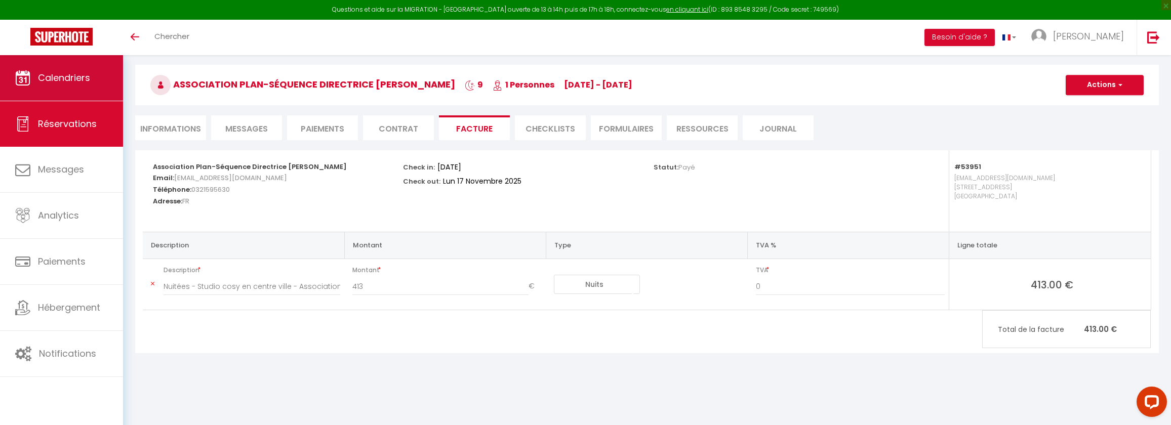
click at [61, 91] on link "Calendriers" at bounding box center [61, 78] width 123 height 46
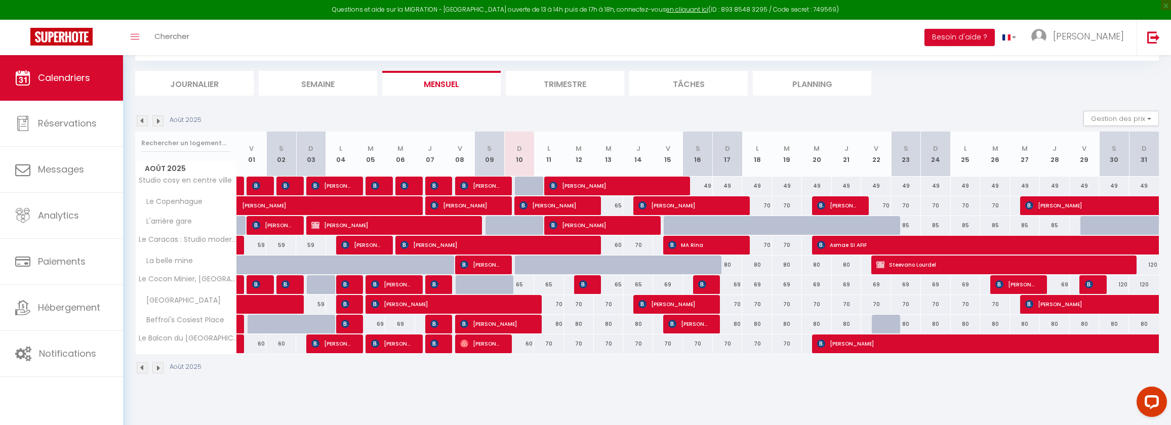
scroll to position [55, 0]
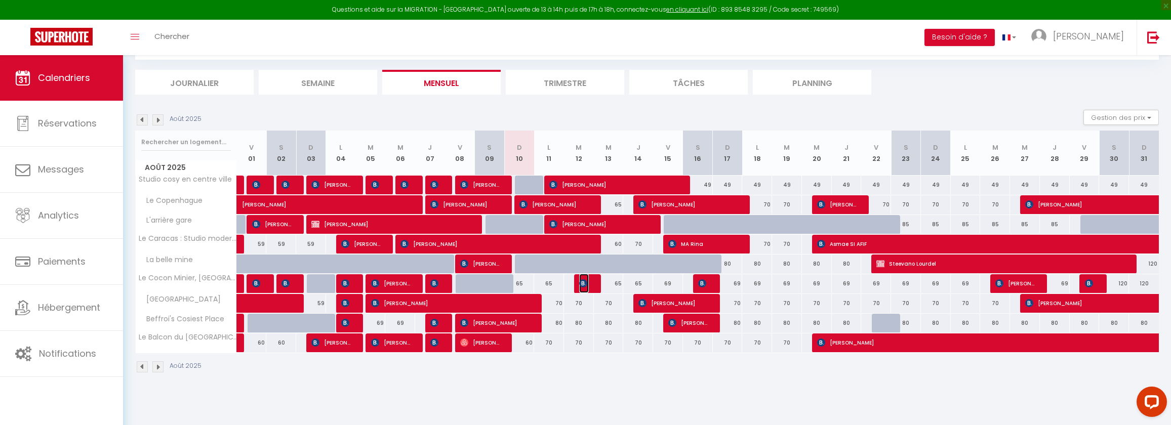
click at [587, 286] on span "[PERSON_NAME]" at bounding box center [584, 283] width 10 height 19
select select "OK"
select select "KO"
select select "1"
select select "0"
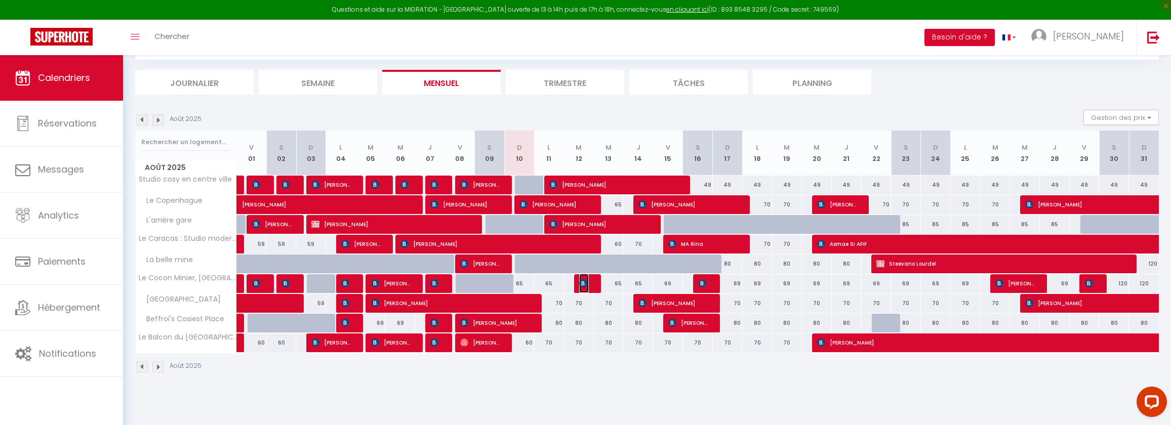
select select "1"
select select
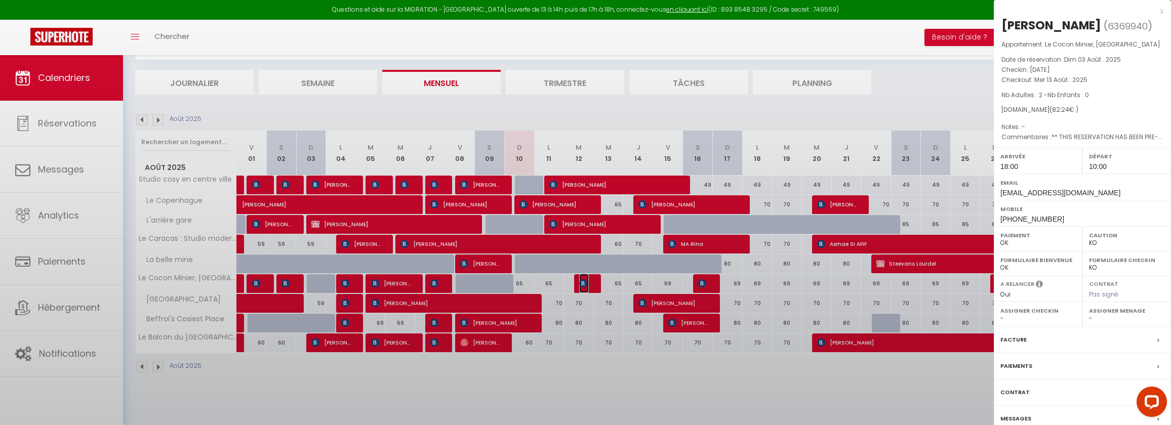
select select "39939"
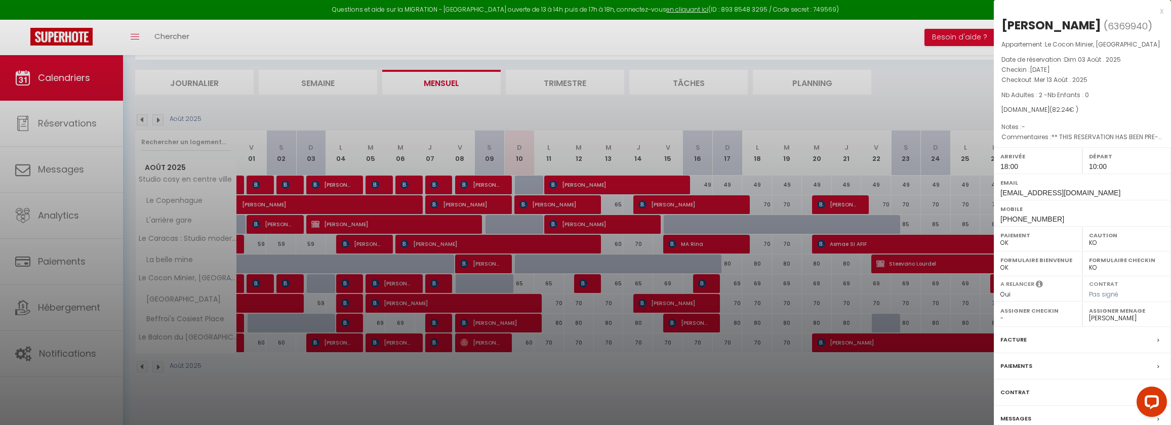
click at [594, 347] on div at bounding box center [585, 212] width 1171 height 425
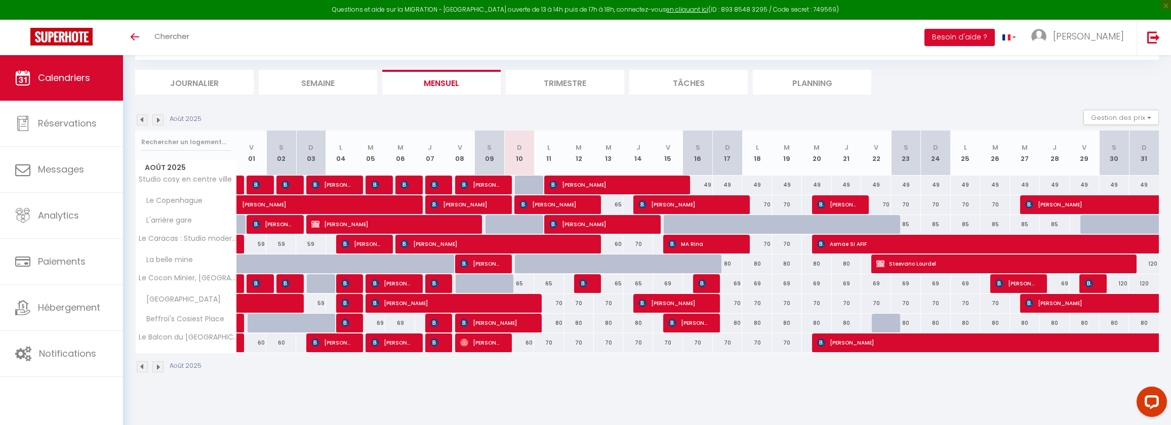
scroll to position [55, 0]
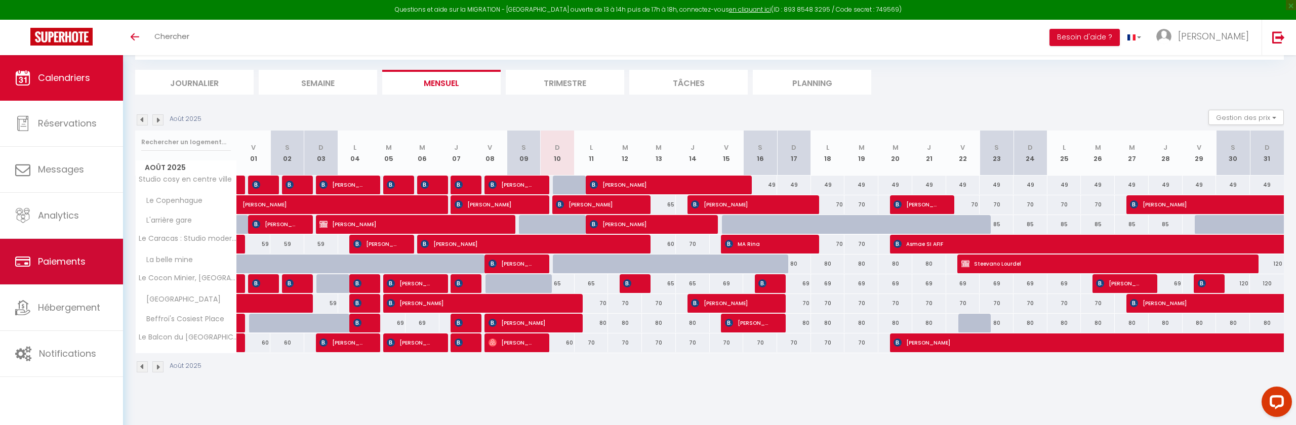
click at [87, 271] on link "Paiements" at bounding box center [61, 262] width 123 height 46
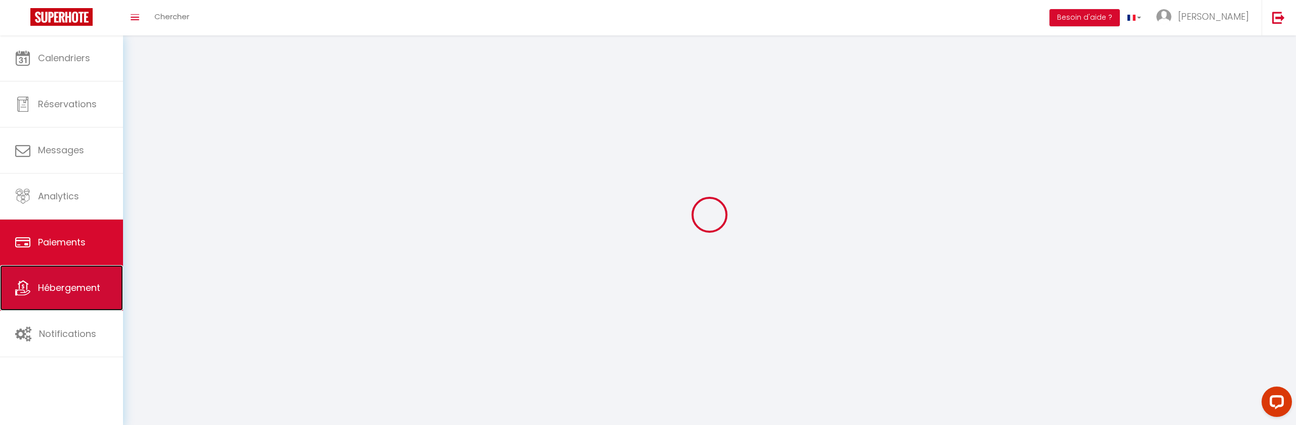
click at [82, 295] on link "Hébergement" at bounding box center [61, 288] width 123 height 46
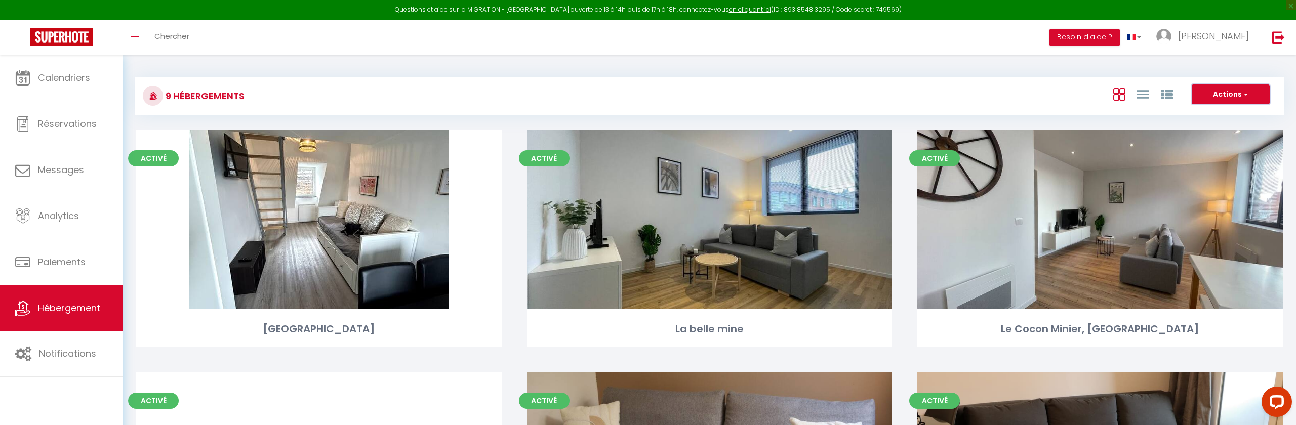
click at [1170, 91] on button "Actions" at bounding box center [1230, 95] width 78 height 20
click at [1170, 112] on li "Créer un Hébergement" at bounding box center [1222, 115] width 93 height 11
select select "3"
select select "2"
select select "1"
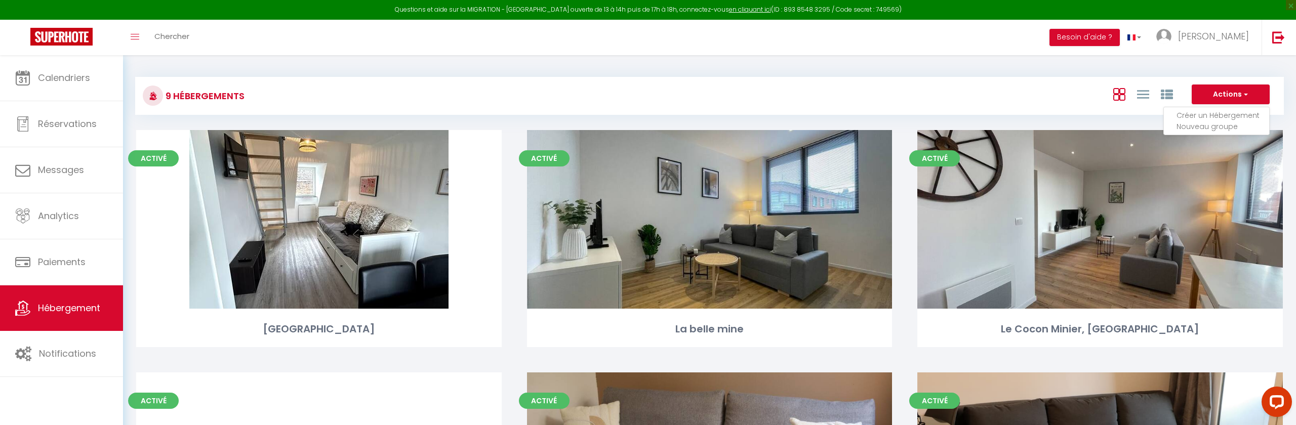
select select "1"
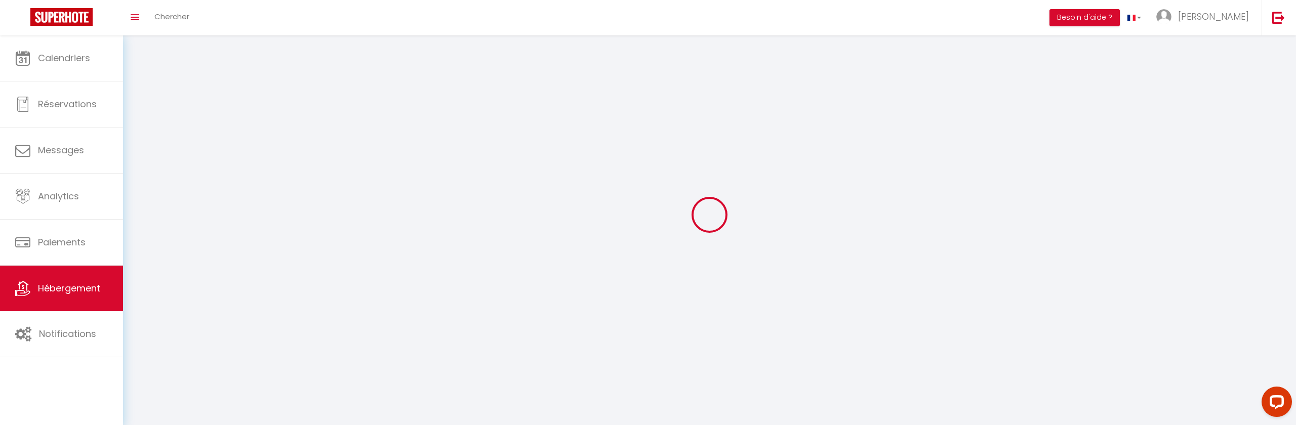
select select
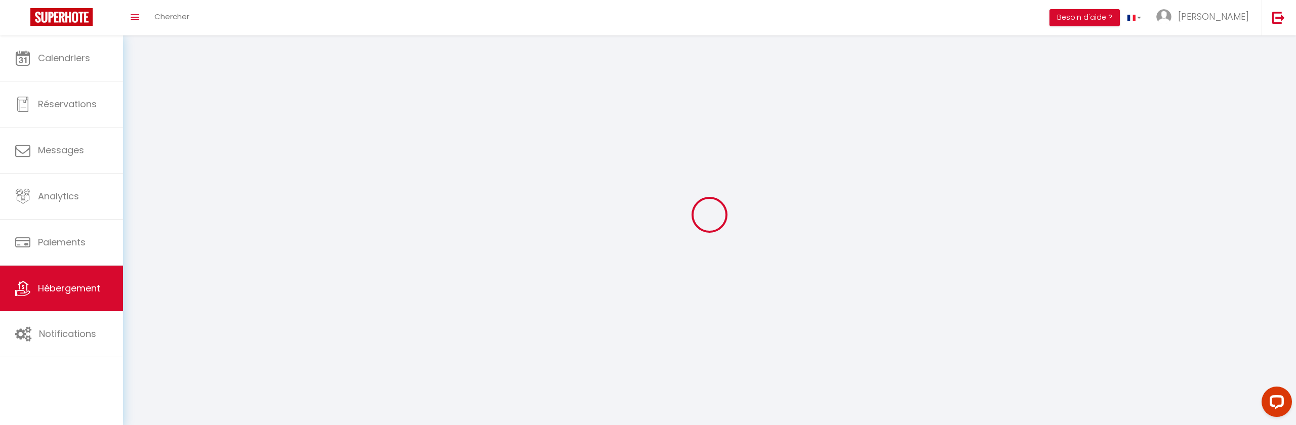
checkbox input "false"
select select
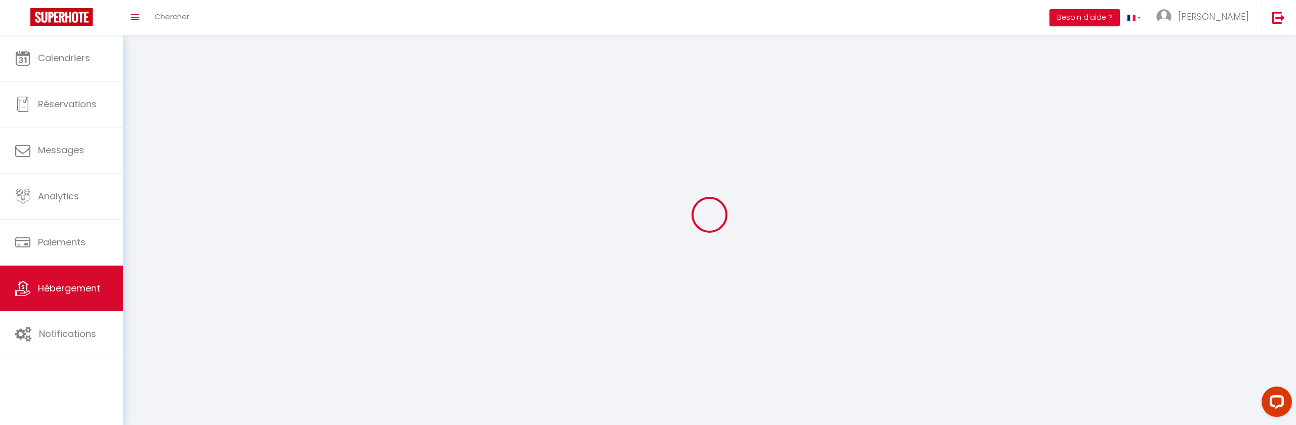
select select
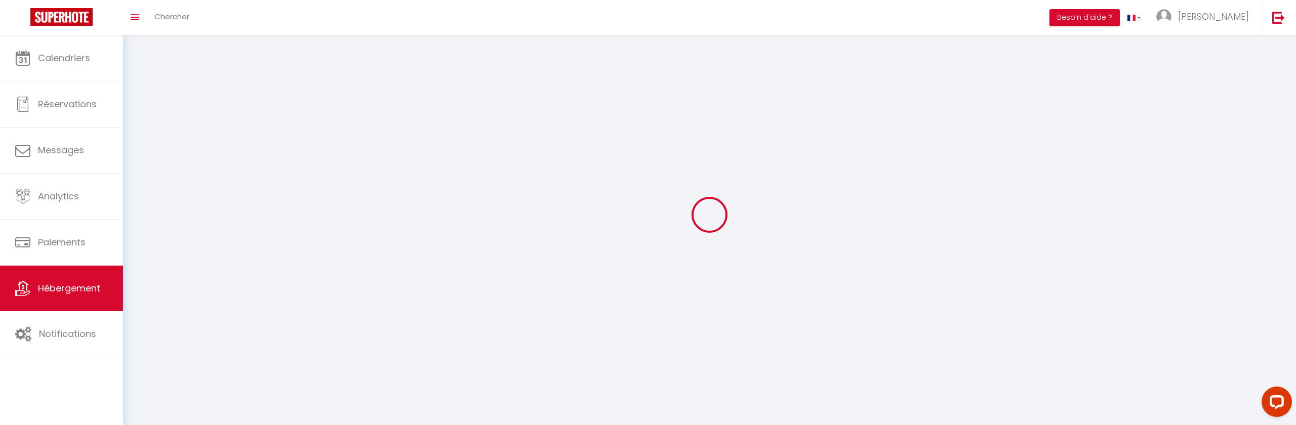
select select
checkbox input "false"
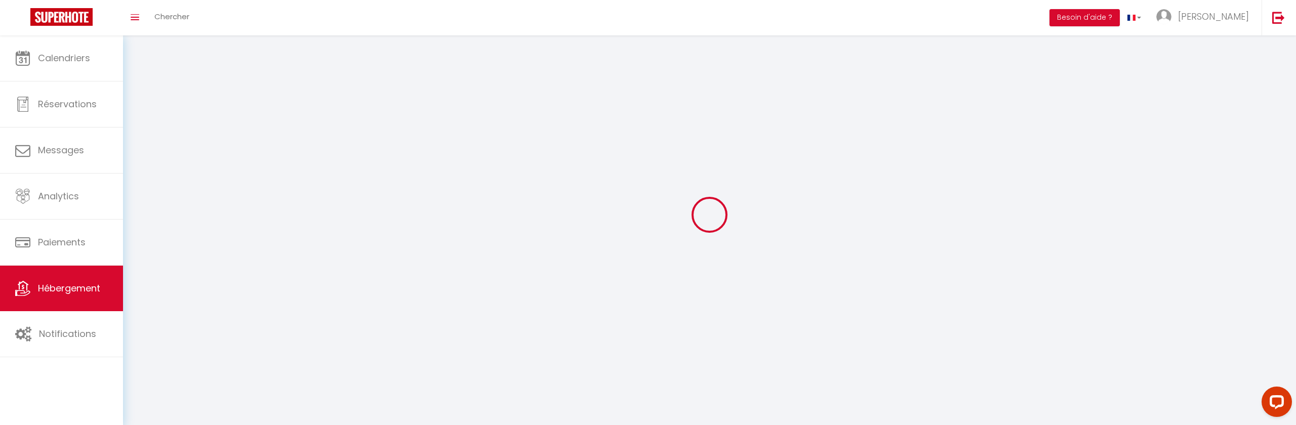
checkbox input "false"
select select
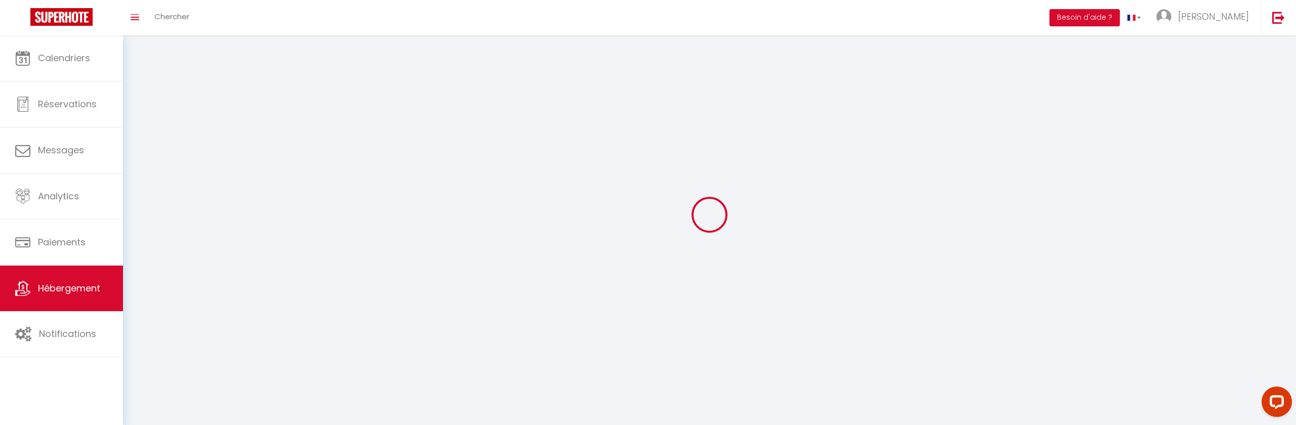
select select
checkbox input "false"
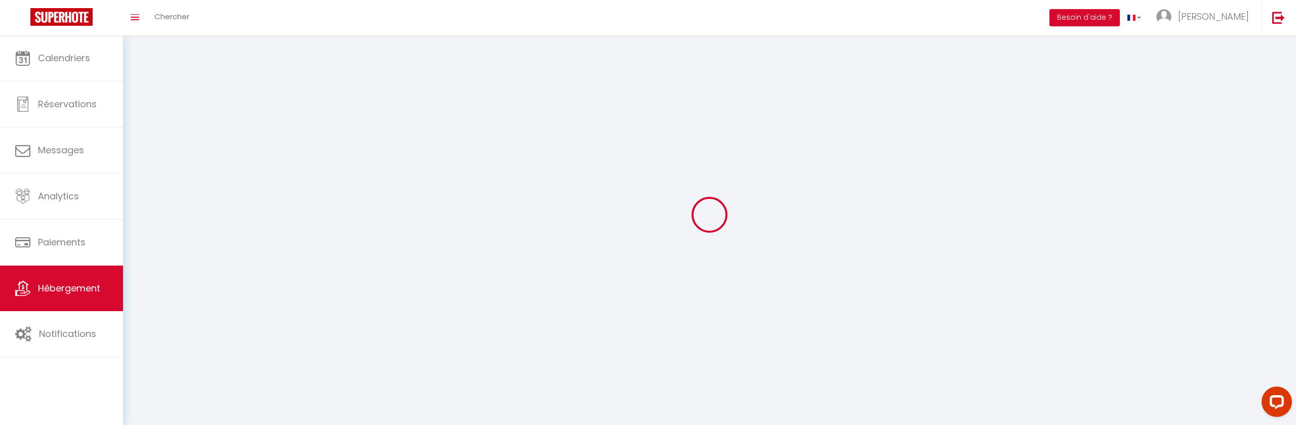
checkbox input "false"
select select
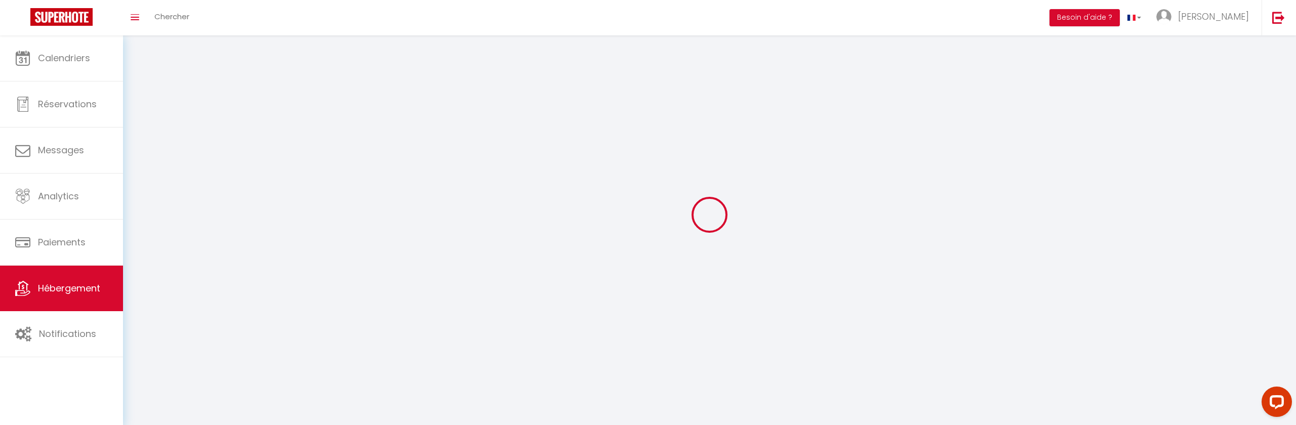
select select
checkbox input "false"
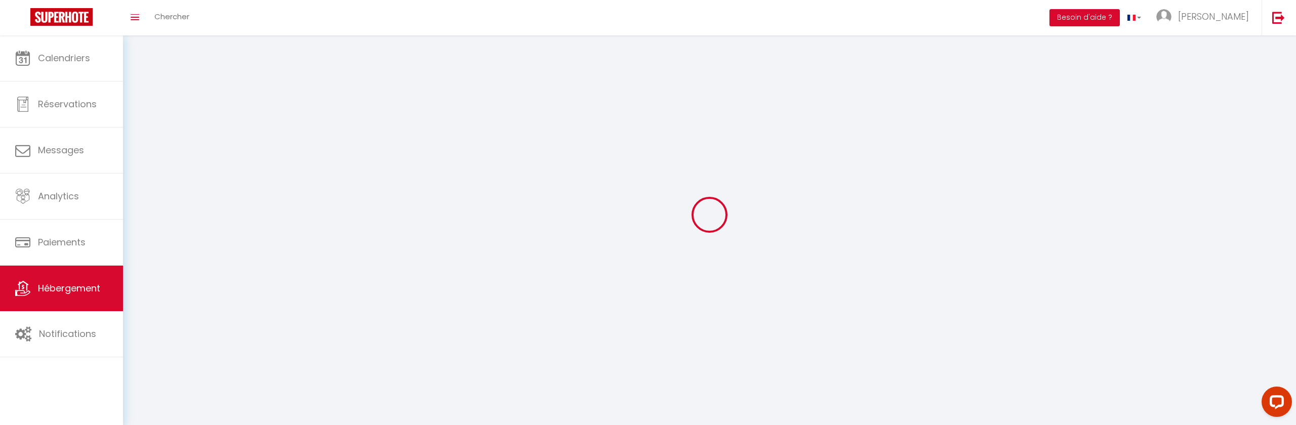
checkbox input "false"
select select
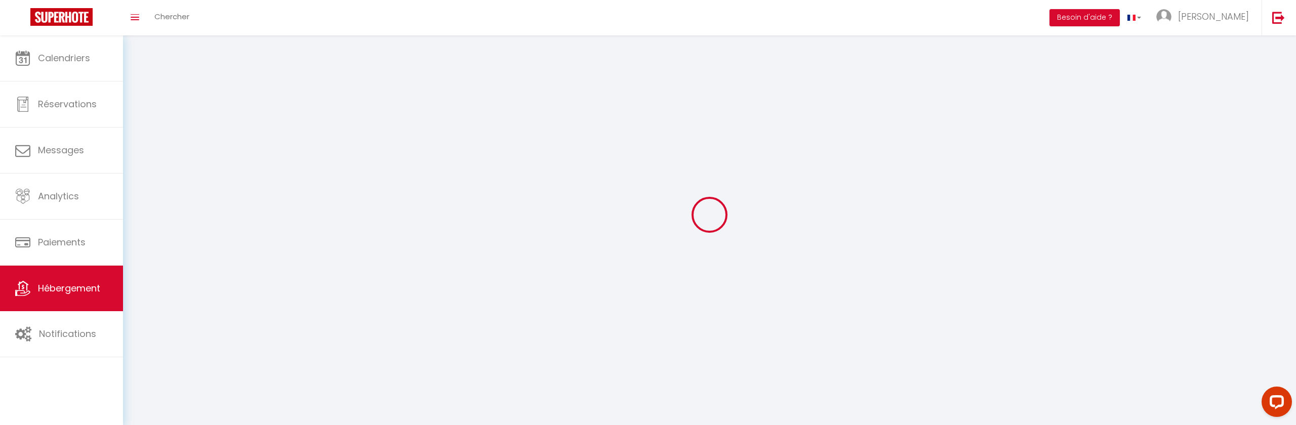
select select "1"
select select
select select "28"
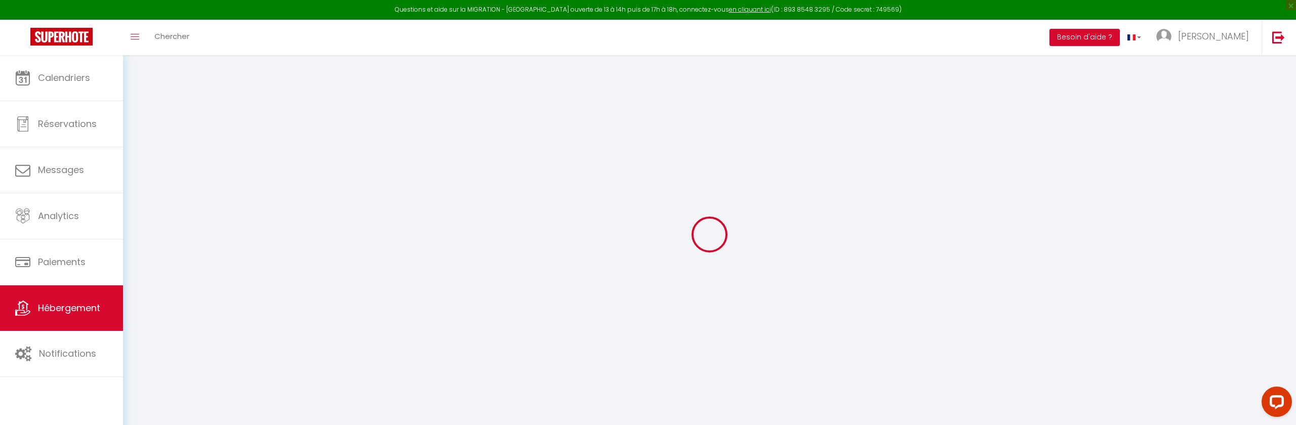
select select
checkbox input "false"
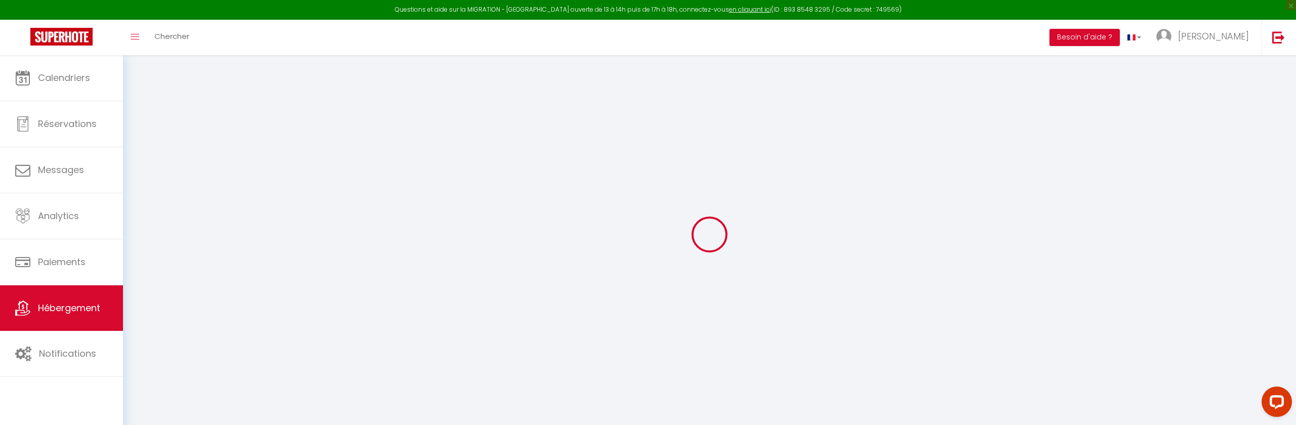
select select
select select "15:00"
select select "23:45"
select select "11:00"
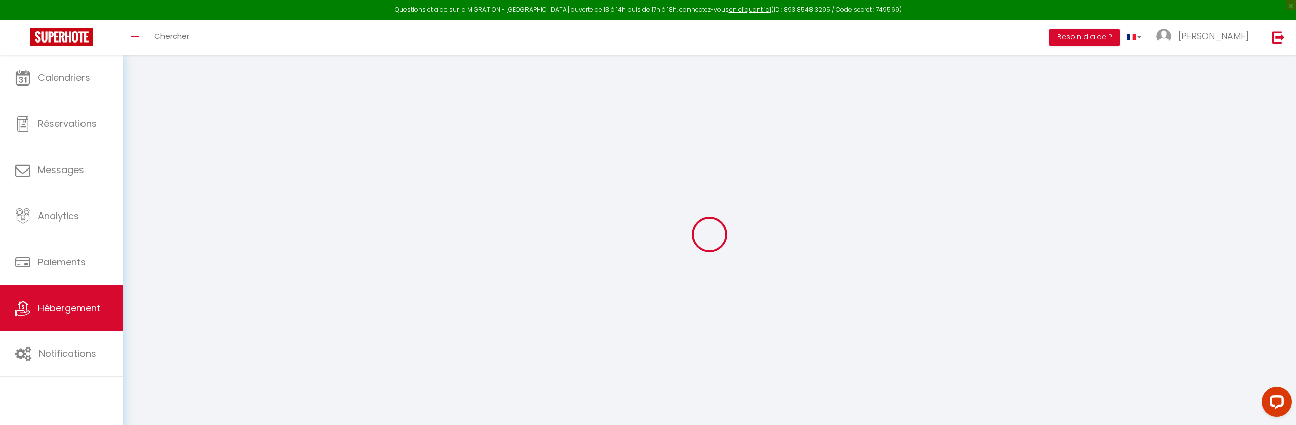
select select "30"
select select "120"
select select
checkbox input "false"
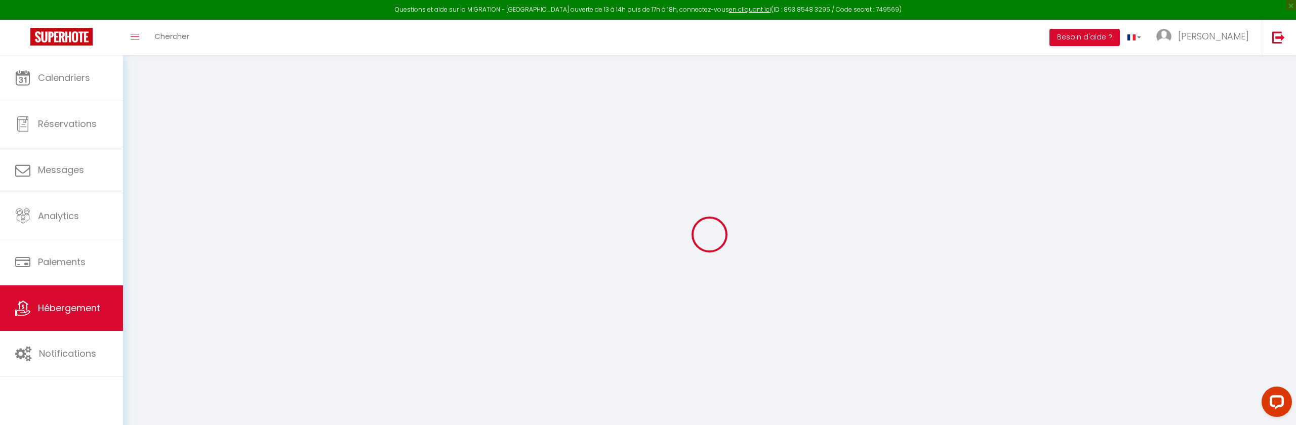
checkbox input "false"
select select
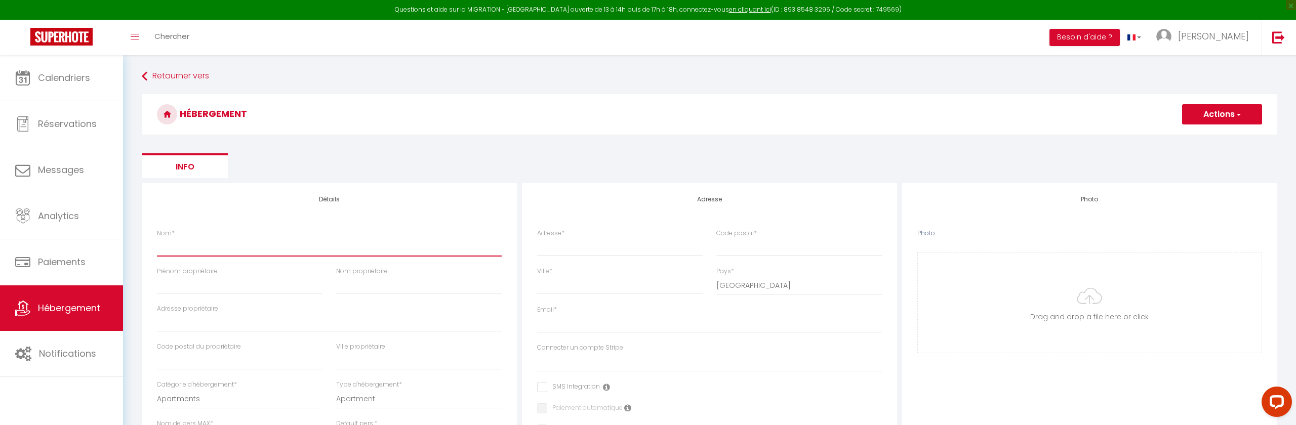
click at [209, 253] on input "Nom *" at bounding box center [329, 247] width 345 height 18
select select
checkbox input "false"
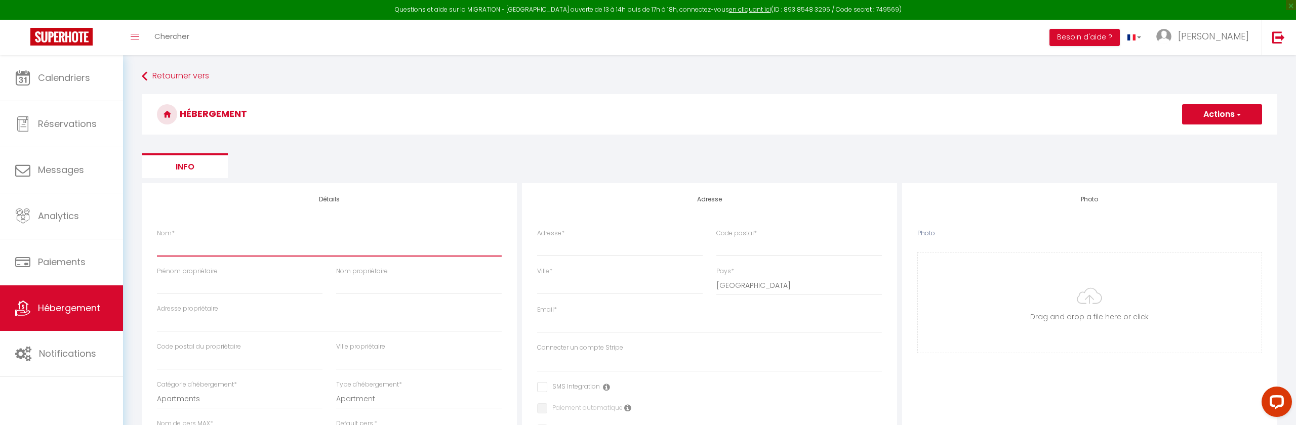
checkbox input "false"
select select
paste input "[GEOGRAPHIC_DATA] de [GEOGRAPHIC_DATA]-Maison"
type input "[GEOGRAPHIC_DATA] de [GEOGRAPHIC_DATA]-Maison"
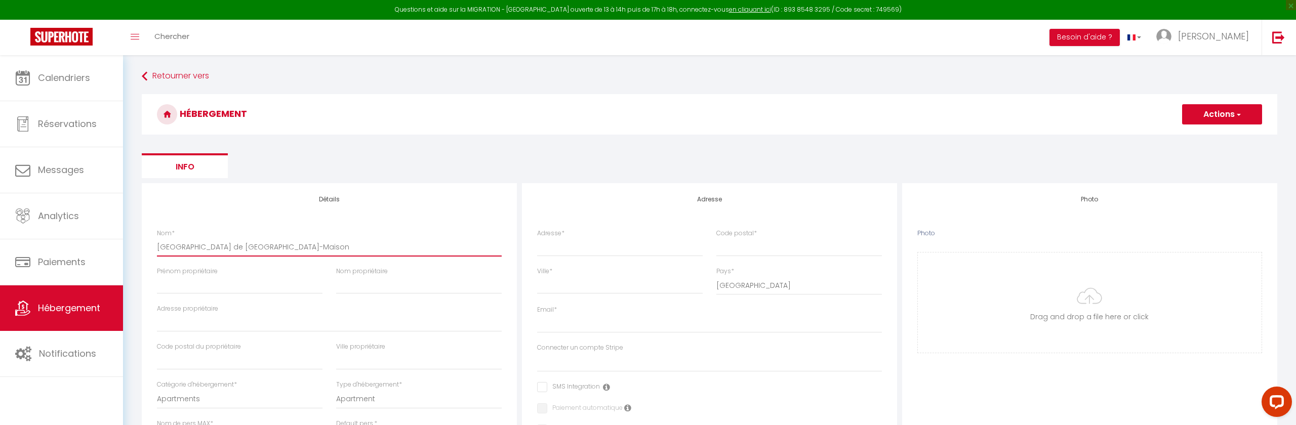
select select
checkbox input "false"
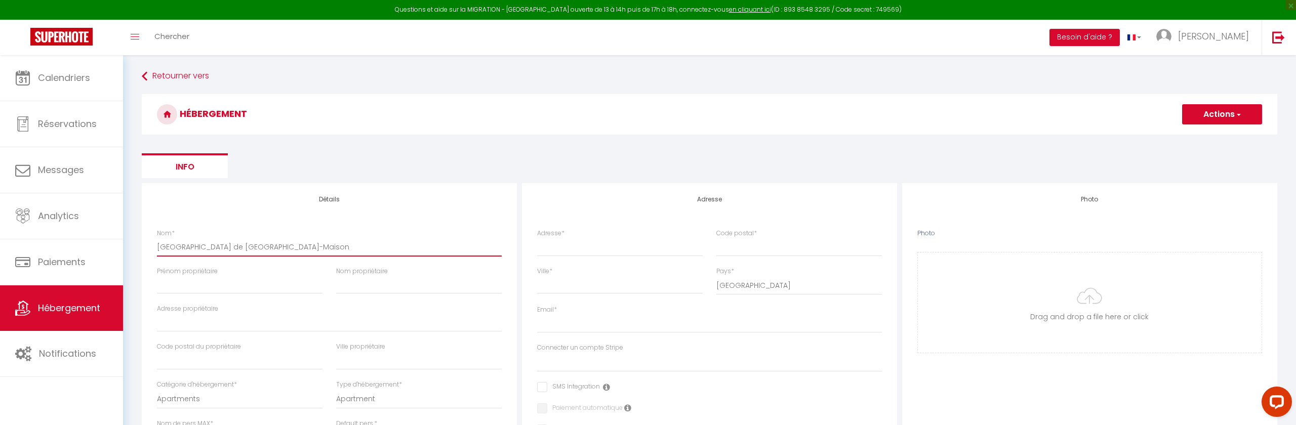
select select
type input "[GEOGRAPHIC_DATA] de [GEOGRAPHIC_DATA]-Maison"
click at [206, 292] on input "Prénom propriétaire" at bounding box center [239, 285] width 165 height 18
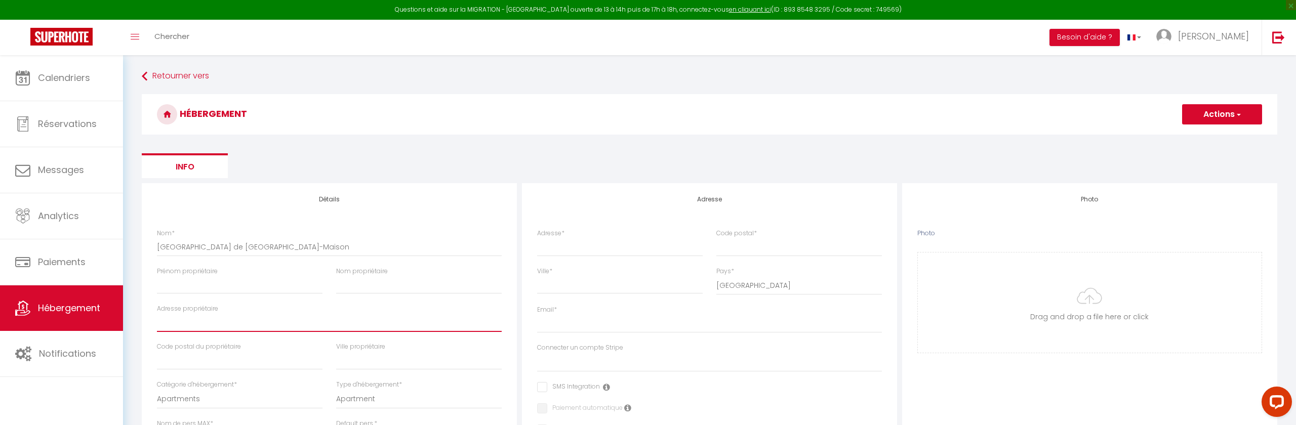
click at [171, 329] on input "Adresse propriétaire" at bounding box center [329, 323] width 345 height 18
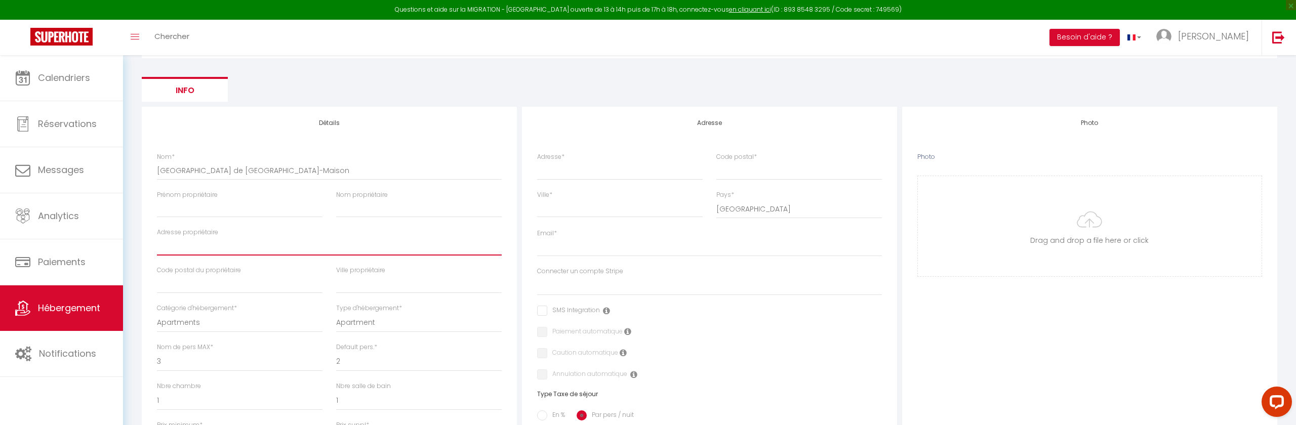
scroll to position [77, 0]
type input "5"
select select
checkbox input "false"
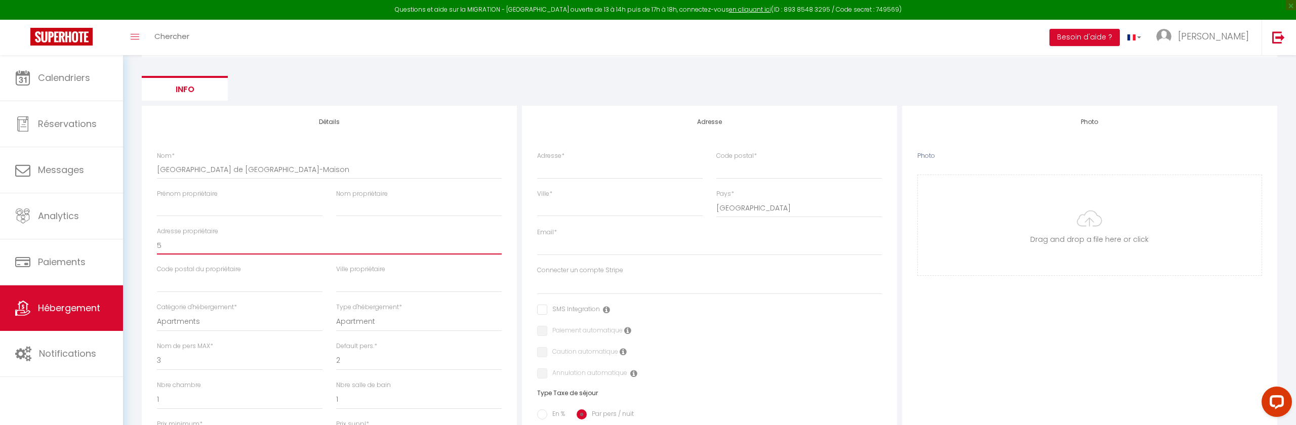
checkbox input "false"
select select
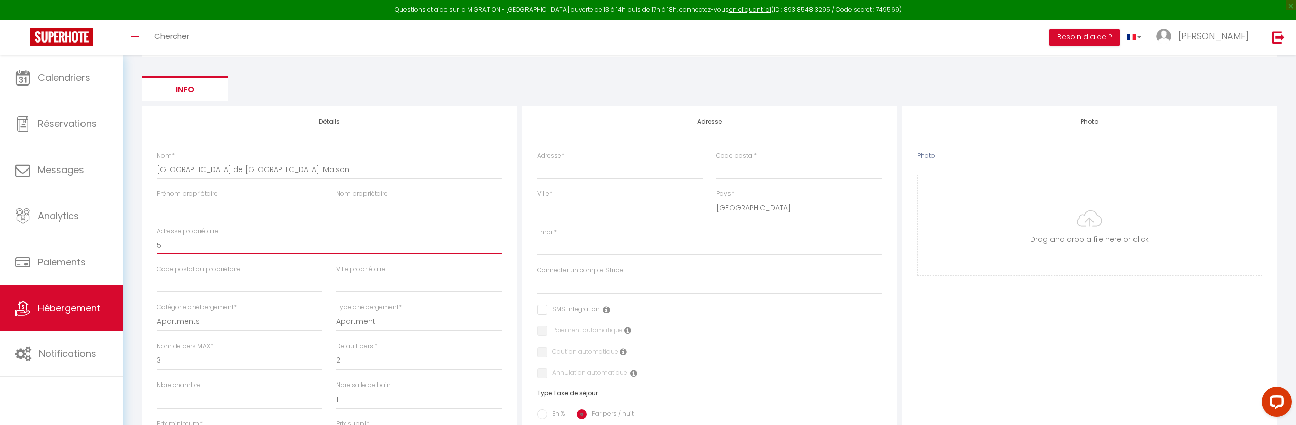
checkbox input "false"
select select
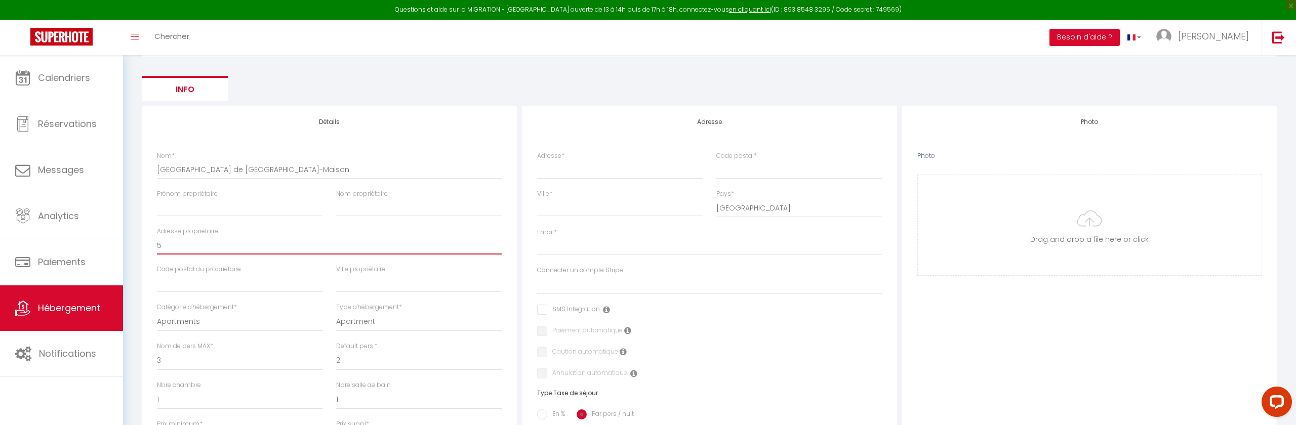
select select
type input "51"
select select
checkbox input "false"
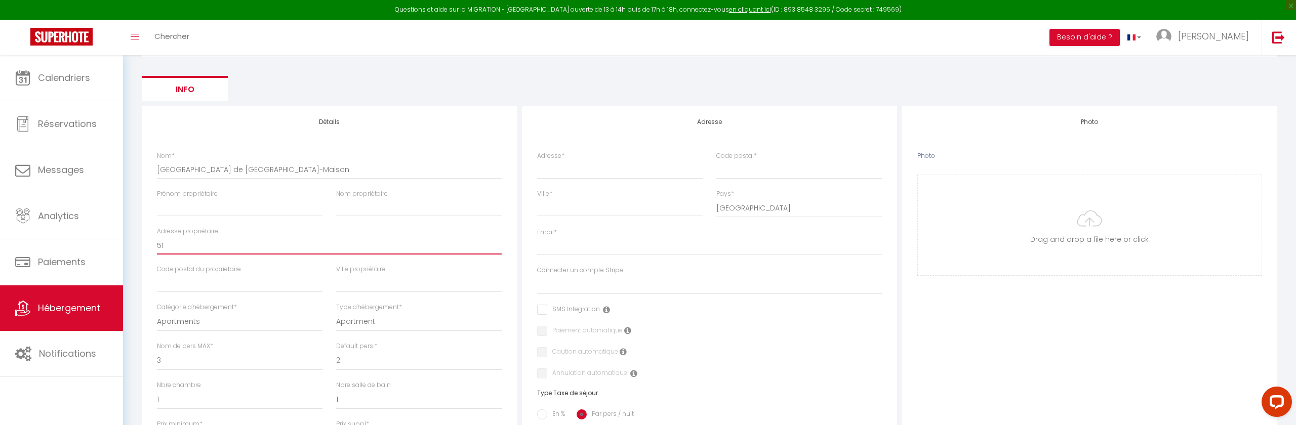
checkbox input "false"
select select
type input "51"
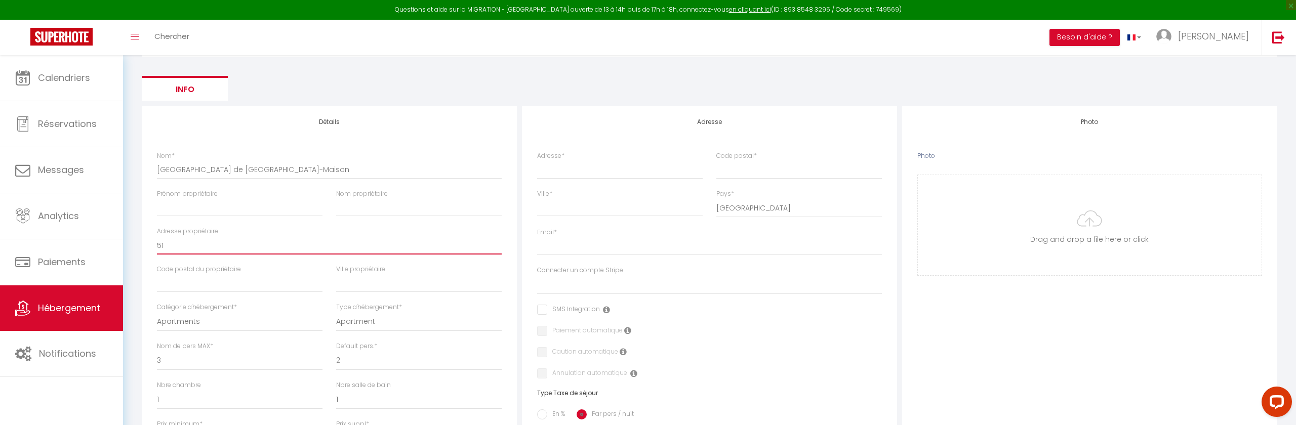
select select
checkbox input "false"
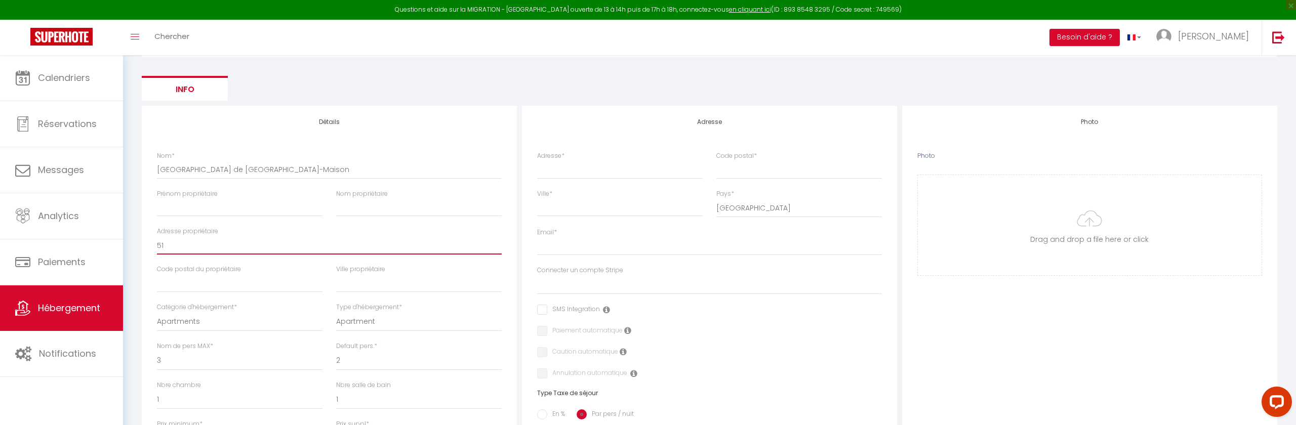
select select
type input "51 r"
select select
checkbox input "false"
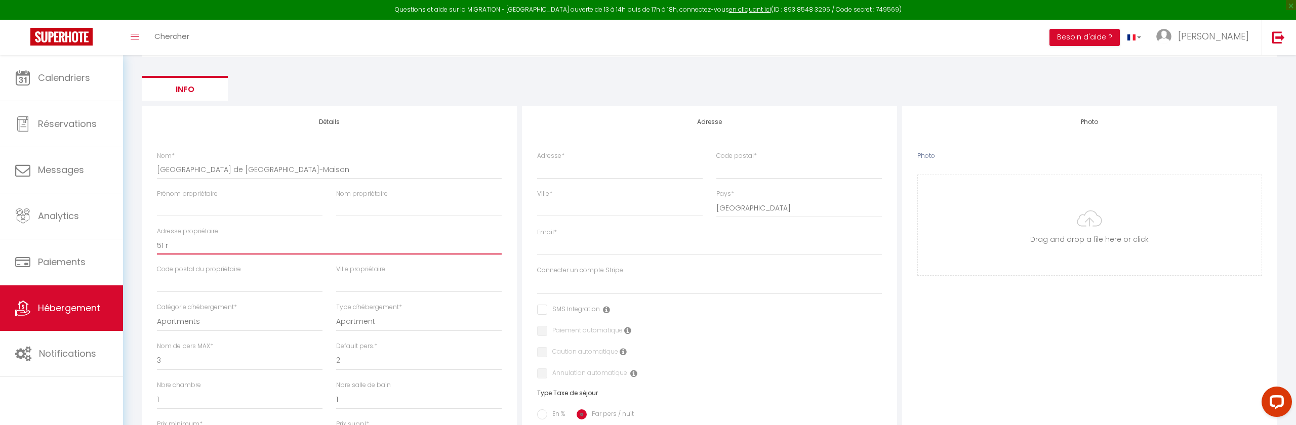
checkbox input "false"
select select
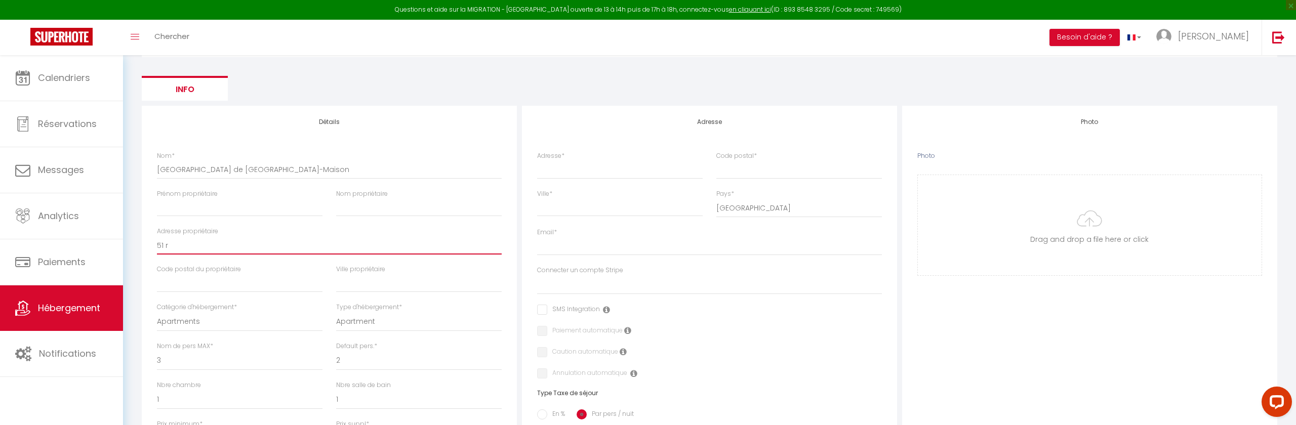
type input "51 ru"
select select
checkbox input "false"
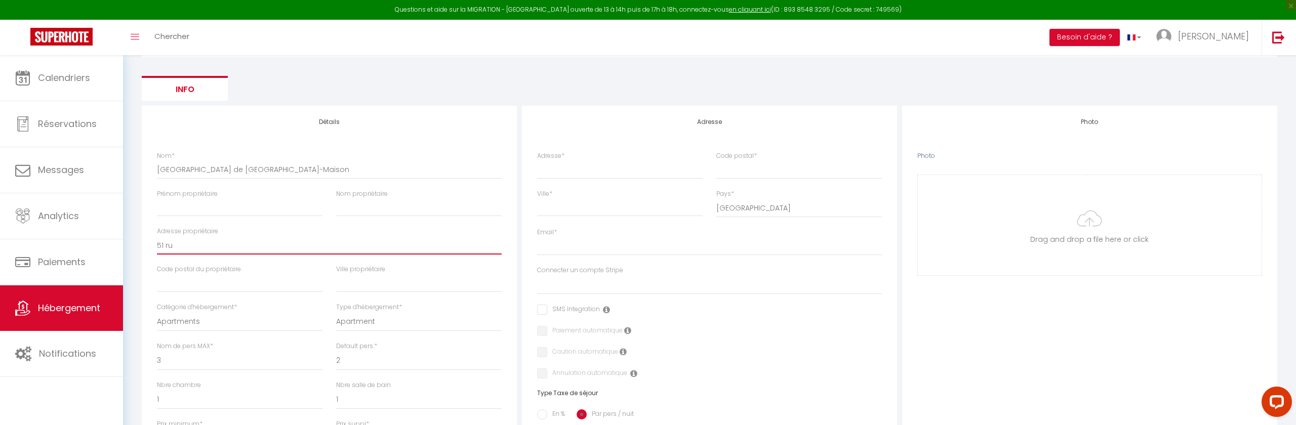
checkbox input "false"
select select
type input "51 rue"
select select
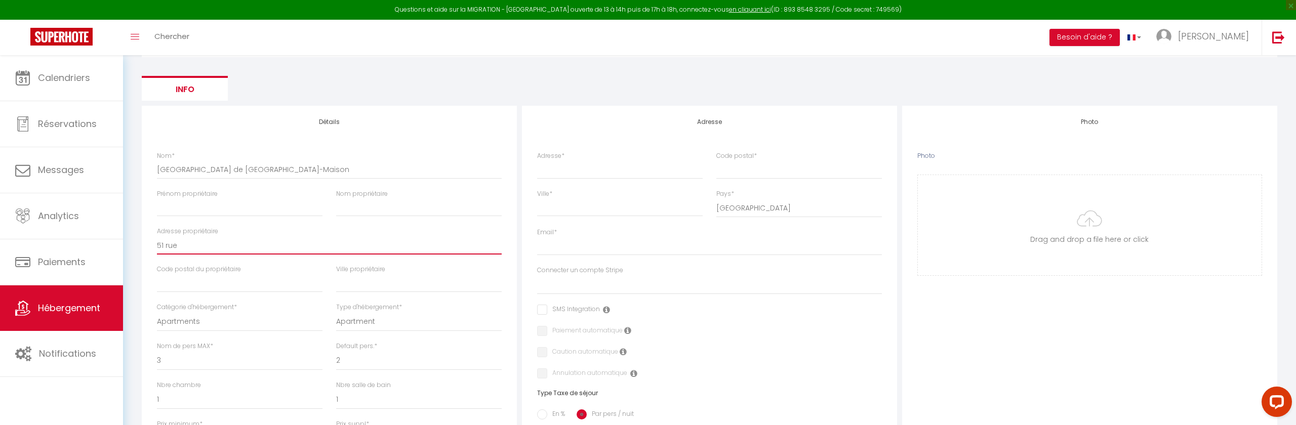
checkbox input "false"
select select
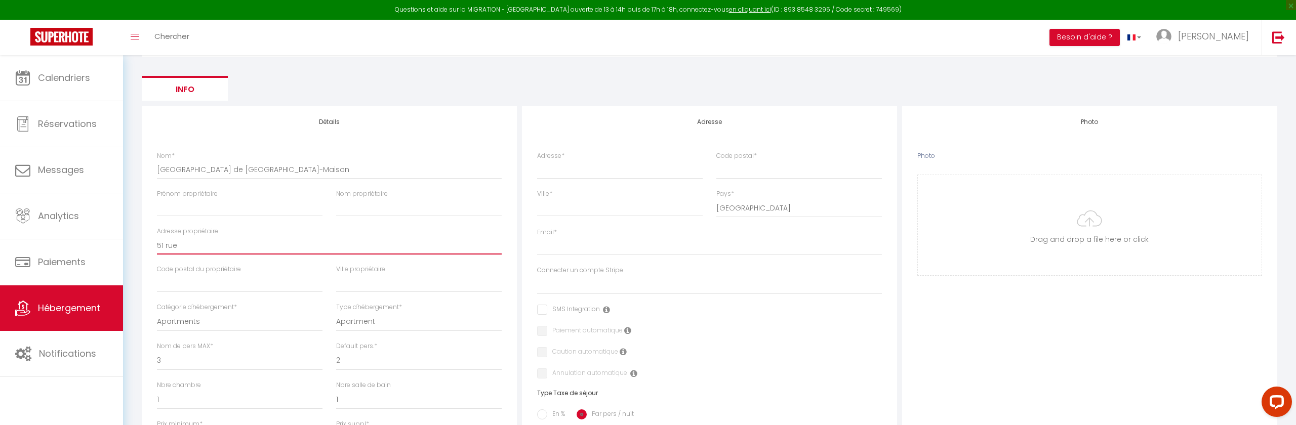
select select
type input "51 rue"
select select
checkbox input "false"
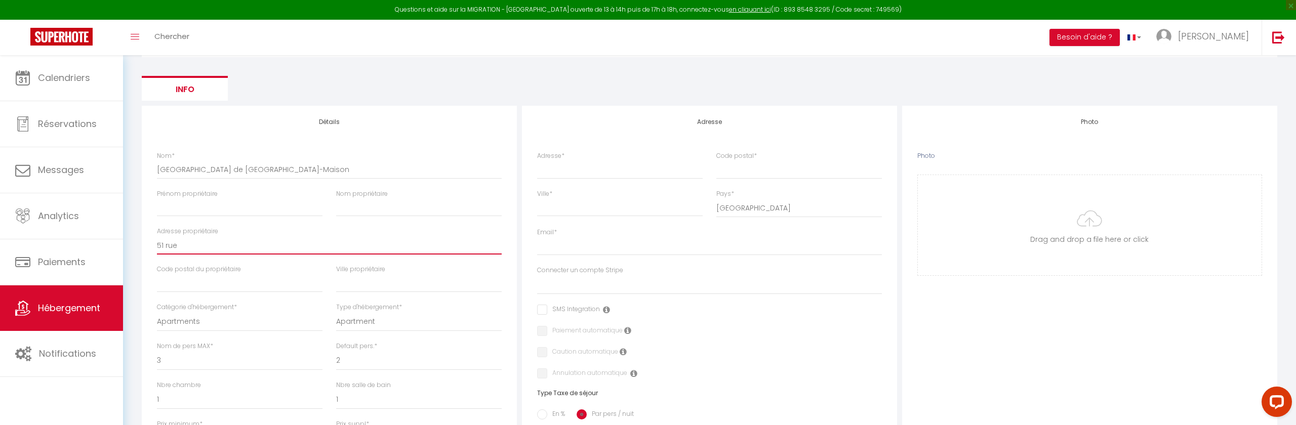
checkbox input "false"
select select
type input "51 rue d"
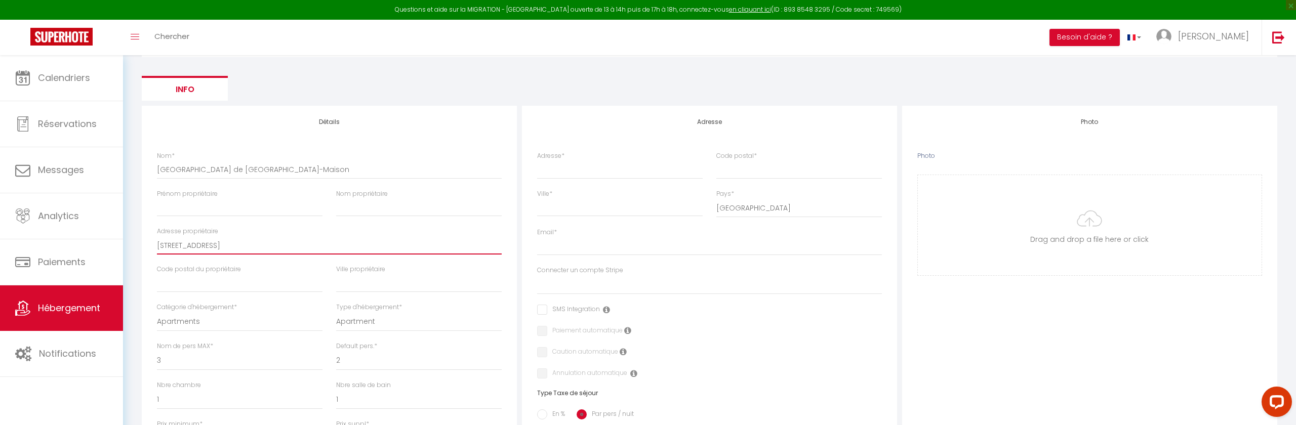
select select
checkbox input "false"
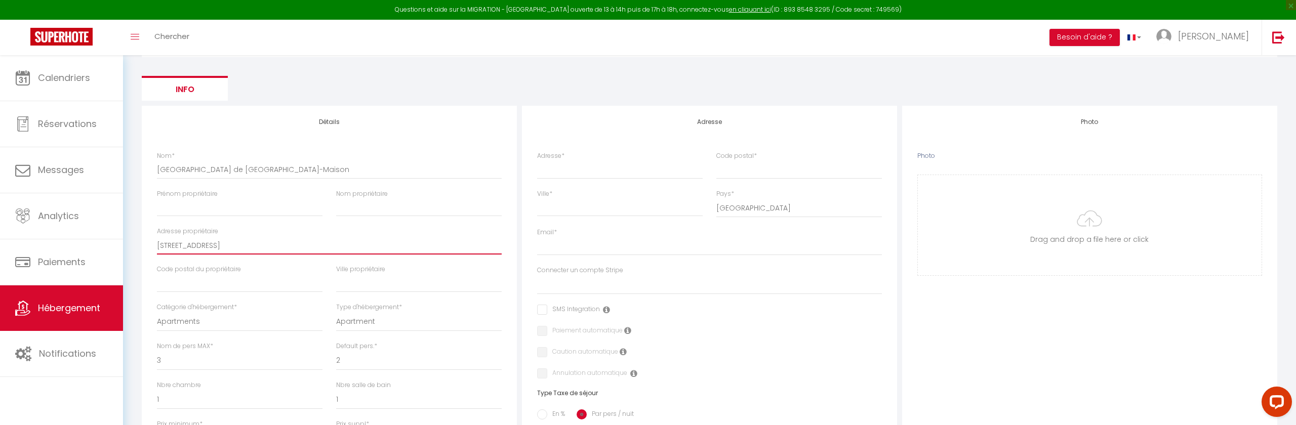
select select
type input "51 rue de"
select select
checkbox input "false"
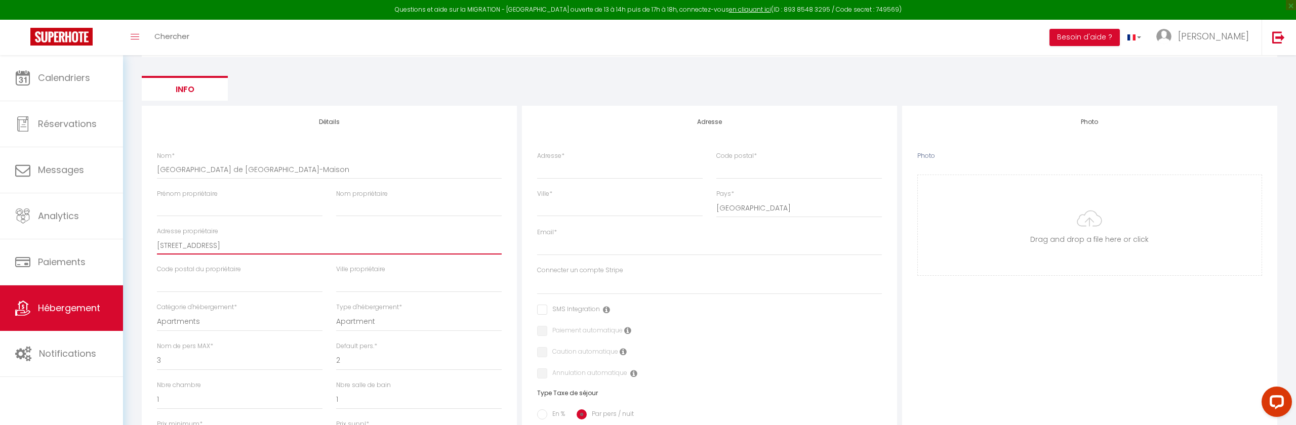
checkbox input "false"
select select
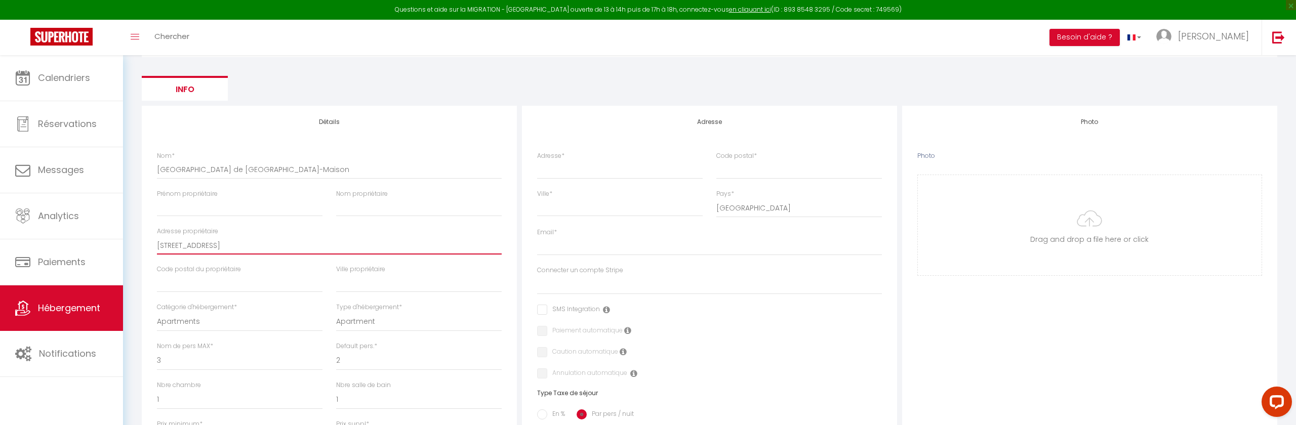
type input "51 rue des"
select select
checkbox input "false"
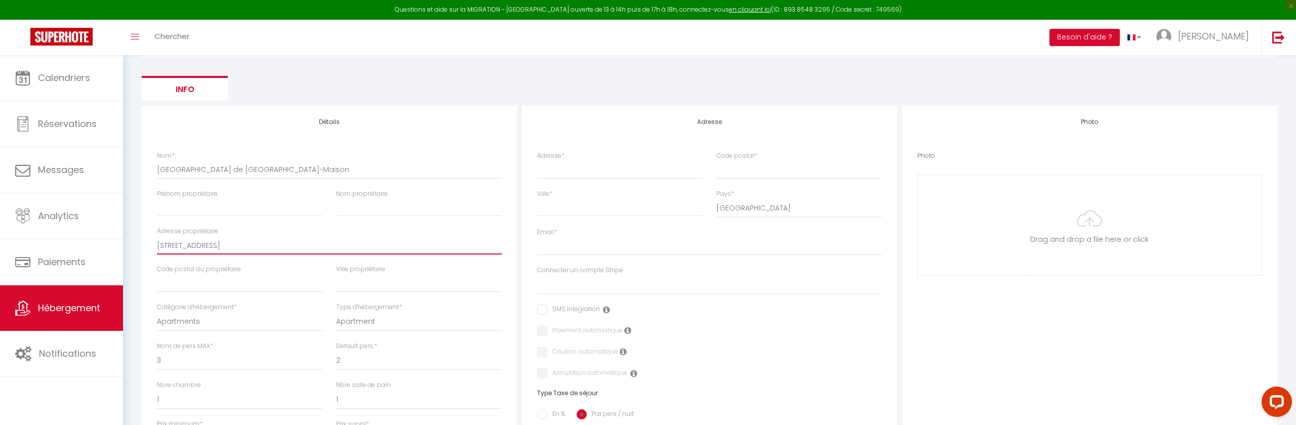
checkbox input "false"
select select
type input "51 rue des"
select select
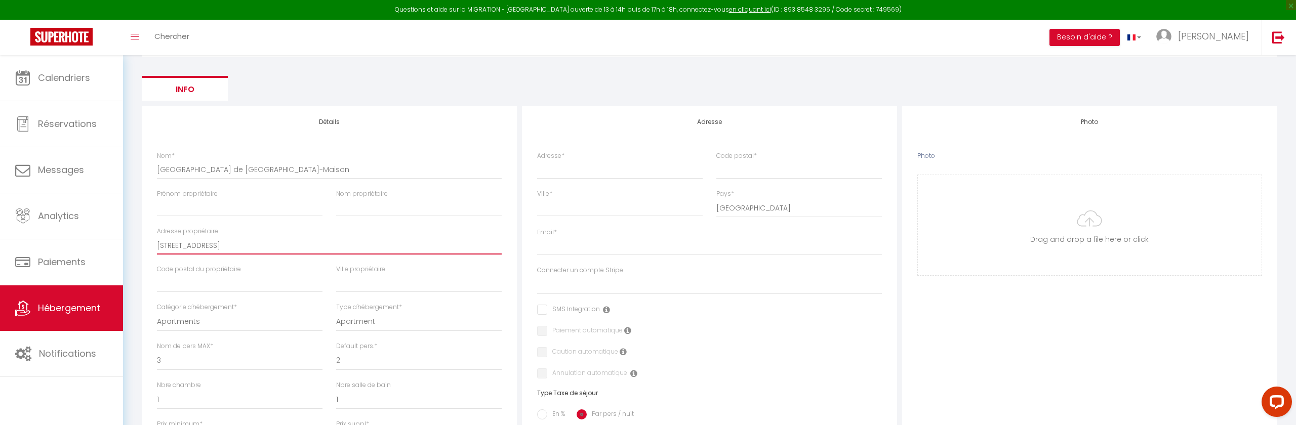
checkbox input "false"
select select
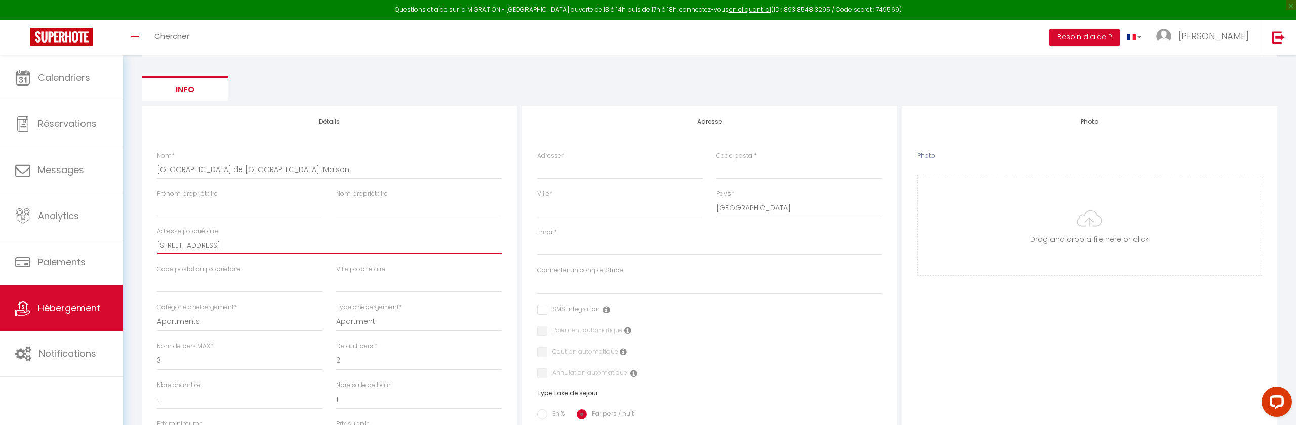
select select
type input "51 rue des o"
select select
checkbox input "false"
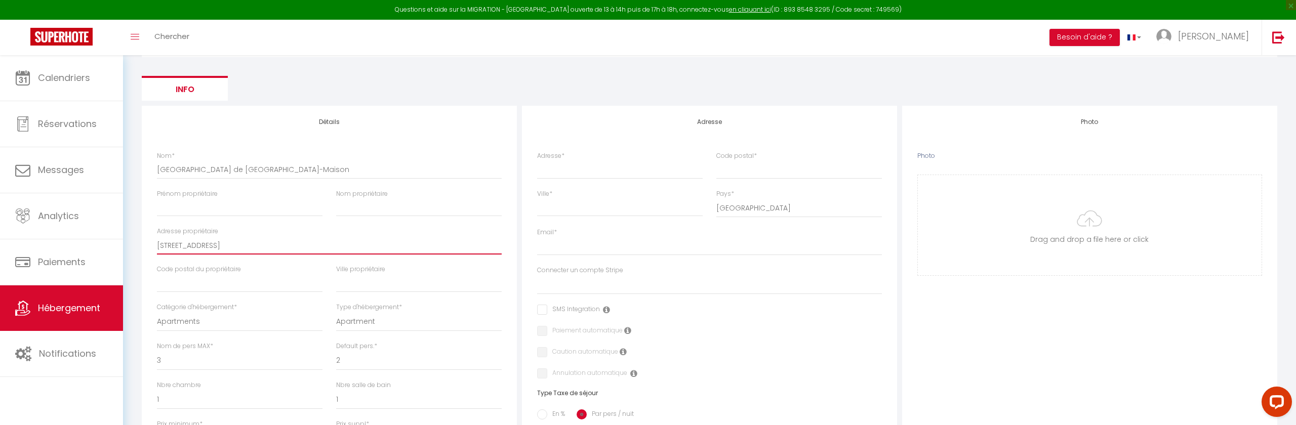
checkbox input "false"
select select
type input "51 rue des oe"
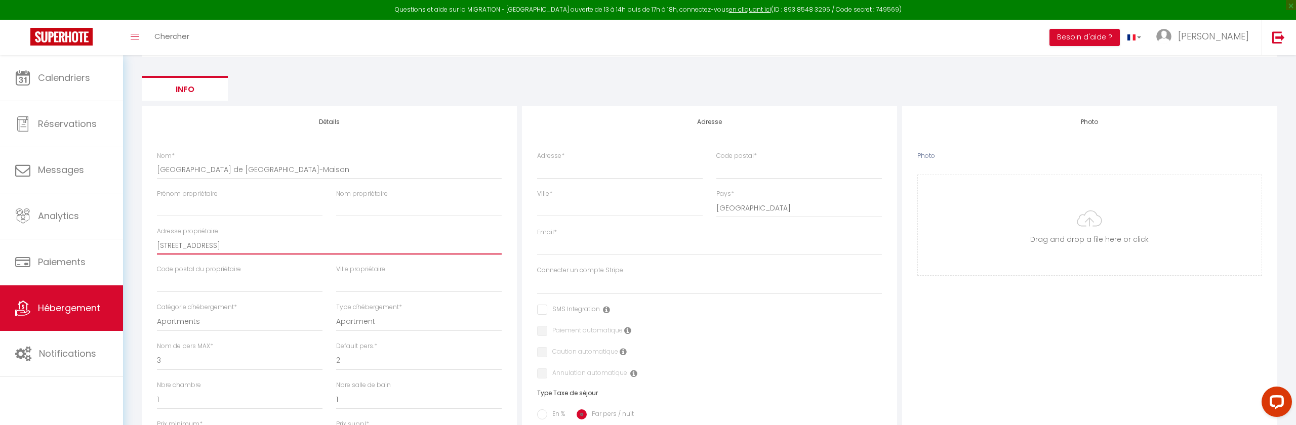
select select
checkbox input "false"
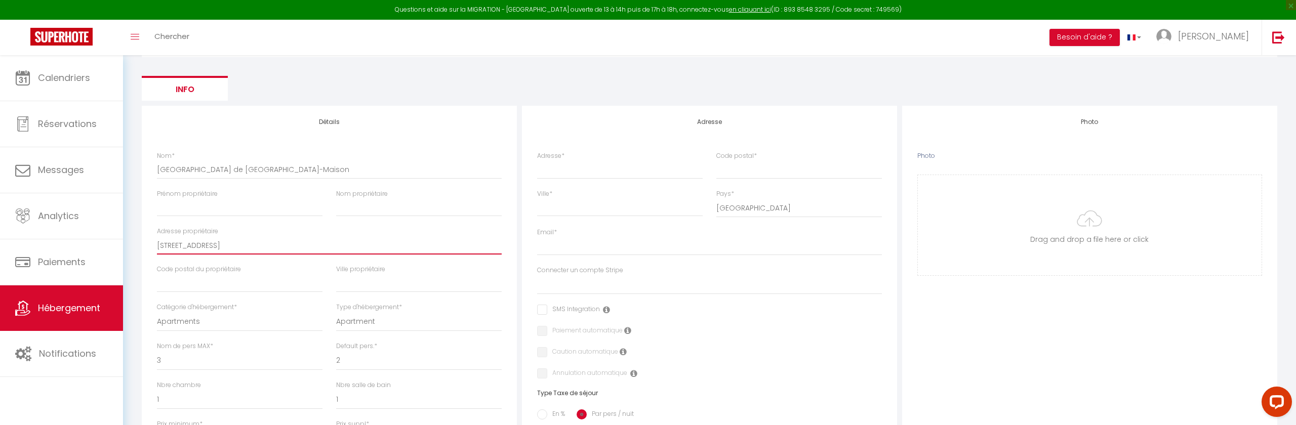
select select
type input "51 rue des oei"
select select
click at [231, 282] on input "text" at bounding box center [239, 283] width 165 height 18
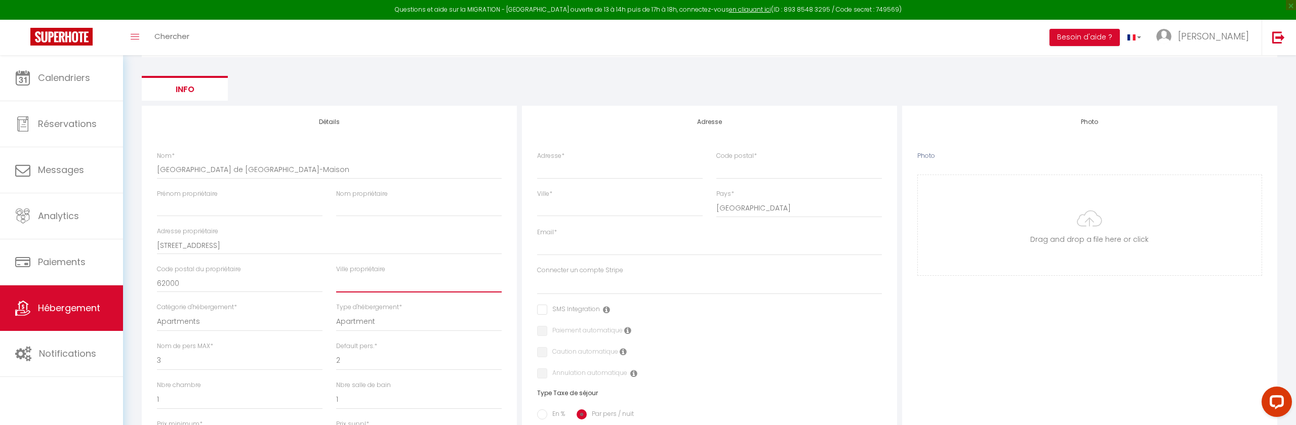
click at [393, 284] on input "text" at bounding box center [418, 283] width 165 height 18
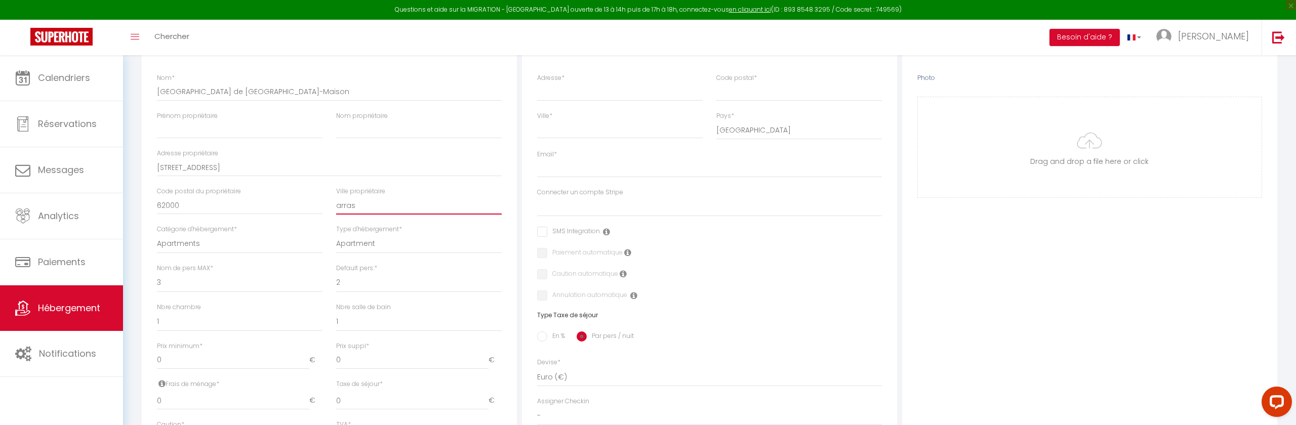
scroll to position [164, 0]
click at [202, 241] on select "Apartments Houses Secondary units Unique Homes BNB Others" at bounding box center [239, 235] width 165 height 19
click at [210, 279] on select "1 2 3 4 5 6 7 8 9 10 11 12 13 14" at bounding box center [239, 274] width 165 height 19
click at [362, 278] on select "1 2 3 4 5 6 7 8 9 10 11 12 13 14" at bounding box center [418, 274] width 165 height 19
click at [1166, 304] on div "Photo Photo Drag and drop a file here or click Ooops, something wrong appended.…" at bounding box center [1089, 341] width 375 height 645
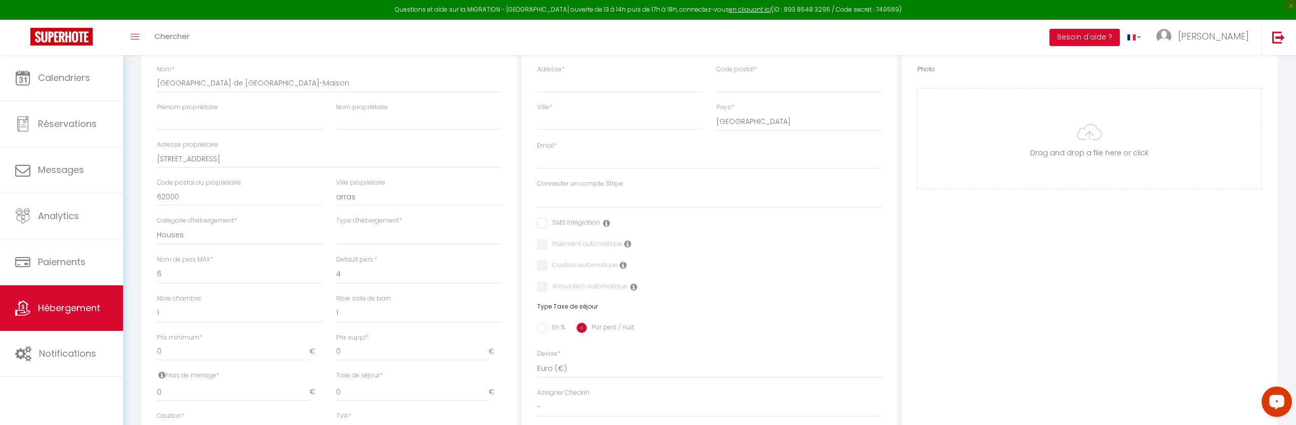
scroll to position [167, 0]
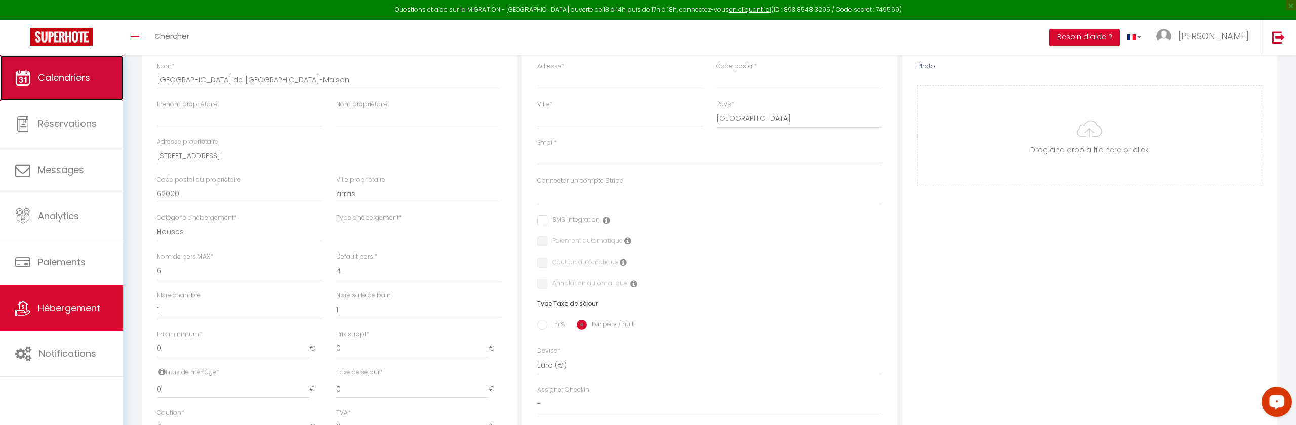
click at [59, 69] on link "Calendriers" at bounding box center [61, 78] width 123 height 46
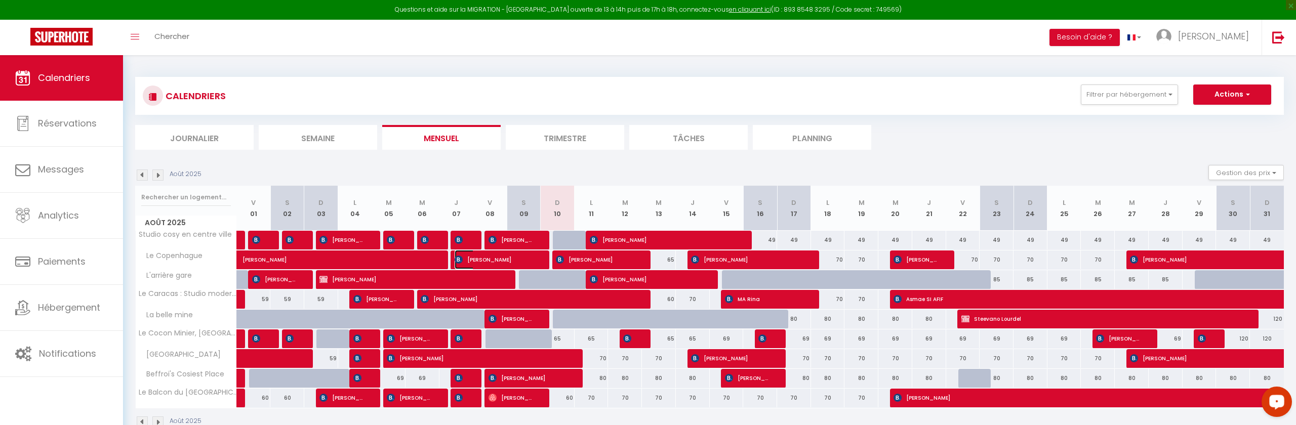
click at [517, 257] on span "[PERSON_NAME]" at bounding box center [493, 259] width 79 height 19
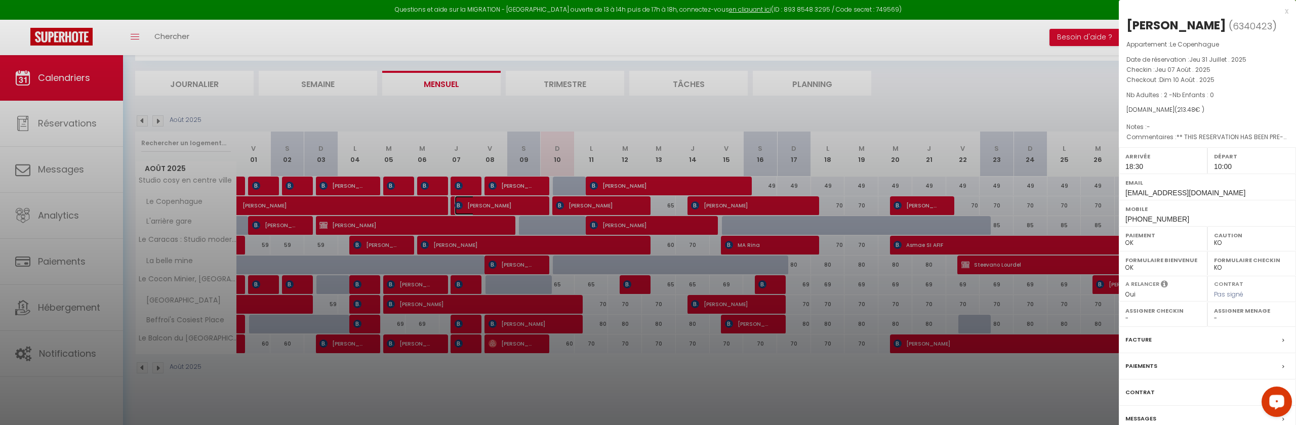
scroll to position [55, 0]
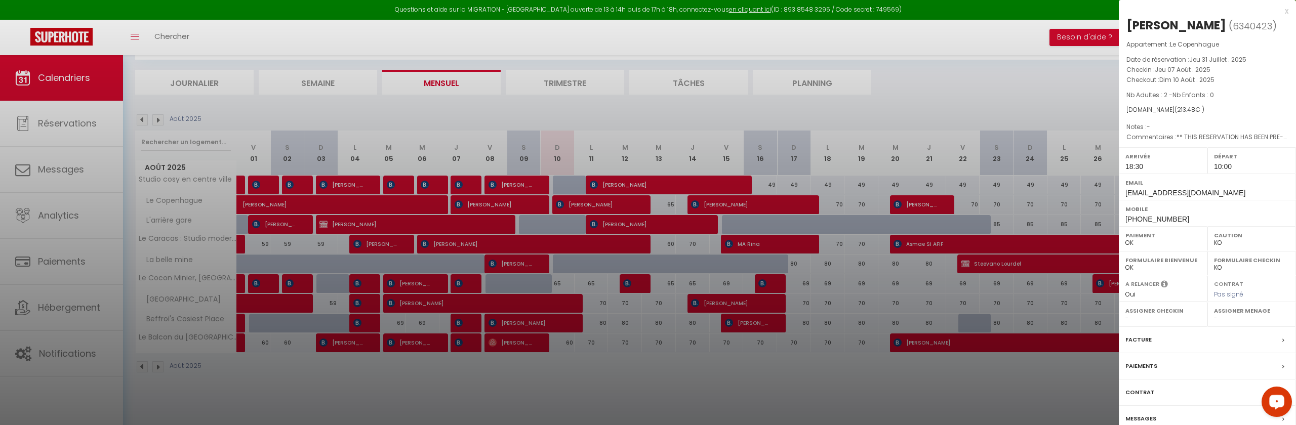
drag, startPoint x: 63, startPoint y: 182, endPoint x: 60, endPoint y: 169, distance: 13.4
click at [62, 182] on div at bounding box center [648, 212] width 1296 height 425
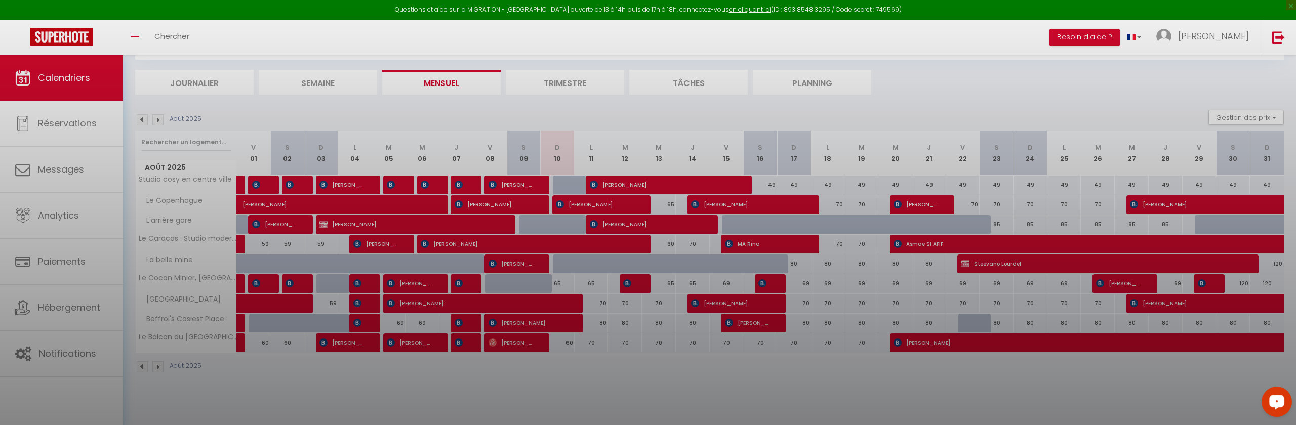
click at [60, 168] on div at bounding box center [648, 212] width 1296 height 425
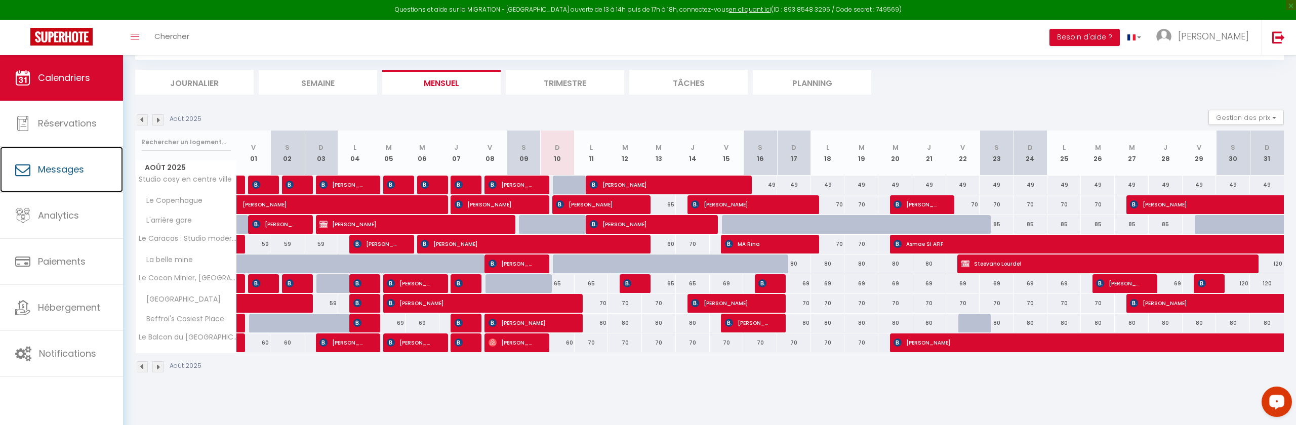
click at [60, 168] on span "Messages" at bounding box center [61, 169] width 46 height 13
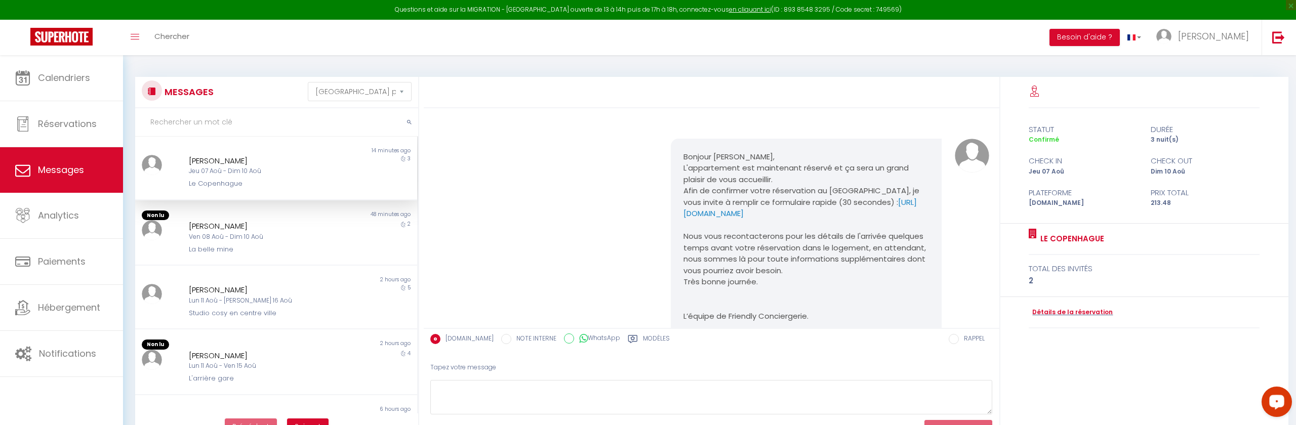
scroll to position [1455, 0]
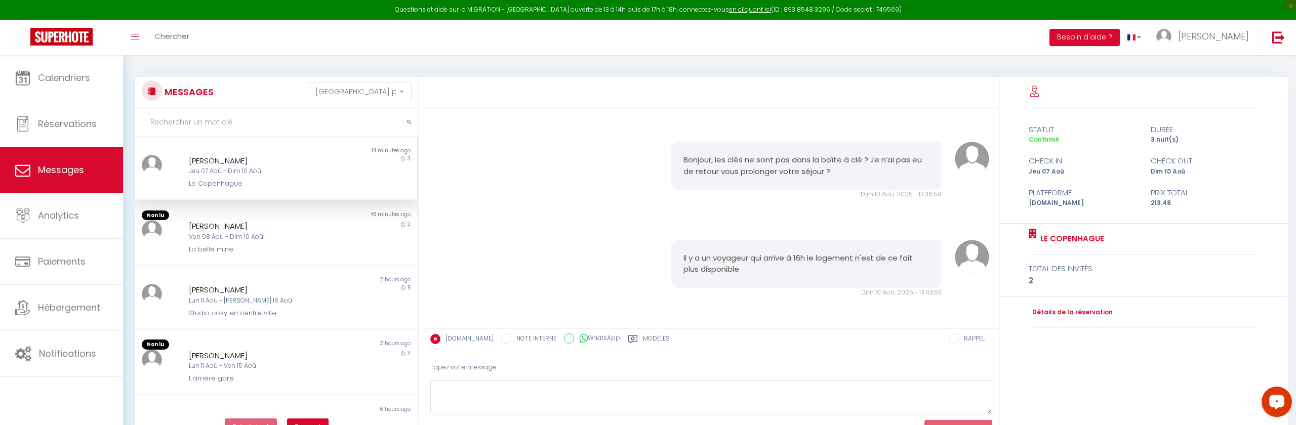
click at [310, 175] on div "Jeu 07 Aoû - Dim 10 Aoû" at bounding box center [264, 172] width 151 height 10
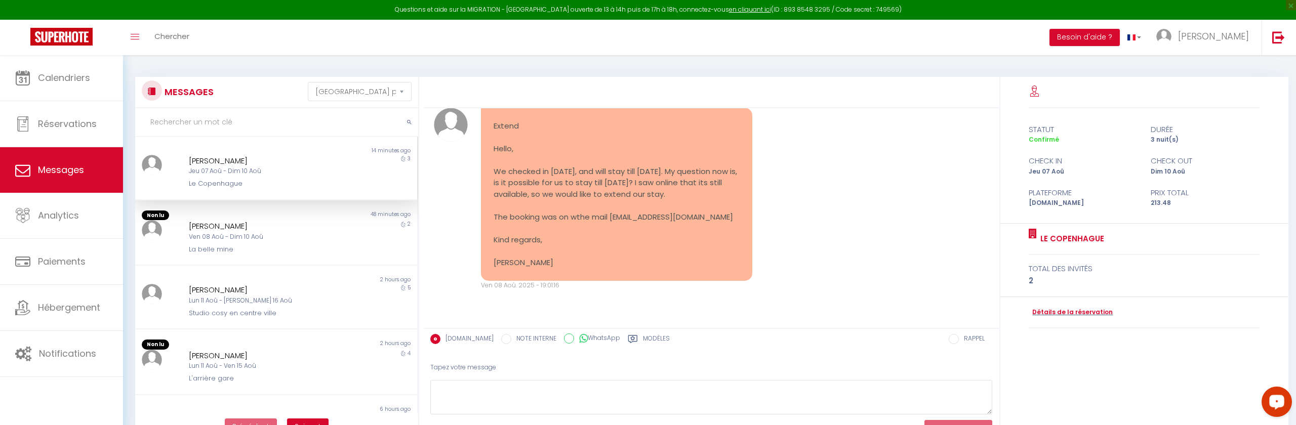
scroll to position [751, 0]
drag, startPoint x: 631, startPoint y: 232, endPoint x: 491, endPoint y: 233, distance: 140.2
click at [491, 233] on div "Extend Hello, We checked in last thursday, and will stay till sunday. My questi…" at bounding box center [616, 195] width 271 height 174
click at [516, 227] on pre "Extend Hello, We checked in last thursday, and will stay till sunday. My questi…" at bounding box center [615, 195] width 245 height 148
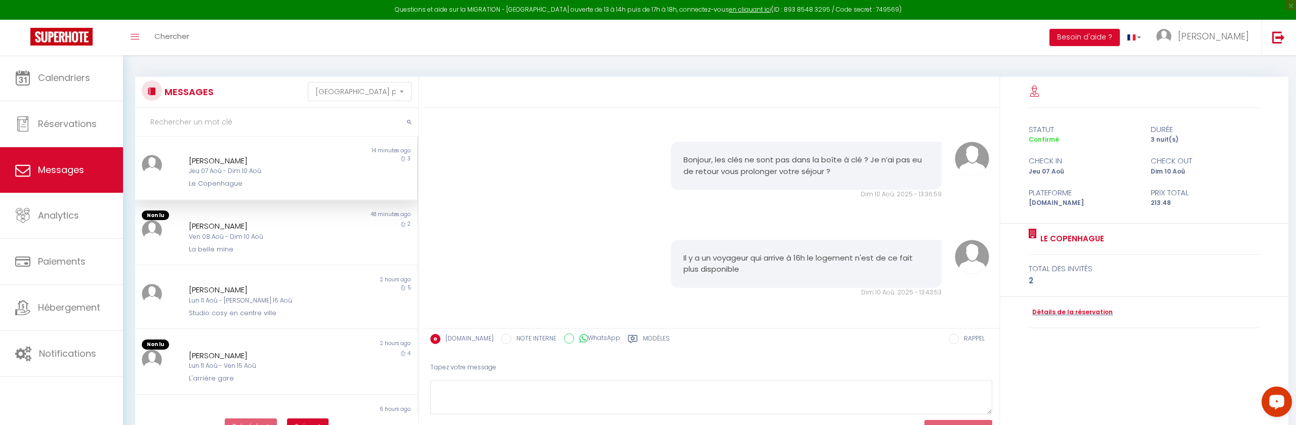
scroll to position [55, 0]
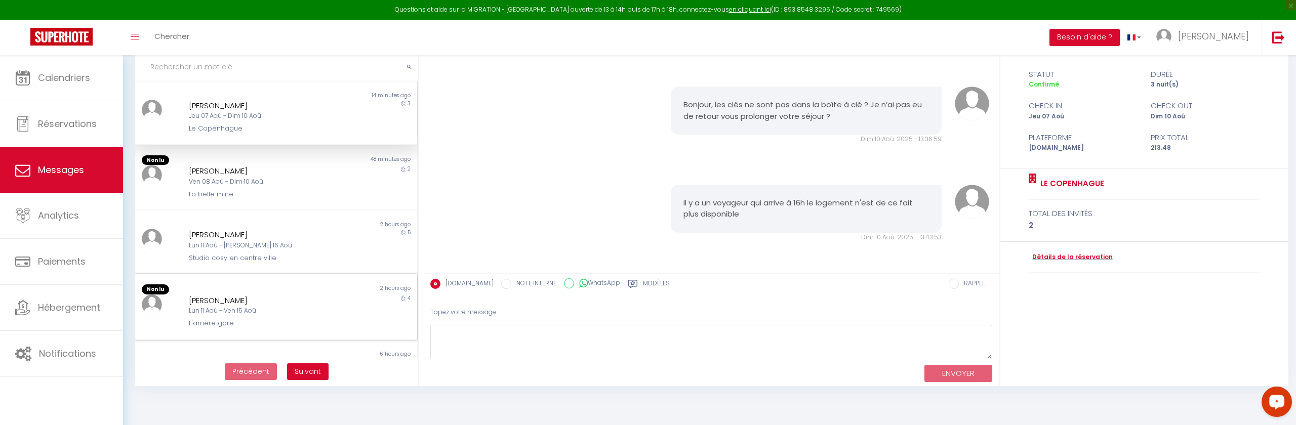
click at [340, 307] on div "Tamas Hosei Lun 11 Aoû - Ven 15 Aoû L'arrière gare" at bounding box center [264, 312] width 164 height 34
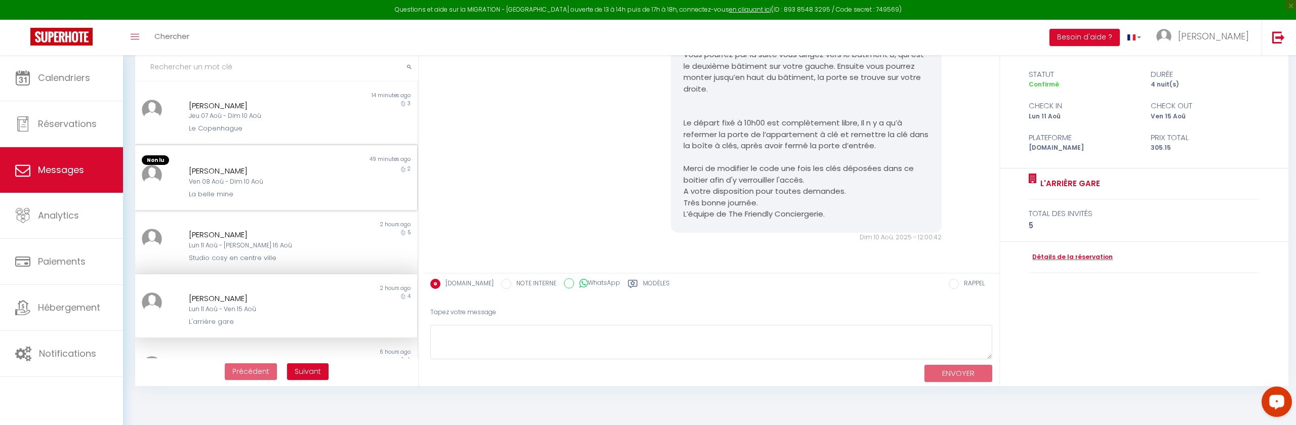
click at [324, 156] on div "49 minutes ago" at bounding box center [346, 160] width 141 height 10
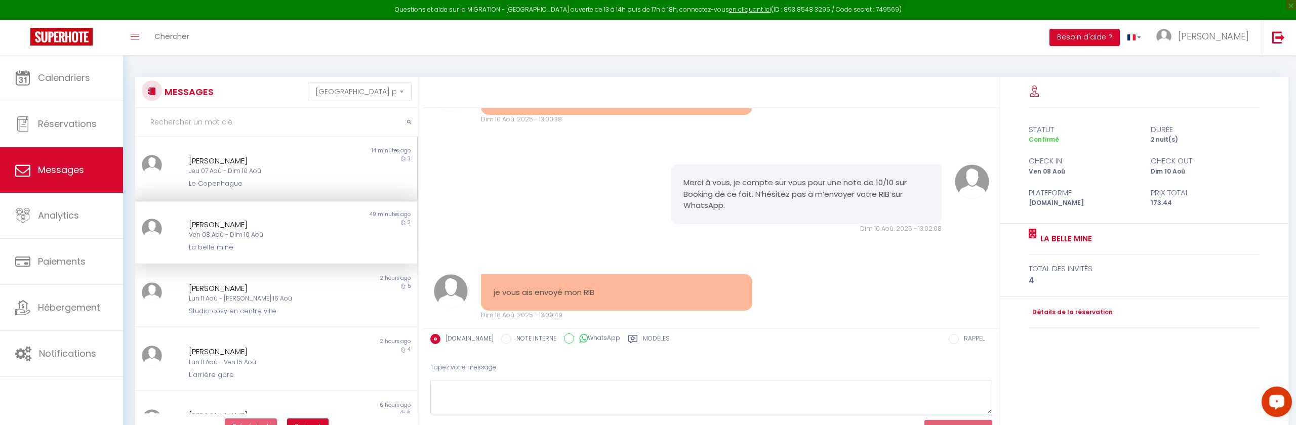
click at [338, 197] on div "Non lu 14 minutes ago Yvonne Van der weerd Jeu 07 Aoû - Dim 10 Aoû Le Copenhagu…" at bounding box center [276, 169] width 282 height 64
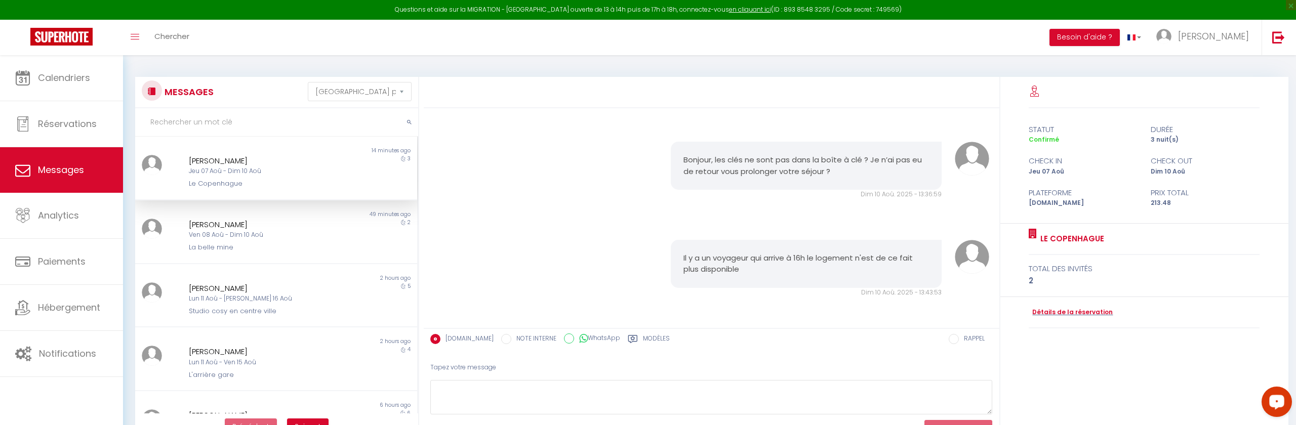
scroll to position [1455, 0]
click at [328, 184] on div "Le Copenhague" at bounding box center [264, 184] width 151 height 10
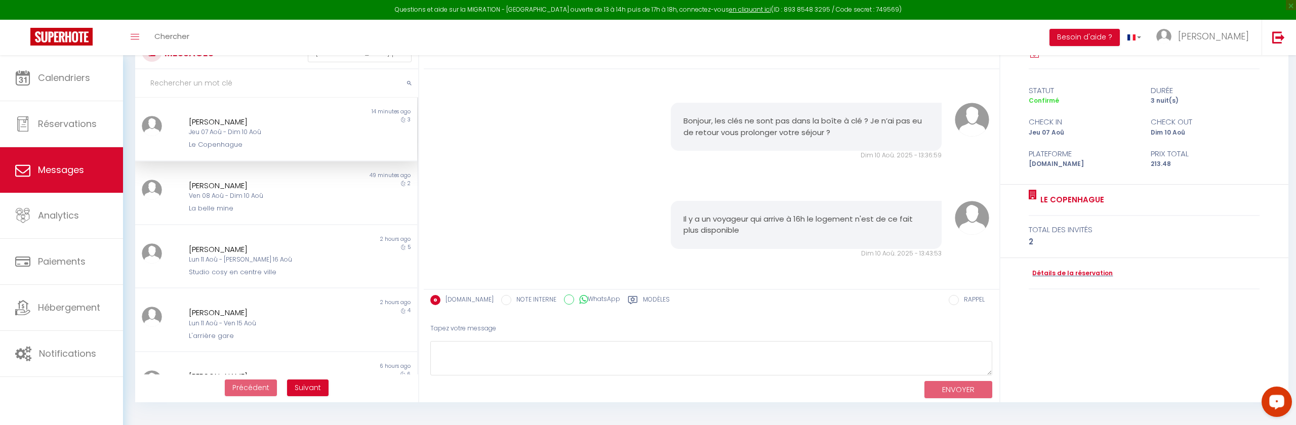
scroll to position [46, 0]
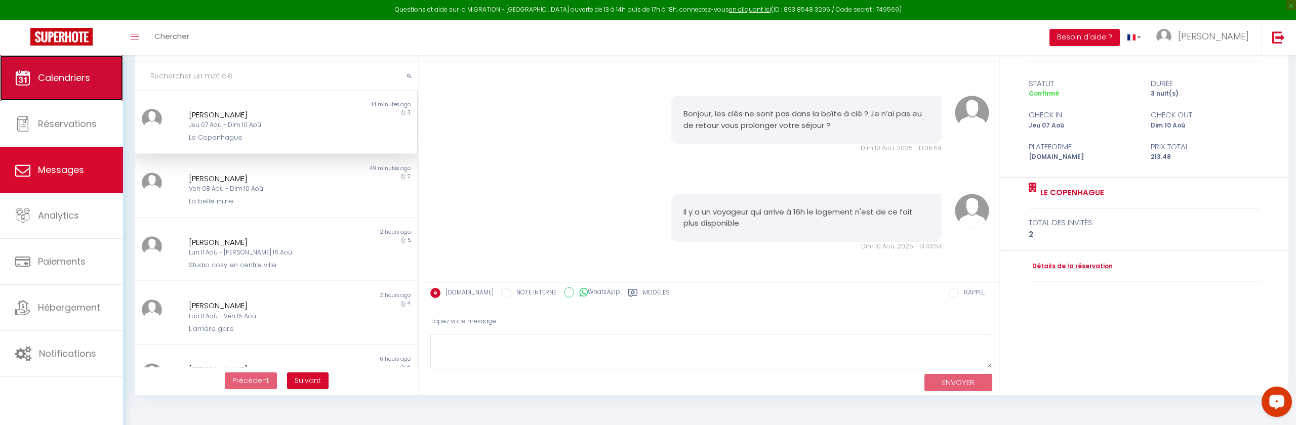
click at [54, 70] on link "Calendriers" at bounding box center [61, 78] width 123 height 46
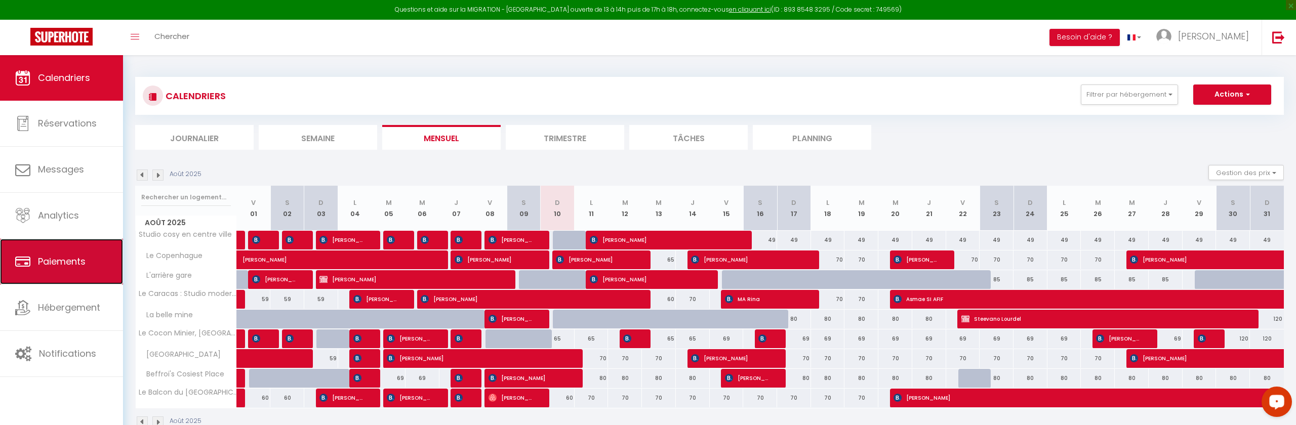
click at [85, 258] on span "Paiements" at bounding box center [62, 261] width 48 height 13
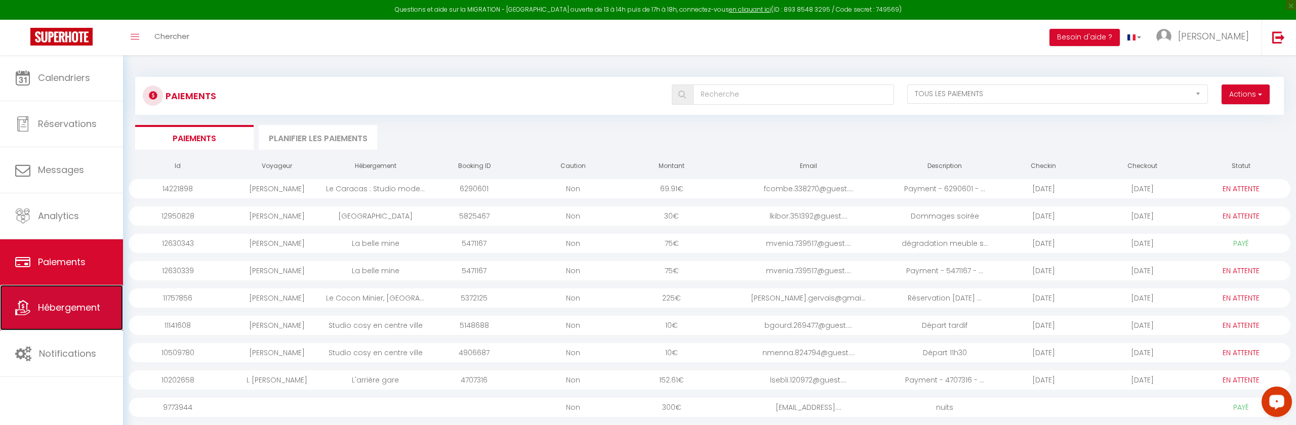
click at [74, 297] on link "Hébergement" at bounding box center [61, 308] width 123 height 46
click at [75, 297] on link "Hébergement" at bounding box center [61, 308] width 123 height 46
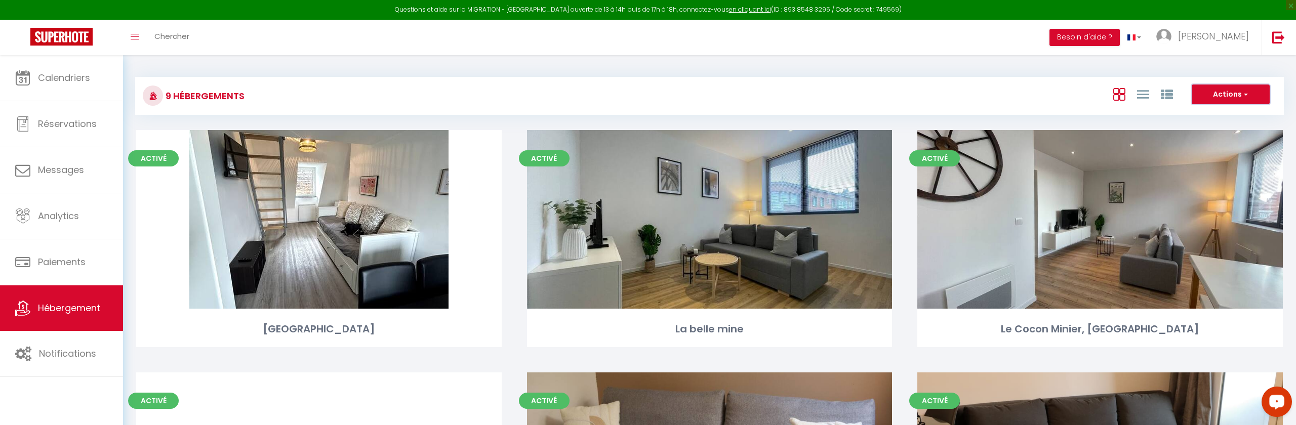
click at [1170, 95] on span "button" at bounding box center [1244, 94] width 6 height 10
click at [1170, 117] on li "Créer un Hébergement" at bounding box center [1222, 115] width 93 height 11
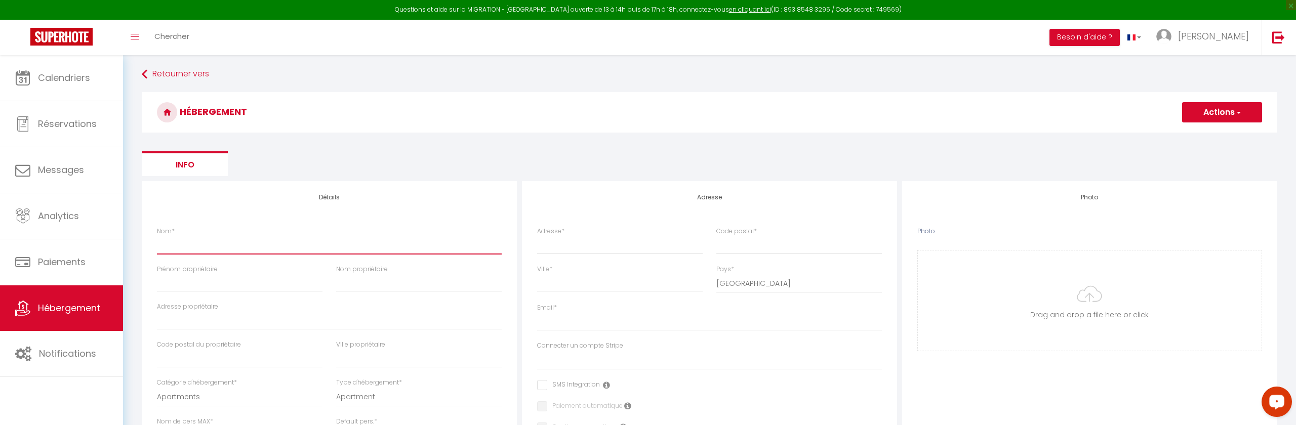
click at [207, 246] on input "Nom *" at bounding box center [329, 245] width 345 height 18
paste input "[GEOGRAPHIC_DATA] de [GEOGRAPHIC_DATA]-Maison"
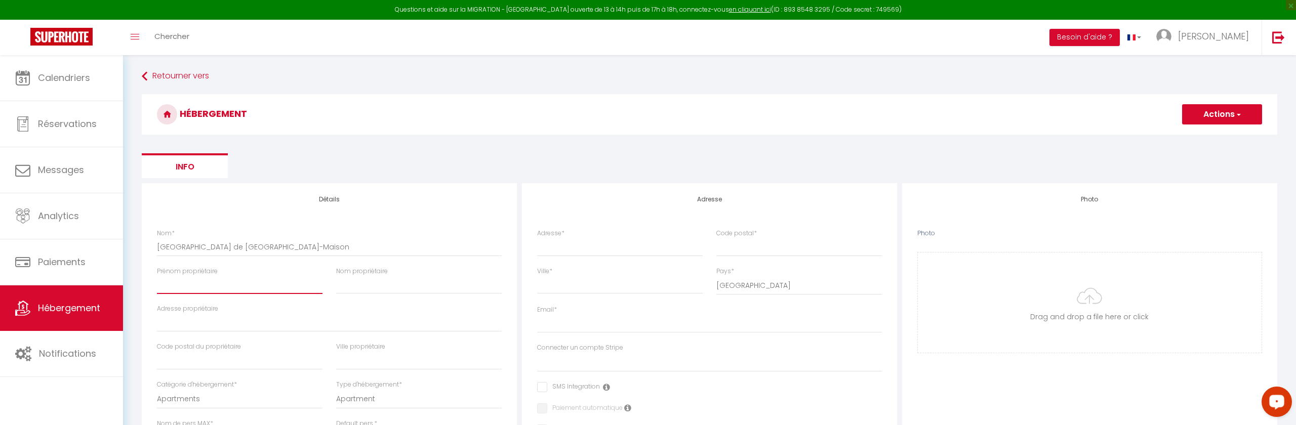
click at [202, 284] on input "Prénom propriétaire" at bounding box center [239, 285] width 165 height 18
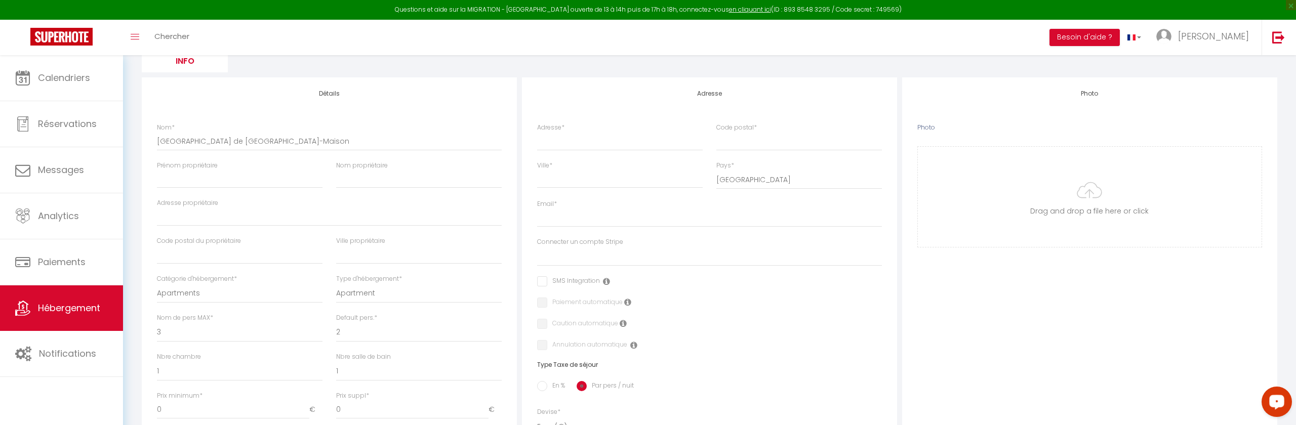
click at [191, 314] on label "Nom de pers MAX *" at bounding box center [185, 318] width 56 height 10
click at [191, 323] on select "1 2 3 4 5 6 7 8 9 10 11 12 13 14" at bounding box center [239, 332] width 165 height 19
click at [192, 294] on select "Apartments Houses Secondary units Unique Homes BNB Others" at bounding box center [239, 291] width 165 height 19
click at [344, 293] on select "House Cabin Villa Townhouse Cottage Bungalow Earthhouse Houseboat Hut Farm Stay…" at bounding box center [418, 291] width 165 height 19
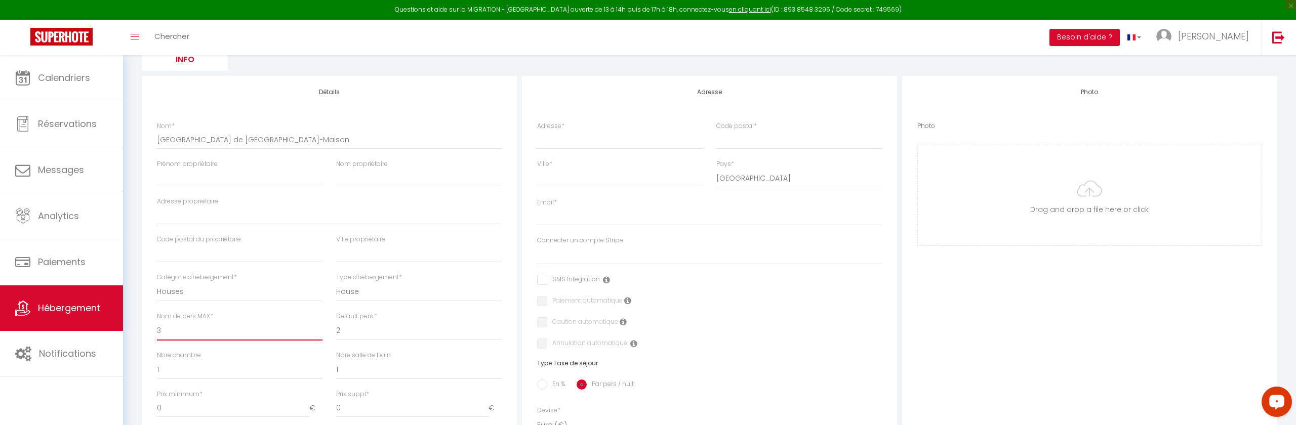
click at [196, 330] on select "1 2 3 4 5 6 7 8 9 10 11 12 13 14" at bounding box center [239, 330] width 165 height 19
click at [377, 331] on select "1 2 3 4 5 6 7 8 9 10 11 12 13 14" at bounding box center [418, 330] width 165 height 19
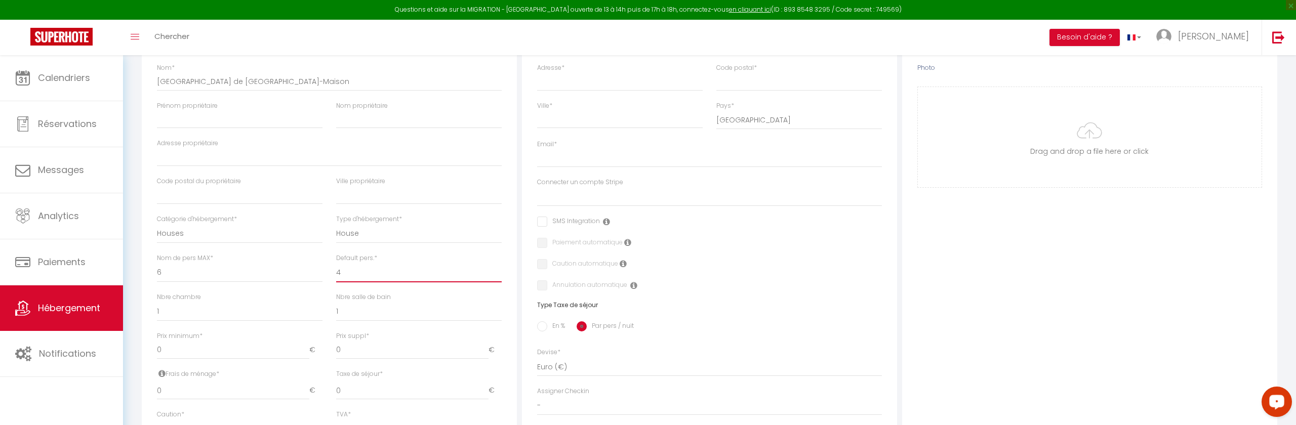
scroll to position [183, 0]
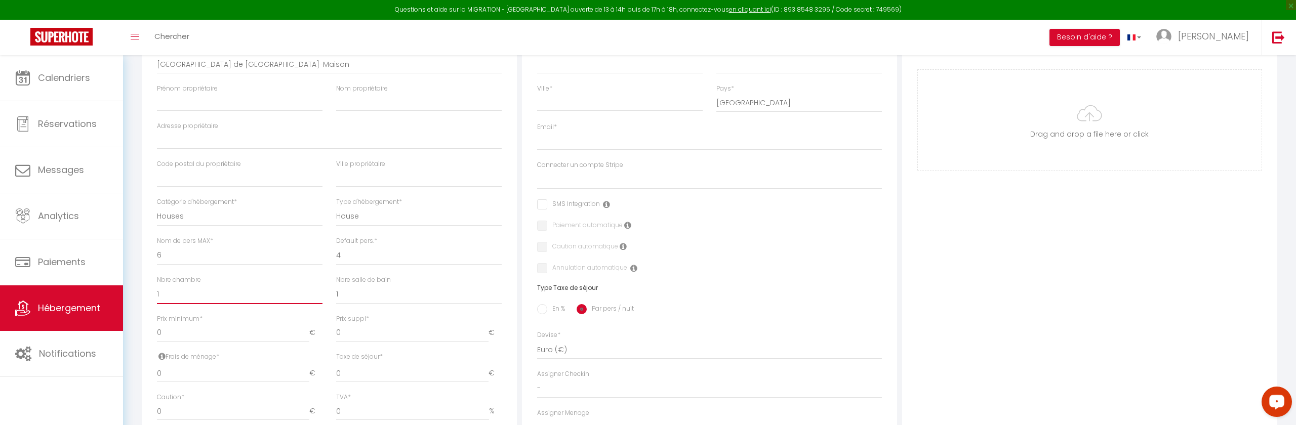
click at [228, 298] on select "0 1 2 3 4 5 6 7 8 9 10 11 12 13" at bounding box center [239, 294] width 165 height 19
click at [175, 298] on select "0 1 2 3 4 5 6 7 8 9 10 11 12 13" at bounding box center [239, 294] width 165 height 19
drag, startPoint x: 197, startPoint y: 339, endPoint x: 143, endPoint y: 336, distance: 53.7
click at [143, 336] on div "Détails Nom * Saint-Denis de La Réunion-Maison Prénom propriétaire Nom propriét…" at bounding box center [329, 283] width 375 height 565
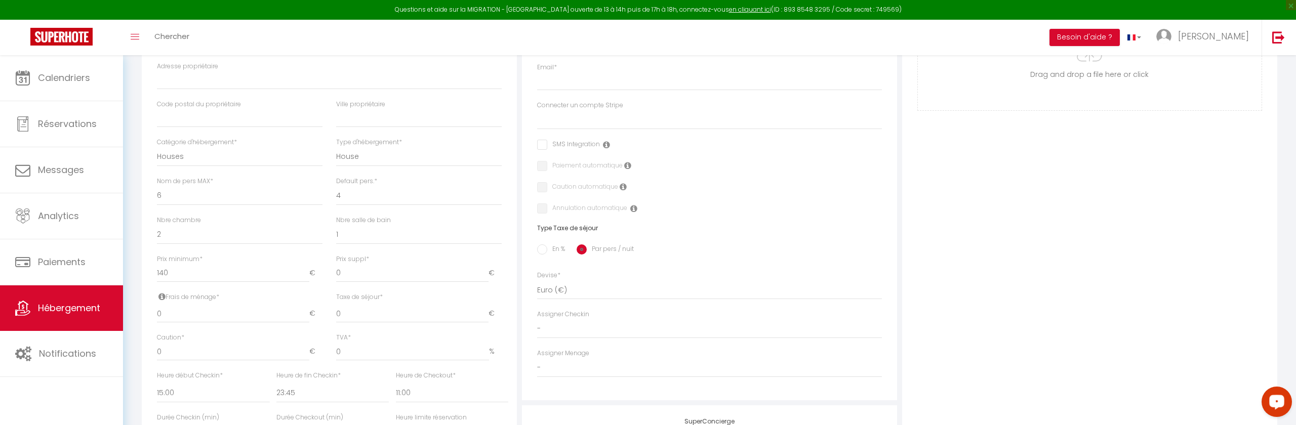
click at [216, 324] on div "Frais de ménage * 0 €" at bounding box center [239, 313] width 179 height 41
click at [207, 311] on input "0" at bounding box center [233, 314] width 152 height 18
click at [207, 311] on input "-2" at bounding box center [233, 314] width 152 height 18
drag, startPoint x: 188, startPoint y: 312, endPoint x: 140, endPoint y: 312, distance: 47.6
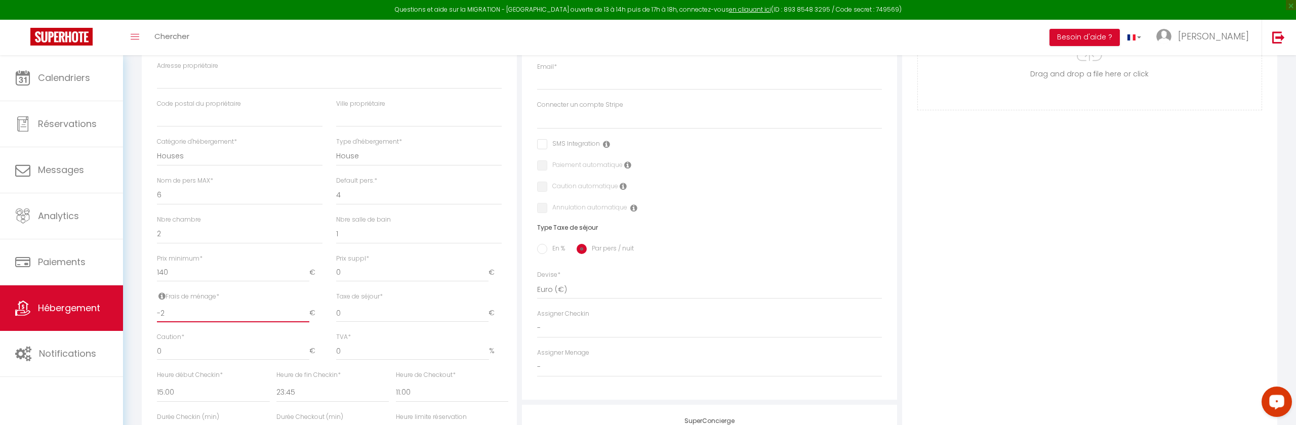
click at [137, 312] on div "Retourner vers HÉBERGEMENT Actions Enregistrer Info Modèle personnalisé × Titre…" at bounding box center [709, 204] width 1148 height 761
click at [266, 271] on input "140" at bounding box center [233, 273] width 152 height 18
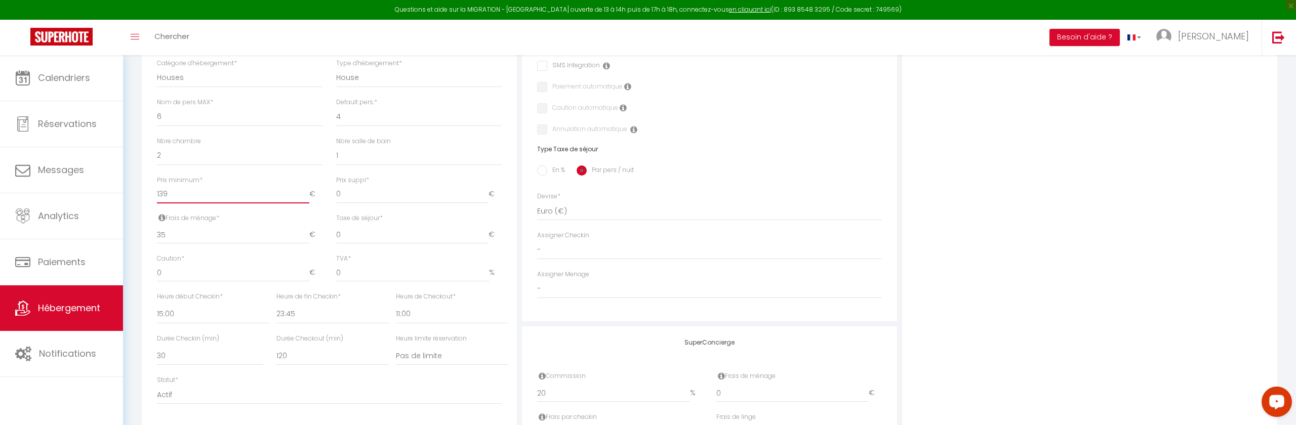
scroll to position [339, 0]
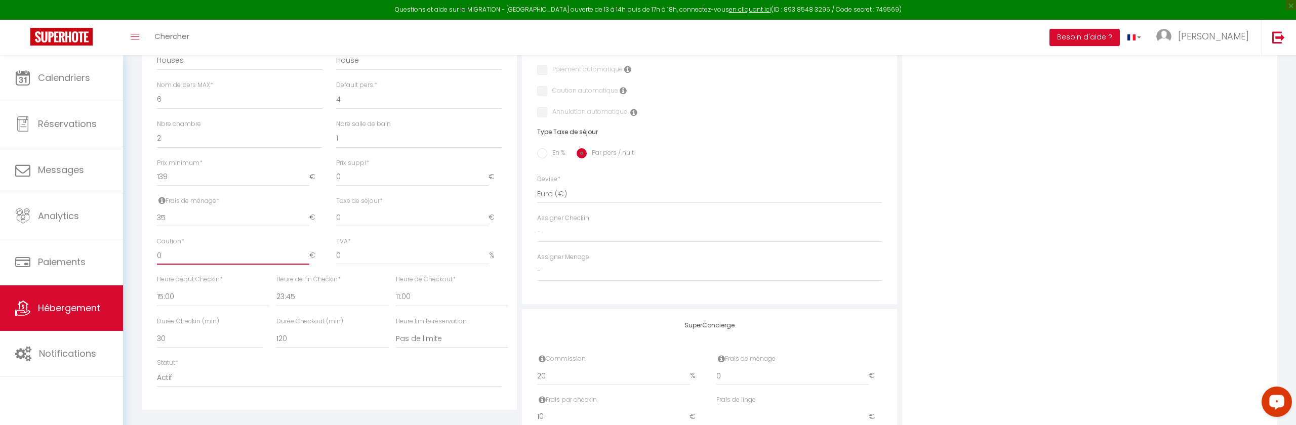
click at [208, 259] on input "0" at bounding box center [233, 255] width 152 height 18
click at [206, 258] on input "0" at bounding box center [233, 255] width 152 height 18
click at [168, 293] on select "00:00 00:15 00:30 00:45 01:00 01:15 01:30 01:45 02:00 02:15 02:30 02:45 03:00" at bounding box center [213, 296] width 113 height 19
click at [287, 298] on select "00:00 00:15 00:30 00:45 01:00 01:15 01:30 01:45 02:00 02:15 02:30 02:45 03:00" at bounding box center [332, 296] width 113 height 19
click at [409, 300] on select "00:00 00:15 00:30 00:45 01:00 01:15 01:30 01:45 02:00 02:15 02:30 02:45 03:00" at bounding box center [452, 296] width 113 height 19
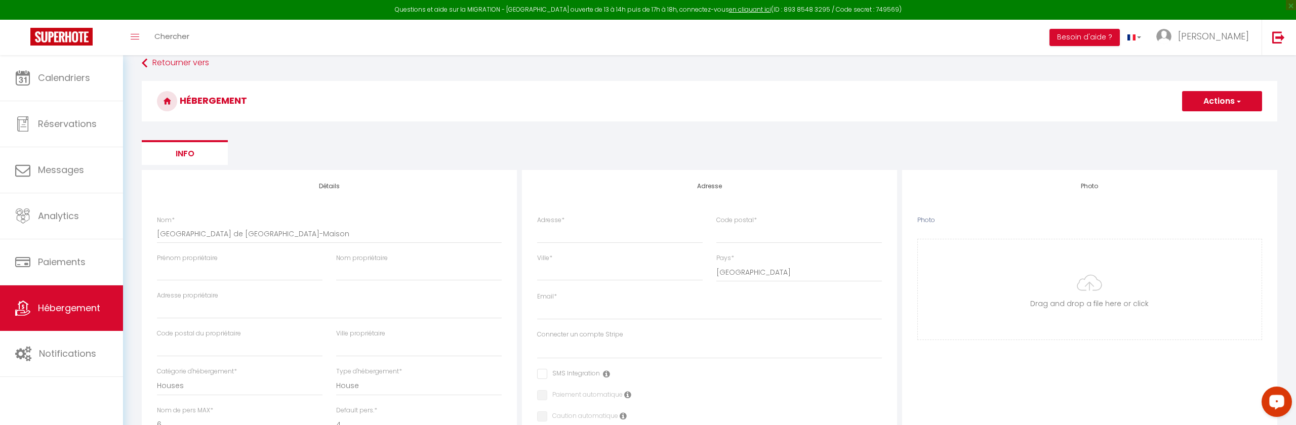
scroll to position [0, 0]
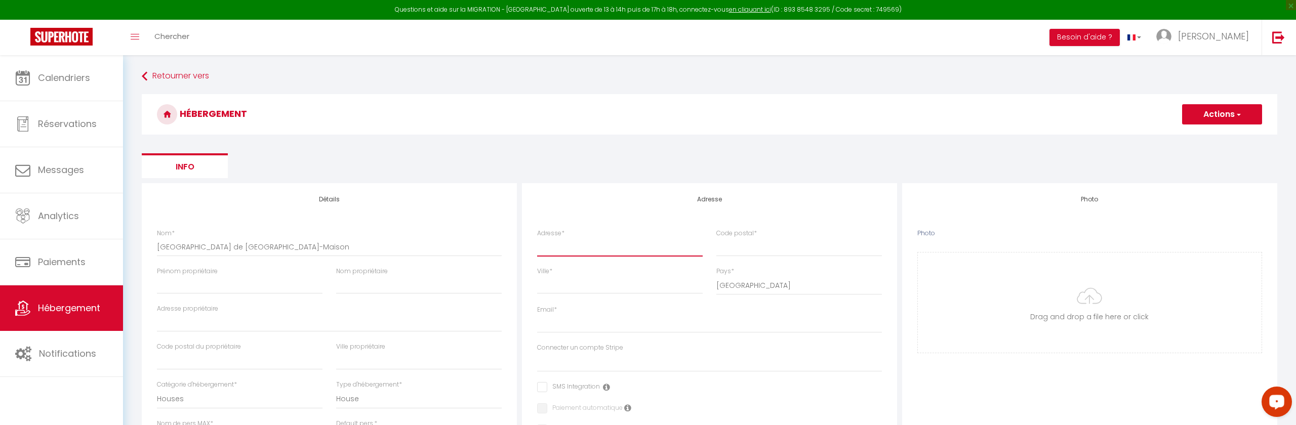
click at [628, 246] on input "Adresse *" at bounding box center [619, 247] width 165 height 18
click at [651, 286] on input "Ville *" at bounding box center [619, 285] width 165 height 18
click at [733, 251] on input "Code postal *" at bounding box center [798, 247] width 165 height 18
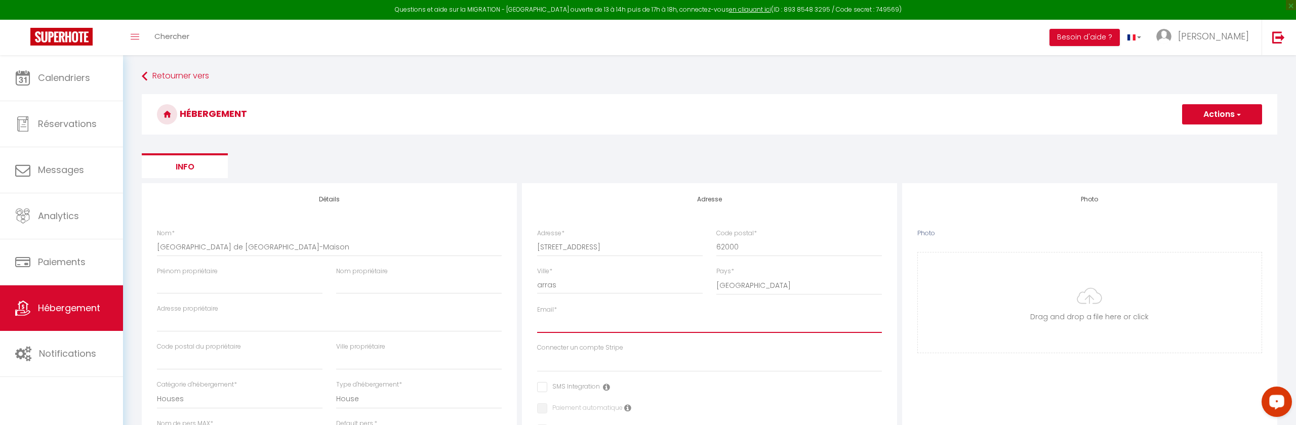
click at [553, 324] on input "Email *" at bounding box center [709, 324] width 345 height 18
click at [562, 323] on input "Email *" at bounding box center [709, 324] width 345 height 18
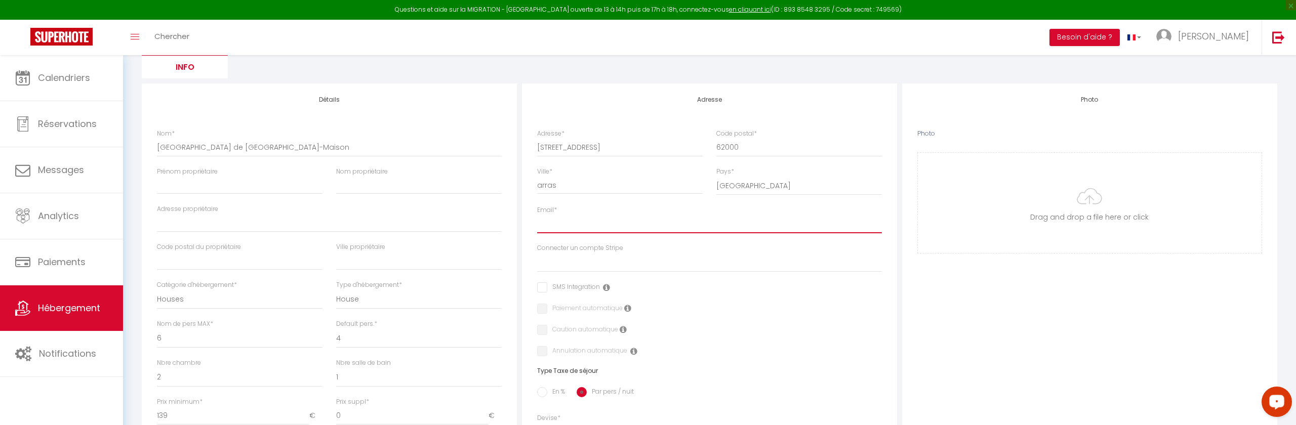
scroll to position [101, 0]
click at [561, 221] on input "Email *" at bounding box center [709, 223] width 345 height 18
paste input "[EMAIL_ADDRESS][DOMAIN_NAME]"
click at [726, 323] on div "Caution automatique" at bounding box center [709, 328] width 345 height 11
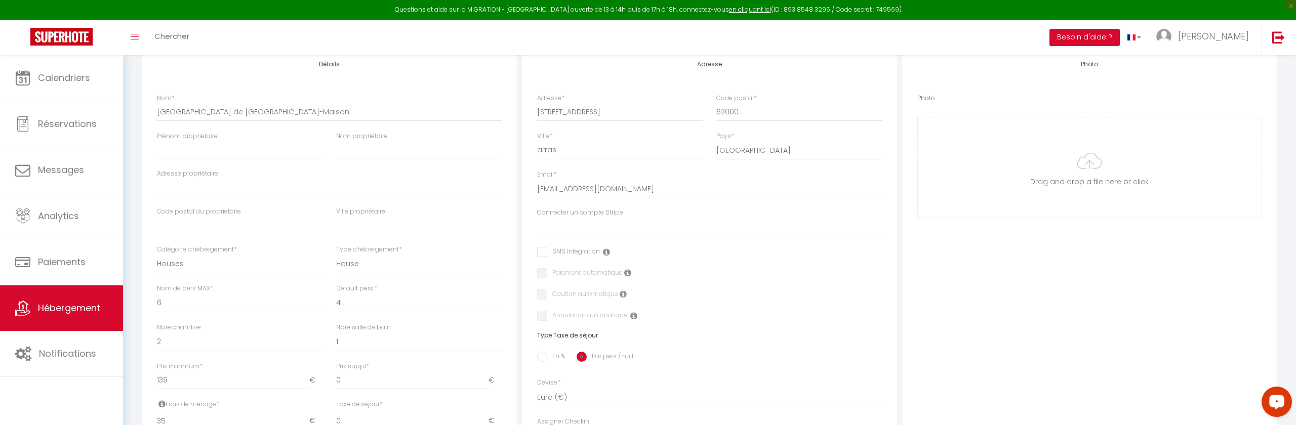
scroll to position [154, 0]
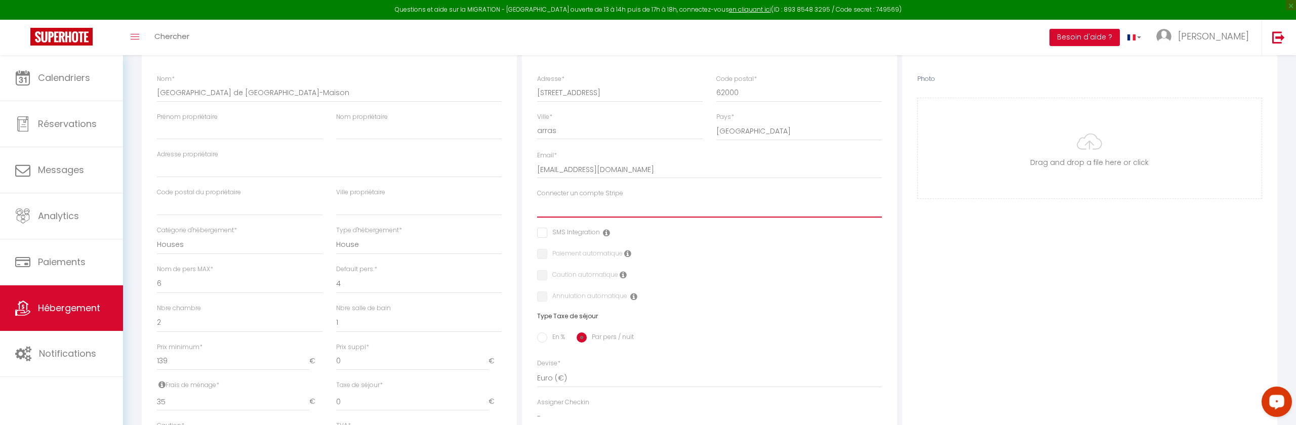
click at [556, 209] on select "Friendly conciergerie" at bounding box center [709, 207] width 345 height 19
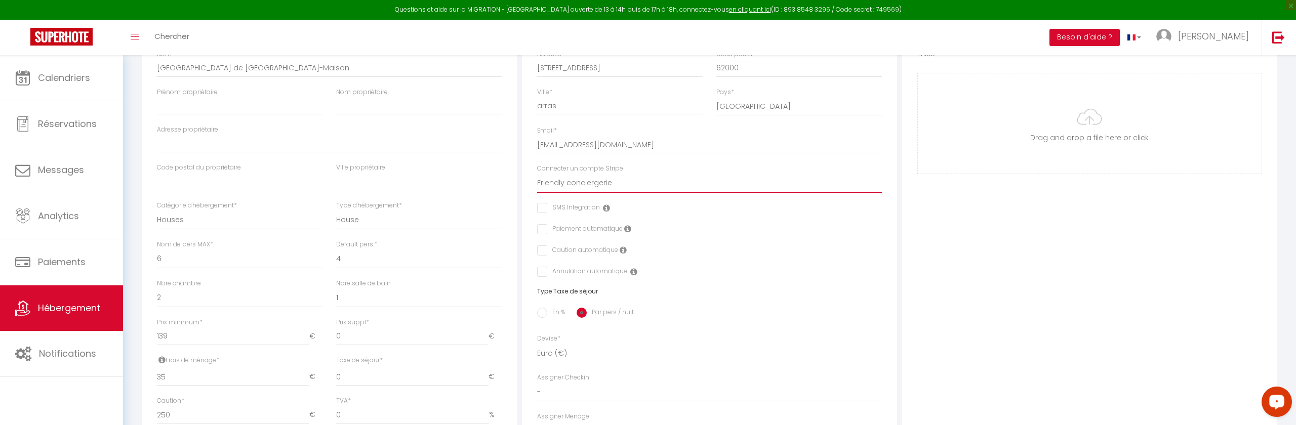
scroll to position [0, 0]
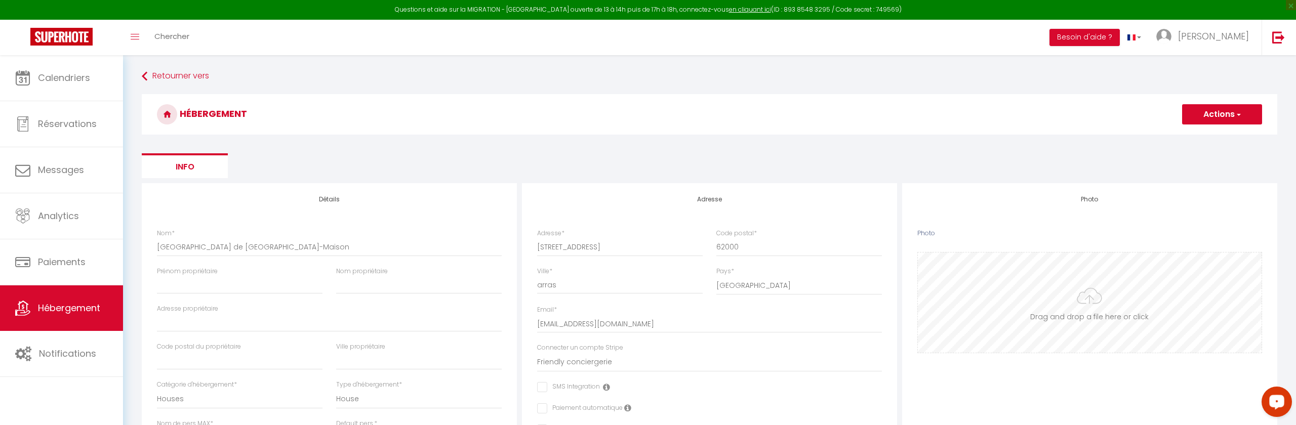
click at [1163, 310] on input "Photo" at bounding box center [1090, 303] width 344 height 100
drag, startPoint x: 1220, startPoint y: 109, endPoint x: 1215, endPoint y: 117, distance: 9.3
click at [1170, 109] on button "Actions" at bounding box center [1222, 114] width 80 height 20
click at [1170, 131] on link "Enregistrer" at bounding box center [1221, 136] width 80 height 13
click at [1170, 133] on h3 "HÉBERGEMENT" at bounding box center [709, 114] width 1135 height 40
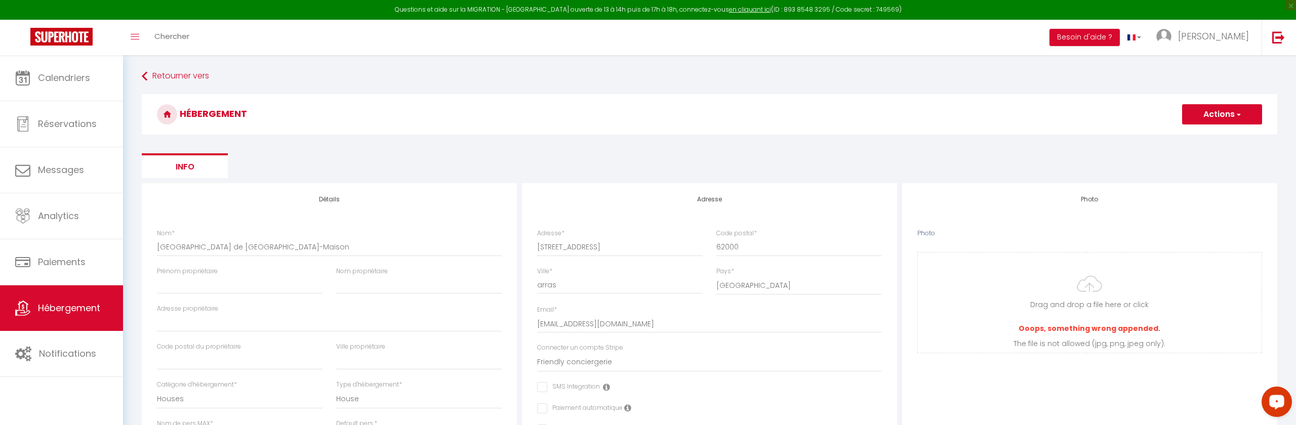
drag, startPoint x: 1205, startPoint y: 113, endPoint x: 1203, endPoint y: 127, distance: 13.2
click at [1170, 113] on button "Actions" at bounding box center [1222, 114] width 80 height 20
click at [1170, 133] on input "Enregistrer" at bounding box center [1209, 137] width 37 height 10
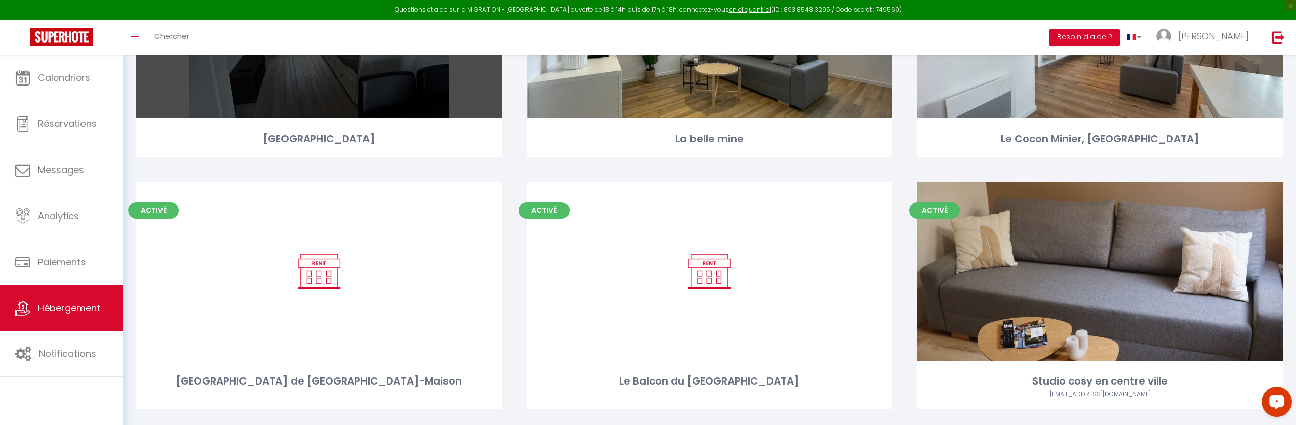
scroll to position [274, 0]
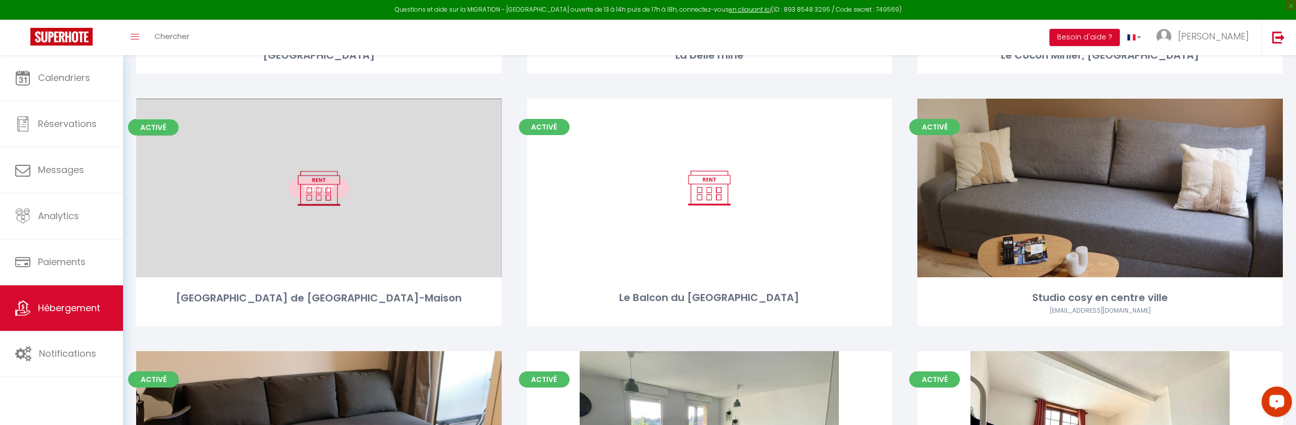
click at [267, 198] on div "Editer" at bounding box center [318, 188] width 365 height 179
click at [302, 187] on link "Editer" at bounding box center [318, 188] width 61 height 20
drag, startPoint x: 302, startPoint y: 187, endPoint x: 311, endPoint y: 189, distance: 9.0
click at [303, 187] on link "Editer" at bounding box center [318, 188] width 61 height 20
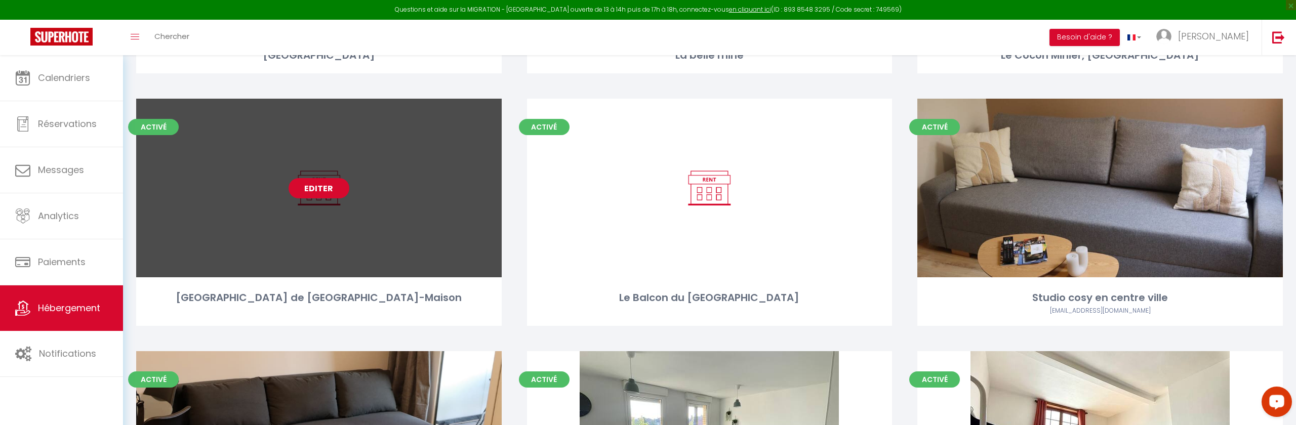
click at [311, 189] on link "Editer" at bounding box center [318, 188] width 61 height 20
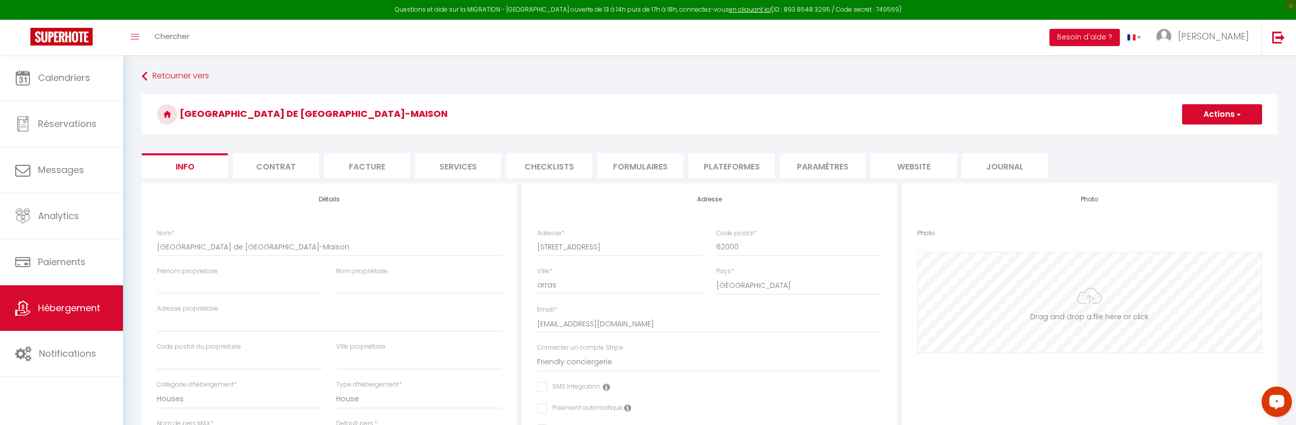
click at [1101, 289] on input "Photo" at bounding box center [1090, 303] width 344 height 100
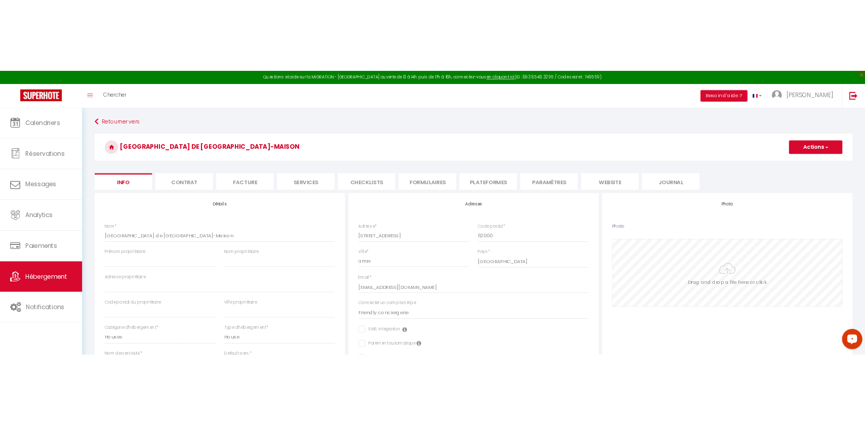
scroll to position [1, 0]
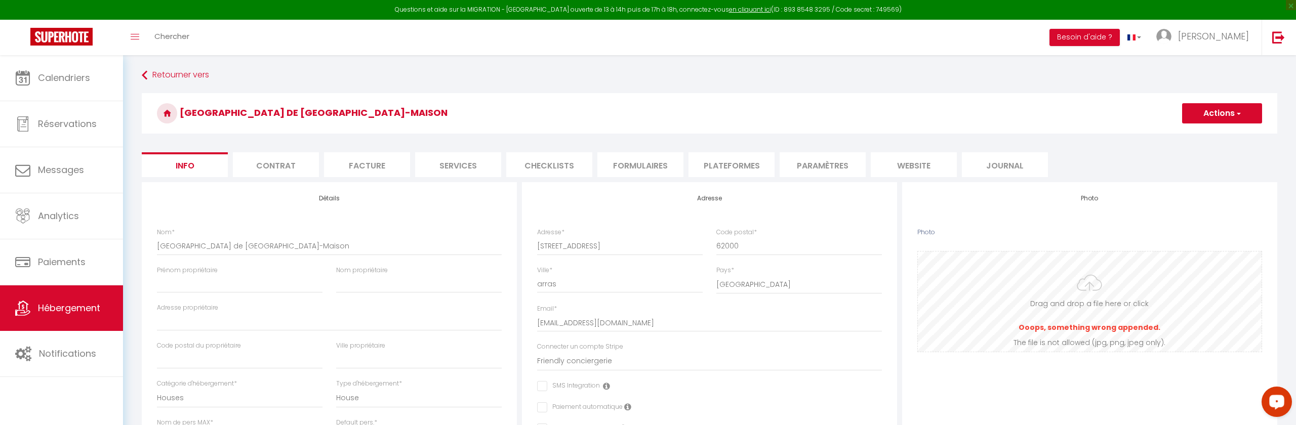
click at [1109, 337] on input "Photo" at bounding box center [1090, 302] width 344 height 100
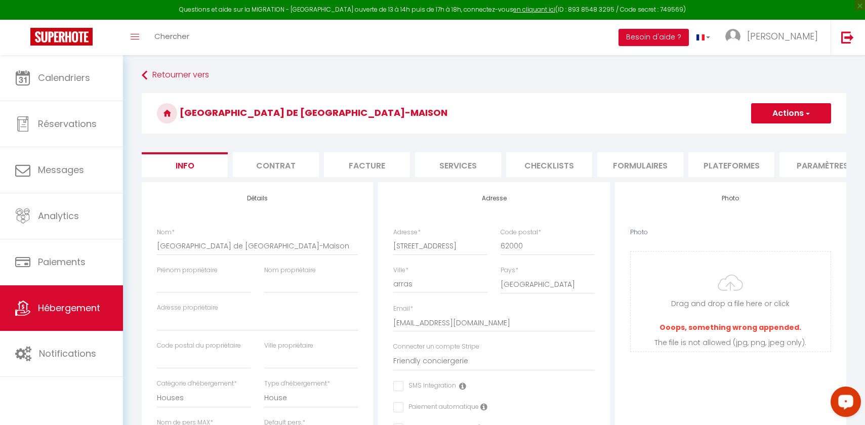
scroll to position [16, 0]
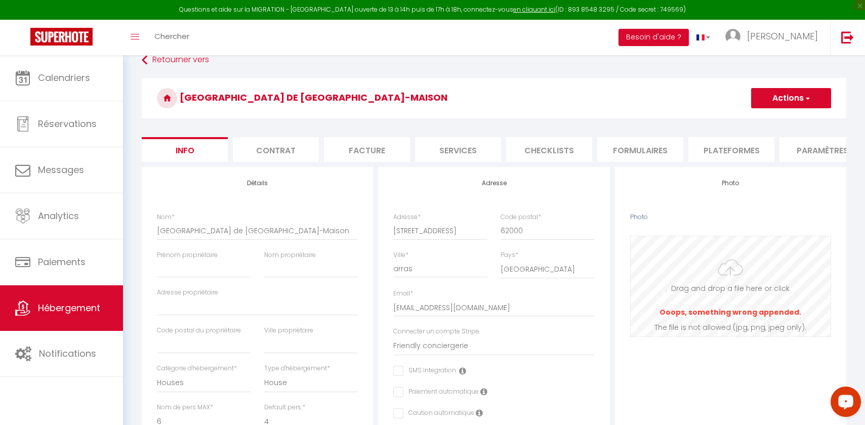
click at [725, 283] on input "Photo" at bounding box center [731, 286] width 200 height 100
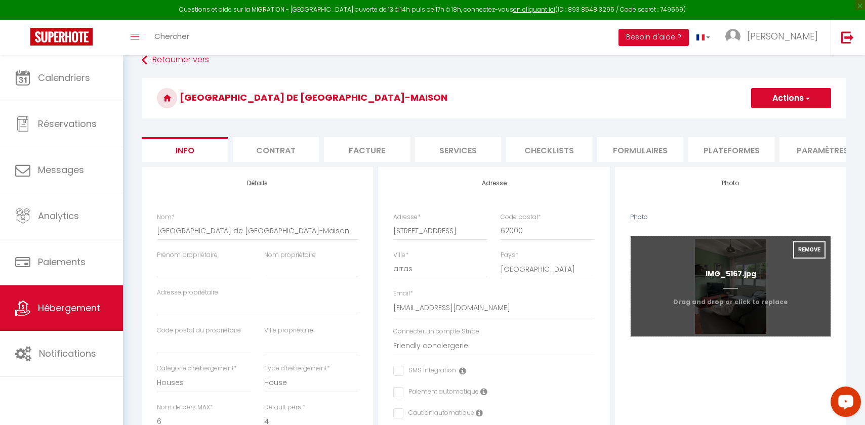
click at [734, 296] on input "Photo" at bounding box center [731, 286] width 200 height 100
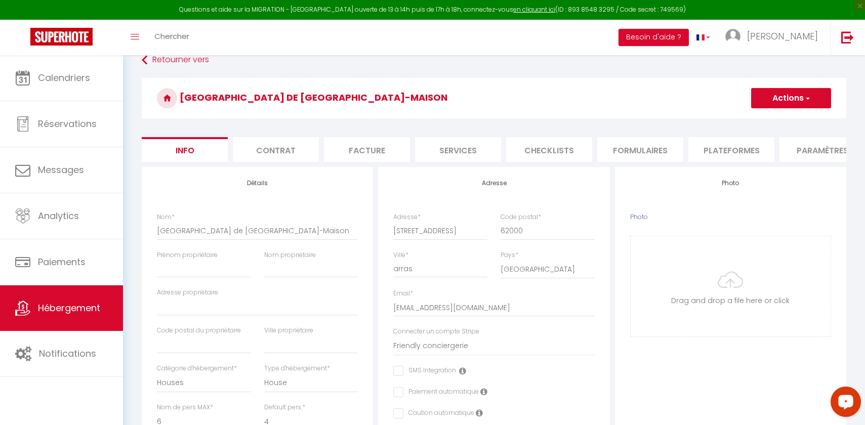
drag, startPoint x: 792, startPoint y: 86, endPoint x: 797, endPoint y: 97, distance: 12.0
click at [792, 86] on h3 "[GEOGRAPHIC_DATA] de [GEOGRAPHIC_DATA]-Maison" at bounding box center [494, 98] width 704 height 40
click at [797, 97] on button "Actions" at bounding box center [791, 98] width 80 height 20
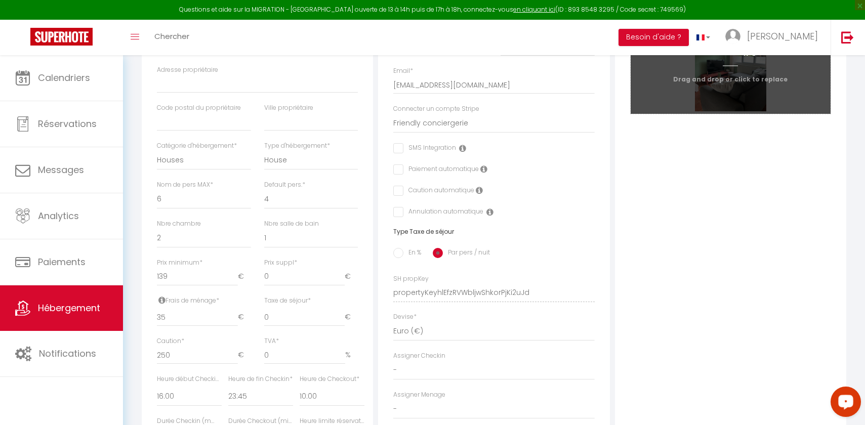
scroll to position [0, 0]
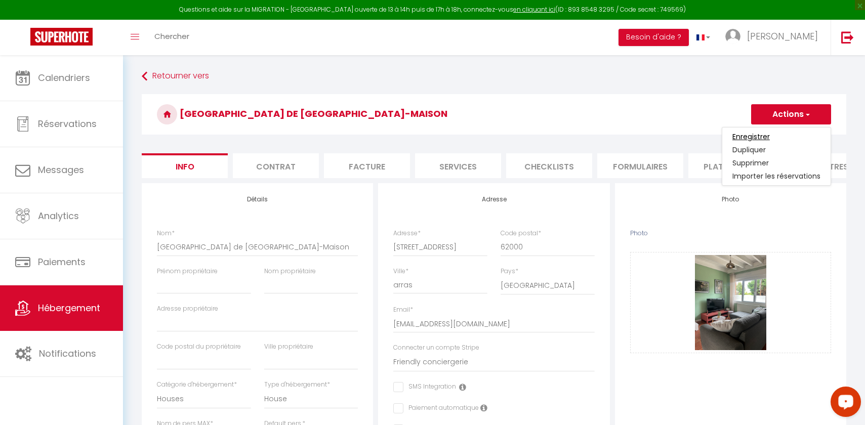
click at [757, 134] on input "Enregistrer" at bounding box center [750, 137] width 37 height 10
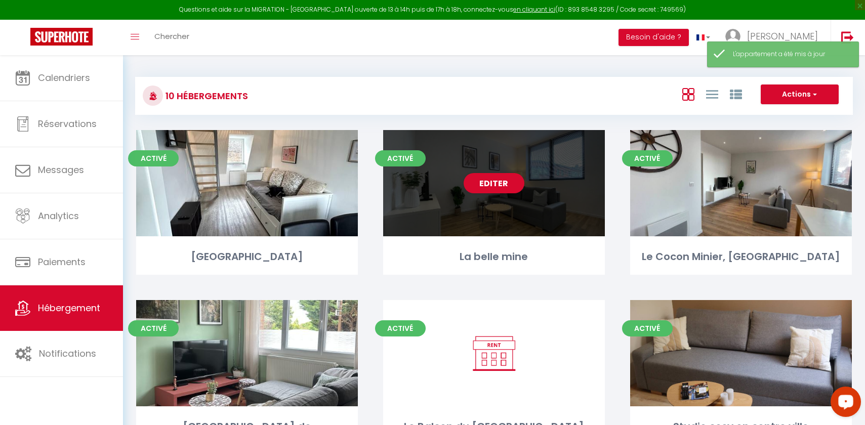
scroll to position [151, 0]
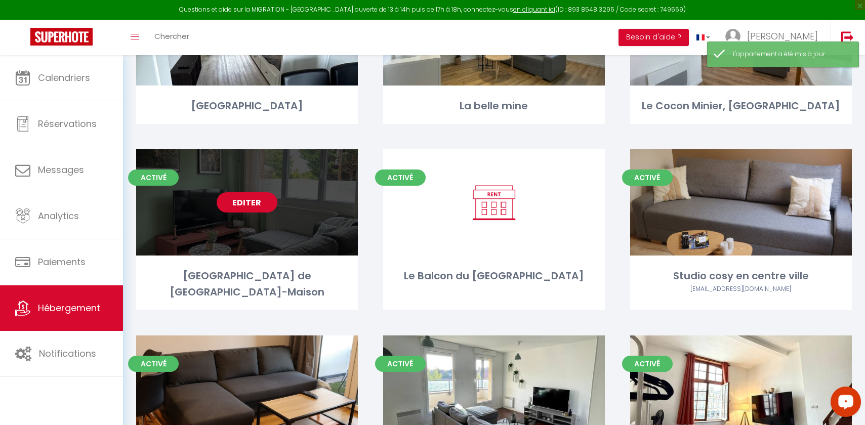
click at [257, 208] on link "Editer" at bounding box center [247, 202] width 61 height 20
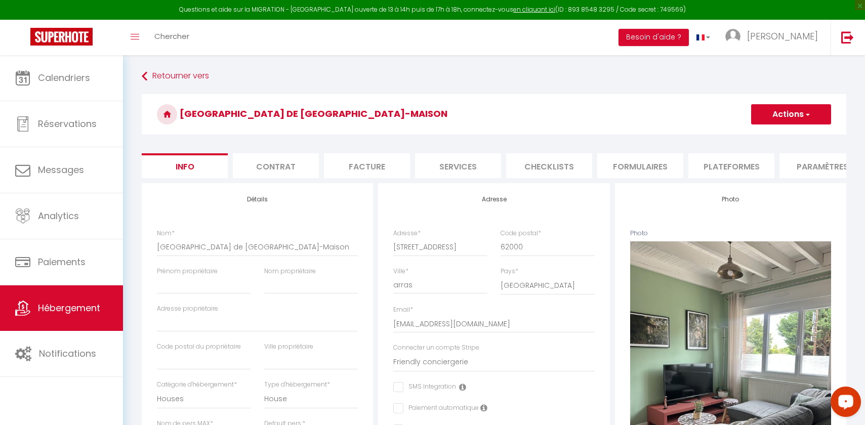
click at [749, 167] on li "Plateformes" at bounding box center [731, 165] width 86 height 25
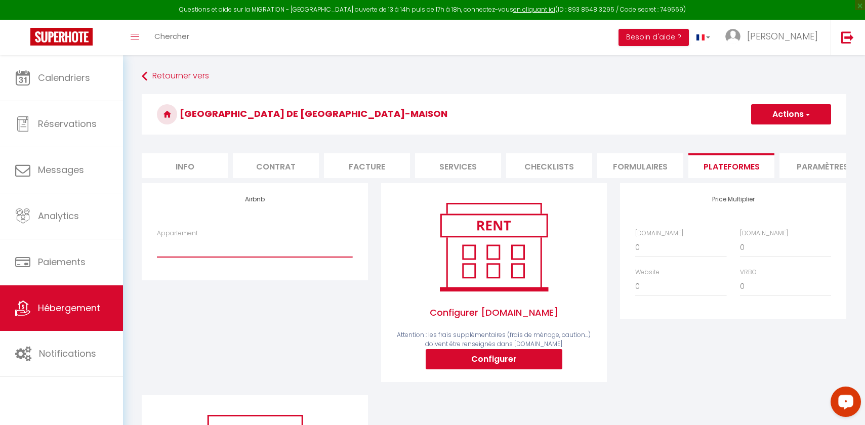
click at [225, 244] on select "Le Copenhague hyper centre + Parking - friendlyconciergerie@gmail.com L'arrière…" at bounding box center [254, 247] width 195 height 19
click at [448, 367] on button "Configurer" at bounding box center [494, 359] width 137 height 20
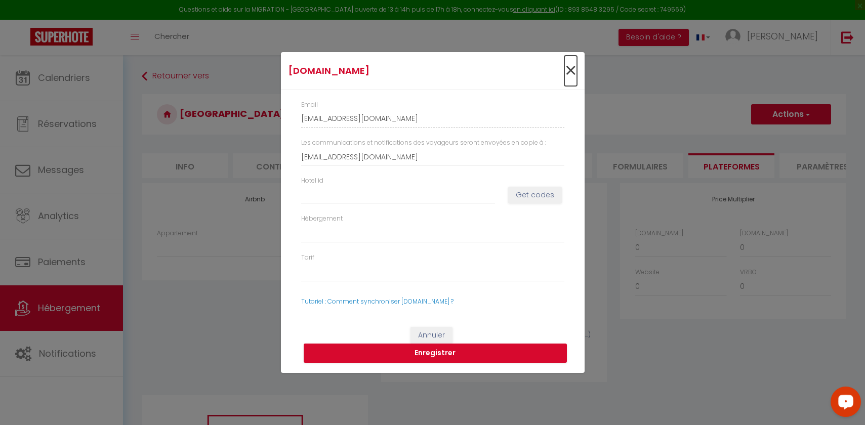
drag, startPoint x: 570, startPoint y: 67, endPoint x: 579, endPoint y: 18, distance: 49.8
click at [570, 67] on span "×" at bounding box center [570, 71] width 13 height 30
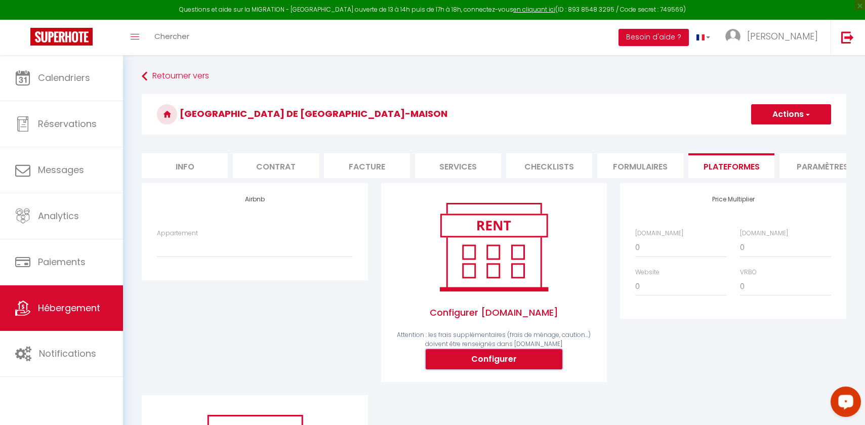
click at [493, 360] on button "Configurer" at bounding box center [494, 359] width 137 height 20
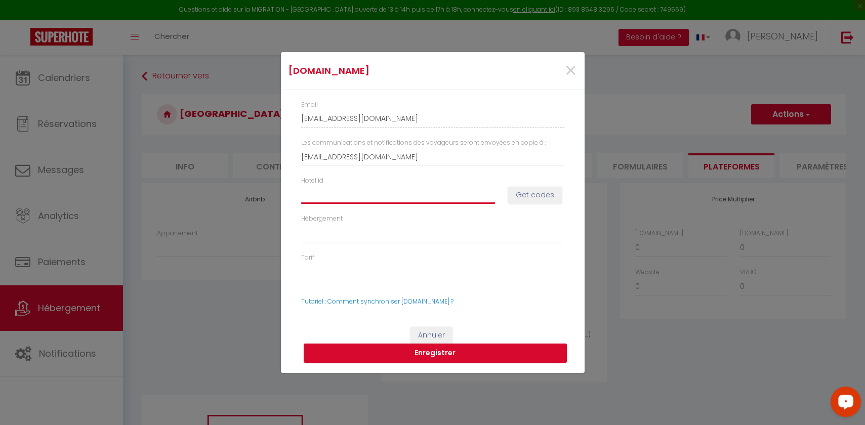
click at [415, 191] on input "Hotel id" at bounding box center [398, 195] width 194 height 18
paste input "14742174"
click at [538, 193] on button "Get codes" at bounding box center [535, 195] width 54 height 17
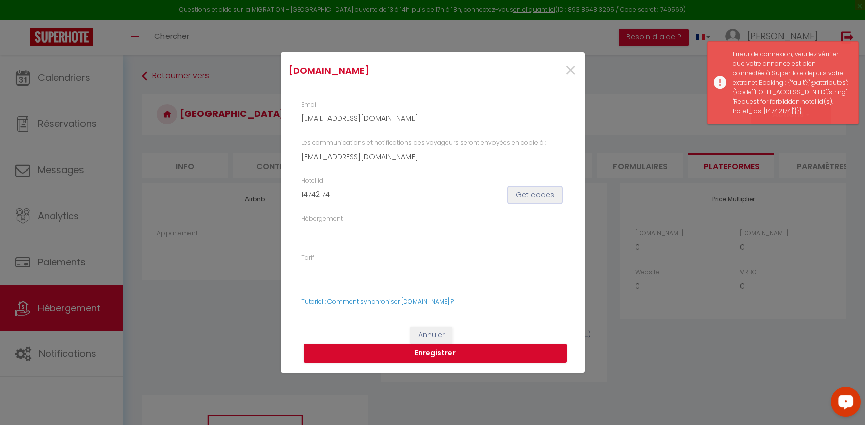
click at [536, 200] on button "Get codes" at bounding box center [535, 195] width 54 height 17
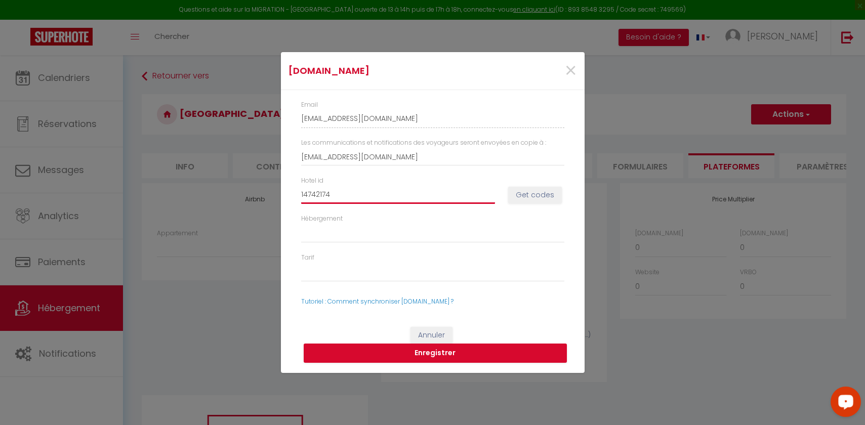
click at [353, 199] on input "14742174" at bounding box center [398, 195] width 194 height 18
click at [526, 200] on button "Get codes" at bounding box center [535, 195] width 54 height 17
drag, startPoint x: 549, startPoint y: 190, endPoint x: 548, endPoint y: 196, distance: 6.2
click at [549, 190] on button "Get codes" at bounding box center [535, 195] width 54 height 17
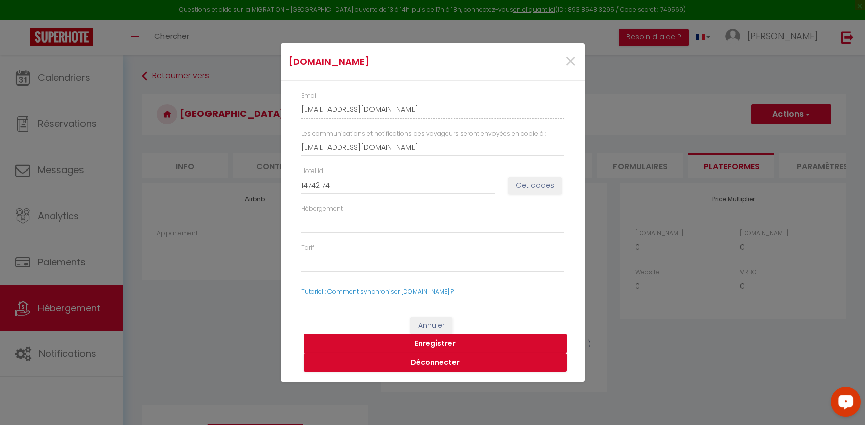
click at [442, 340] on button "Enregistrer" at bounding box center [435, 343] width 263 height 19
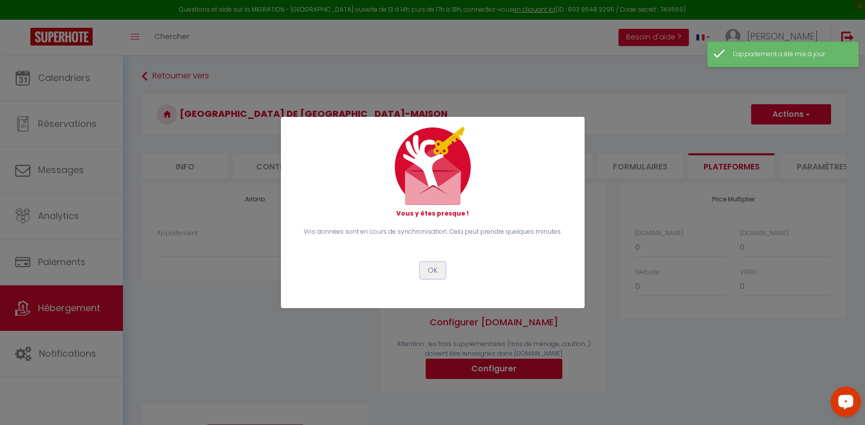
click at [434, 278] on button "OK" at bounding box center [432, 270] width 25 height 17
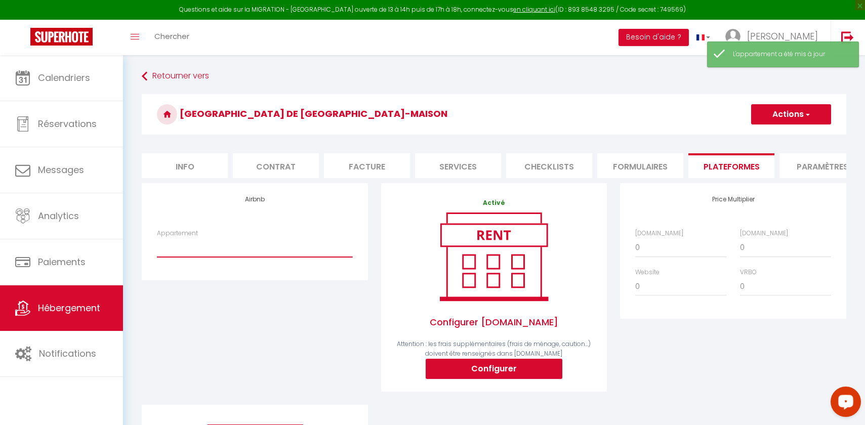
click at [247, 256] on select "Le Copenhague hyper centre + Parking - friendlyconciergerie@gmail.com L'arrière…" at bounding box center [254, 247] width 195 height 19
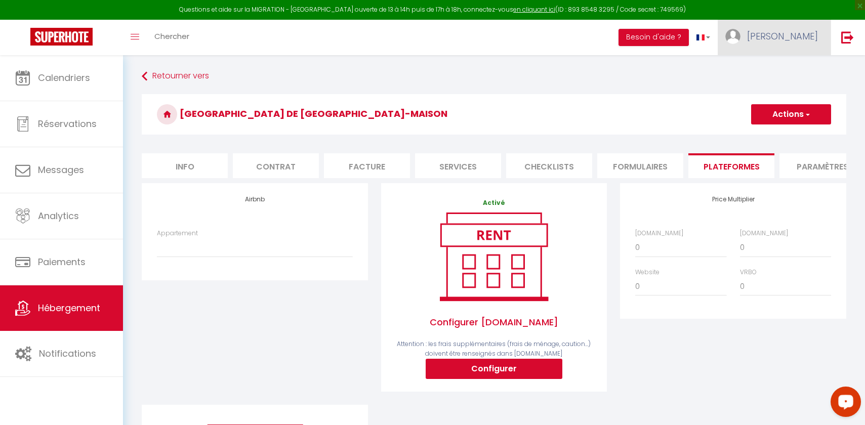
click at [809, 35] on span "[PERSON_NAME]" at bounding box center [782, 36] width 71 height 13
click at [779, 76] on link "Paramètres" at bounding box center [790, 70] width 75 height 17
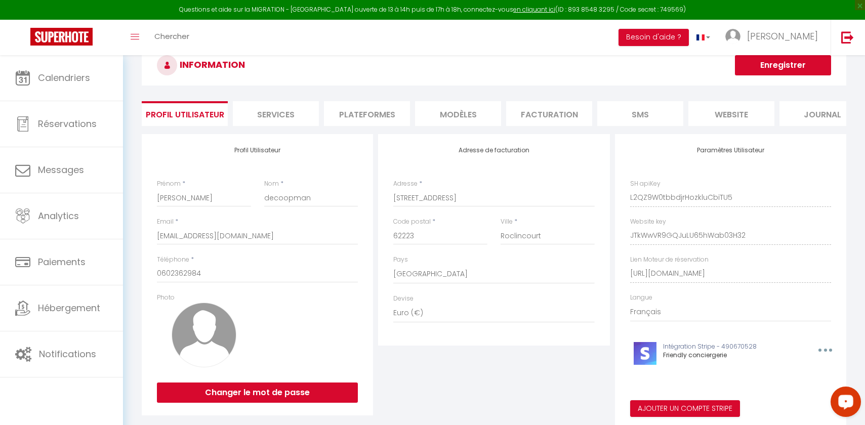
scroll to position [47, 0]
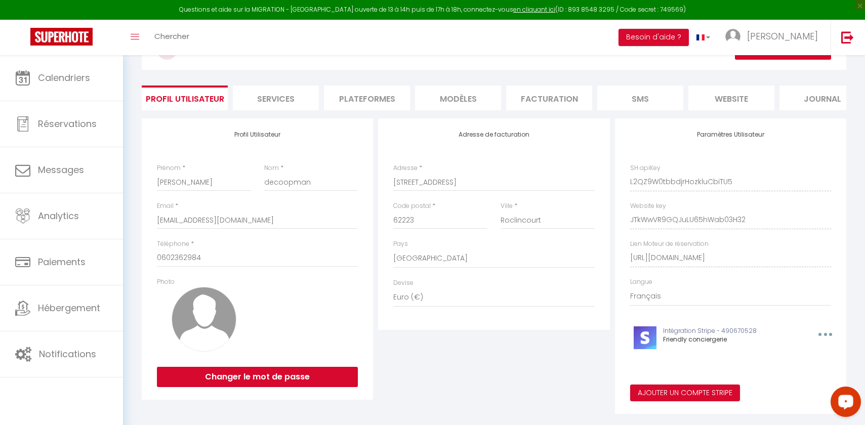
click at [362, 99] on li "Plateformes" at bounding box center [367, 98] width 86 height 25
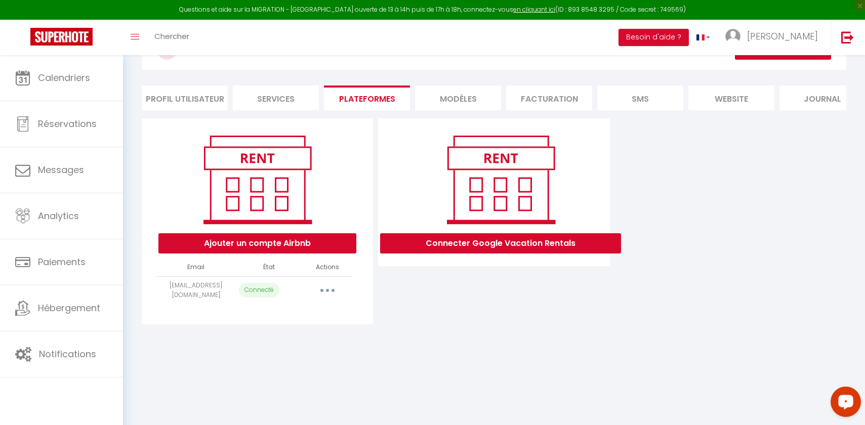
click at [324, 291] on button "button" at bounding box center [327, 290] width 28 height 16
click at [295, 312] on link "Importer les appartements" at bounding box center [283, 313] width 112 height 17
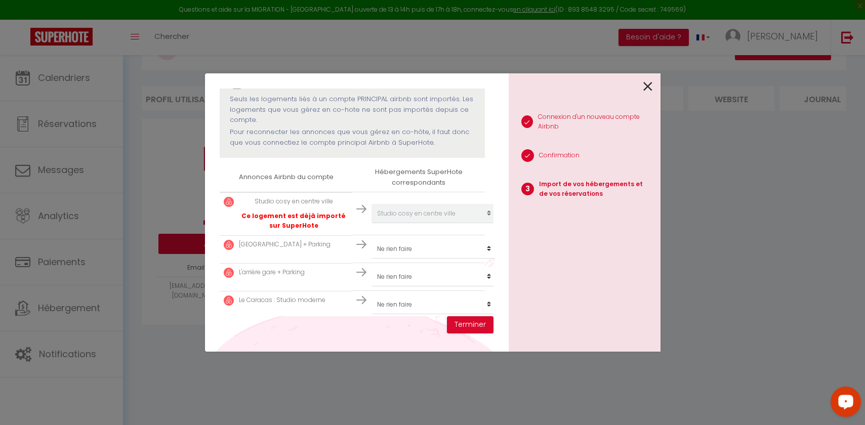
scroll to position [104, 0]
click at [404, 224] on select "Créer un nouveau hébergement Ne rien faire Le Théâtre - Hyper Centre La belle m…" at bounding box center [433, 213] width 125 height 19
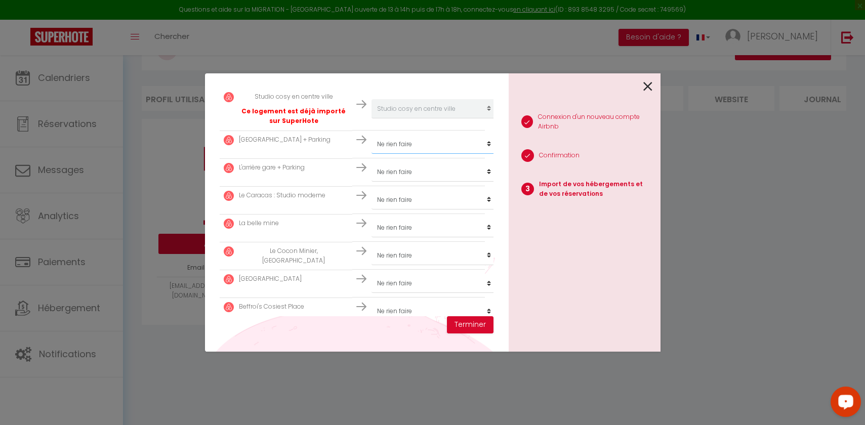
scroll to position [281, 0]
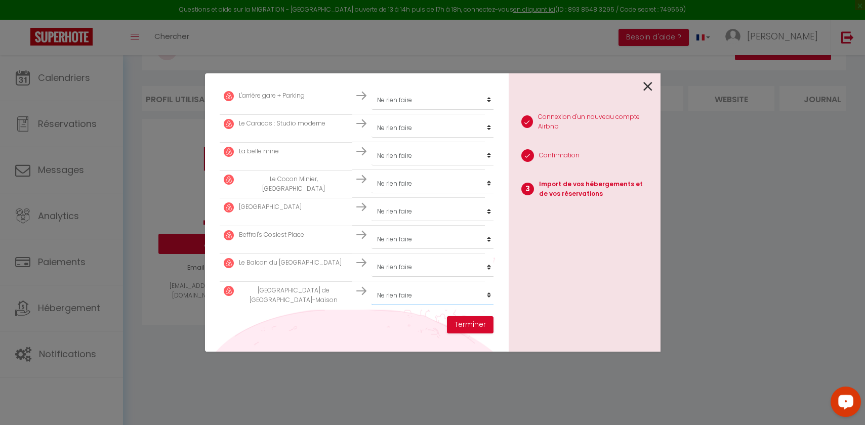
click at [411, 47] on select "Créer un nouveau hébergement Ne rien faire Le Théâtre - Hyper Centre La belle m…" at bounding box center [433, 36] width 125 height 19
click at [457, 321] on button "Terminer" at bounding box center [470, 324] width 47 height 17
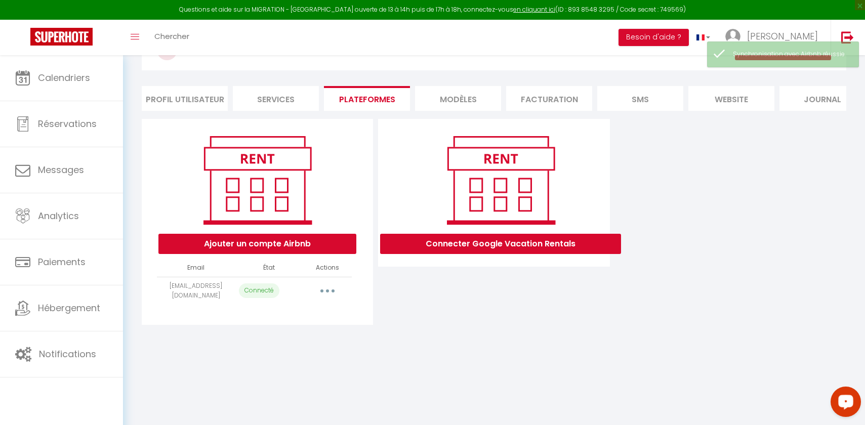
click at [317, 299] on td "Importer les appartements Supprimer Reconnecter le compte" at bounding box center [327, 291] width 49 height 28
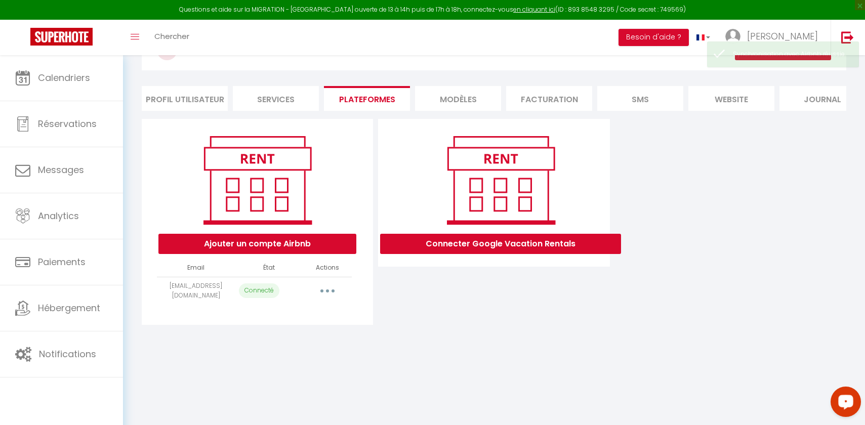
click at [323, 293] on button "button" at bounding box center [327, 291] width 28 height 16
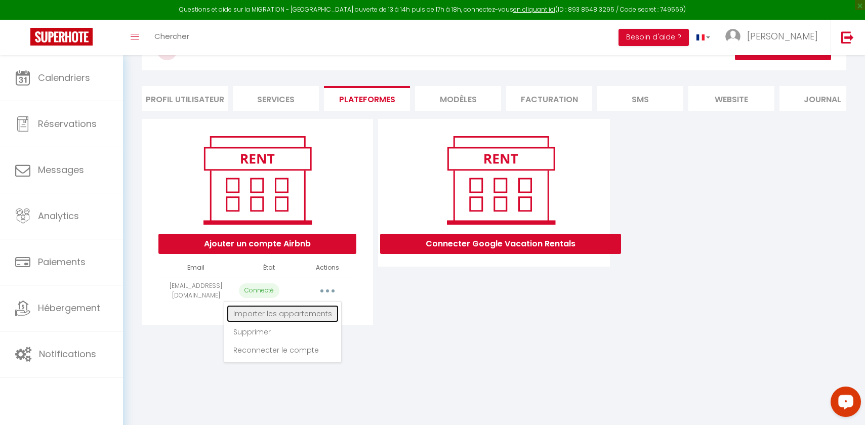
click at [305, 320] on link "Importer les appartements" at bounding box center [283, 313] width 112 height 17
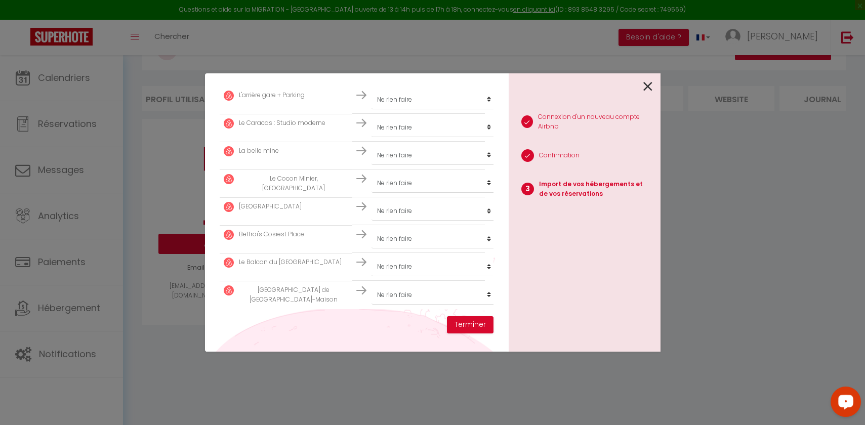
scroll to position [281, 0]
click at [368, 286] on div "Créer un nouveau hébergement Ne rien faire Le Théâtre - Hyper Centre La belle m…" at bounding box center [418, 295] width 125 height 19
click at [380, 47] on select "Créer un nouveau hébergement Ne rien faire Le Théâtre - Hyper Centre La belle m…" at bounding box center [433, 36] width 125 height 19
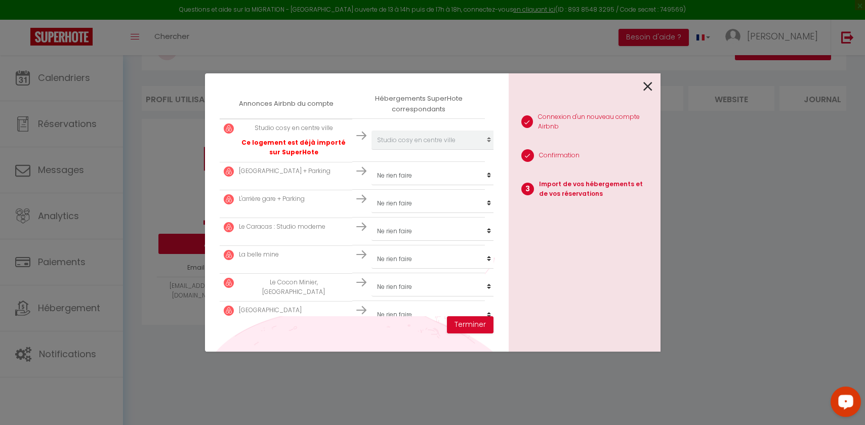
scroll to position [177, 0]
click at [406, 151] on select "Créer un nouveau hébergement Ne rien faire Le Théâtre - Hyper Centre La belle m…" at bounding box center [433, 141] width 125 height 19
click at [403, 151] on select "Créer un nouveau hébergement Ne rien faire Le Théâtre - Hyper Centre La belle m…" at bounding box center [433, 141] width 125 height 19
click at [405, 151] on select "Créer un nouveau hébergement Ne rien faire Le Théâtre - Hyper Centre La belle m…" at bounding box center [433, 141] width 125 height 19
click at [407, 151] on select "Créer un nouveau hébergement Ne rien faire Le Théâtre - Hyper Centre La belle m…" at bounding box center [433, 141] width 125 height 19
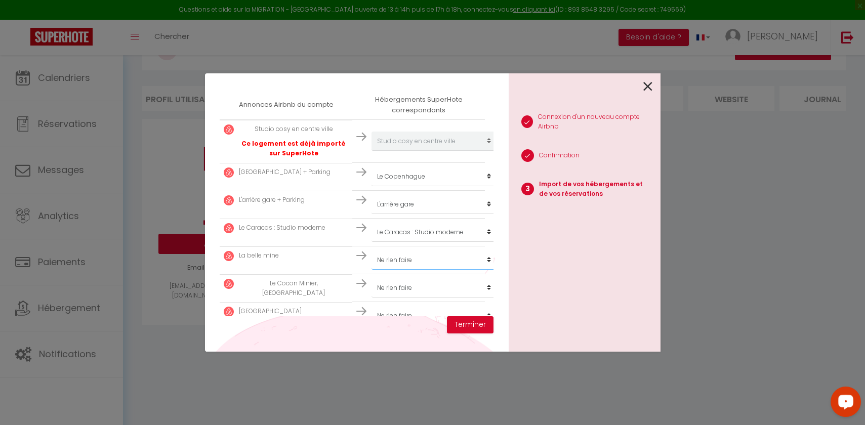
click at [405, 151] on select "Créer un nouveau hébergement Ne rien faire Le Théâtre - Hyper Centre La belle m…" at bounding box center [433, 141] width 125 height 19
click at [399, 151] on select "Créer un nouveau hébergement Ne rien faire Le Théâtre - Hyper Centre La belle m…" at bounding box center [433, 141] width 125 height 19
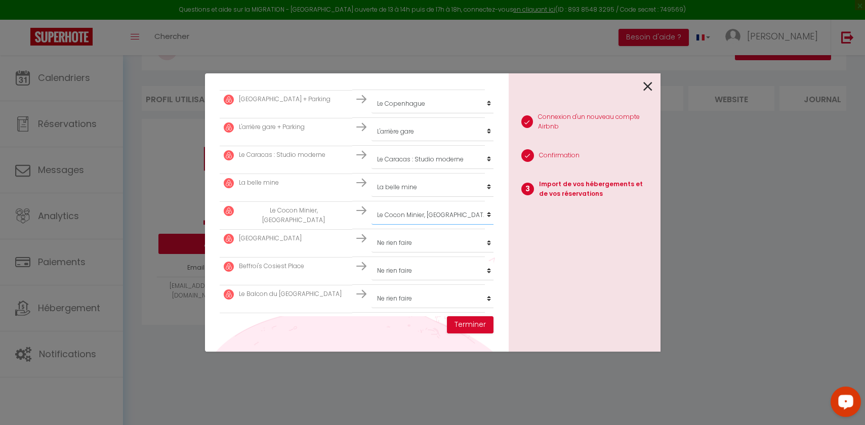
scroll to position [251, 0]
click at [394, 77] on select "Créer un nouveau hébergement Ne rien faire Le Théâtre - Hyper Centre La belle m…" at bounding box center [433, 67] width 125 height 19
click at [413, 77] on select "Créer un nouveau hébergement Ne rien faire Le Théâtre - Hyper Centre La belle m…" at bounding box center [433, 67] width 125 height 19
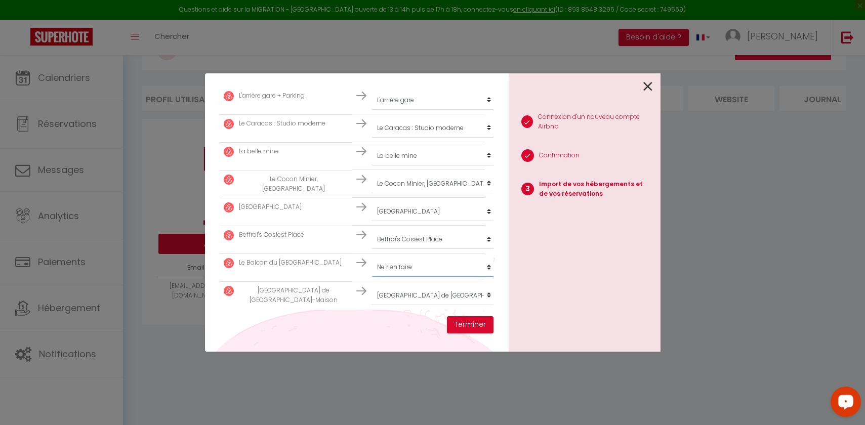
click at [402, 47] on select "Créer un nouveau hébergement Ne rien faire Le Théâtre - Hyper Centre La belle m…" at bounding box center [433, 36] width 125 height 19
click at [451, 326] on button "Terminer" at bounding box center [470, 324] width 47 height 17
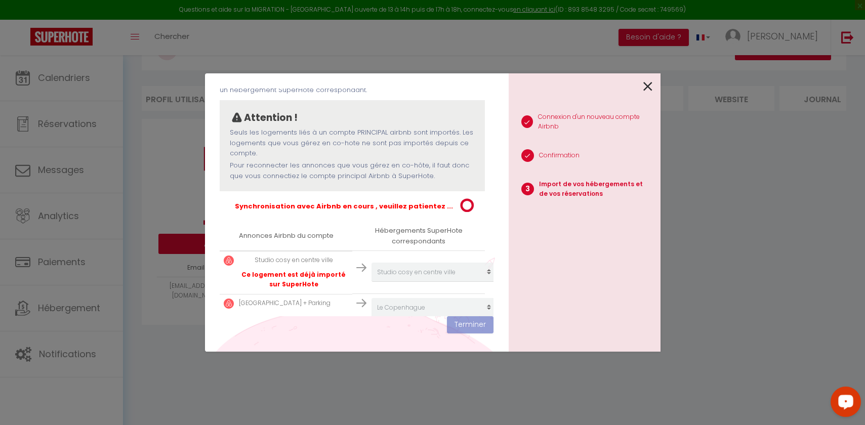
scroll to position [306, 0]
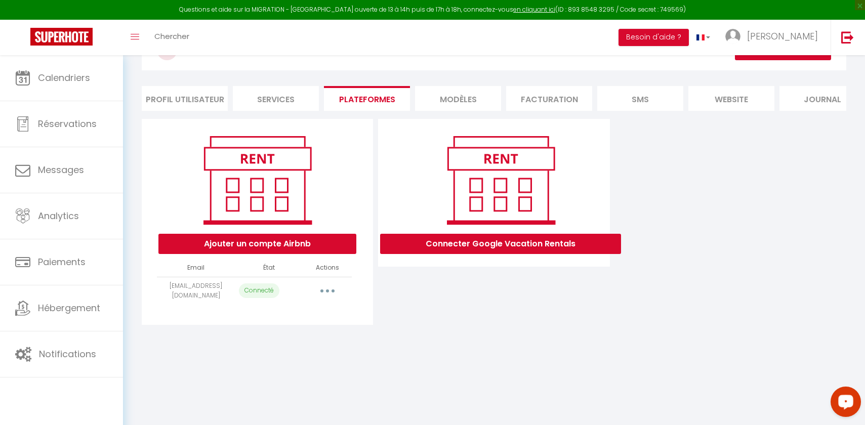
click at [330, 292] on button "button" at bounding box center [327, 291] width 28 height 16
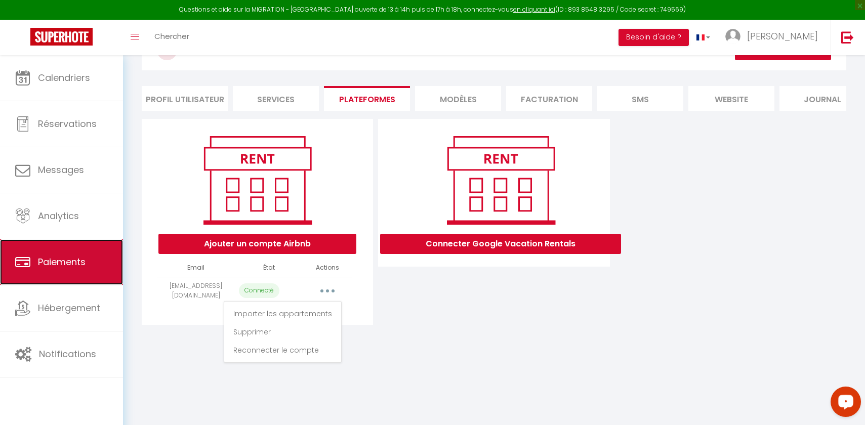
click at [73, 276] on link "Paiements" at bounding box center [61, 262] width 123 height 46
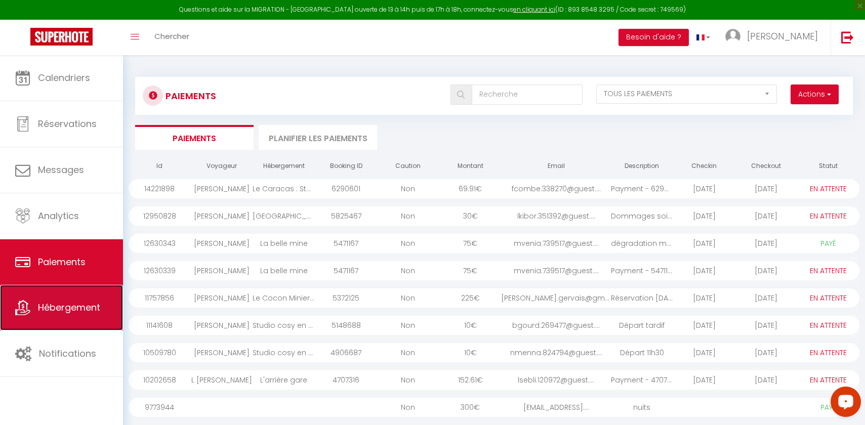
click at [71, 297] on link "Hébergement" at bounding box center [61, 308] width 123 height 46
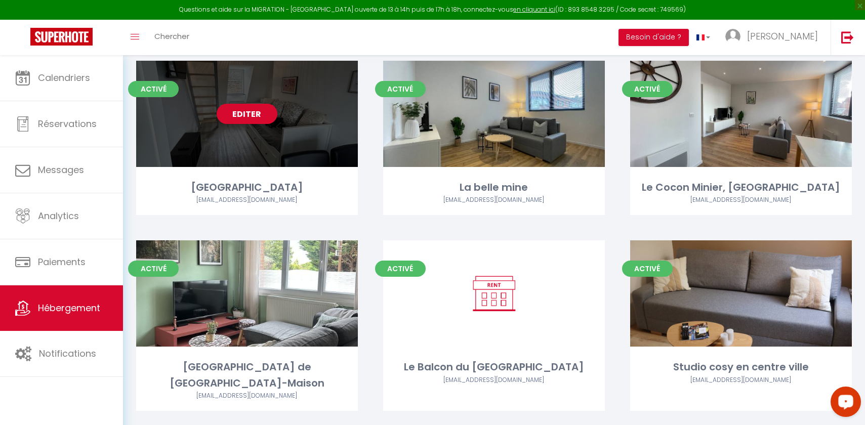
scroll to position [115, 0]
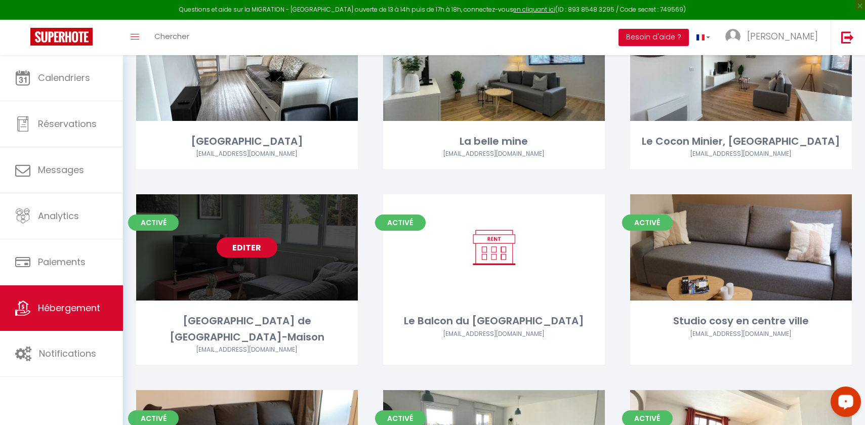
click at [250, 296] on div "Editer" at bounding box center [247, 247] width 222 height 106
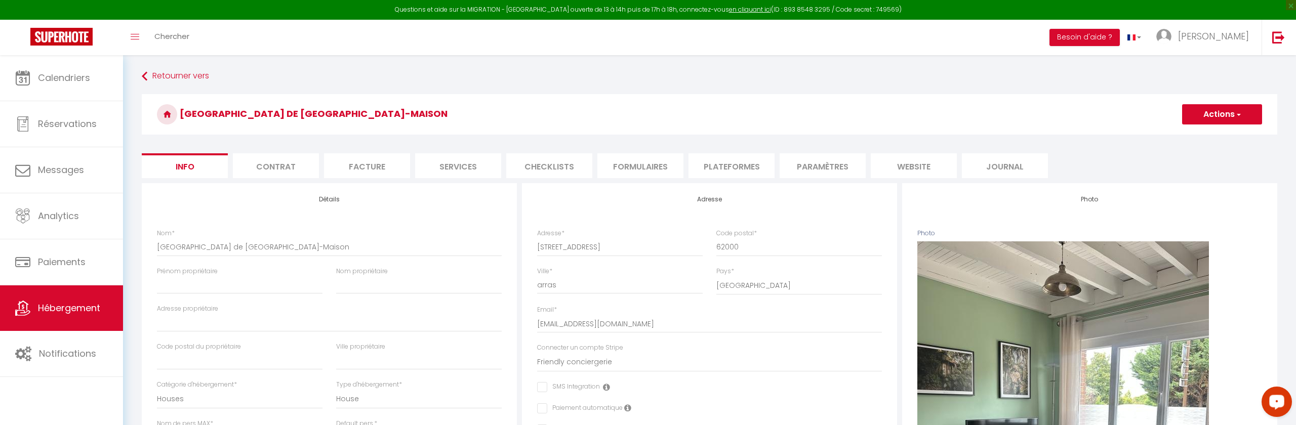
click at [752, 171] on li "Plateformes" at bounding box center [731, 165] width 86 height 25
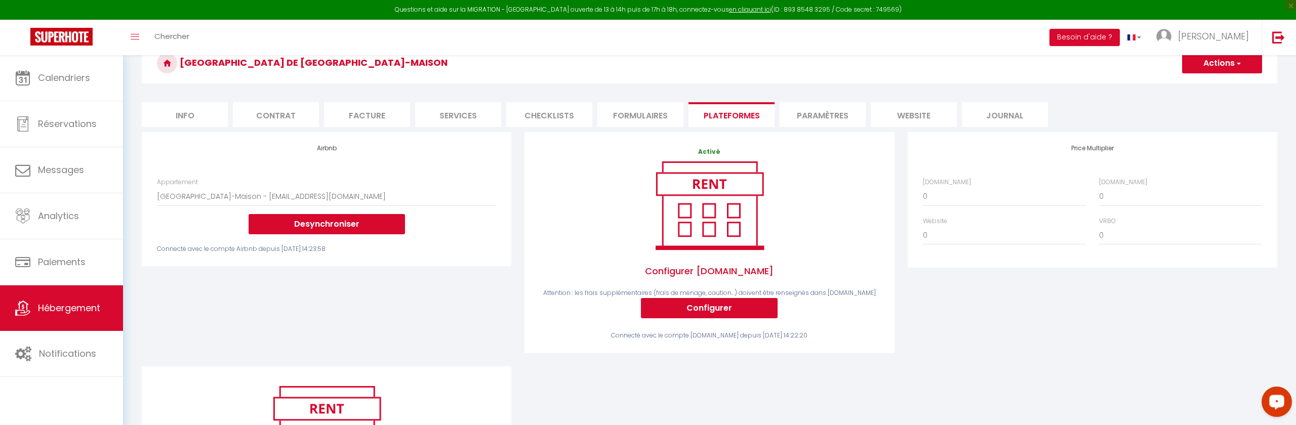
scroll to position [67, 0]
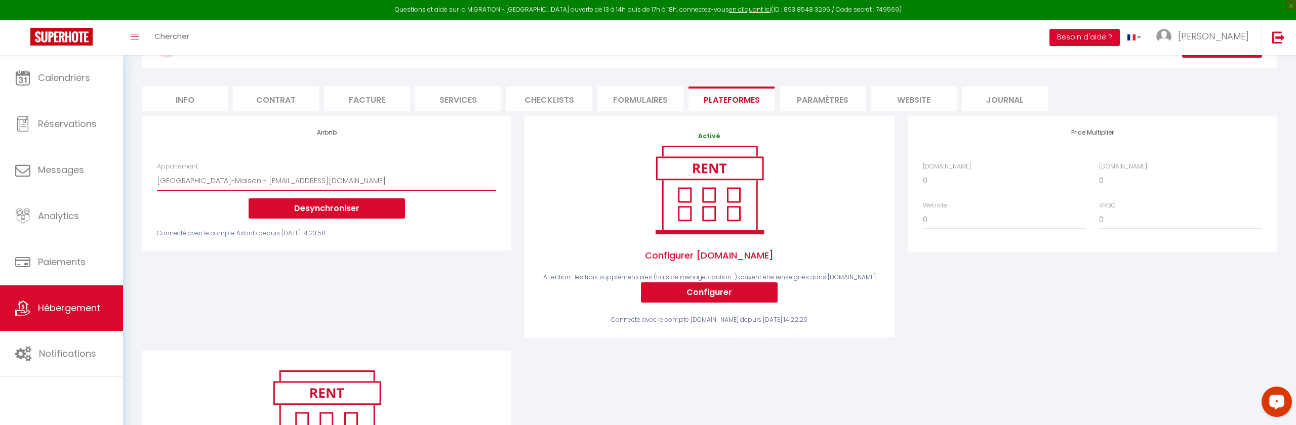
click at [320, 173] on select "Saint-Denis de La Réunion-Maison - friendlyconciergerie@gmail.com" at bounding box center [326, 180] width 339 height 19
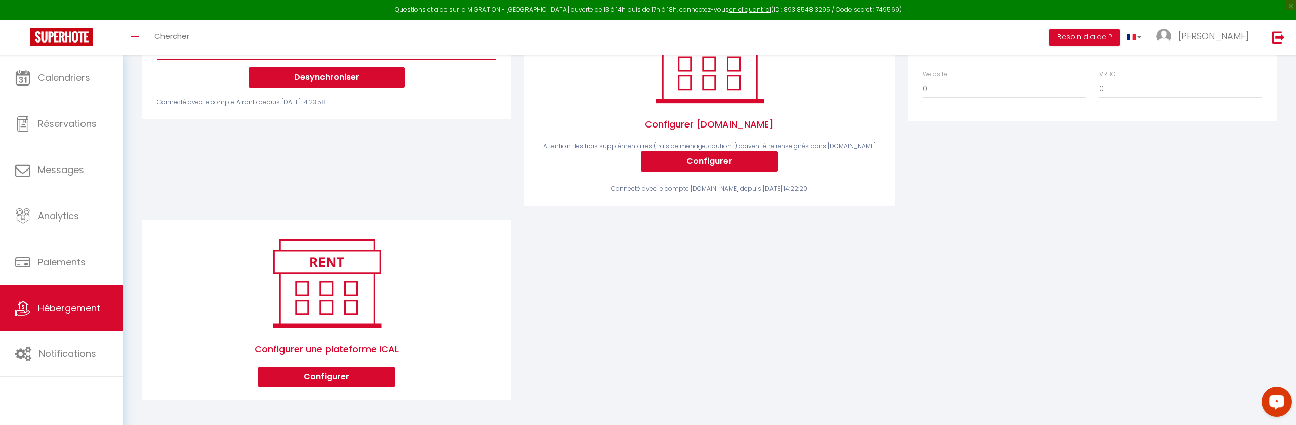
scroll to position [0, 0]
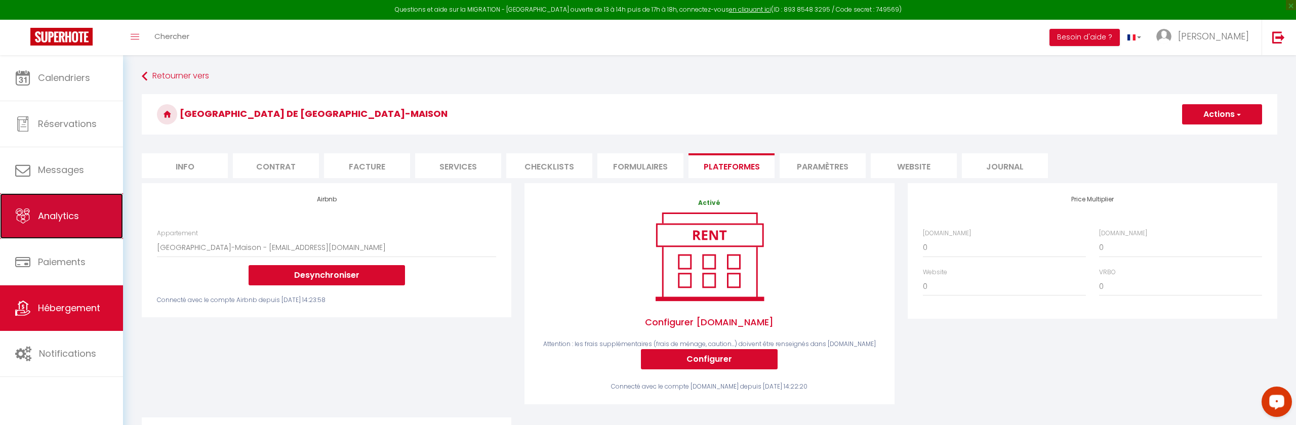
click at [73, 211] on span "Analytics" at bounding box center [58, 216] width 41 height 13
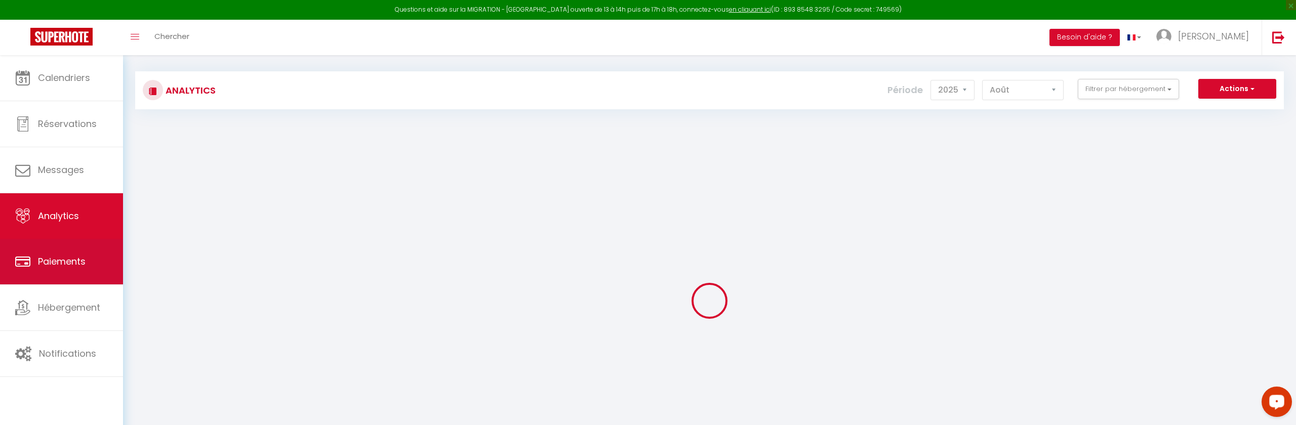
scroll to position [6, 0]
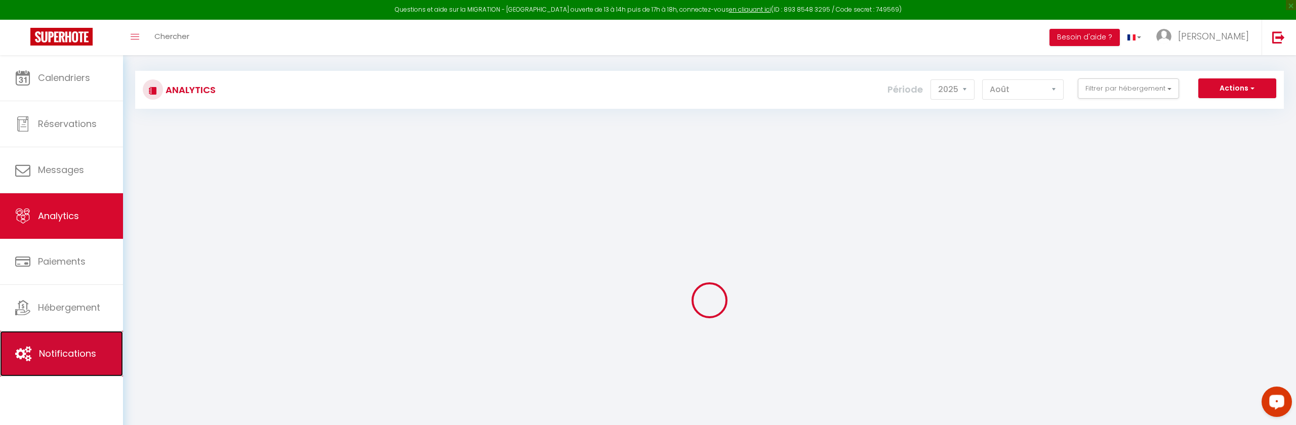
click at [85, 362] on link "Notifications" at bounding box center [61, 354] width 123 height 46
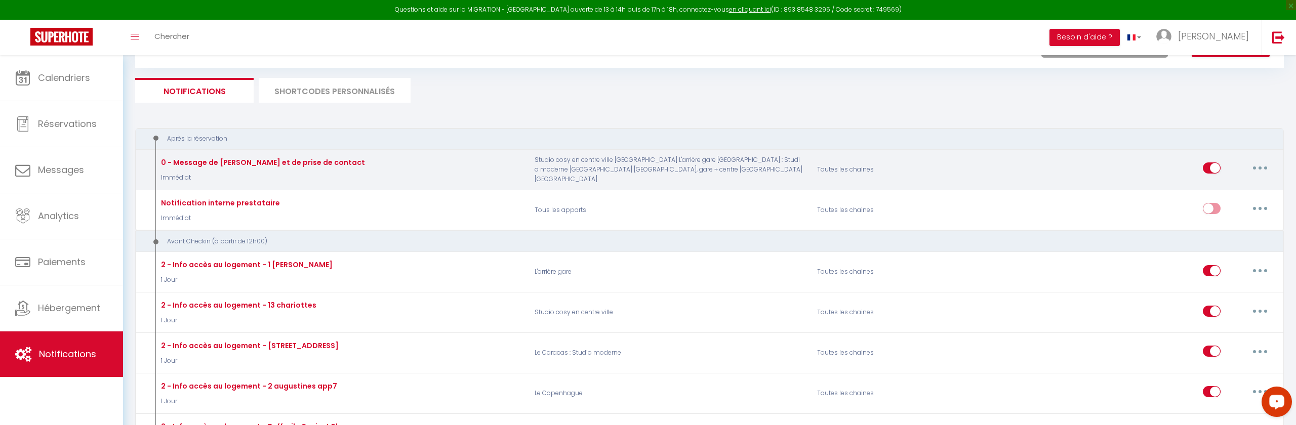
scroll to position [33, 0]
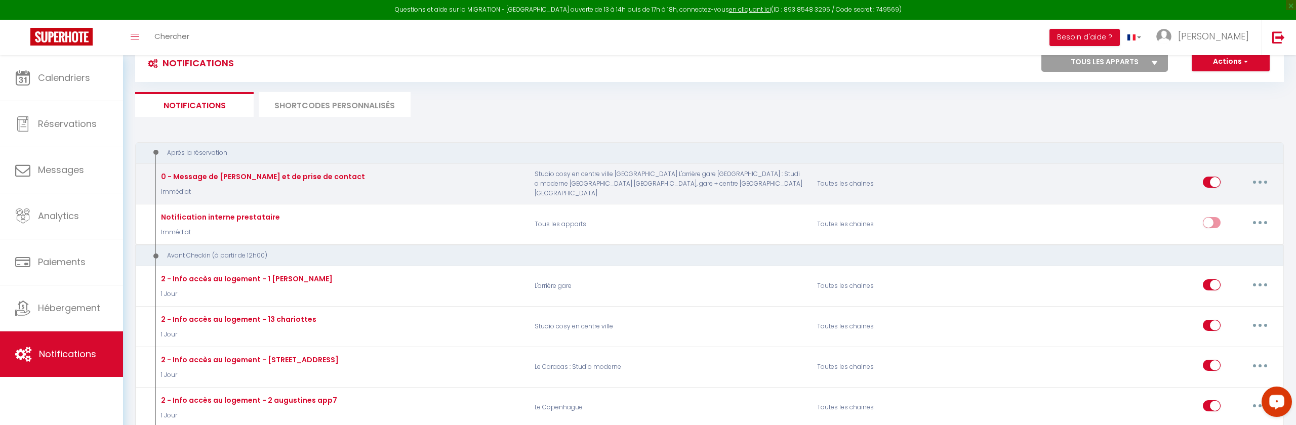
click at [1170, 181] on button "button" at bounding box center [1260, 182] width 28 height 16
click at [1170, 208] on link "Editer" at bounding box center [1233, 205] width 75 height 17
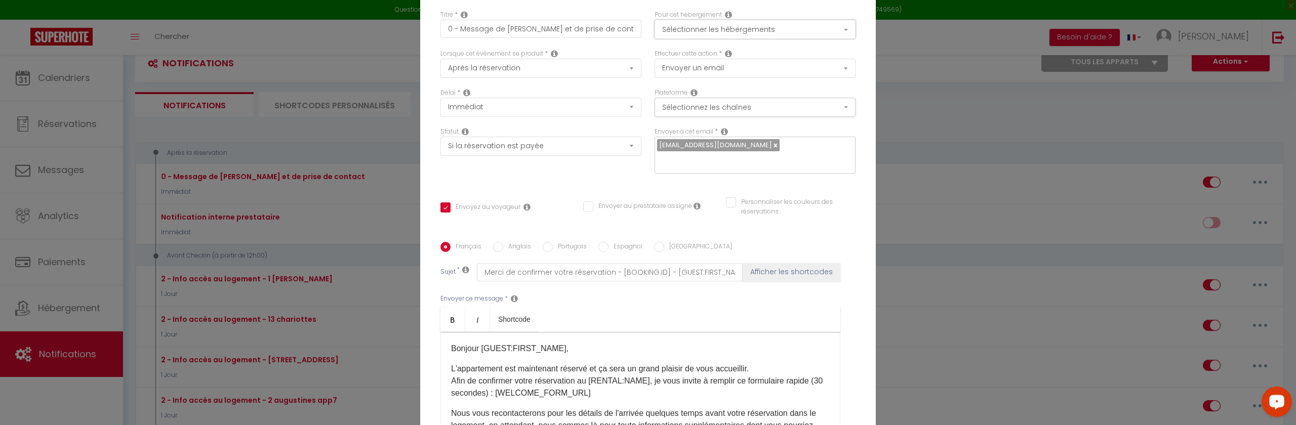
click at [726, 27] on button "Sélectionner les hébergements" at bounding box center [754, 29] width 201 height 19
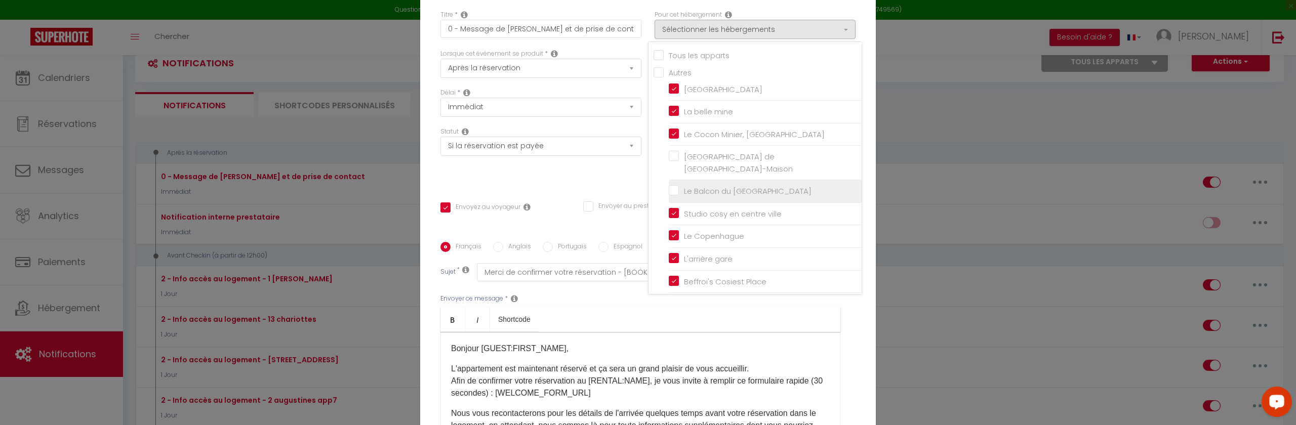
drag, startPoint x: 674, startPoint y: 160, endPoint x: 671, endPoint y: 175, distance: 15.5
click at [674, 160] on input "[GEOGRAPHIC_DATA] de [GEOGRAPHIC_DATA]-Maison" at bounding box center [765, 163] width 193 height 10
drag, startPoint x: 673, startPoint y: 179, endPoint x: 666, endPoint y: 190, distance: 13.4
click at [673, 186] on input "Le Balcon du [GEOGRAPHIC_DATA]" at bounding box center [765, 191] width 193 height 10
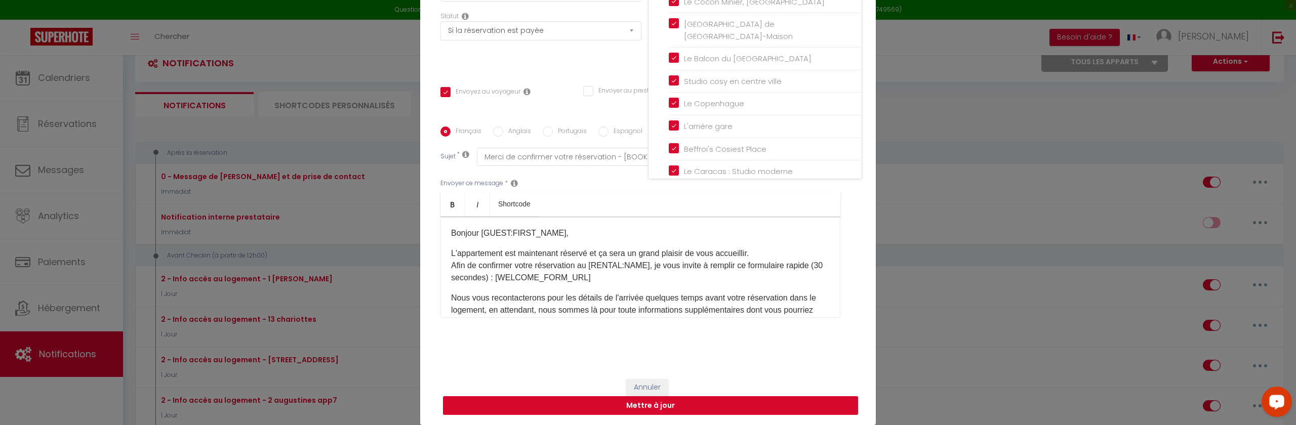
click at [665, 413] on button "Mettre à jour" at bounding box center [650, 405] width 415 height 19
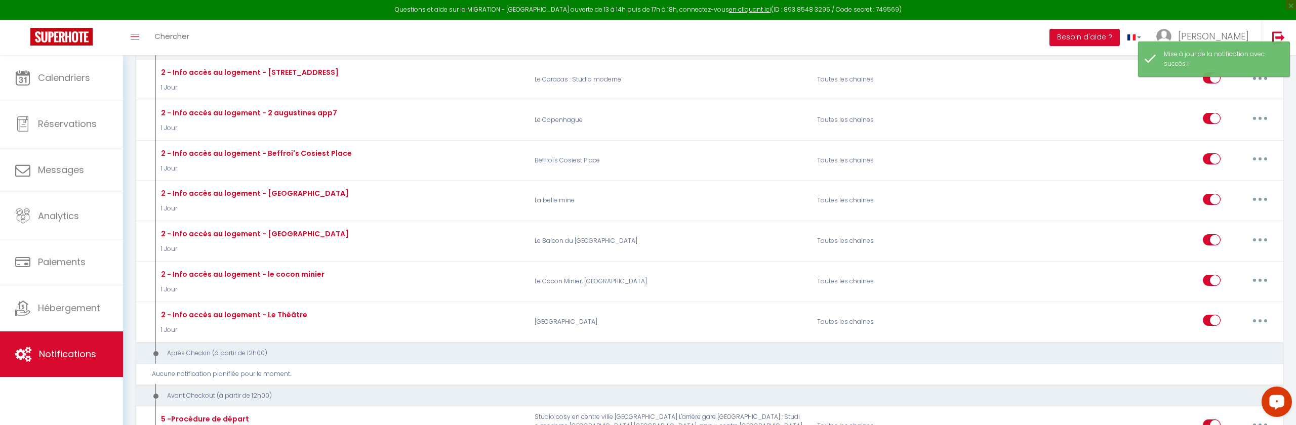
scroll to position [323, 0]
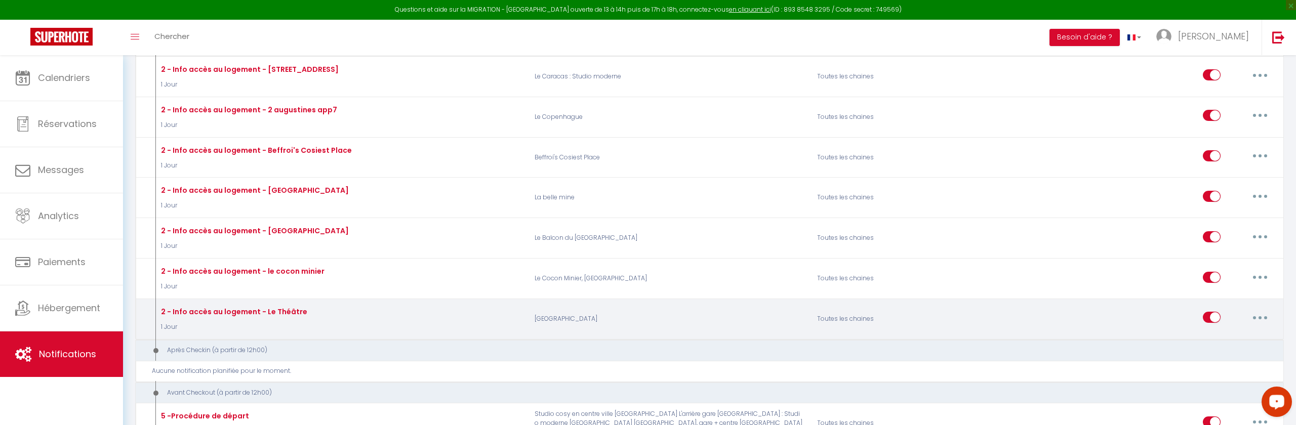
click at [1170, 318] on icon "button" at bounding box center [1259, 317] width 3 height 3
click at [1170, 356] on link "Dupliquer" at bounding box center [1233, 358] width 75 height 17
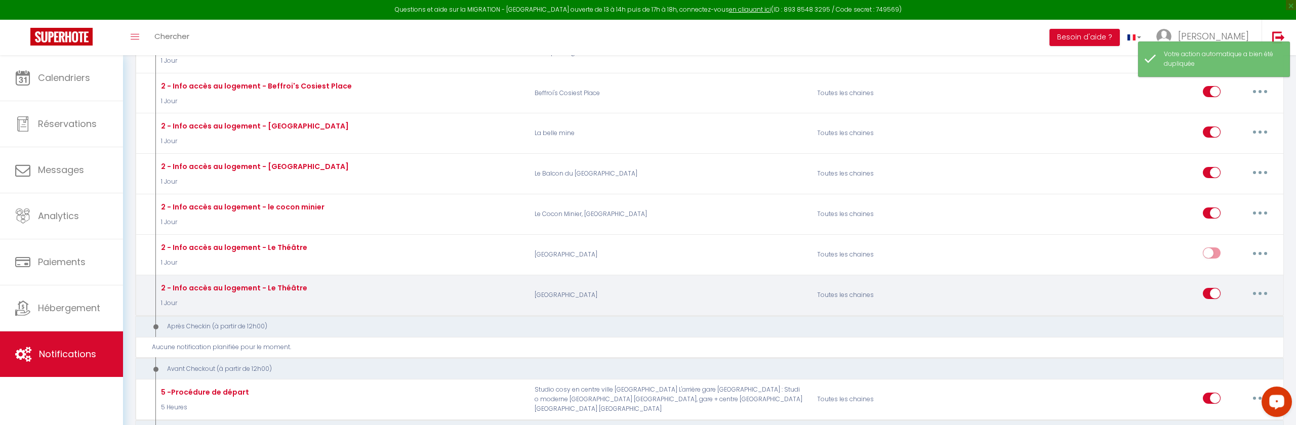
scroll to position [389, 0]
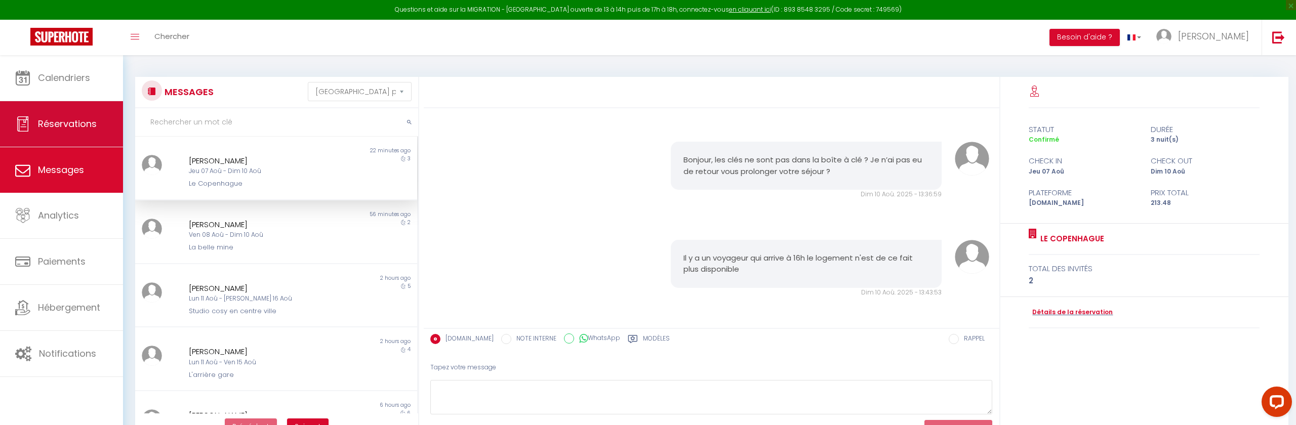
click at [88, 117] on span "Réservations" at bounding box center [67, 123] width 59 height 13
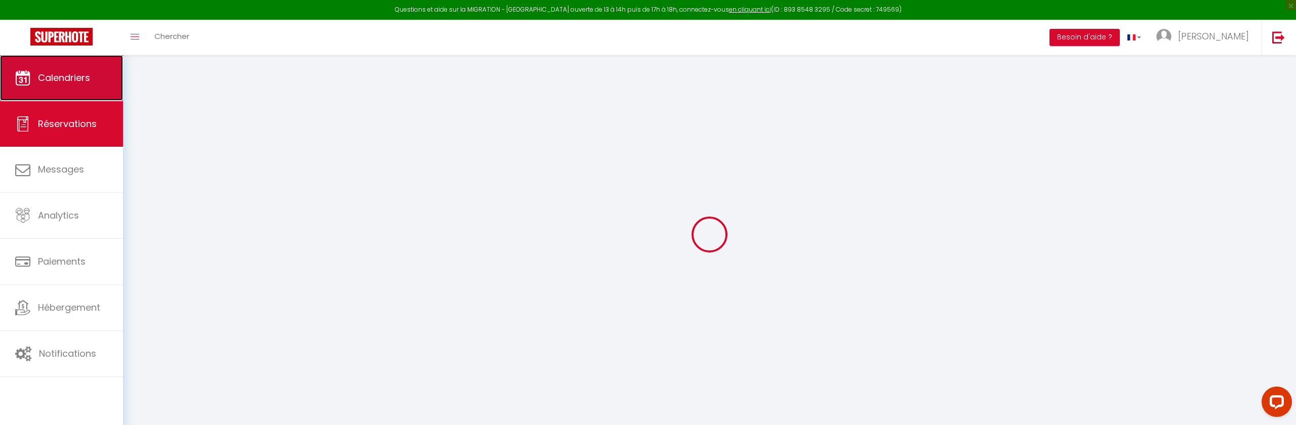
click at [71, 77] on span "Calendriers" at bounding box center [64, 77] width 52 height 13
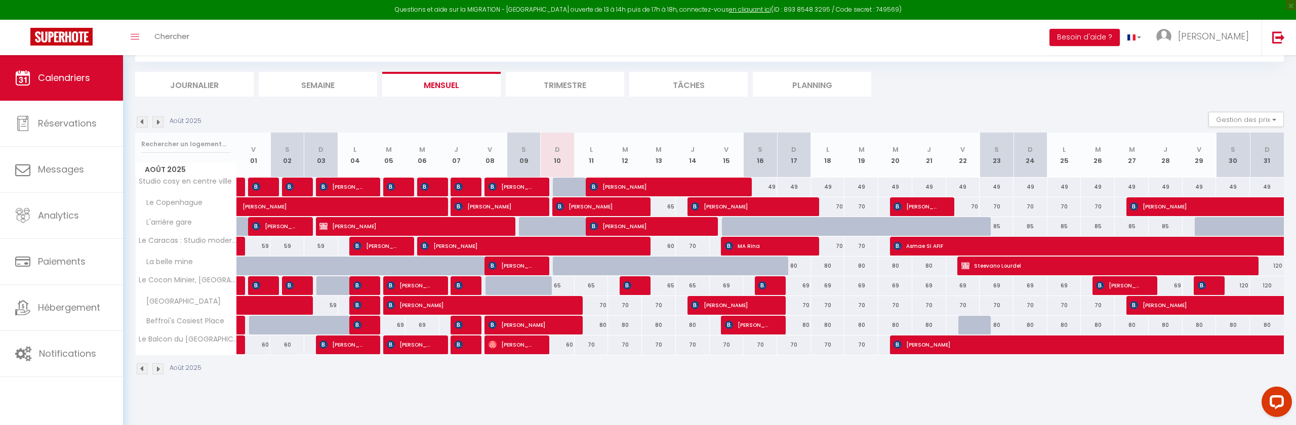
scroll to position [54, 0]
click at [572, 204] on span "[PERSON_NAME]" at bounding box center [595, 205] width 79 height 19
select select "OK"
select select "KO"
select select "0"
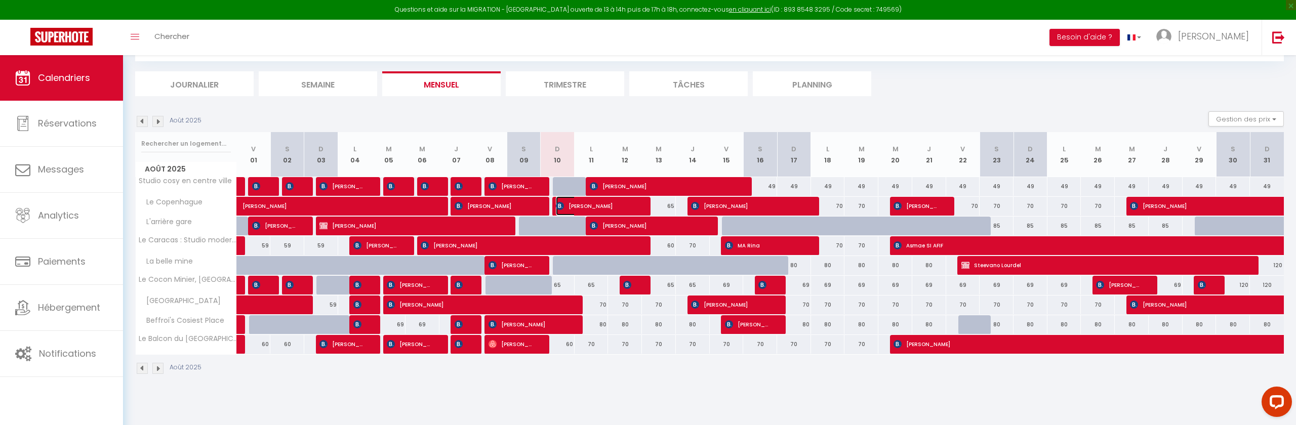
select select "0"
select select "1"
select select
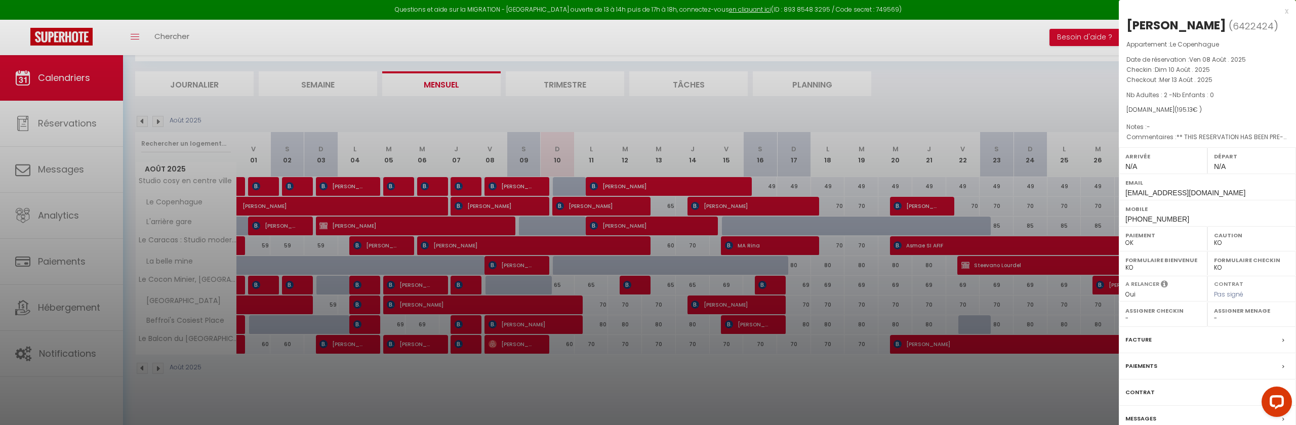
click at [439, 45] on div at bounding box center [648, 212] width 1296 height 425
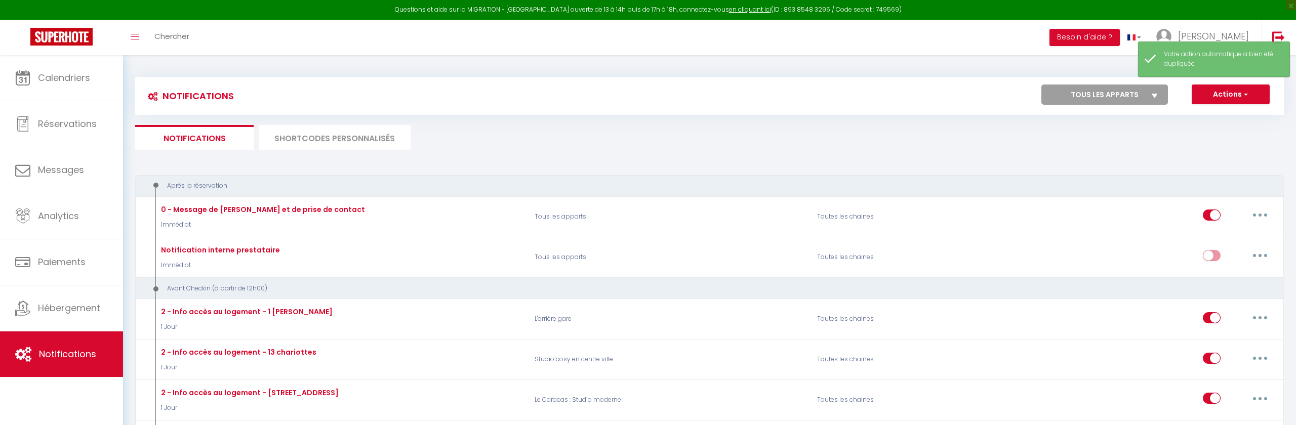
select select
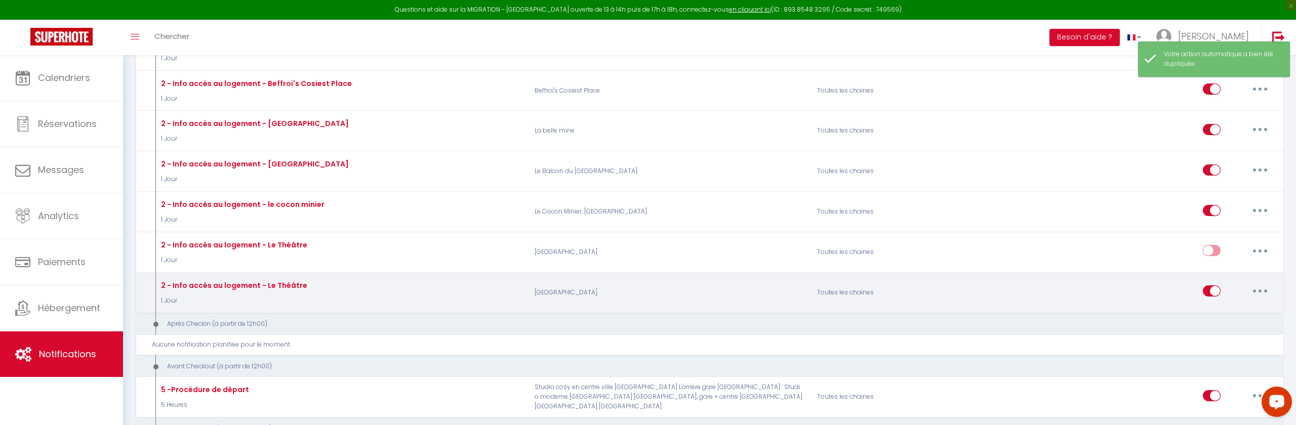
click at [1255, 288] on button "button" at bounding box center [1260, 291] width 28 height 16
click at [1211, 310] on link "Editer" at bounding box center [1233, 313] width 75 height 17
type input "2 - Info accès au logement - Le Théâtre"
select select "1 Jour"
select select "if_booking_is_paid"
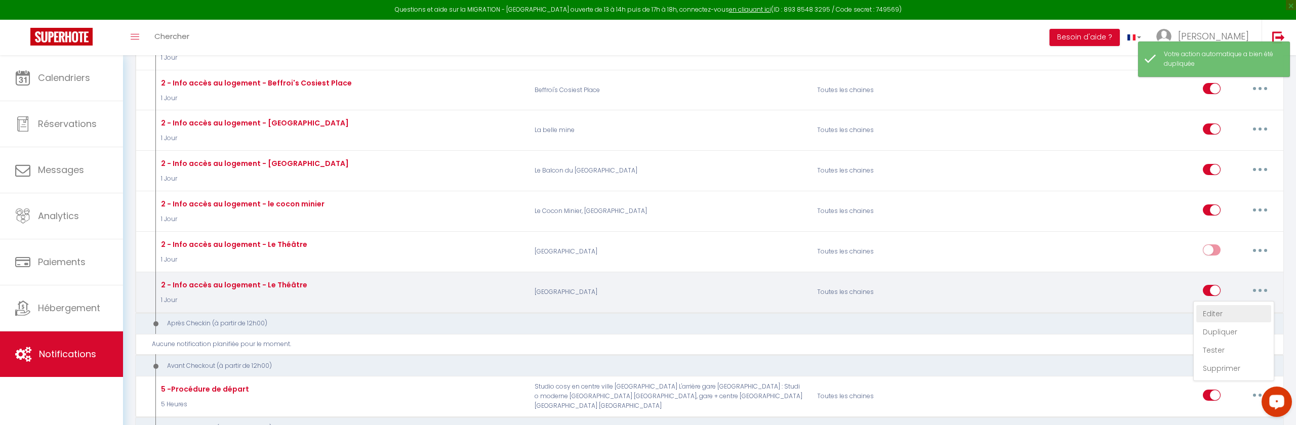
checkbox input "true"
checkbox input "false"
radio input "true"
type input "Procédure pour le checkin - [RENTAL:NAME]"
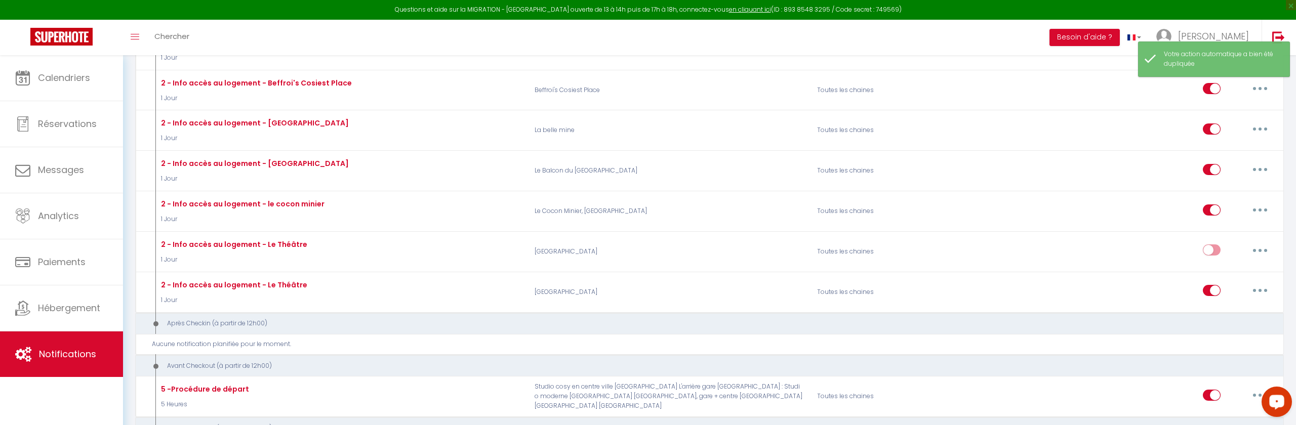
scroll to position [390, 0]
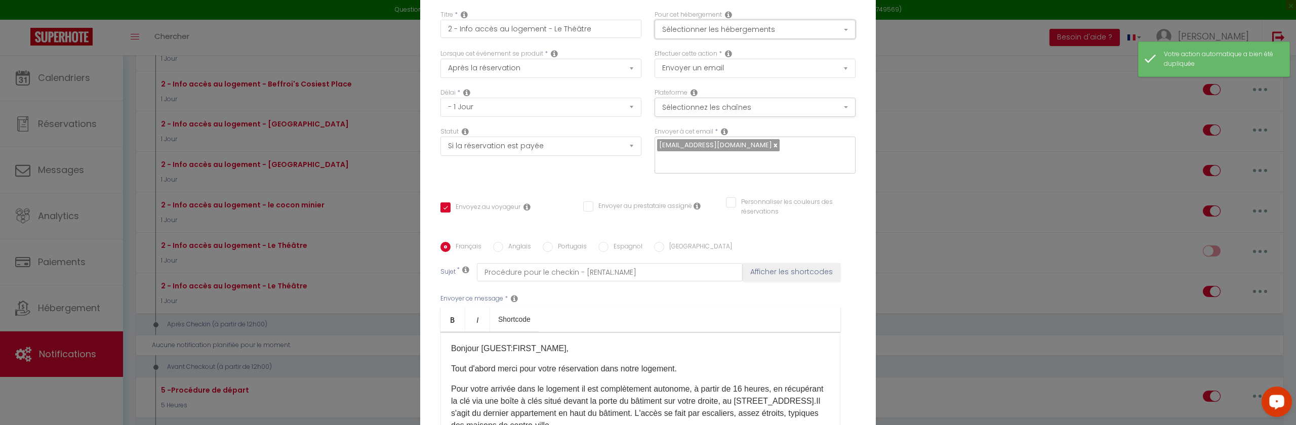
drag, startPoint x: 718, startPoint y: 28, endPoint x: 764, endPoint y: 44, distance: 48.7
click at [718, 28] on button "Sélectionner les hébergements" at bounding box center [754, 29] width 201 height 19
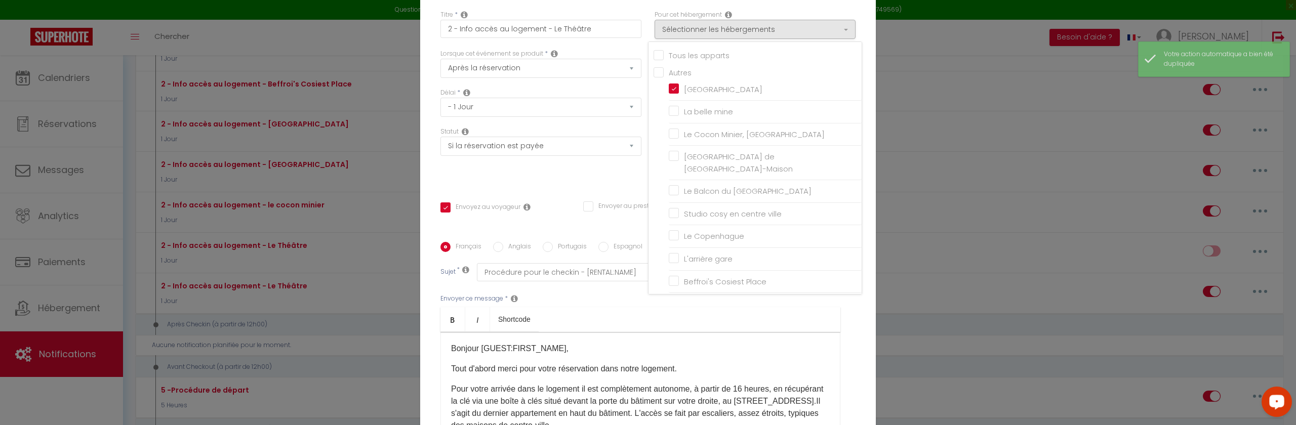
click at [956, 194] on div "Modifier la notification × Titre * 2 - Info accès au logement - Le Théâtre Pour…" at bounding box center [648, 212] width 1296 height 425
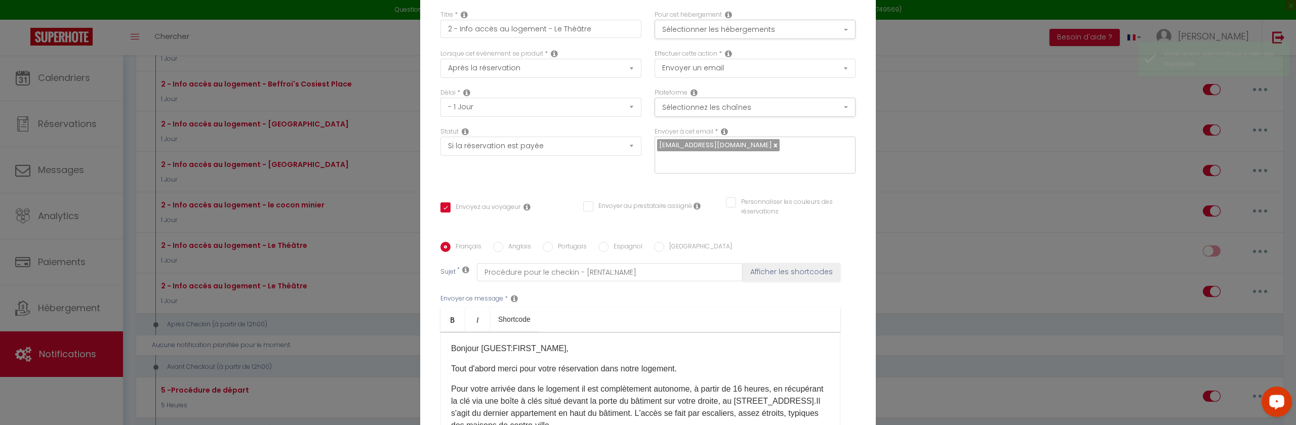
drag, startPoint x: 1162, startPoint y: 267, endPoint x: 1003, endPoint y: 243, distance: 160.7
click at [1159, 266] on div "Modifier la notification × Titre * 2 - Info accès au logement - Le Théâtre Pour…" at bounding box center [648, 212] width 1296 height 425
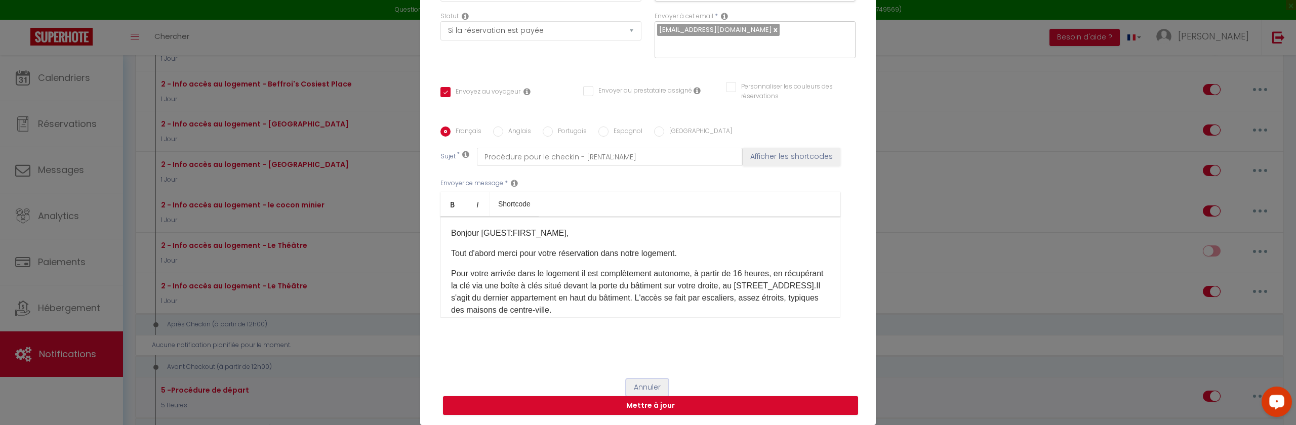
click at [648, 382] on button "Annuler" at bounding box center [647, 387] width 42 height 17
type input "2 - Info accès au logement - Le Théâtre"
checkbox input "true"
checkbox input "false"
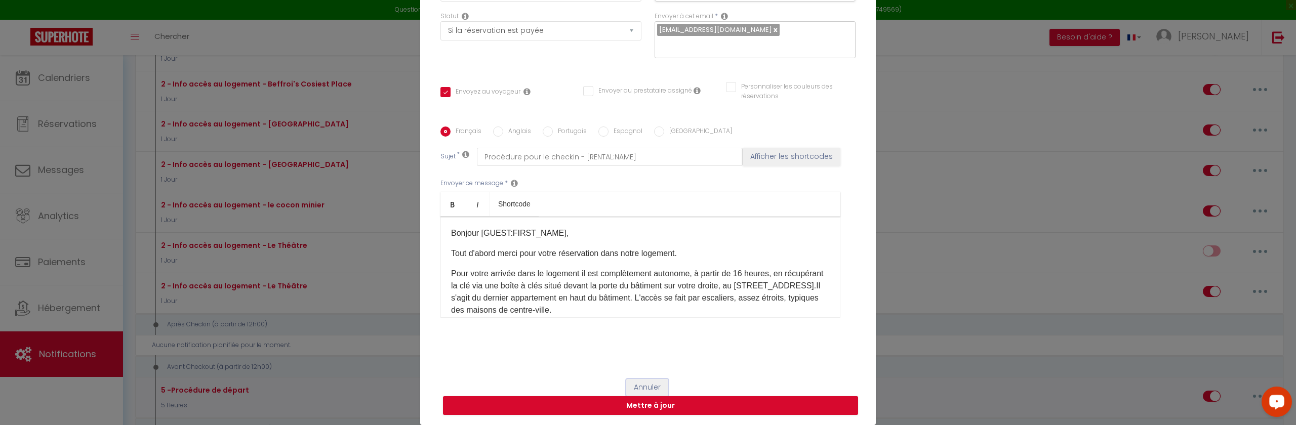
radio input "true"
type input "Procédure pour le checkin - [RENTAL:NAME]"
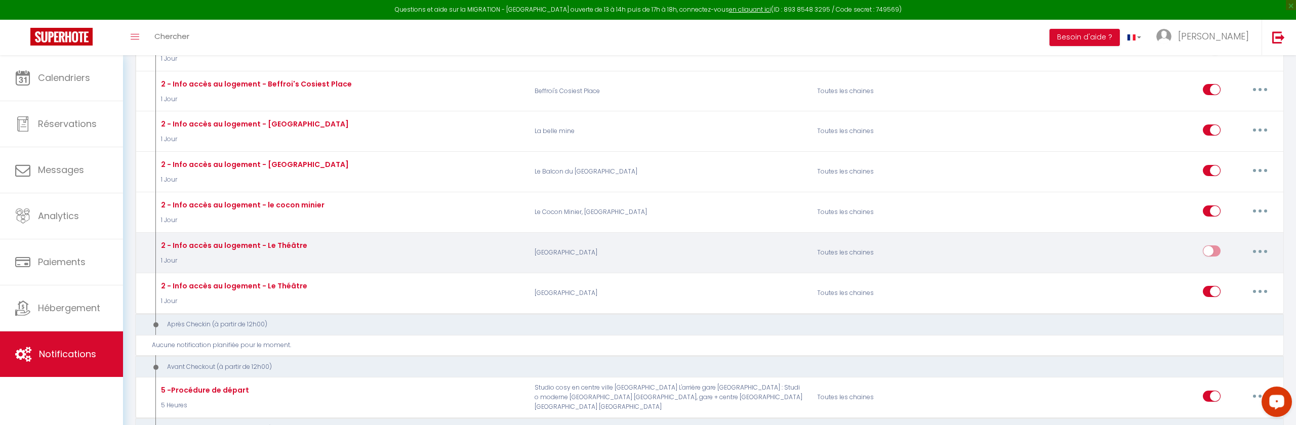
click at [1257, 248] on button "button" at bounding box center [1260, 251] width 28 height 16
click at [1220, 273] on link "Editer" at bounding box center [1233, 274] width 75 height 17
checkbox input "true"
checkbox input "false"
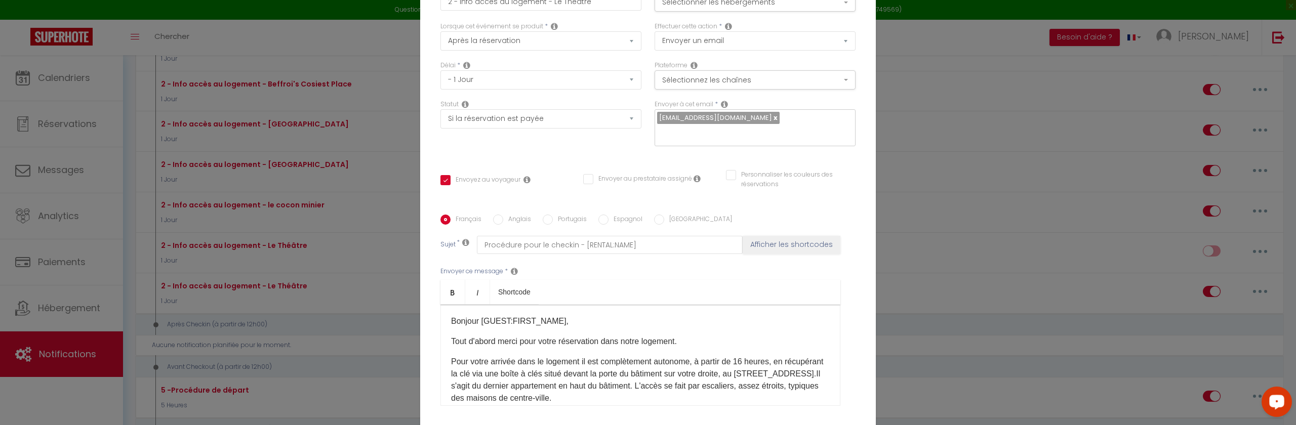
scroll to position [0, 0]
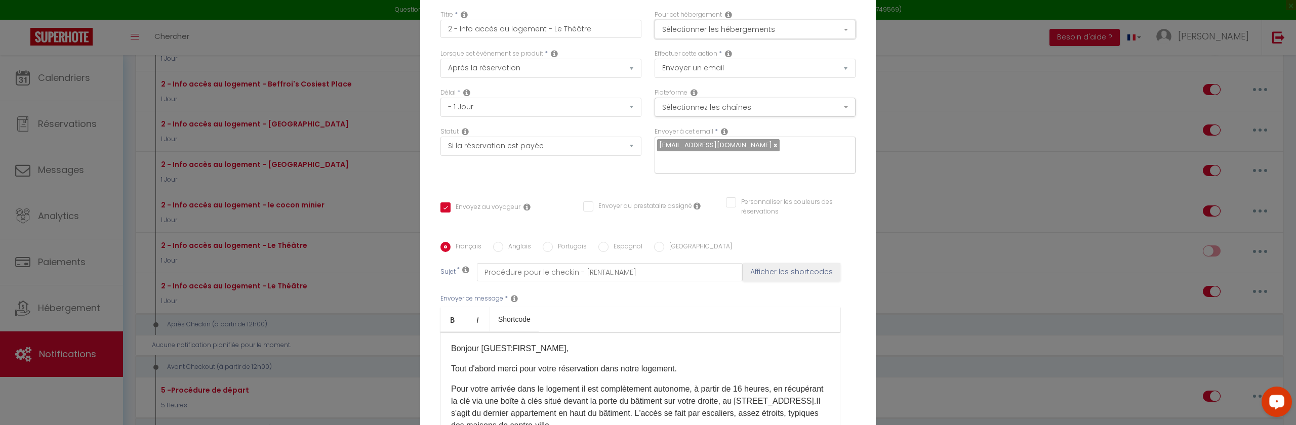
click at [685, 27] on button "Sélectionner les hébergements" at bounding box center [754, 29] width 201 height 19
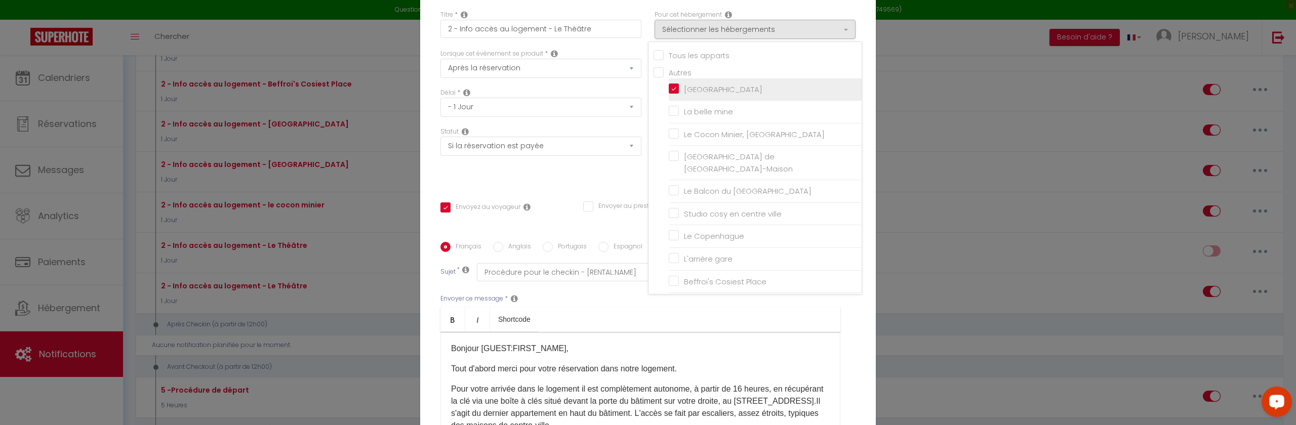
drag, startPoint x: 676, startPoint y: 86, endPoint x: 681, endPoint y: 92, distance: 8.3
click at [676, 86] on input "[GEOGRAPHIC_DATA]" at bounding box center [765, 89] width 193 height 10
checkbox input "false"
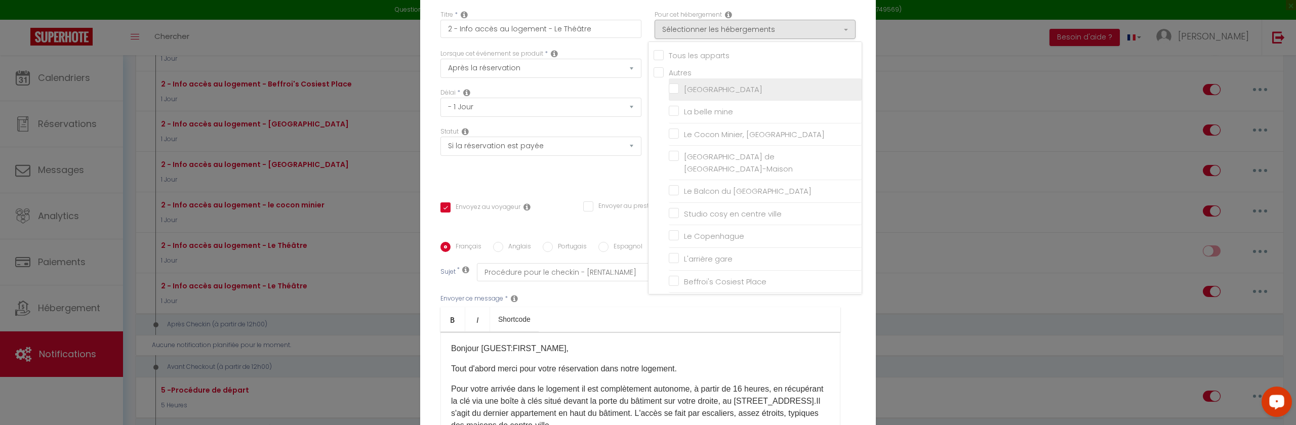
checkbox input "false"
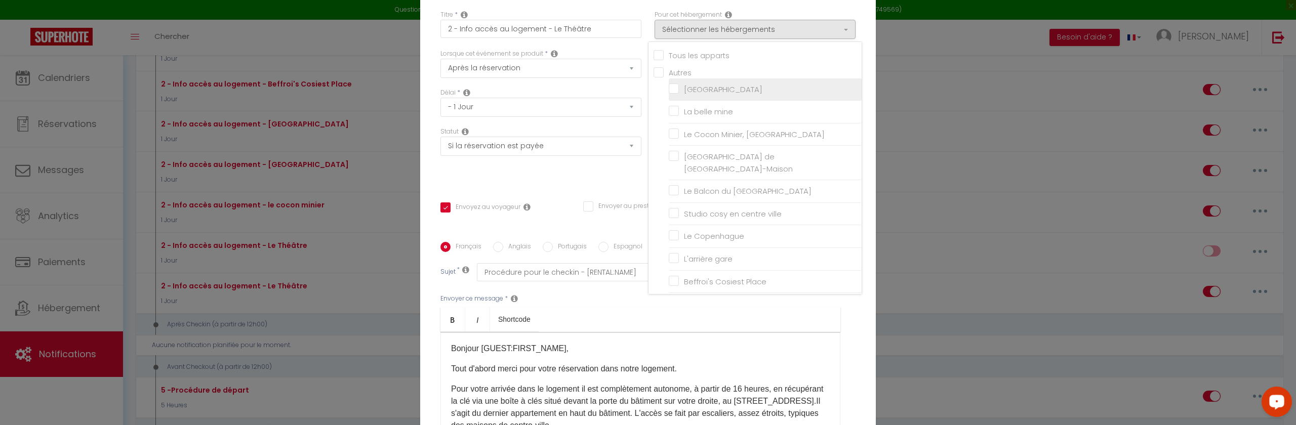
checkbox input "false"
checkbox input "true"
checkbox input "false"
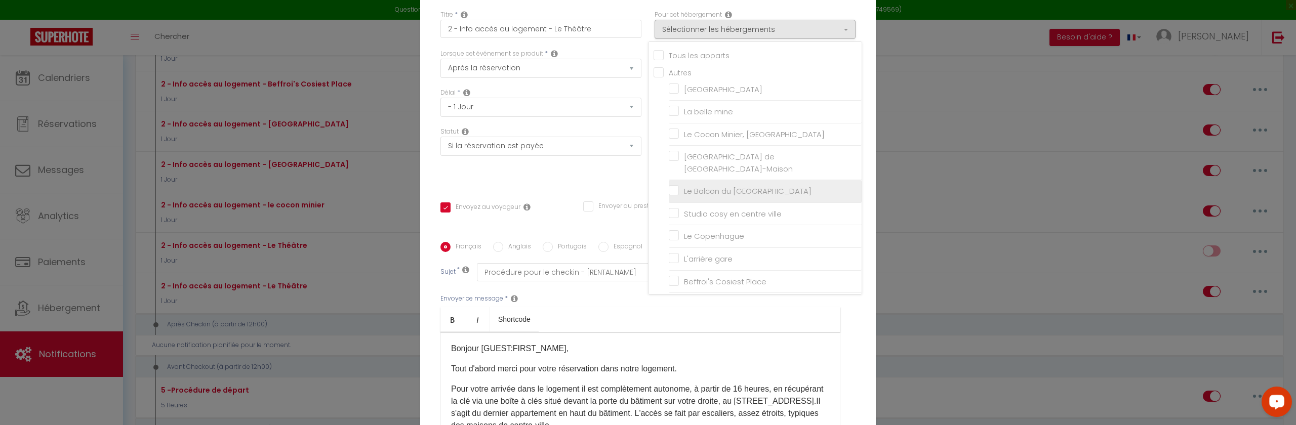
scroll to position [17, 0]
click at [674, 143] on input "[GEOGRAPHIC_DATA] de [GEOGRAPHIC_DATA]-Maison" at bounding box center [765, 146] width 193 height 10
checkbox input "true"
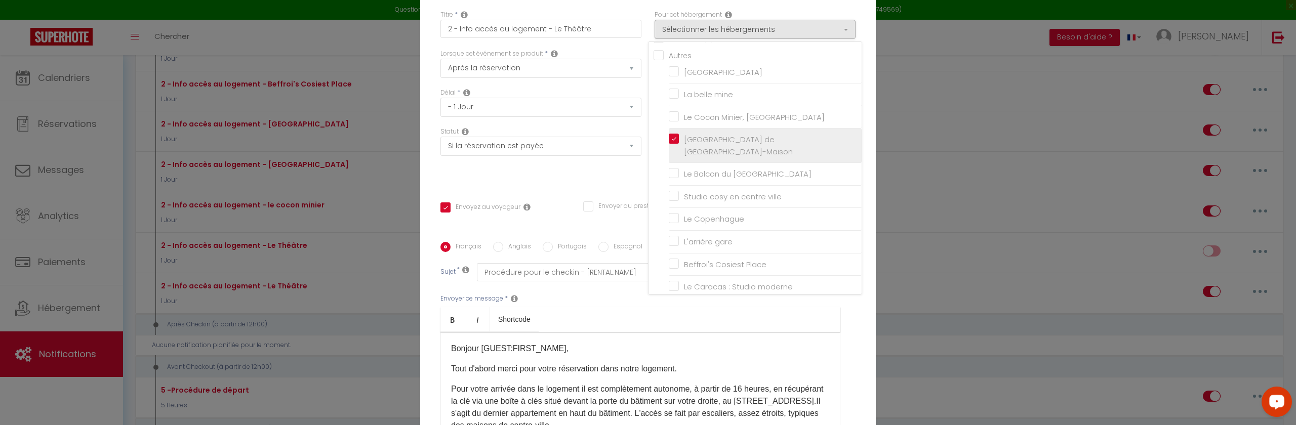
checkbox input "false"
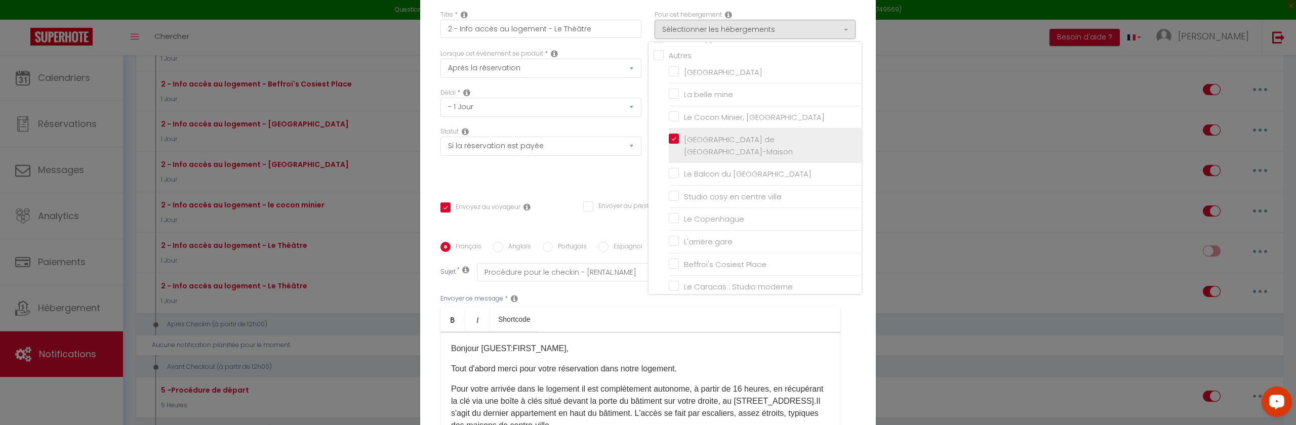
checkbox input "false"
checkbox input "true"
checkbox input "false"
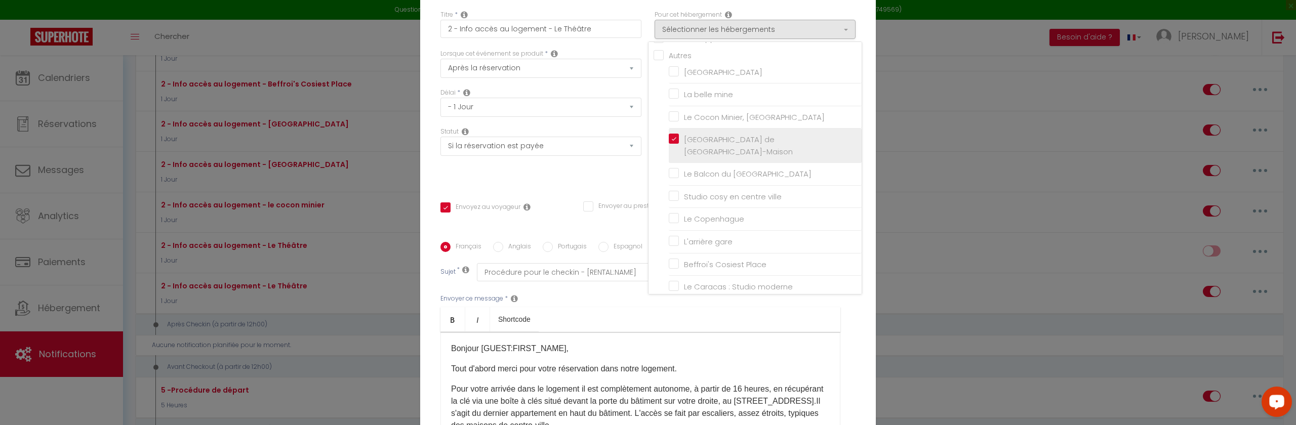
checkbox input "false"
click at [600, 185] on div "Titre * 2 - Info accès au logement - Le Théâtre Pour cet hébergement Sélectionn…" at bounding box center [647, 242] width 455 height 484
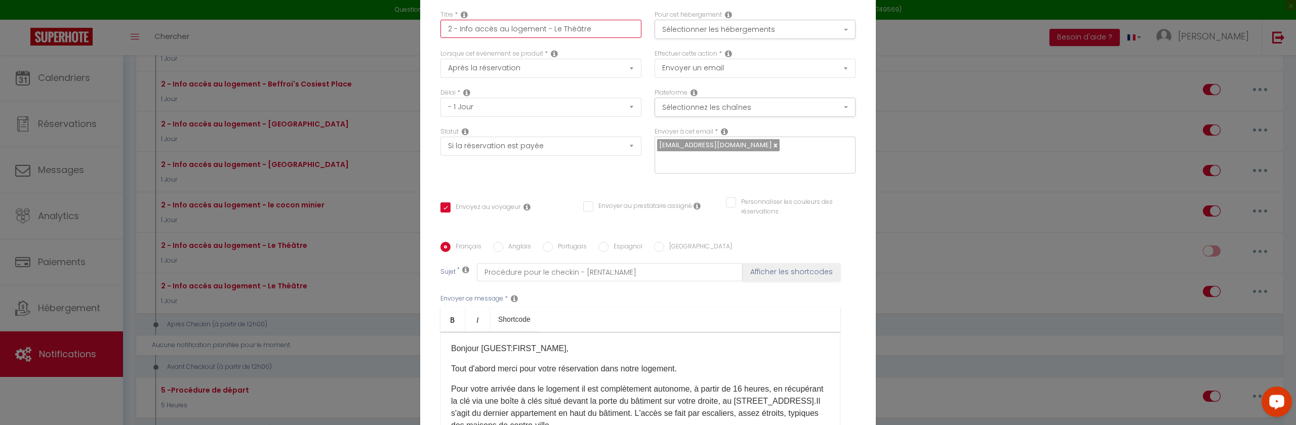
drag, startPoint x: 595, startPoint y: 29, endPoint x: 552, endPoint y: 33, distance: 43.2
click at [552, 33] on input "2 - Info accès au logement - Le Théâtre" at bounding box center [540, 29] width 201 height 18
type input "2 - Info accès au logement - S"
checkbox input "true"
checkbox input "false"
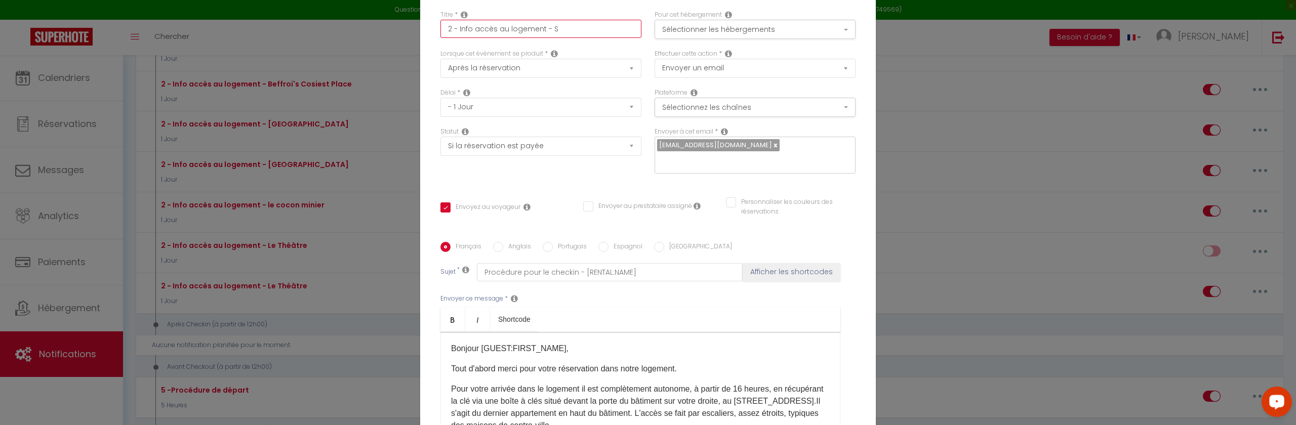
checkbox input "false"
type input "2 - Info accès au logement - Sa"
checkbox input "true"
checkbox input "false"
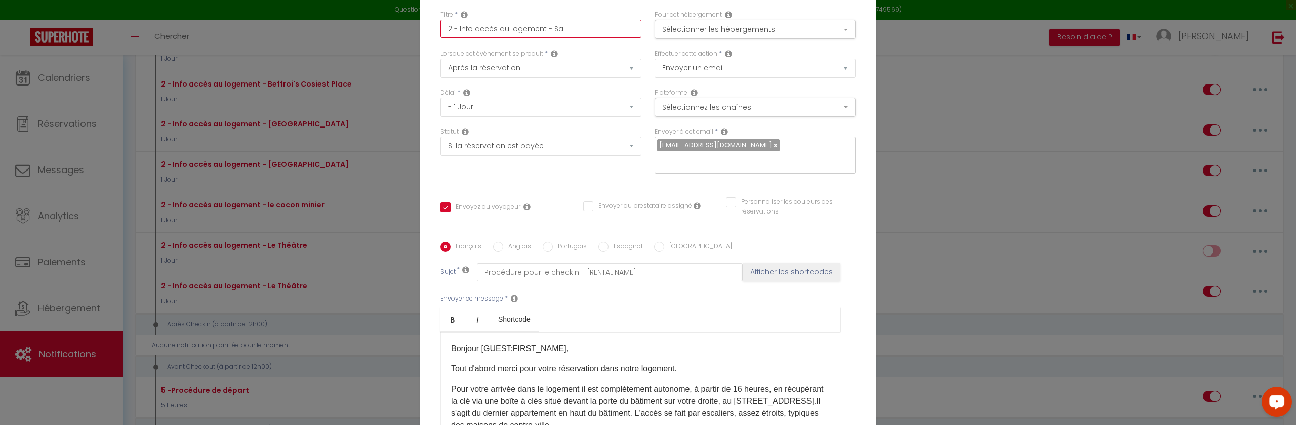
type input "2 - Info accès au logement - Sai"
checkbox input "true"
checkbox input "false"
type input "2 - Info accès au logement - Sain"
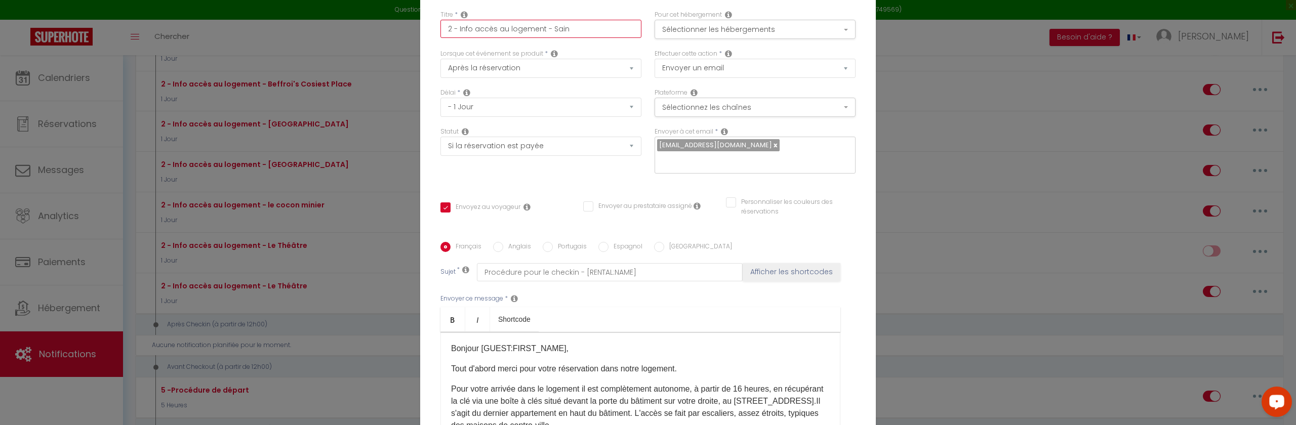
checkbox input "true"
checkbox input "false"
type input "2 - Info accès au logement - Saint"
checkbox input "true"
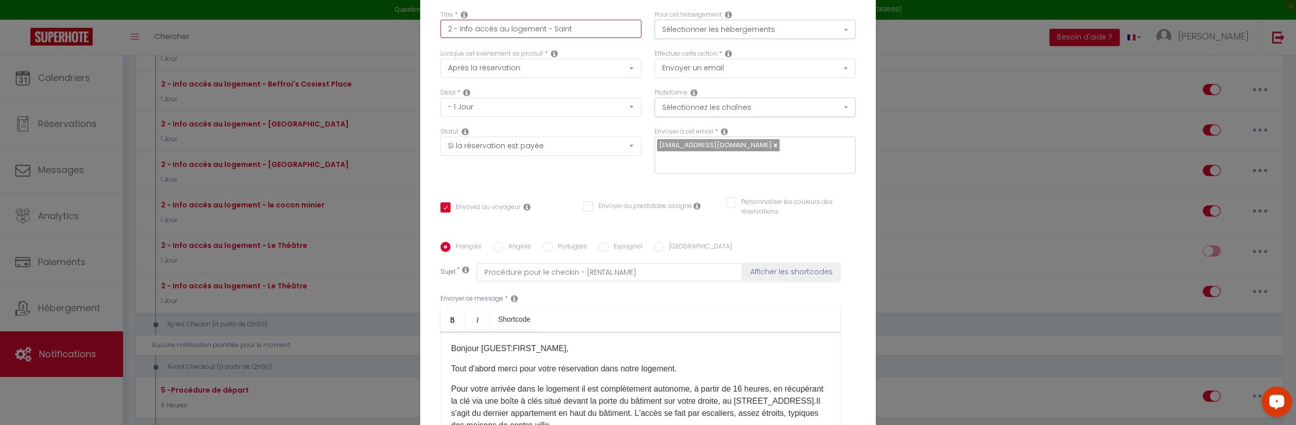
checkbox input "false"
type input "2 - Info accès au logement - Saint"
checkbox input "true"
checkbox input "false"
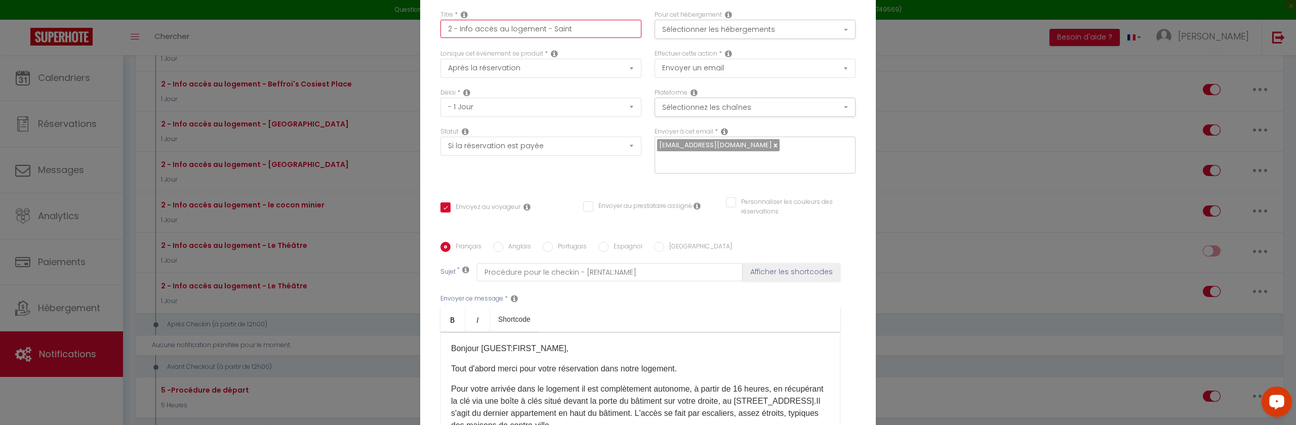
checkbox input "false"
type input "2 - Info accès au logement - Saint D"
checkbox input "true"
checkbox input "false"
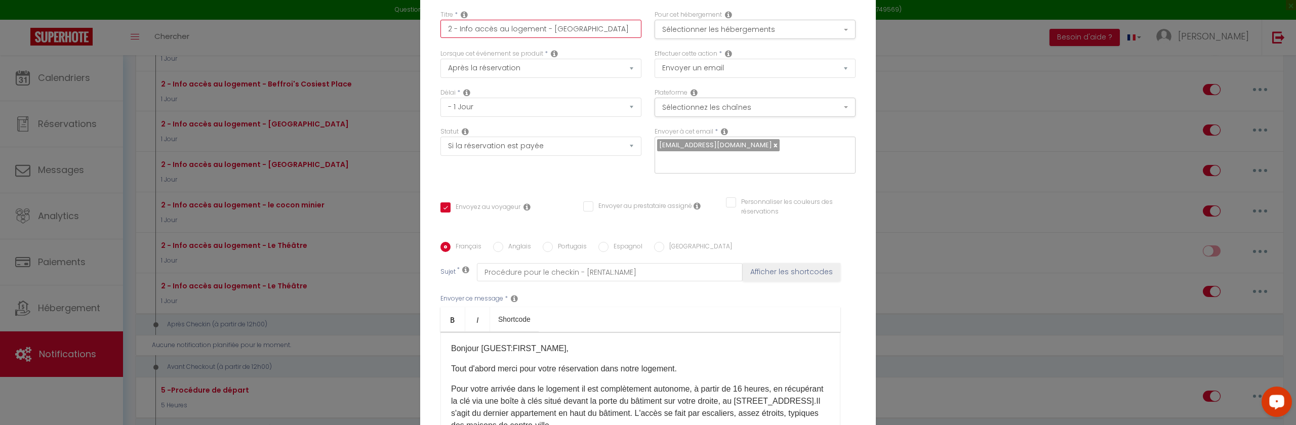
type input "2 - Info accès au logement - Saint De"
checkbox input "true"
checkbox input "false"
type input "2 - Info accès au logement - Saint Den"
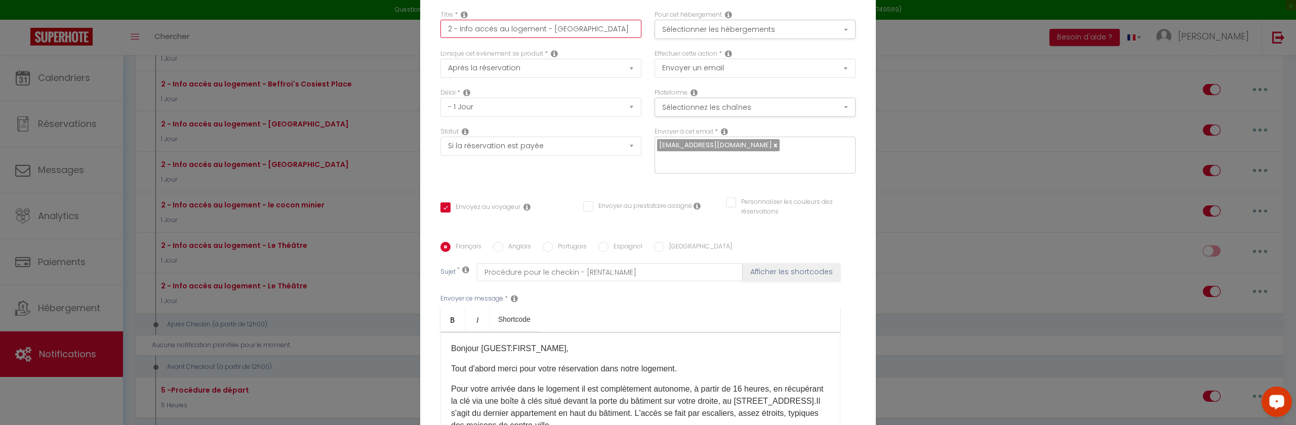
checkbox input "true"
checkbox input "false"
type input "2 - Info accès au logement - Saint Deni"
checkbox input "true"
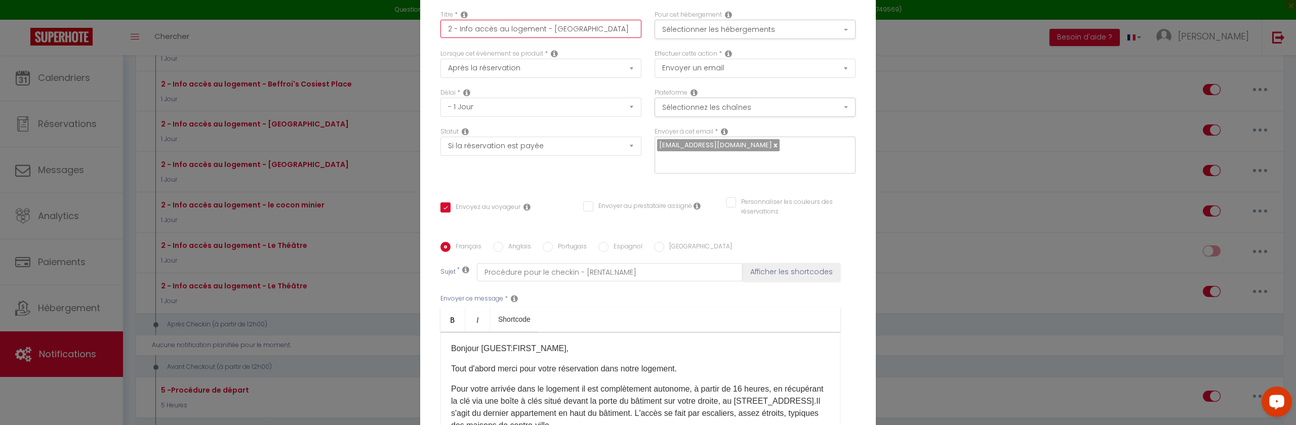
checkbox input "false"
type input "2 - Info accès au logement - Saint Denis"
checkbox input "true"
checkbox input "false"
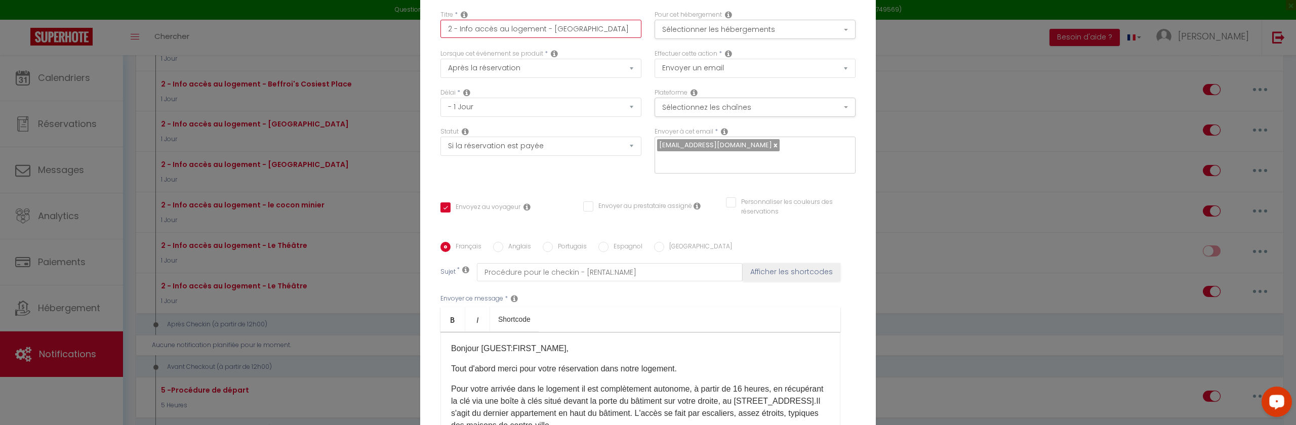
checkbox input "false"
type input "2 - Info accès au logement - Saint Denis"
checkbox input "true"
checkbox input "false"
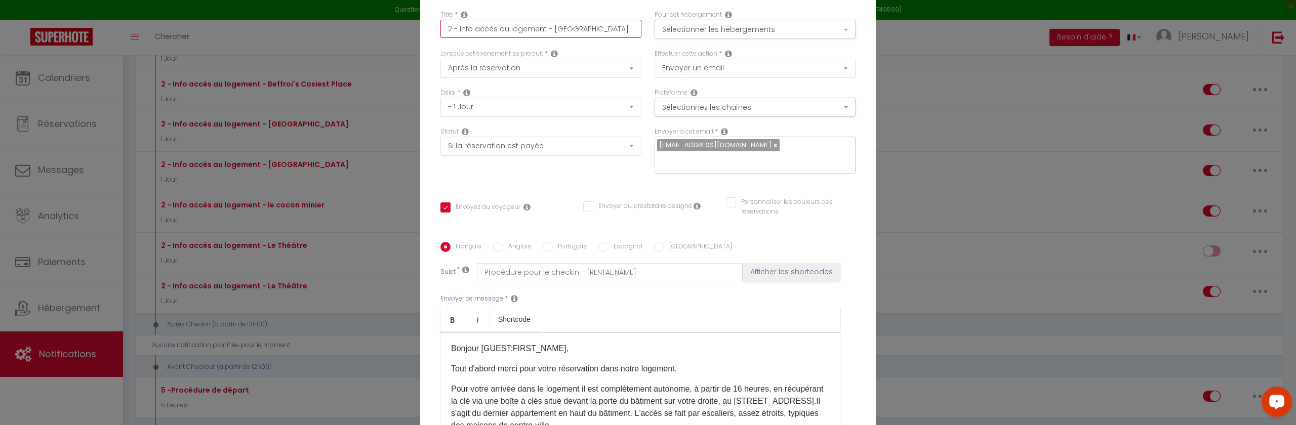
type input "2 - Info accès au logement - Saint Denis -"
checkbox input "true"
checkbox input "false"
type input "2 - Info accès au logement - Saint Denis -"
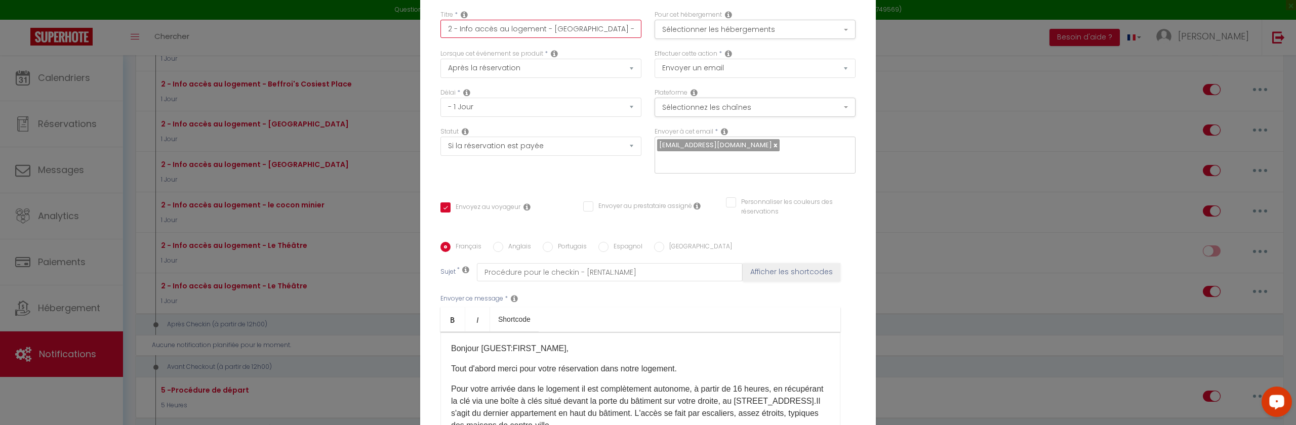
checkbox input "true"
checkbox input "false"
type input "2 - Info accès au logement - Saint Denis - R"
checkbox input "true"
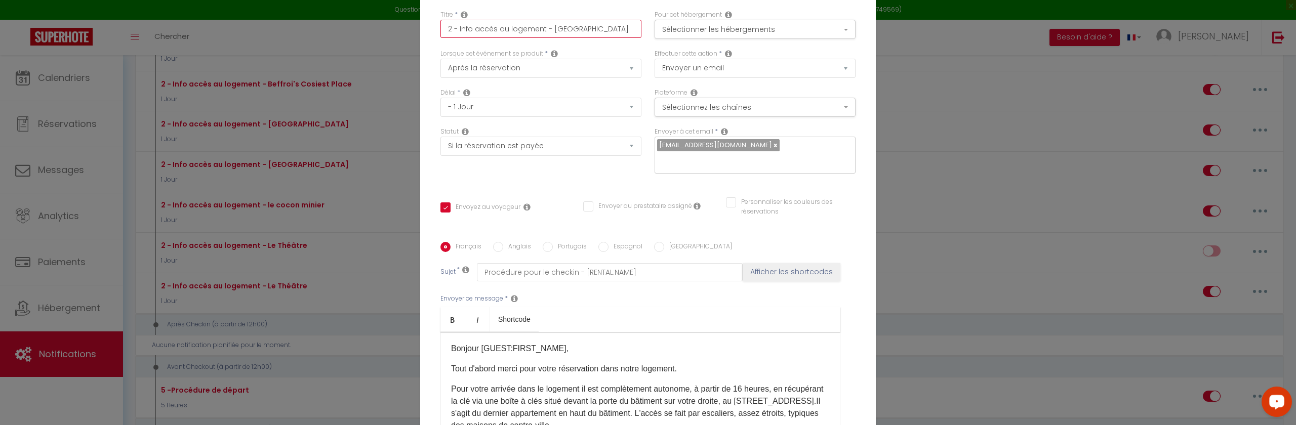
checkbox input "false"
type input "2 - Info accès au logement - Saint Denis - Ré"
checkbox input "true"
checkbox input "false"
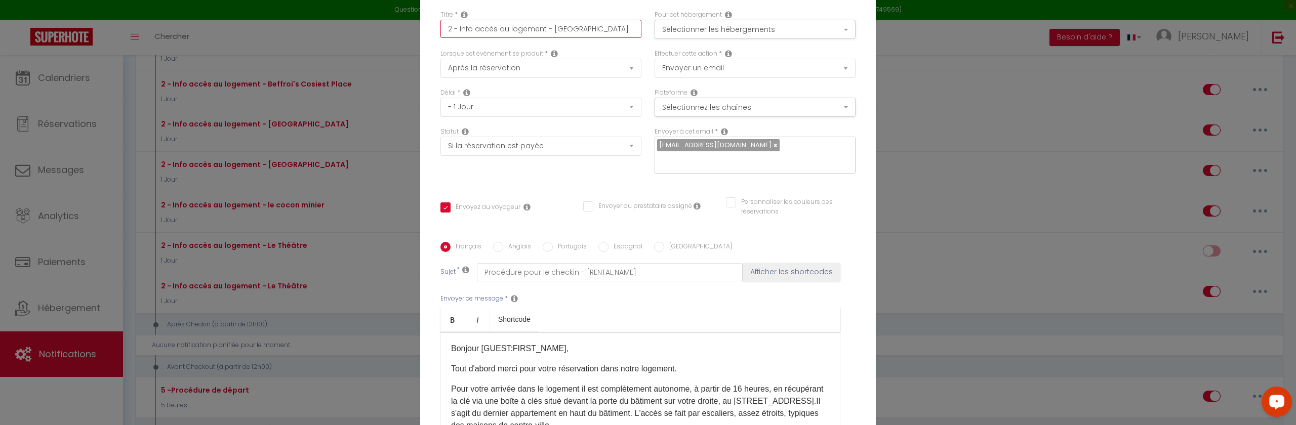
checkbox input "false"
type input "2 - Info accès au logement - Saint Denis - Réu"
checkbox input "true"
checkbox input "false"
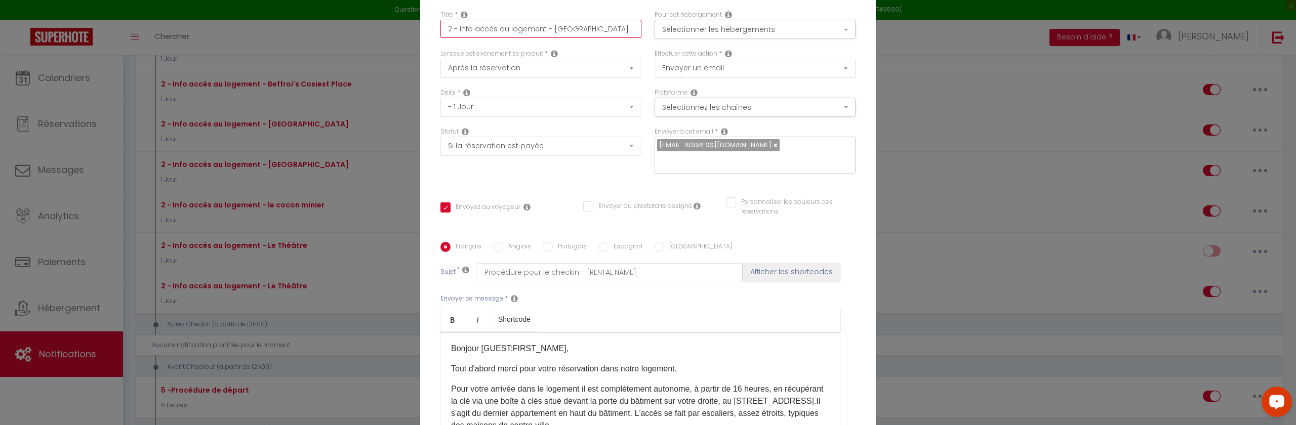
type input "2 - Info accès au logement - Saint Denis - Réun"
checkbox input "true"
checkbox input "false"
type input "2 - Info accès au logement - Saint Denis - Réuni"
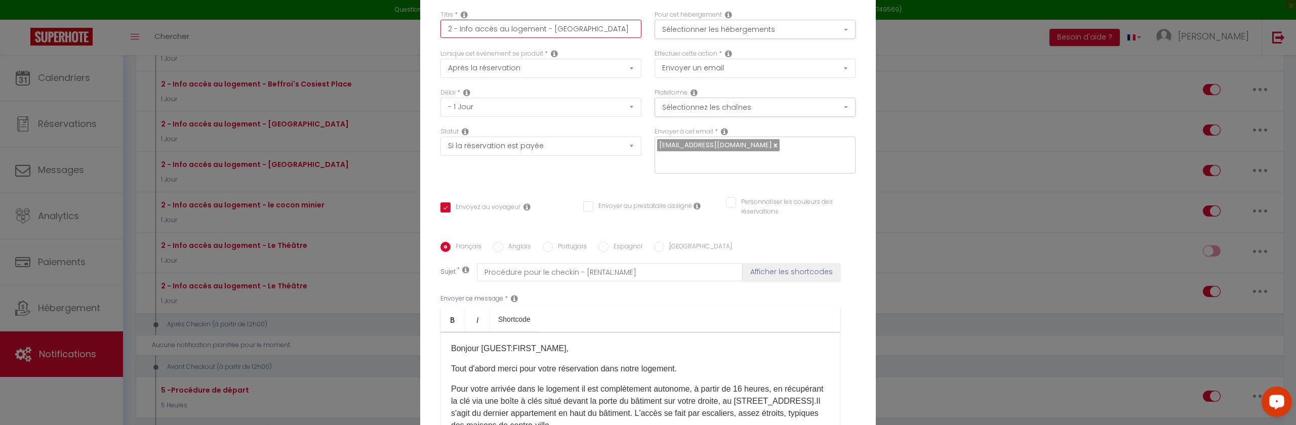
checkbox input "true"
checkbox input "false"
type input "2 - Info accès au logement - Saint Denis - Réunio"
checkbox input "true"
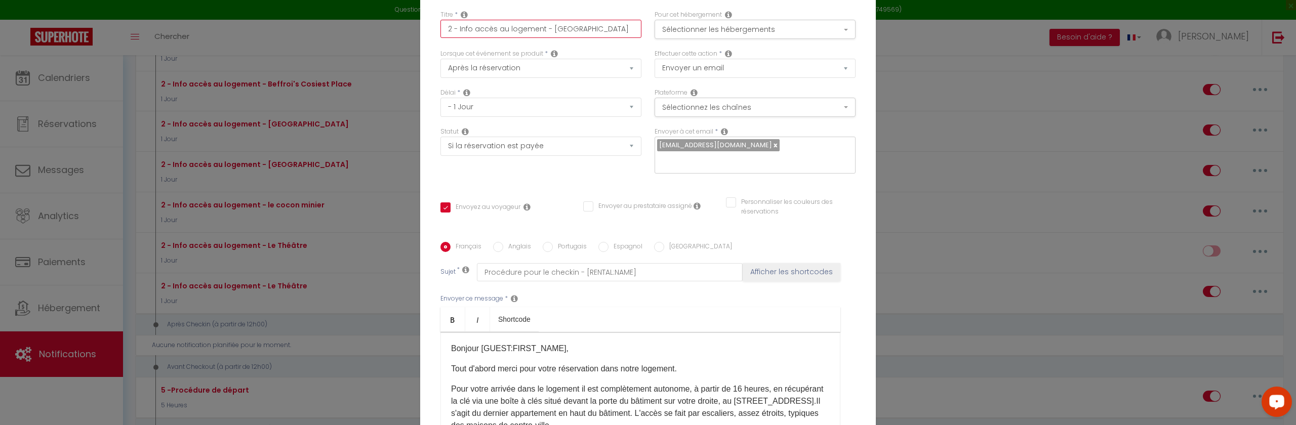
checkbox input "false"
type input "2 - Info accès au logement - Saint Denis - Réunion"
checkbox input "true"
checkbox input "false"
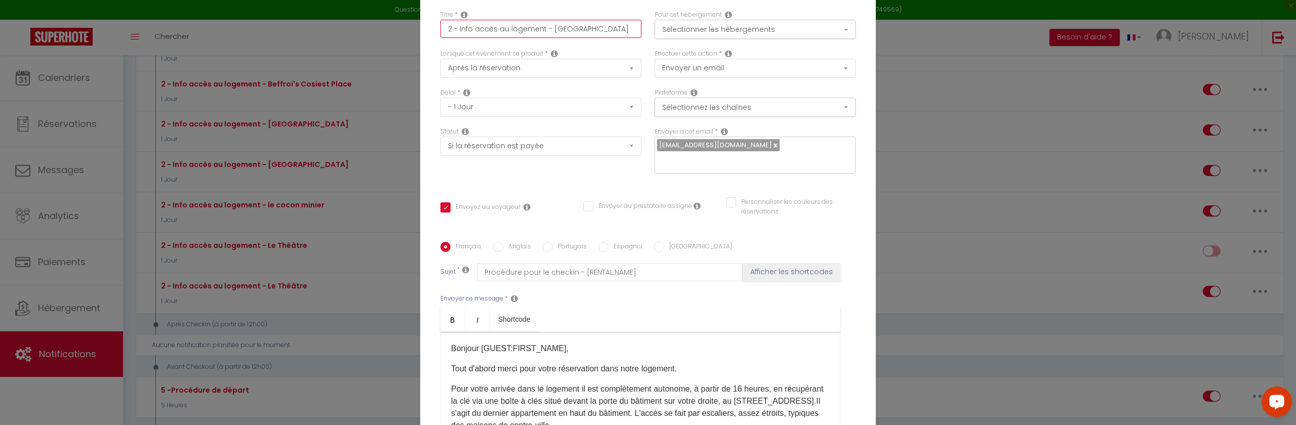
checkbox input "false"
type input "2 - Info accès au logement - Saint Denis - Réunion"
checkbox input "true"
checkbox input "false"
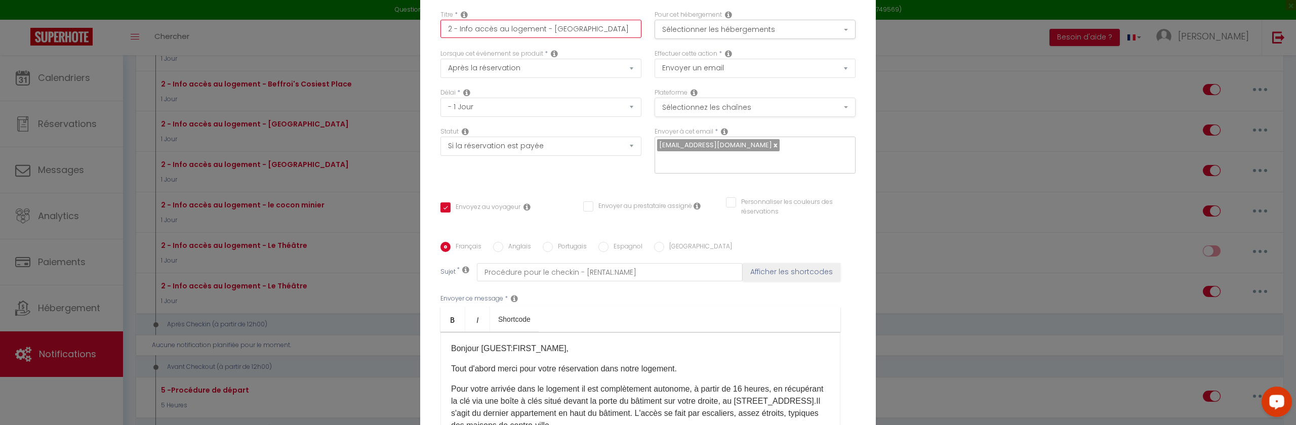
type input "2 - Info accès au logement - Saint Denis - Réunion"
click at [774, 110] on button "Sélectionnez les chaînes" at bounding box center [754, 107] width 201 height 19
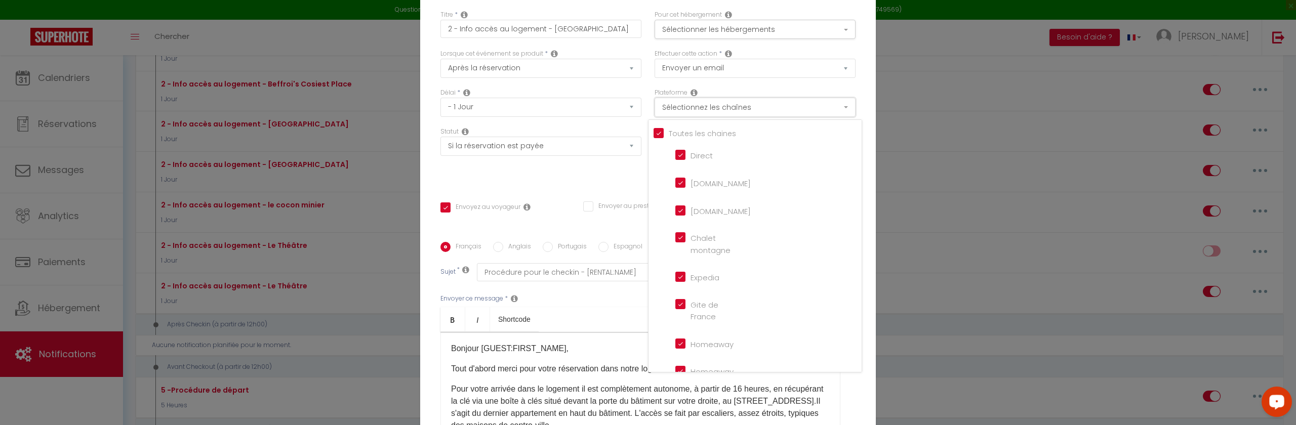
click at [774, 110] on button "Sélectionnez les chaînes" at bounding box center [754, 107] width 201 height 19
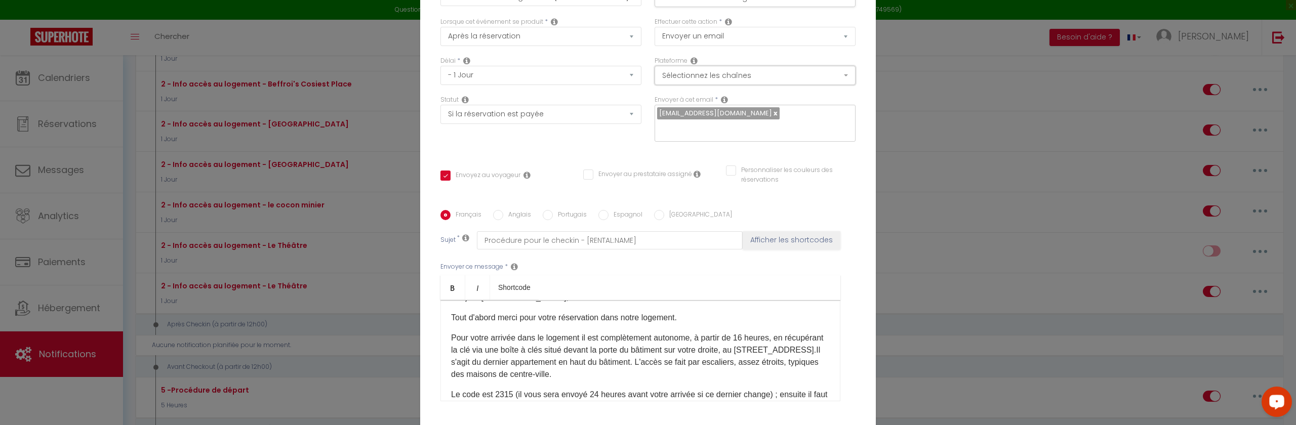
scroll to position [18, 0]
click at [684, 351] on p "Pour votre arrivée dans le logement il est complètement autonome, à partir de 1…" at bounding box center [640, 358] width 379 height 49
drag, startPoint x: 715, startPoint y: 353, endPoint x: 773, endPoint y: 351, distance: 57.7
click at [773, 351] on p "Pour votre arrivée dans le logement il est complètement autonome, à partir de 1…" at bounding box center [640, 358] width 379 height 49
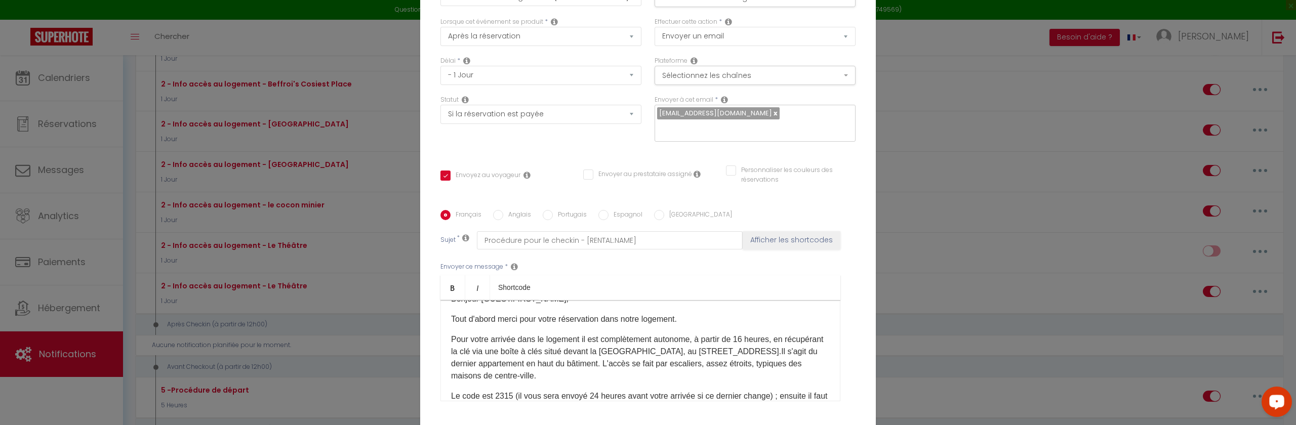
click at [730, 353] on p "Pour votre arrivée dans le logement il est complètement autonome, à partir de 1…" at bounding box center [640, 358] width 379 height 49
drag, startPoint x: 730, startPoint y: 353, endPoint x: 795, endPoint y: 356, distance: 64.4
click at [795, 356] on p "Pour votre arrivée dans le logement il est complètement autonome, à partir de 1…" at bounding box center [640, 358] width 379 height 49
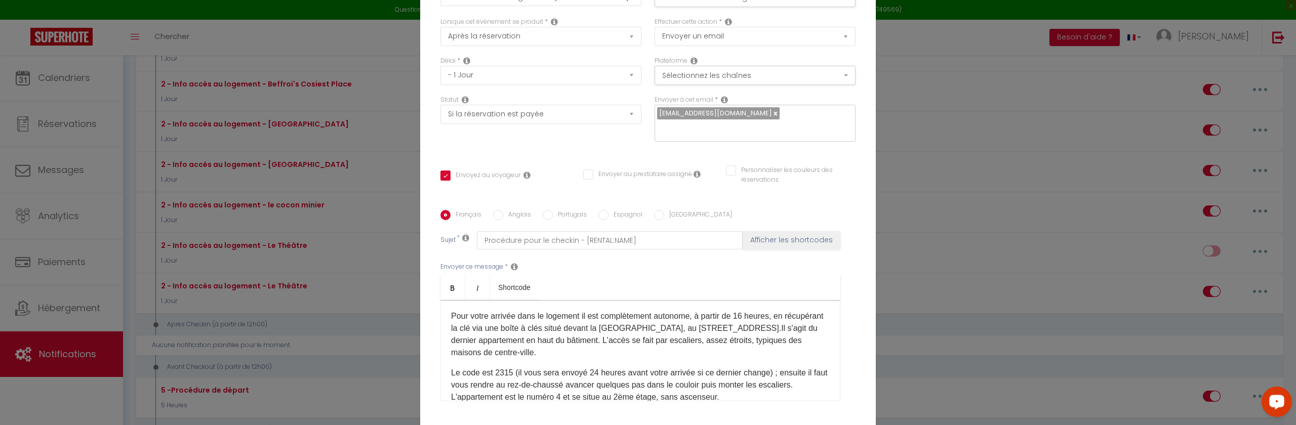
scroll to position [42, 0]
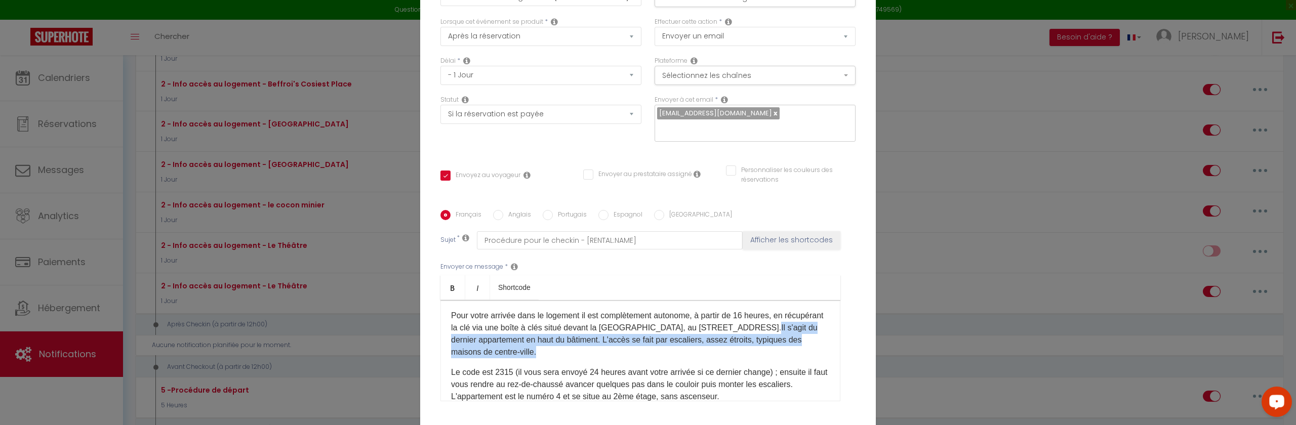
drag, startPoint x: 628, startPoint y: 356, endPoint x: 479, endPoint y: 344, distance: 149.8
click at [479, 344] on p "Pour votre arrivée dans le logement il est complètement autonome, à partir de 1…" at bounding box center [640, 334] width 379 height 49
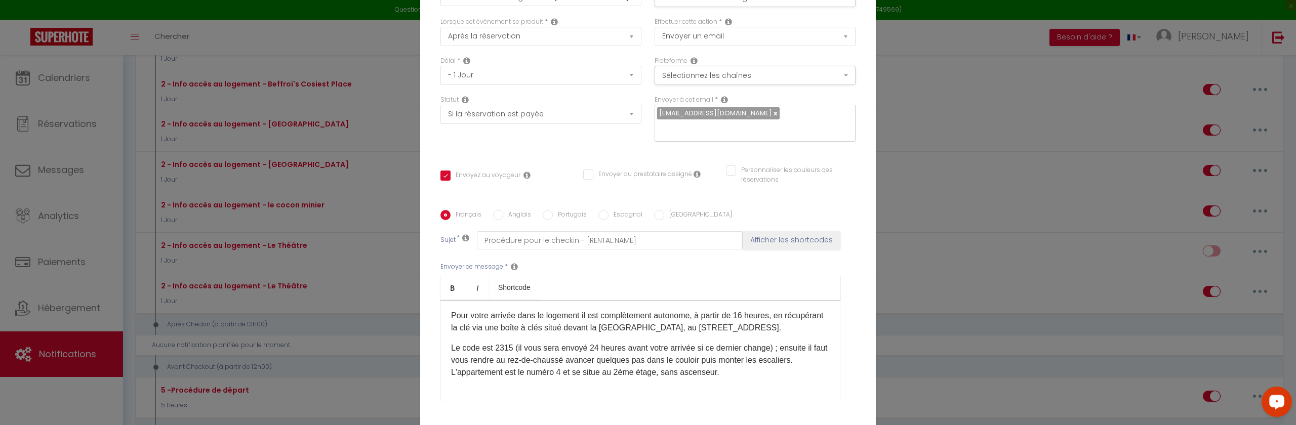
click at [504, 361] on p "Le code est 2315 (il vous sera envoyé 24 heures avant votre arrivée si ce derni…" at bounding box center [640, 396] width 379 height 109
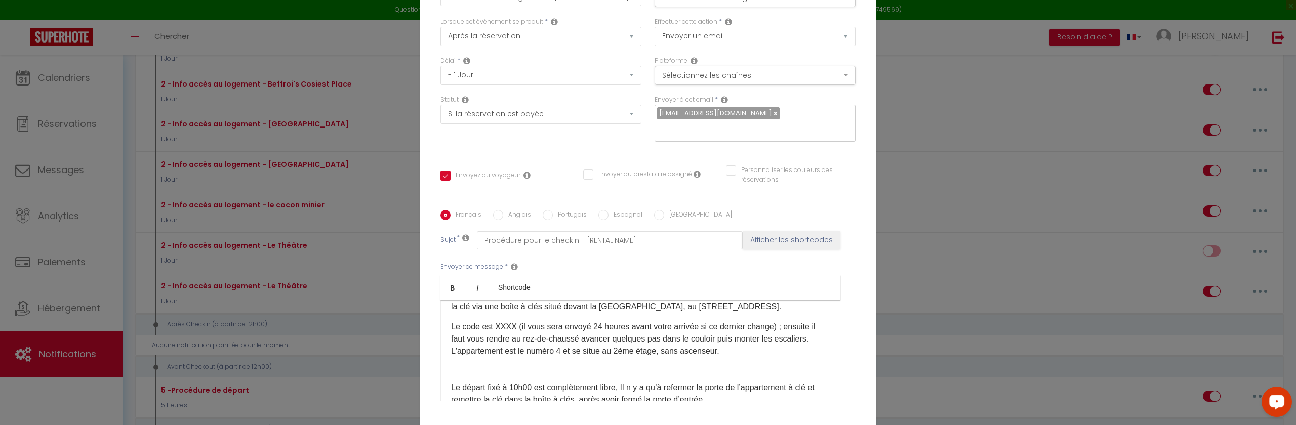
scroll to position [65, 0]
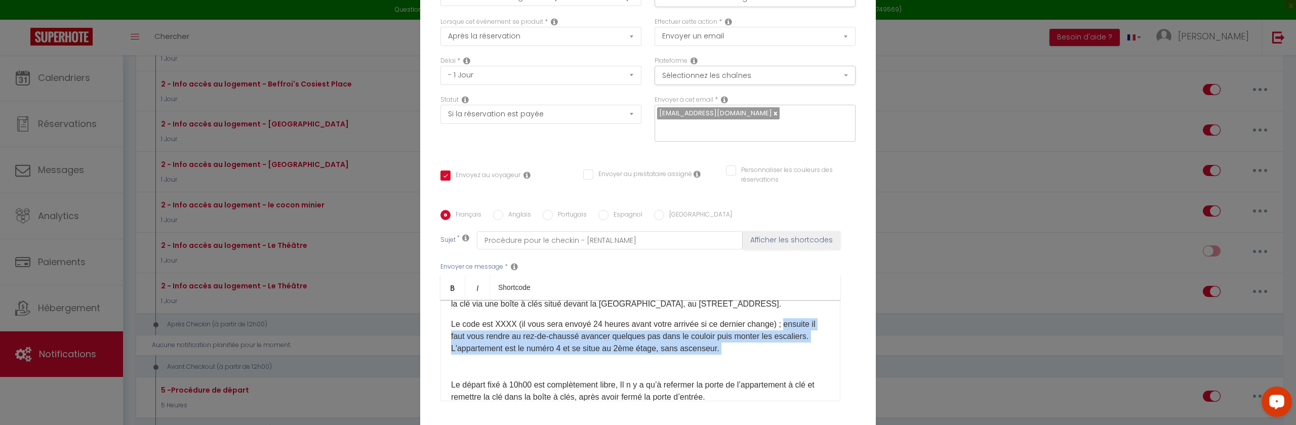
drag, startPoint x: 798, startPoint y: 367, endPoint x: 783, endPoint y: 340, distance: 31.0
click at [783, 340] on p "Le code est XXXX (il vous sera envoyé 24 heures avant votre arrivée si ce derni…" at bounding box center [640, 372] width 379 height 109
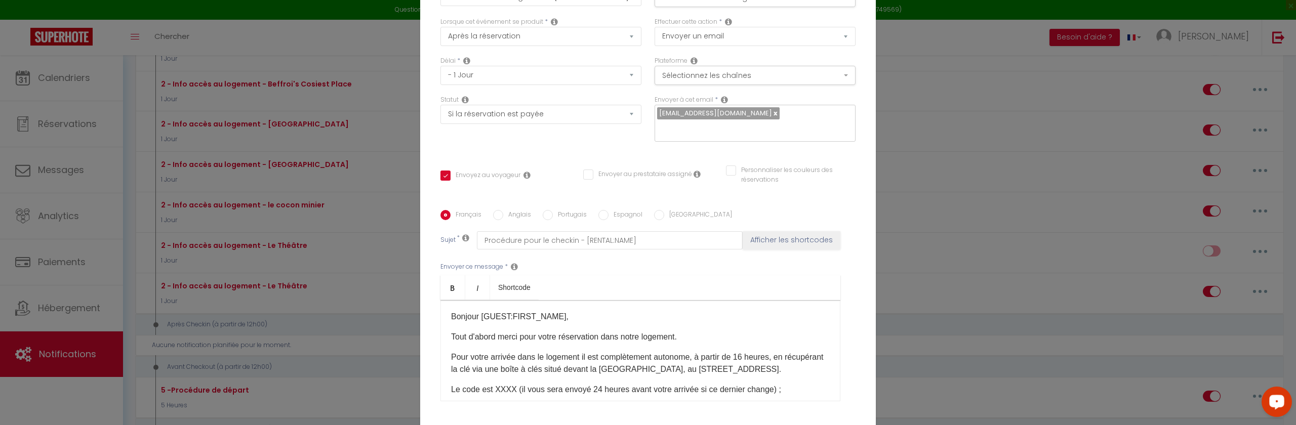
scroll to position [0, 0]
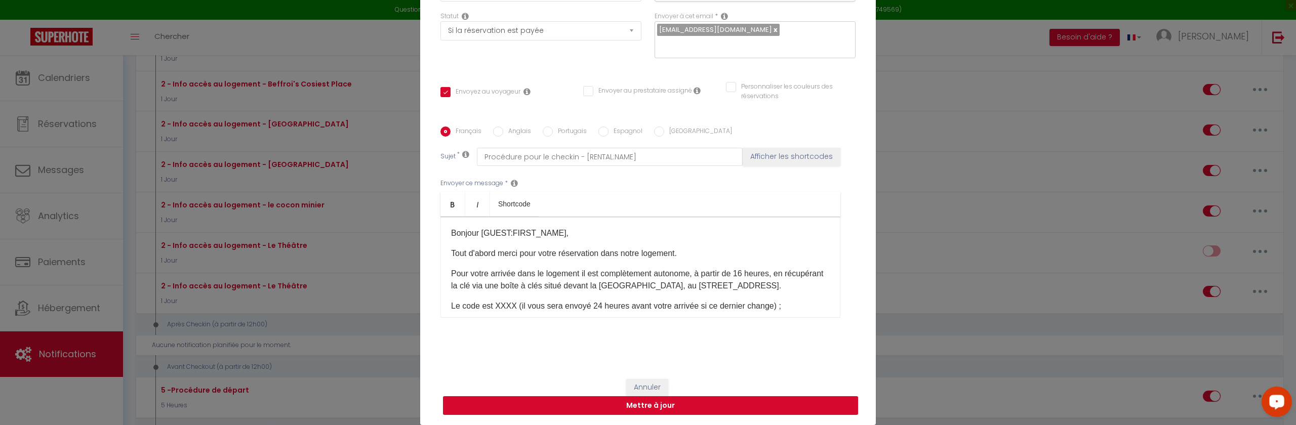
click at [619, 405] on button "Mettre à jour" at bounding box center [650, 405] width 415 height 19
checkbox input "true"
checkbox input "false"
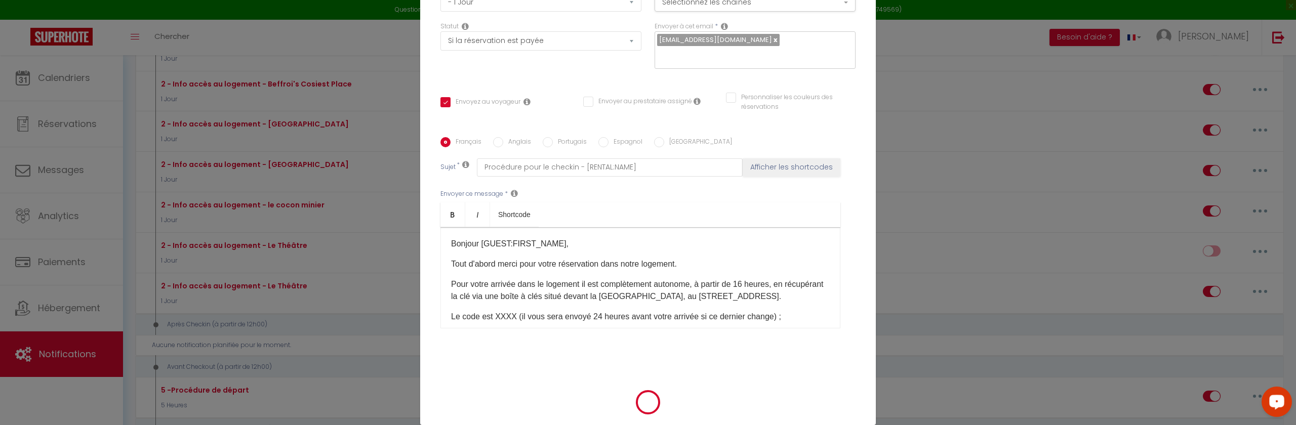
scroll to position [110, 0]
checkbox input "true"
checkbox input "false"
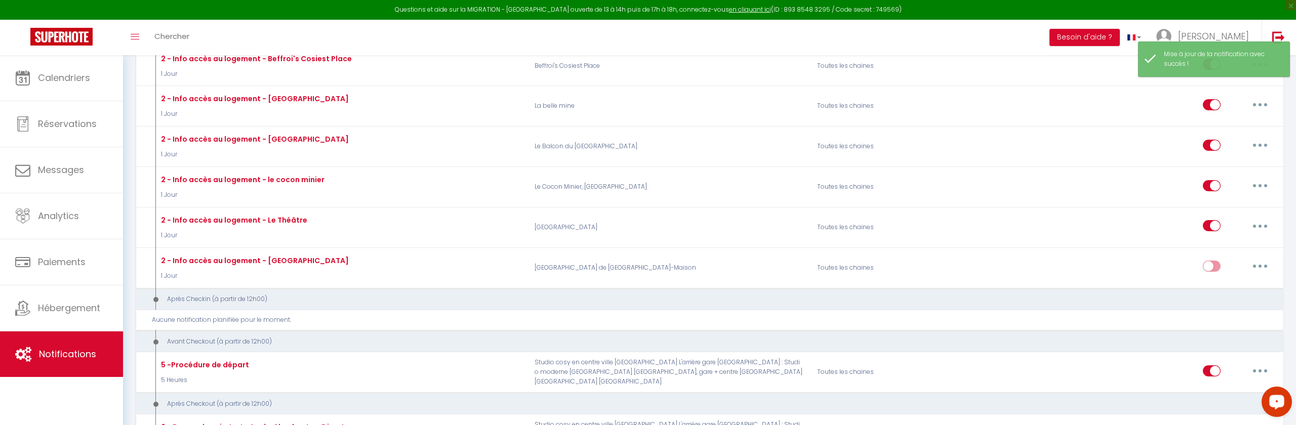
scroll to position [416, 0]
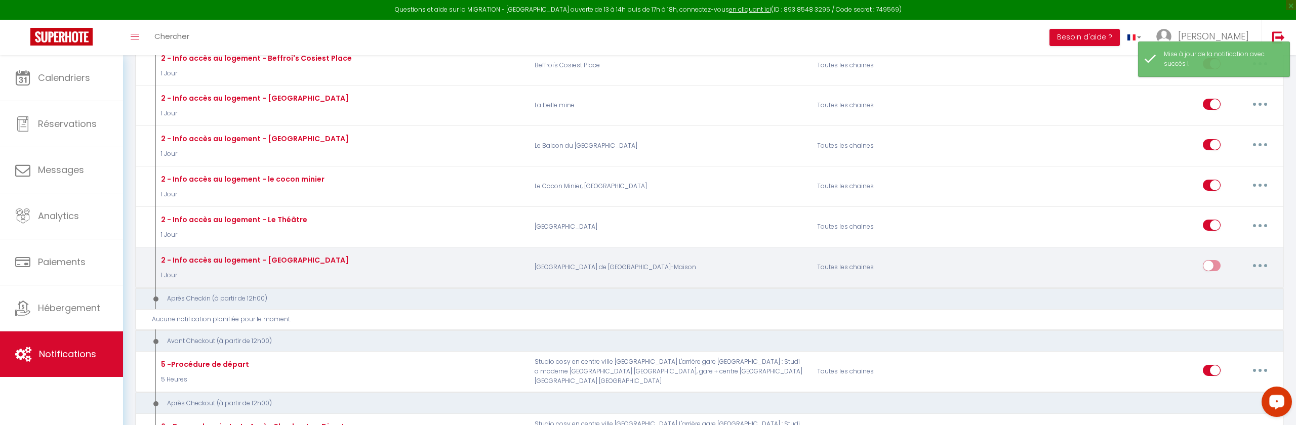
drag, startPoint x: 352, startPoint y: 259, endPoint x: 262, endPoint y: 264, distance: 89.7
click at [262, 264] on div "2 - Info accès au logement - Saint Denis - Réunion 1 Jour" at bounding box center [340, 267] width 377 height 29
copy div "Saint Denis - Réunion"
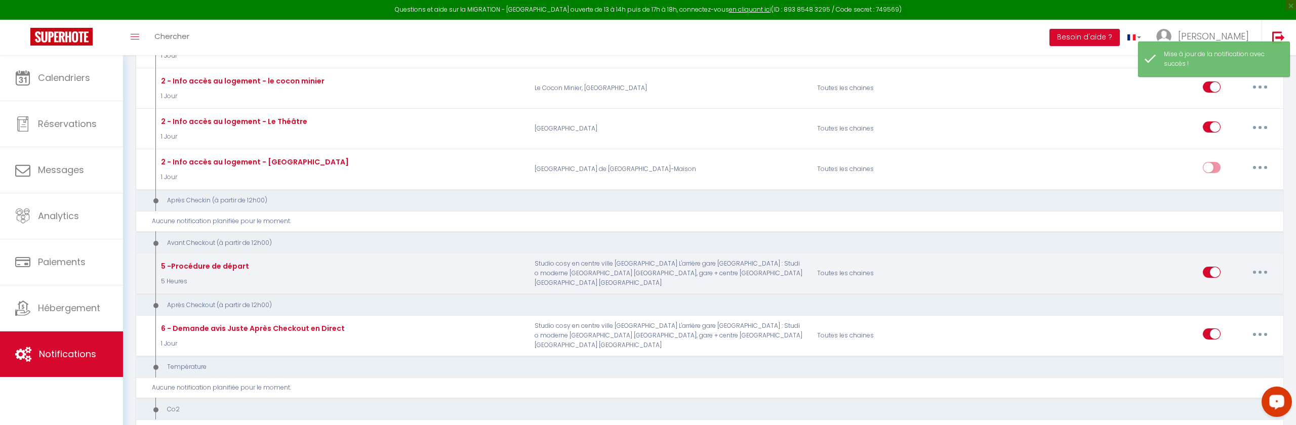
click at [1275, 264] on div "Editer Dupliquer Tester Supprimer" at bounding box center [1140, 273] width 282 height 29
click at [1268, 271] on button "button" at bounding box center [1260, 274] width 28 height 16
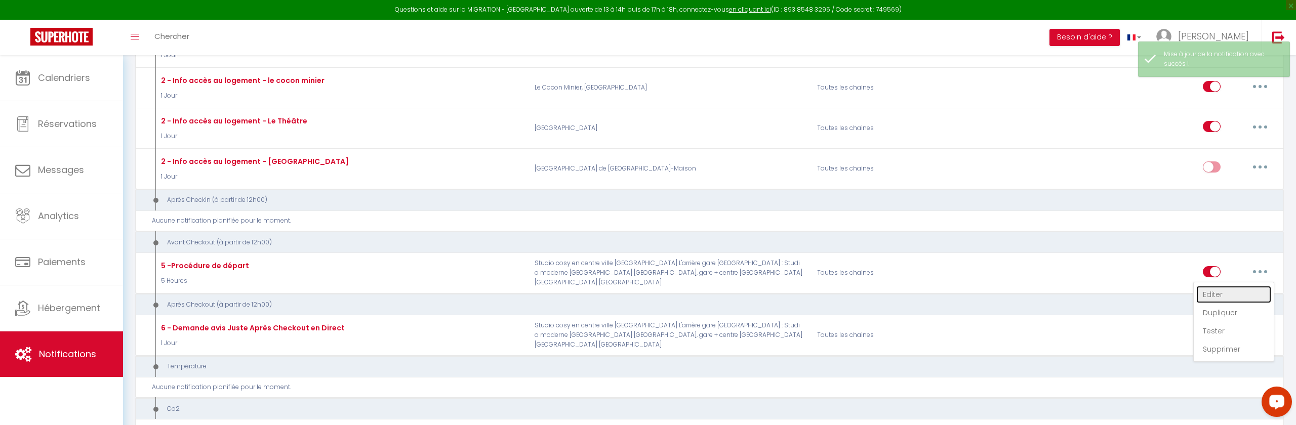
drag, startPoint x: 1229, startPoint y: 293, endPoint x: 1125, endPoint y: 268, distance: 106.7
click at [1229, 293] on link "Editer" at bounding box center [1233, 294] width 75 height 17
type input "5 -Procédure de départ"
select select "4"
select select "5 Heures"
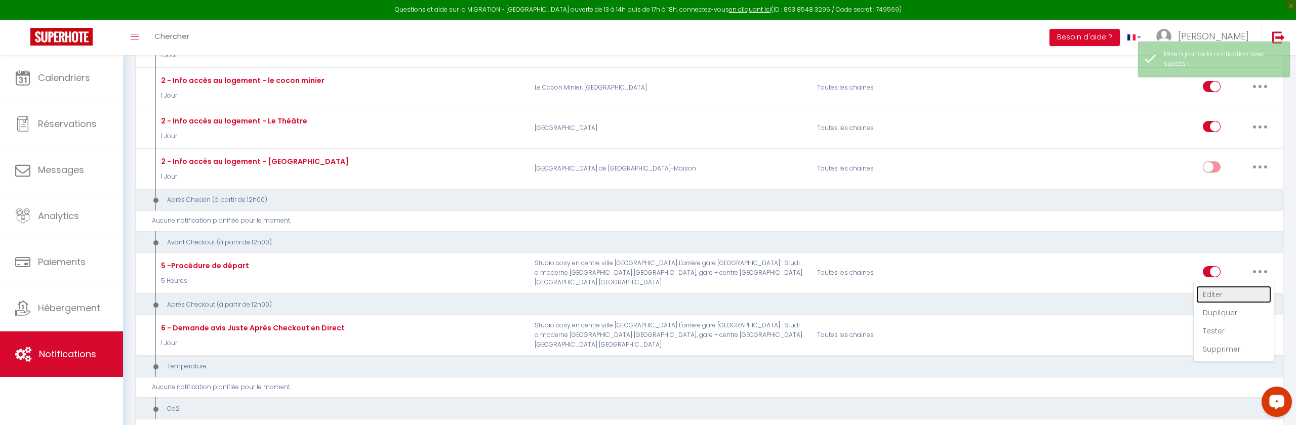
select select "if_booking_is_paid"
checkbox input "true"
checkbox input "false"
radio input "true"
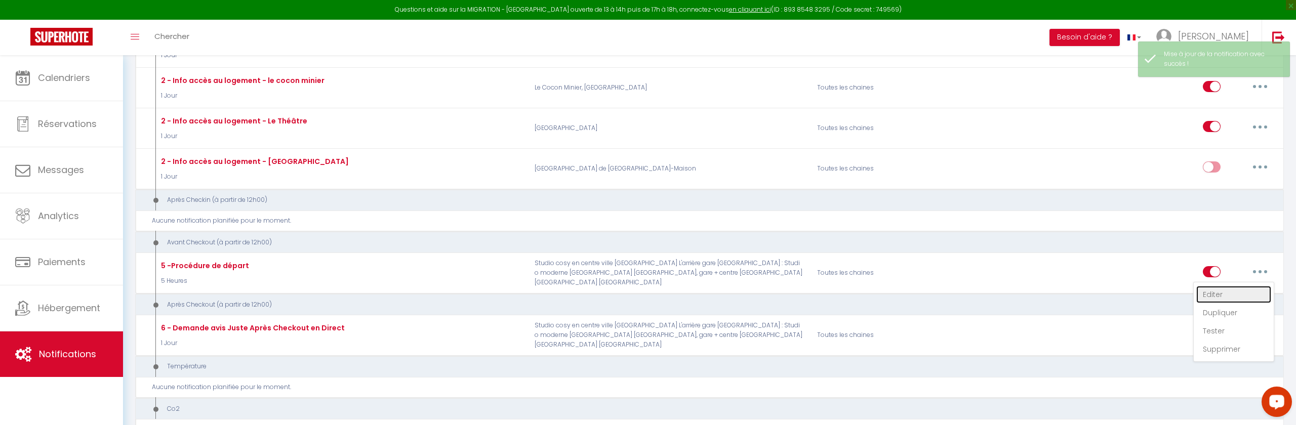
type input "Procédure pour votre départ - [RENTAL:NAME] - [GUEST:FIRST_NAME] [GUEST:NAME]"
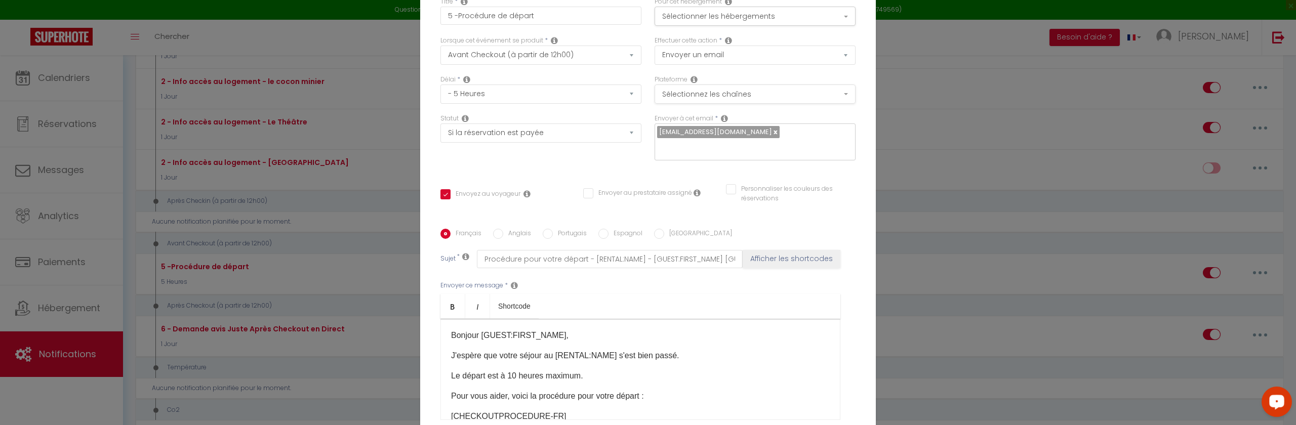
scroll to position [0, 0]
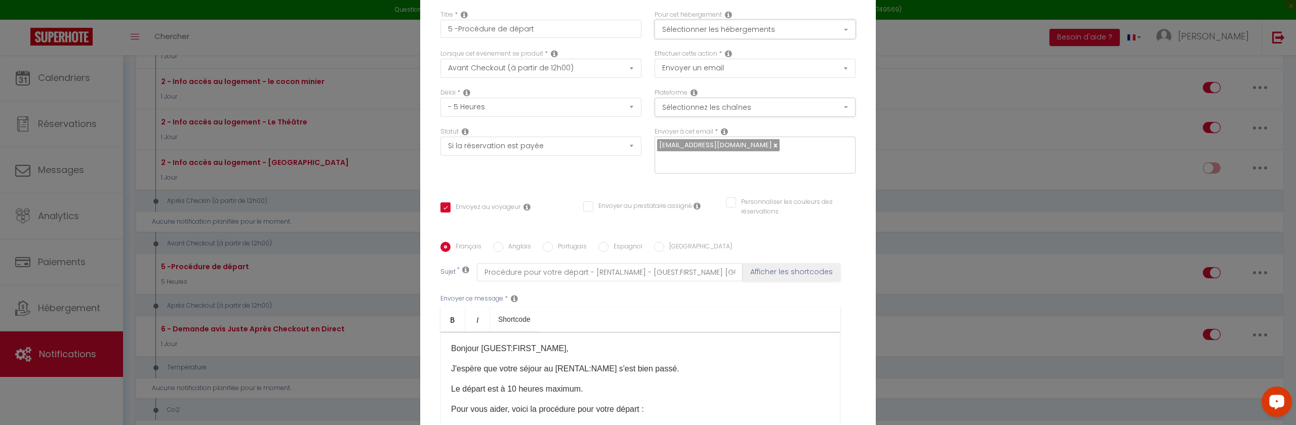
click at [767, 32] on button "Sélectionner les hébergements" at bounding box center [754, 29] width 201 height 19
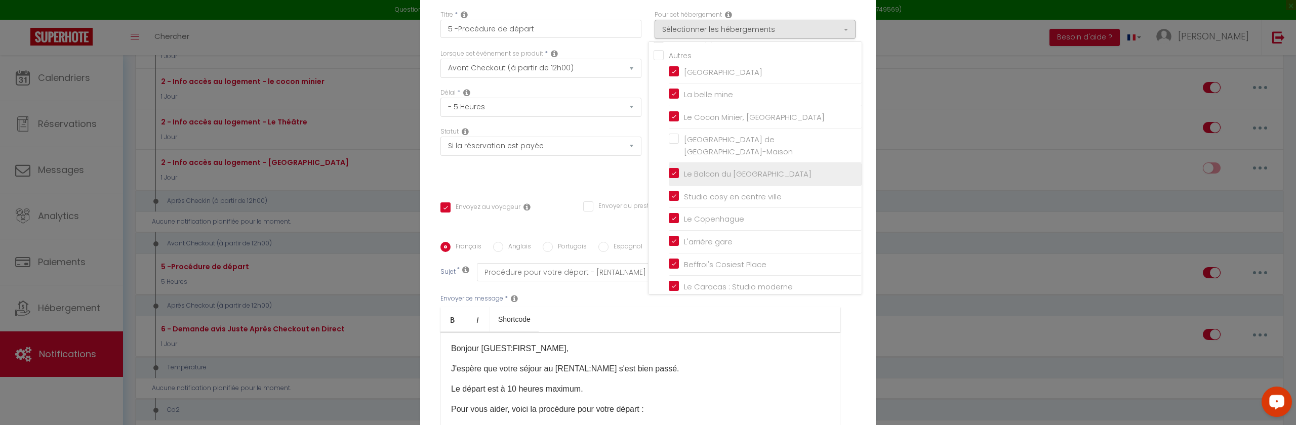
drag, startPoint x: 675, startPoint y: 143, endPoint x: 694, endPoint y: 159, distance: 24.4
click at [675, 143] on input "[GEOGRAPHIC_DATA] de [GEOGRAPHIC_DATA]-Maison" at bounding box center [765, 146] width 193 height 10
checkbox input "true"
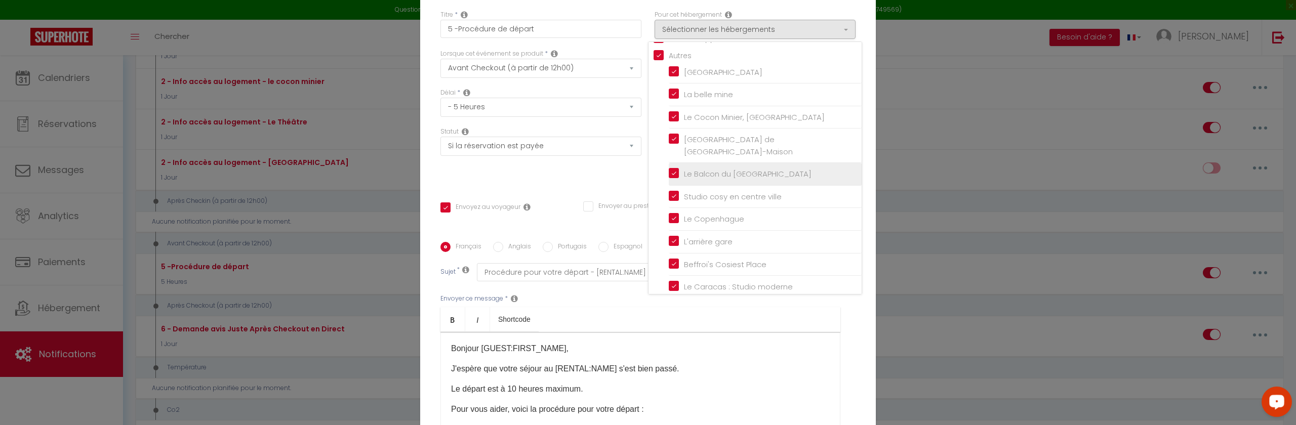
checkbox input "true"
checkbox input "false"
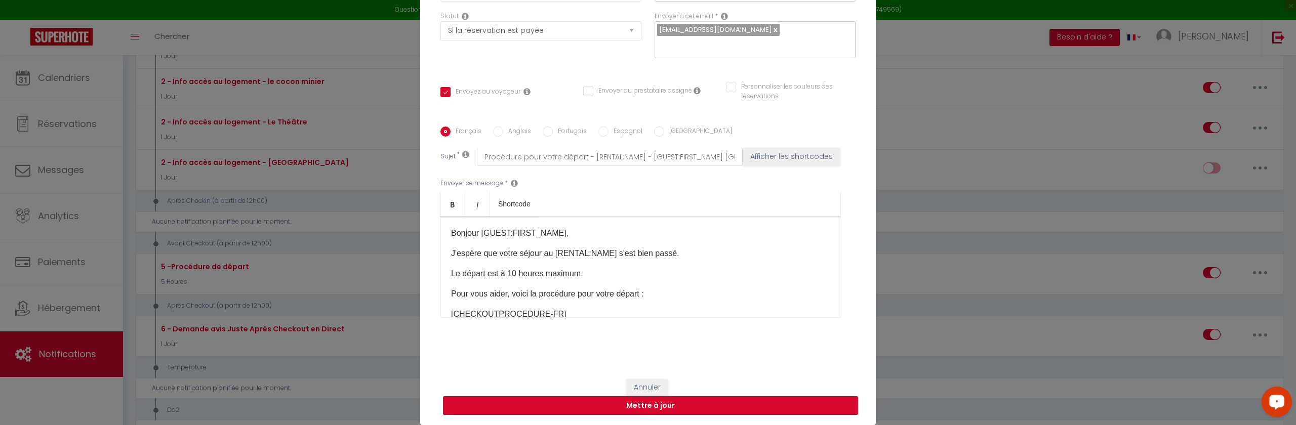
click at [699, 409] on button "Mettre à jour" at bounding box center [650, 405] width 415 height 19
checkbox input "true"
checkbox input "false"
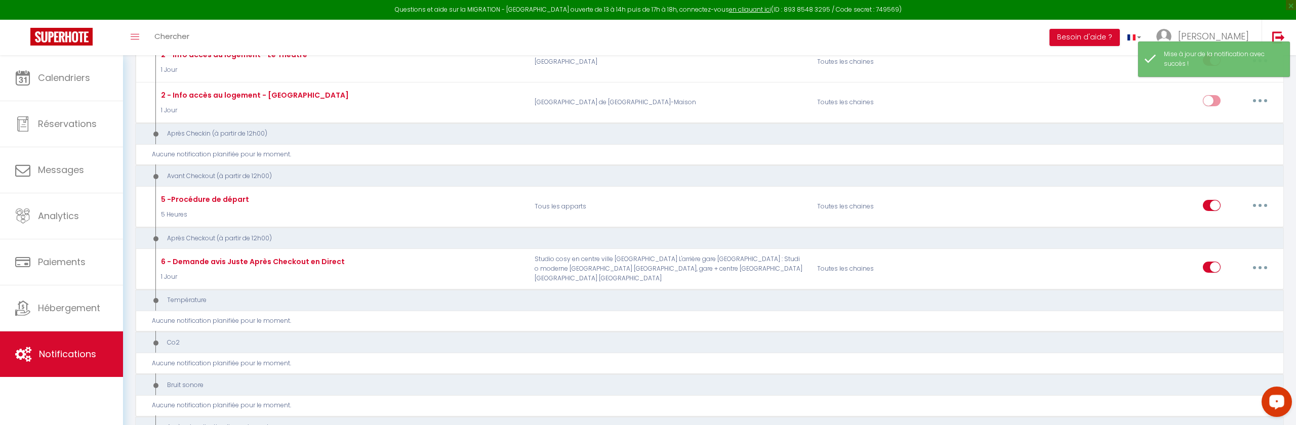
scroll to position [594, 0]
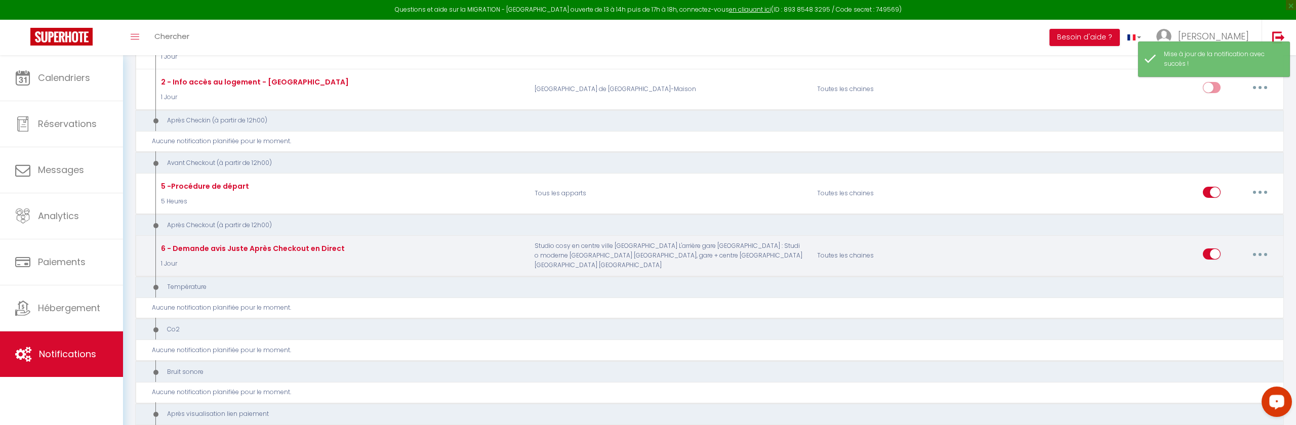
click at [1260, 257] on button "button" at bounding box center [1260, 254] width 28 height 16
click at [1219, 278] on link "Editer" at bounding box center [1233, 277] width 75 height 17
type input "6 - Demande avis Juste Après Checkout en Direct"
select select "5"
select select "1 Jour"
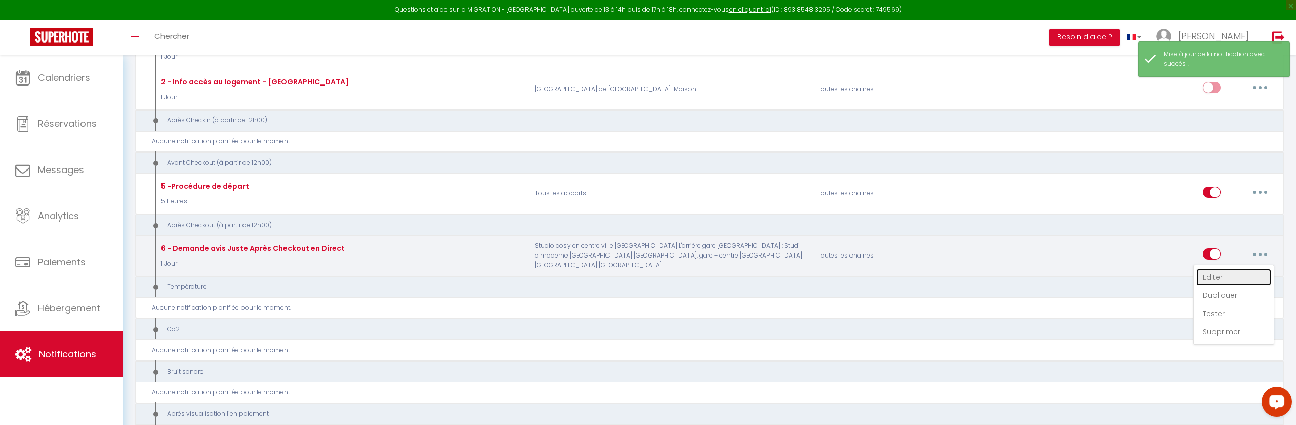
select select "if_booking_is_paid"
checkbox input "true"
checkbox input "false"
radio input "true"
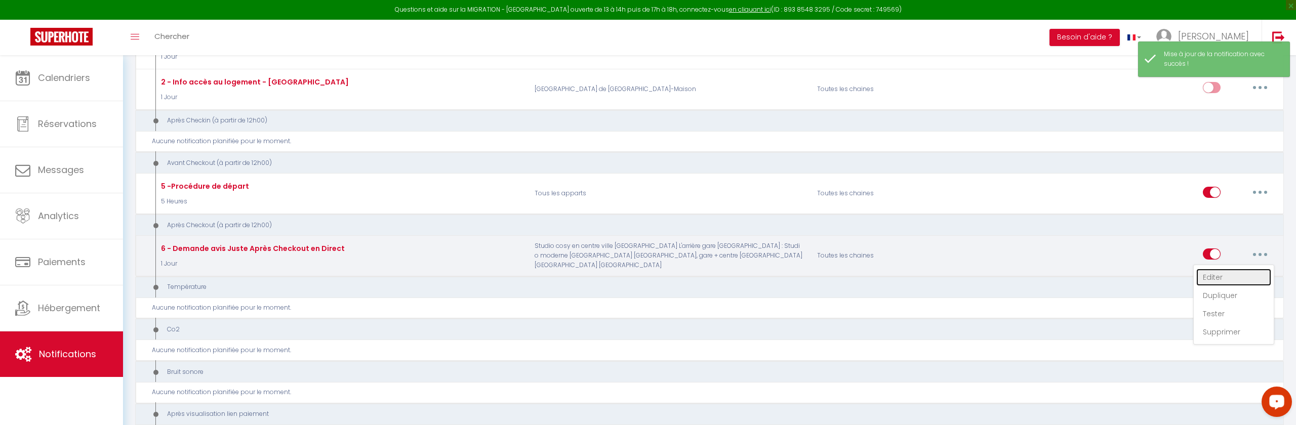
type input "[GUEST:FIRST_NAME], voici un cadeau pour vous avant de quitter [RENTAL:CITY]"
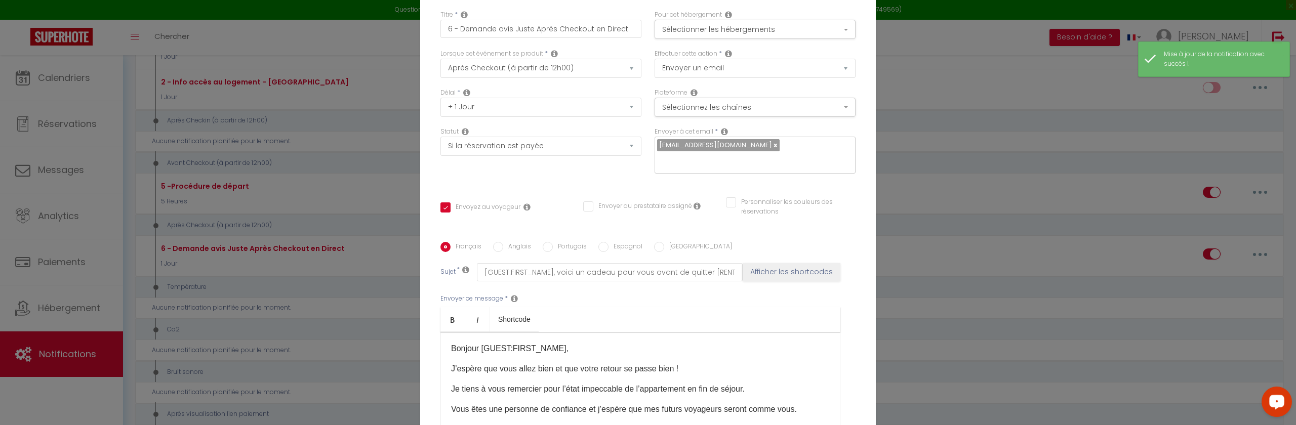
scroll to position [0, 0]
click at [740, 32] on button "Sélectionner les hébergements" at bounding box center [754, 29] width 201 height 19
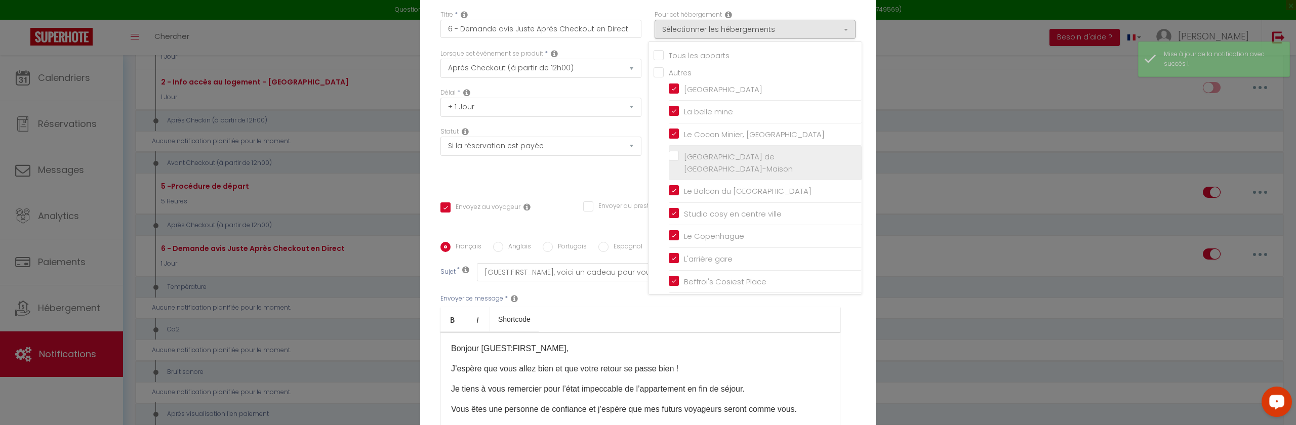
click at [673, 158] on input "[GEOGRAPHIC_DATA] de [GEOGRAPHIC_DATA]-Maison" at bounding box center [765, 163] width 193 height 10
checkbox input "true"
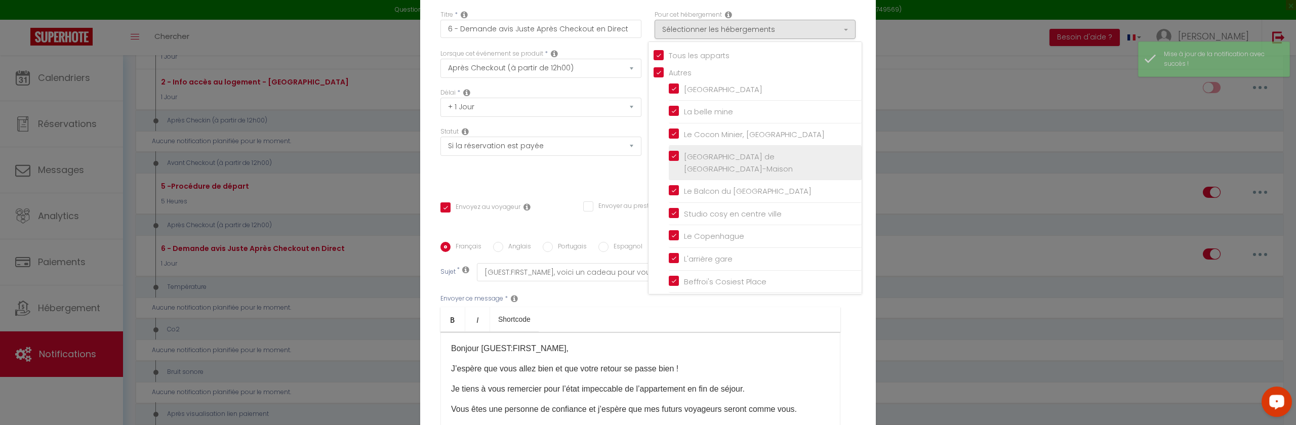
checkbox input "false"
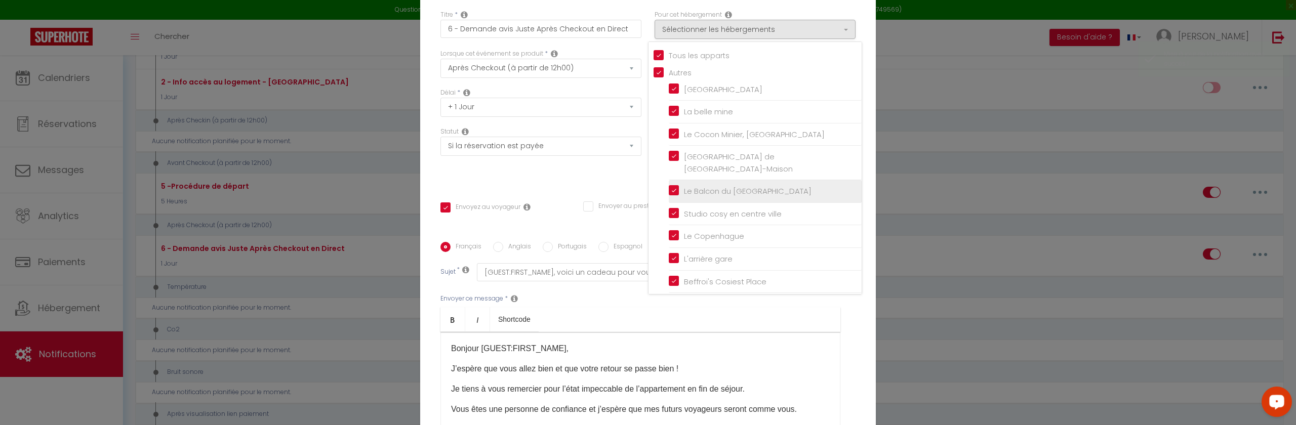
scroll to position [17, 0]
click at [619, 349] on p "Bonjour [GUEST:FIRST_NAME]," at bounding box center [640, 349] width 379 height 12
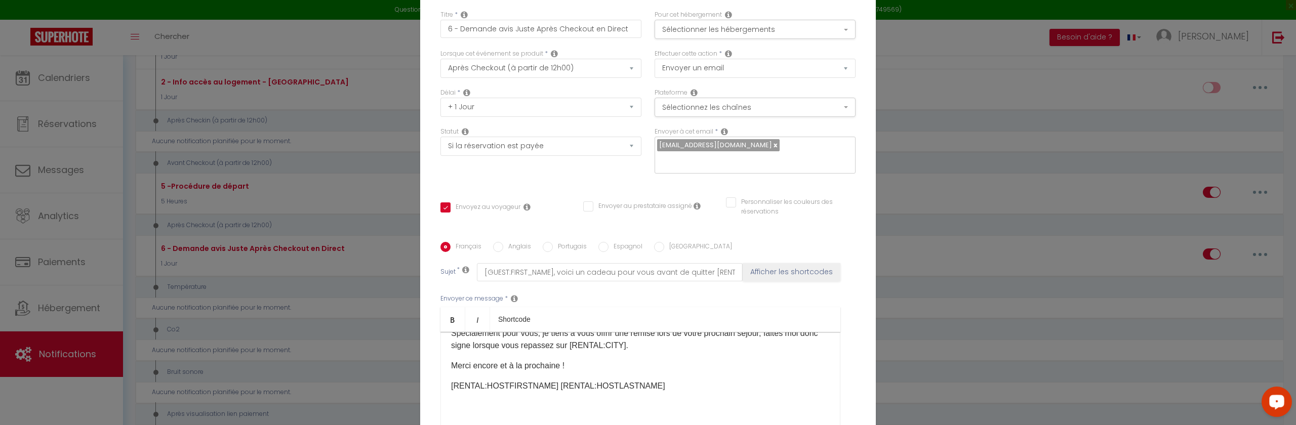
scroll to position [115, 0]
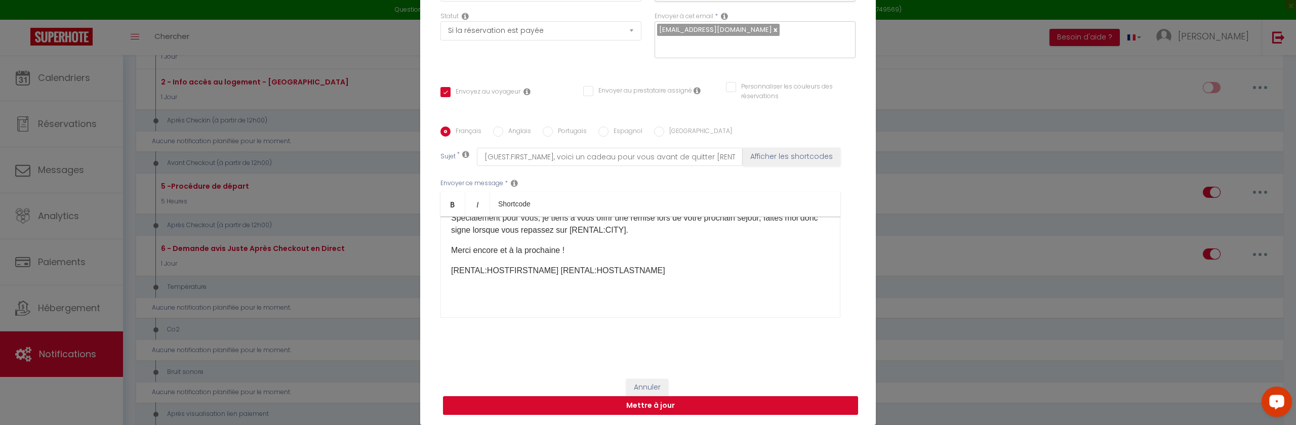
click at [593, 409] on button "Mettre à jour" at bounding box center [650, 405] width 415 height 19
checkbox input "true"
checkbox input "false"
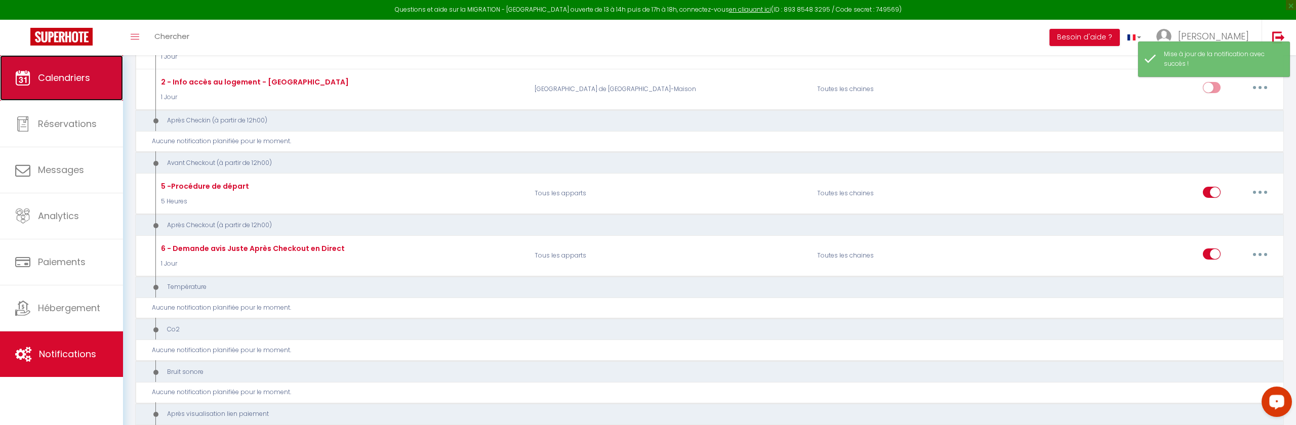
click at [54, 73] on span "Calendriers" at bounding box center [64, 77] width 52 height 13
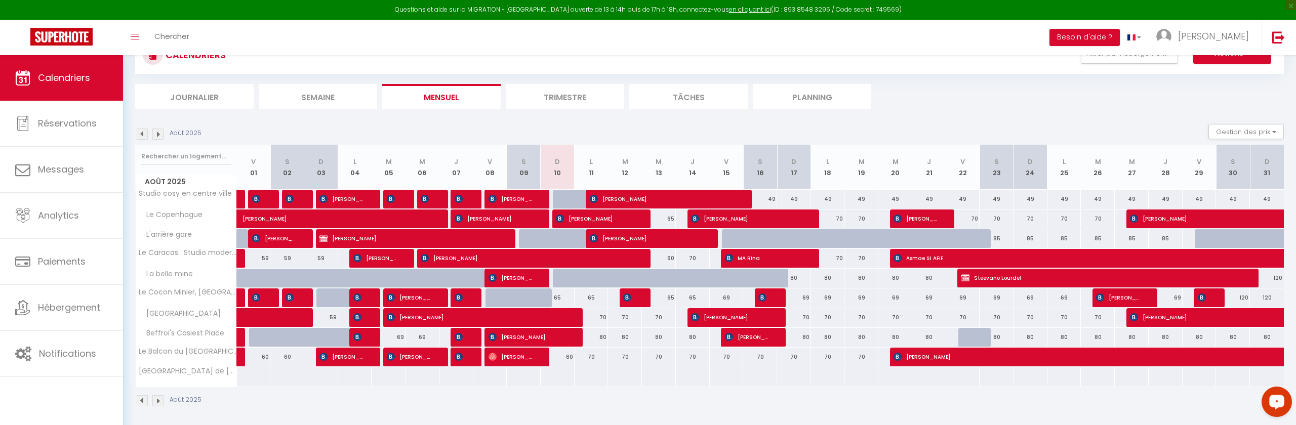
scroll to position [50, 0]
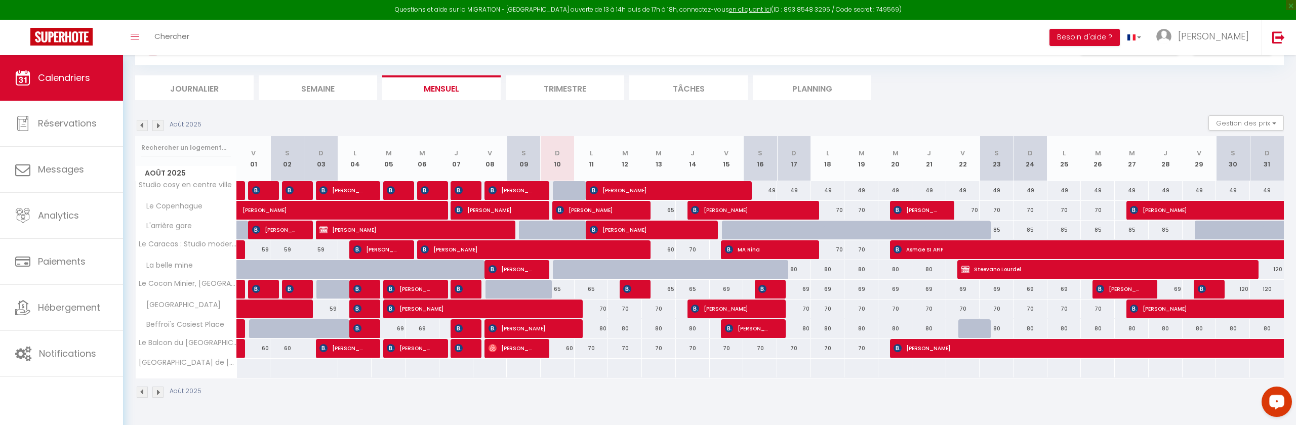
click at [155, 124] on img at bounding box center [157, 125] width 11 height 11
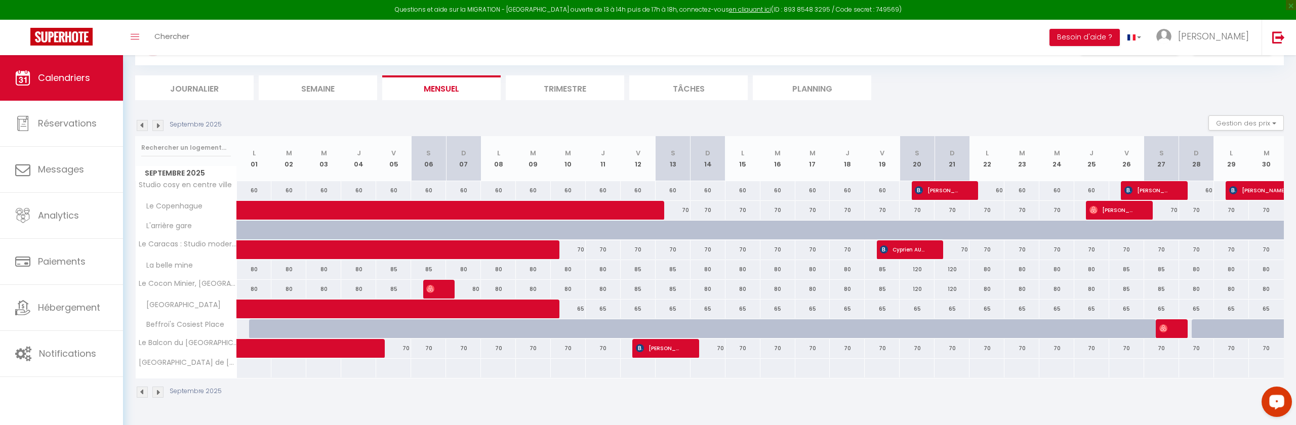
scroll to position [55, 0]
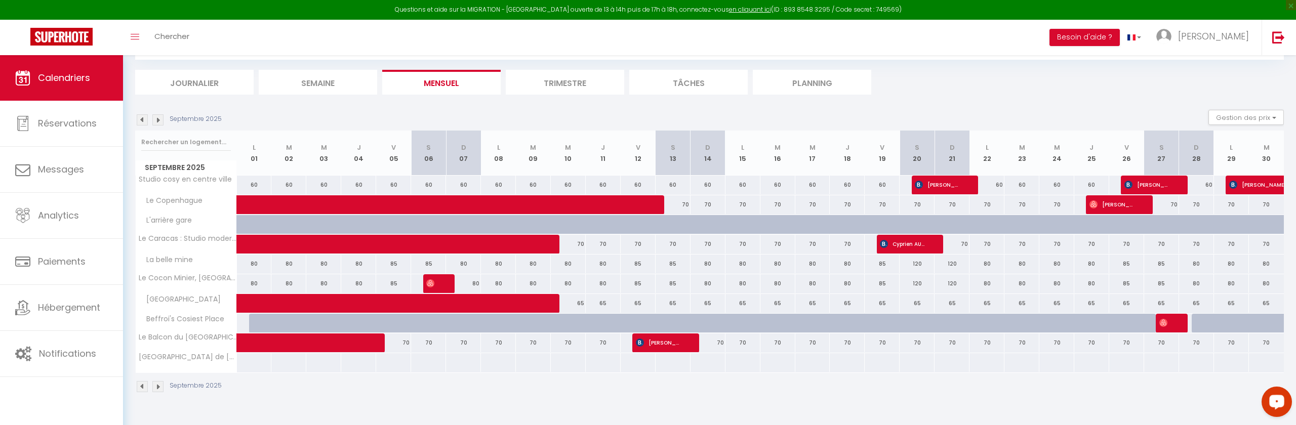
click at [161, 125] on img at bounding box center [157, 119] width 11 height 11
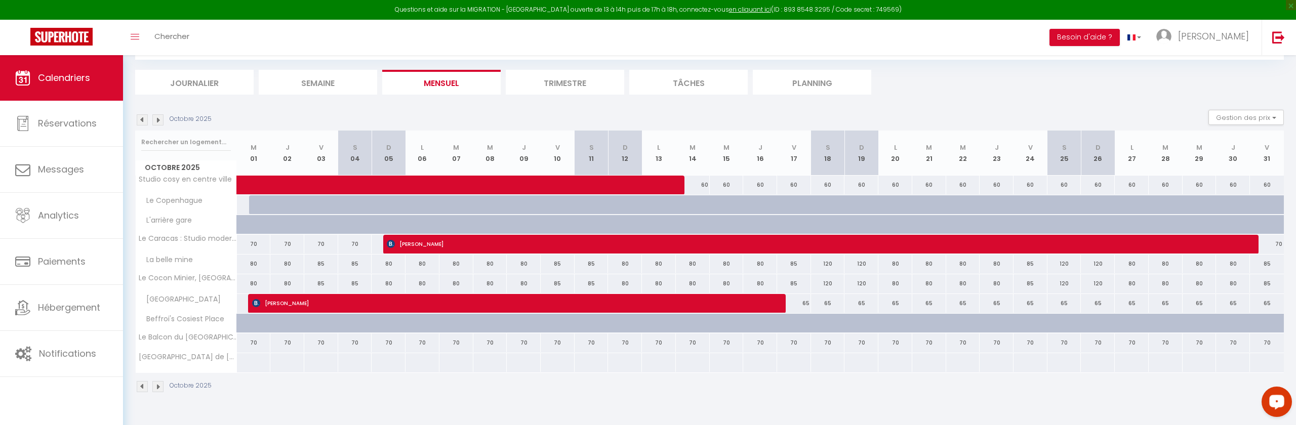
click at [160, 125] on img at bounding box center [157, 119] width 11 height 11
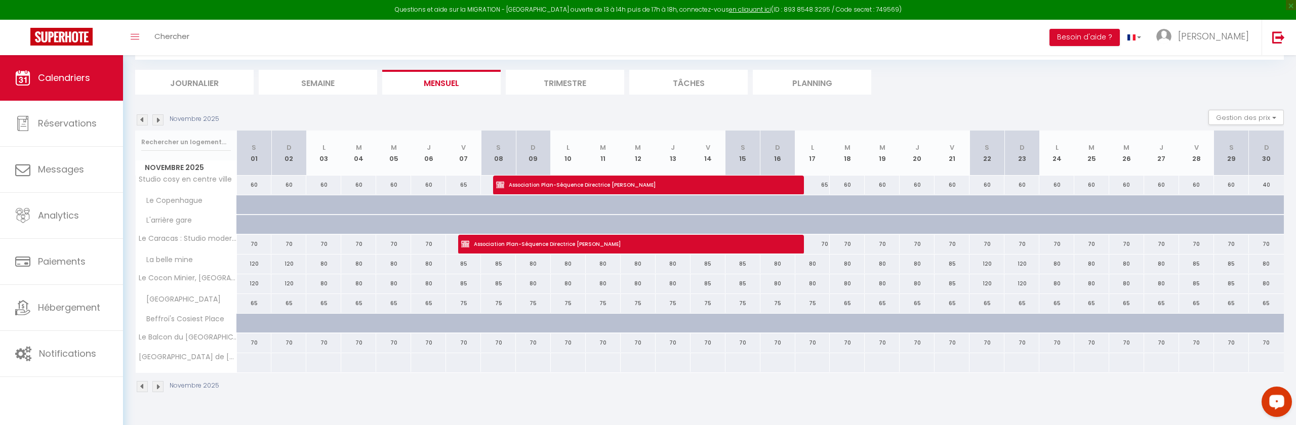
click at [138, 124] on img at bounding box center [142, 119] width 11 height 11
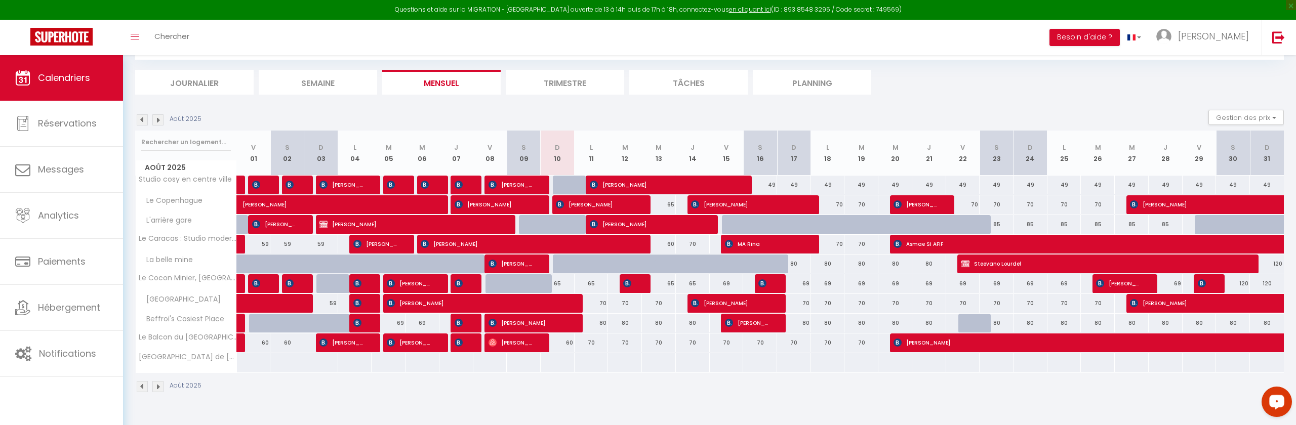
click at [140, 119] on img at bounding box center [142, 119] width 11 height 11
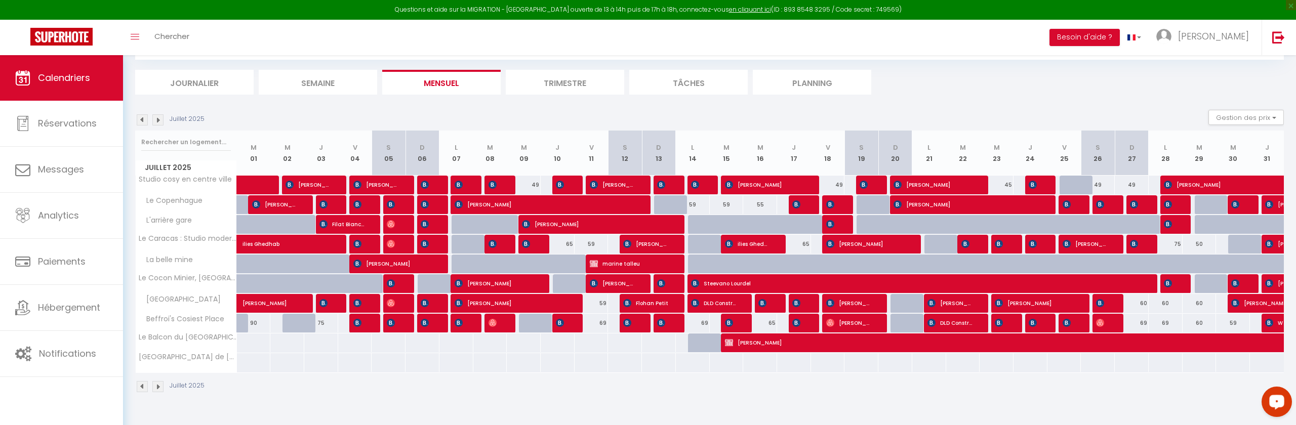
click at [157, 122] on img at bounding box center [157, 119] width 11 height 11
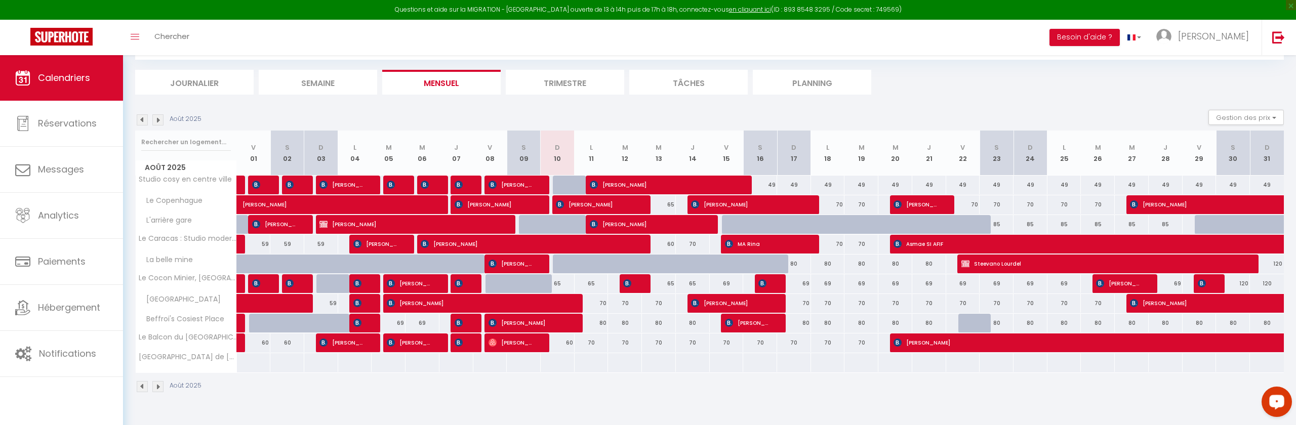
click at [157, 122] on img at bounding box center [157, 119] width 11 height 11
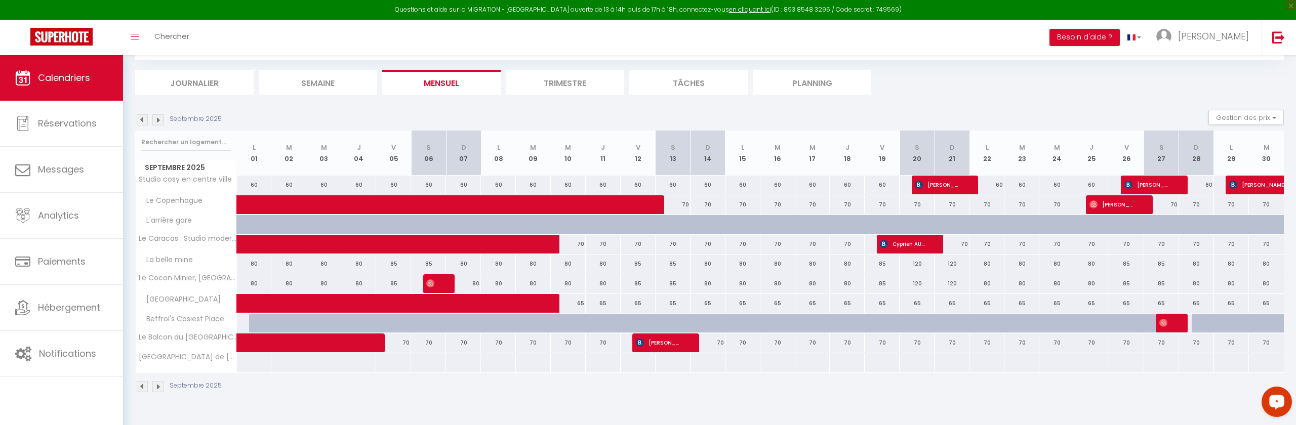
click at [750, 364] on div at bounding box center [742, 362] width 35 height 19
type input "Lun 15 Septembre 2025"
type input "Mar 16 Septembre 2025"
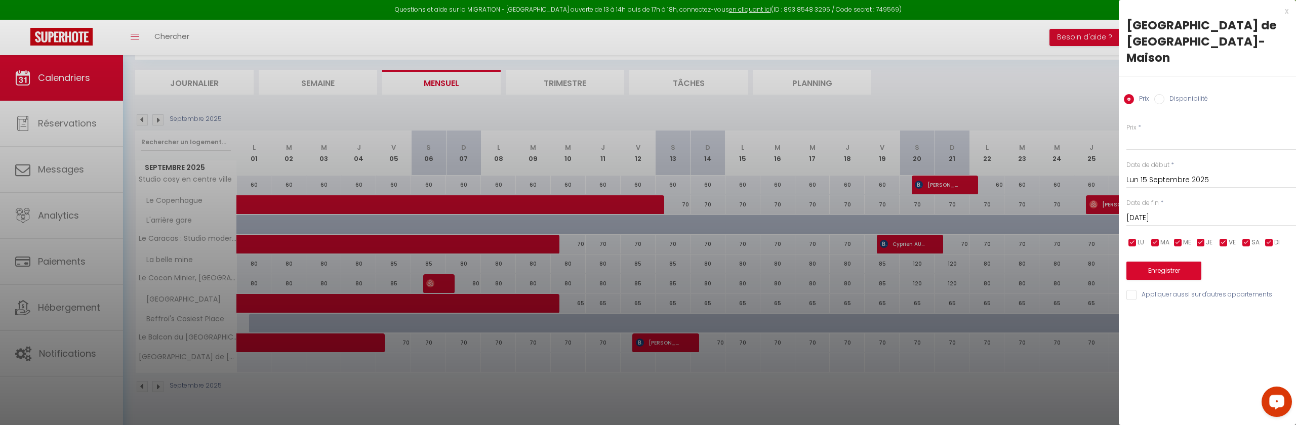
click at [1144, 137] on div "Prix * Statut * Disponible Indisponible Date de début * Lun 15 Septembre 2025 <…" at bounding box center [1206, 205] width 177 height 191
click at [1142, 132] on input "Prix" at bounding box center [1211, 141] width 170 height 18
type input "140"
click at [1154, 212] on input "Mar 16 Septembre 2025" at bounding box center [1211, 218] width 170 height 13
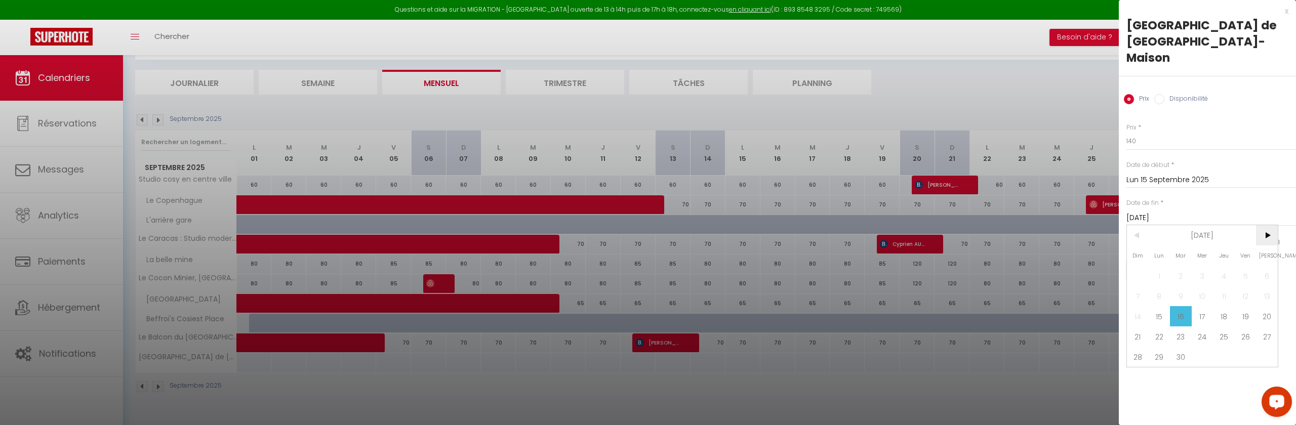
click at [1266, 225] on span ">" at bounding box center [1267, 235] width 22 height 20
click at [1267, 225] on span ">" at bounding box center [1267, 235] width 22 height 20
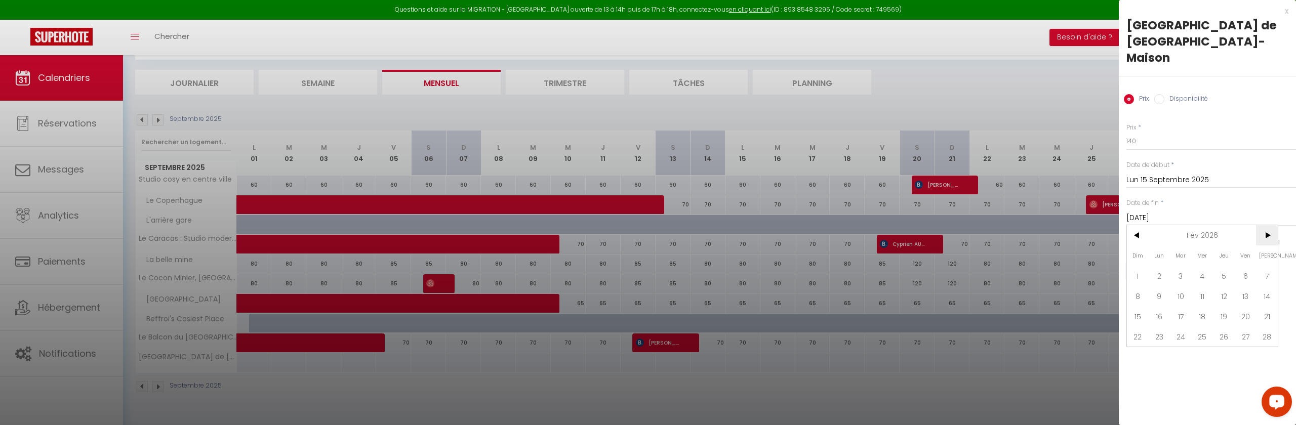
click at [1267, 225] on span ">" at bounding box center [1267, 235] width 22 height 20
click at [1135, 225] on span "<" at bounding box center [1138, 235] width 22 height 20
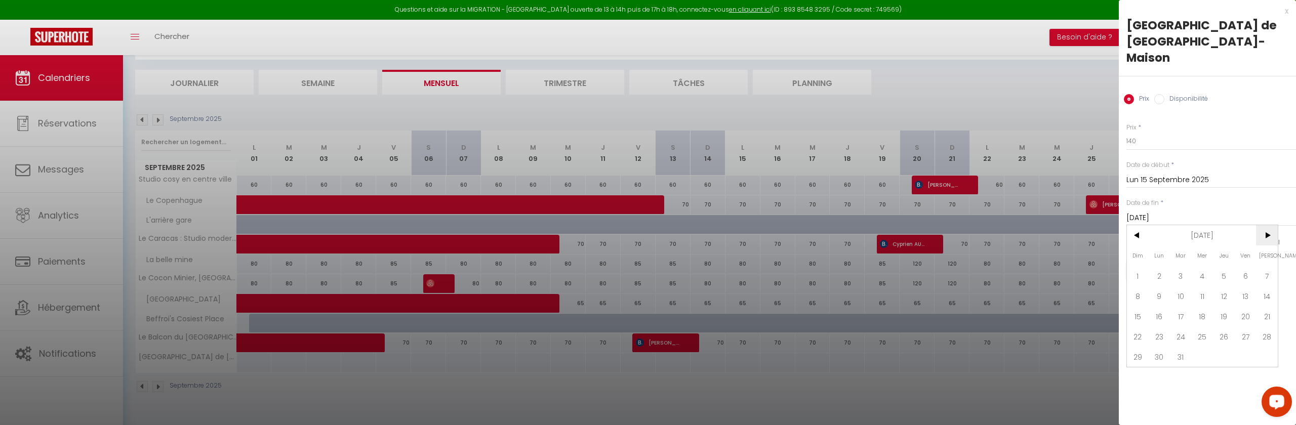
click at [1272, 225] on span ">" at bounding box center [1267, 235] width 22 height 20
click at [1139, 225] on span "<" at bounding box center [1138, 235] width 22 height 20
click at [1228, 347] on span "30" at bounding box center [1224, 357] width 22 height 20
type input "Jeu 30 Avril 2026"
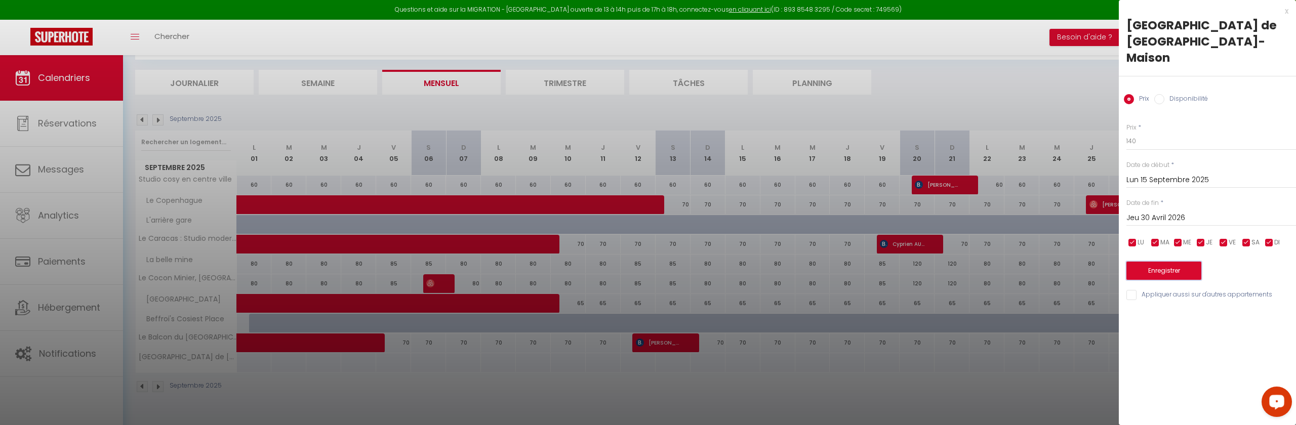
click at [1180, 262] on button "Enregistrer" at bounding box center [1163, 271] width 75 height 18
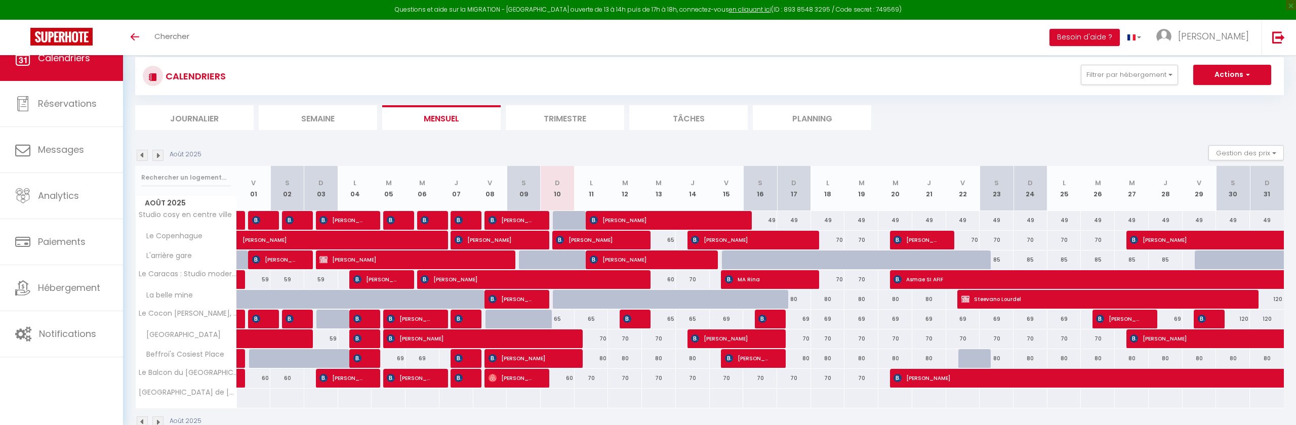
scroll to position [55, 0]
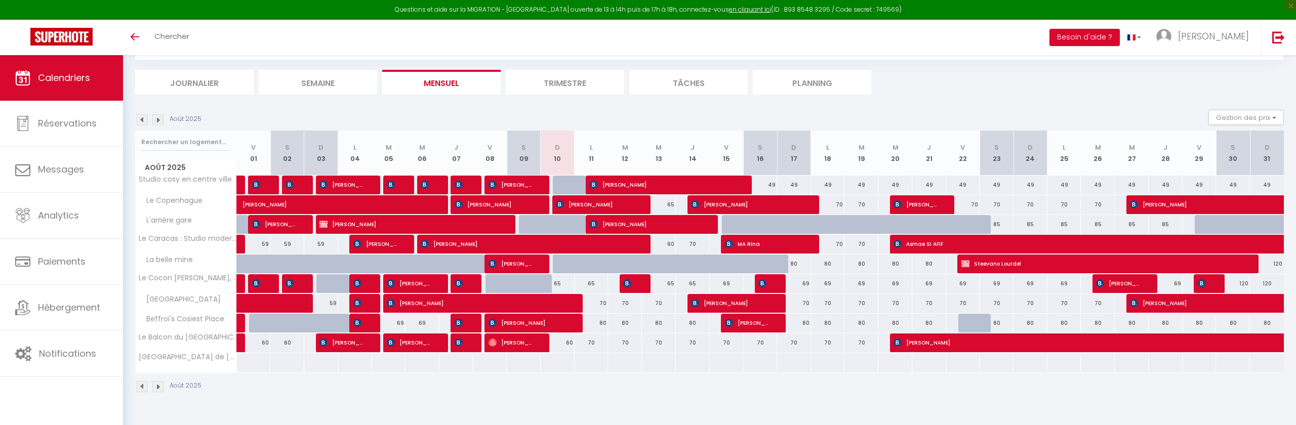
click at [163, 123] on div "Août 2025" at bounding box center [169, 119] width 69 height 11
click at [160, 120] on img at bounding box center [157, 119] width 11 height 11
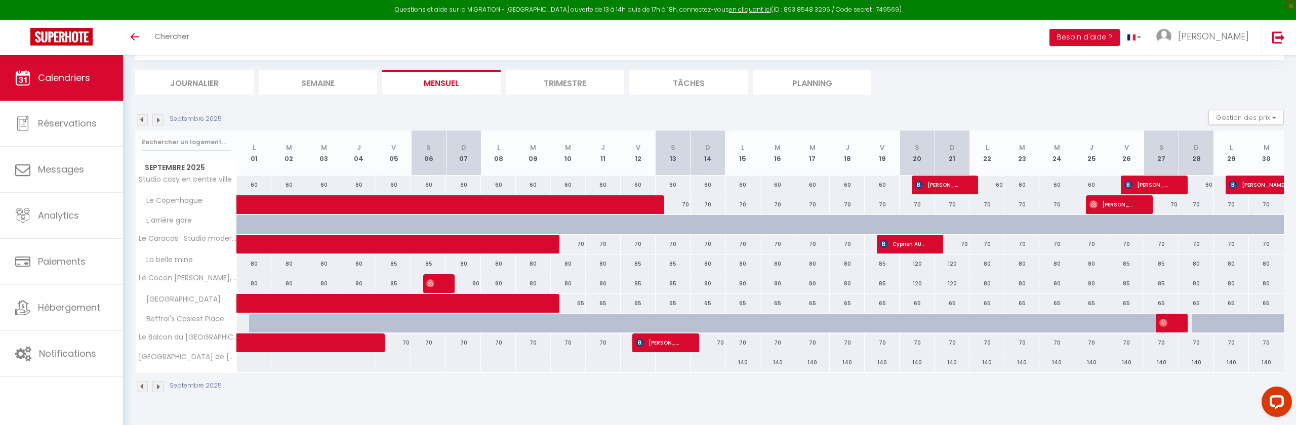
click at [160, 120] on img at bounding box center [157, 119] width 11 height 11
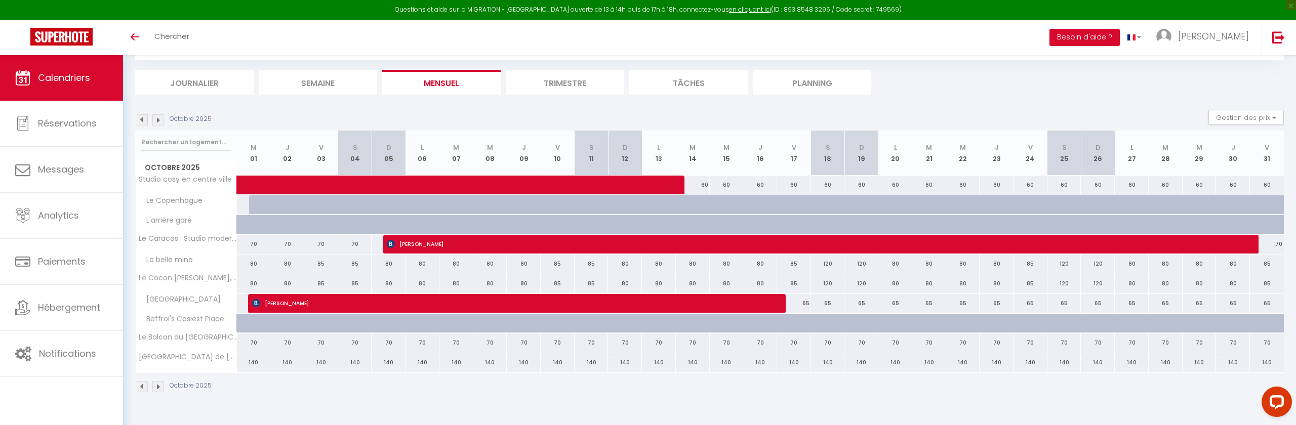
click at [160, 120] on img at bounding box center [157, 119] width 11 height 11
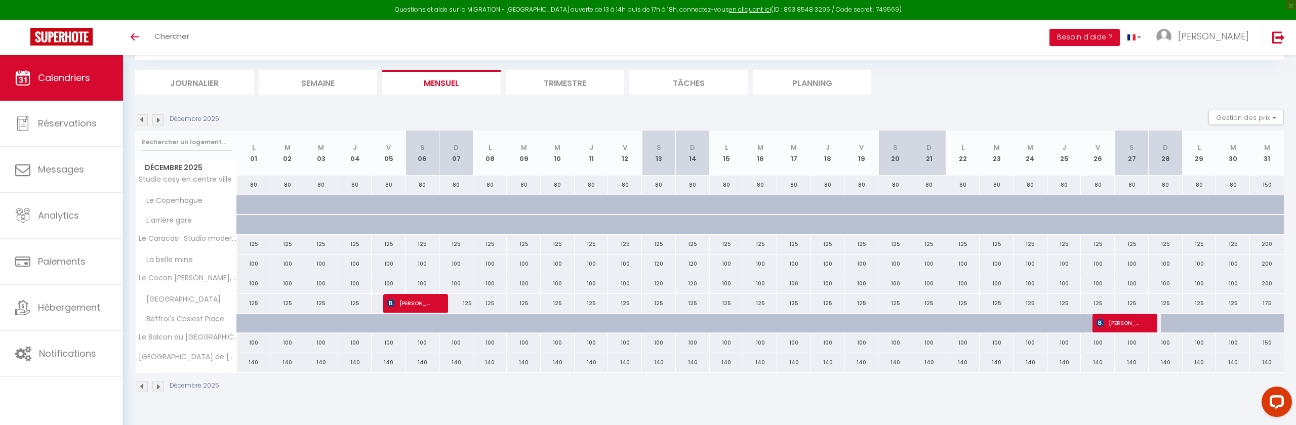
click at [160, 120] on img at bounding box center [157, 119] width 11 height 11
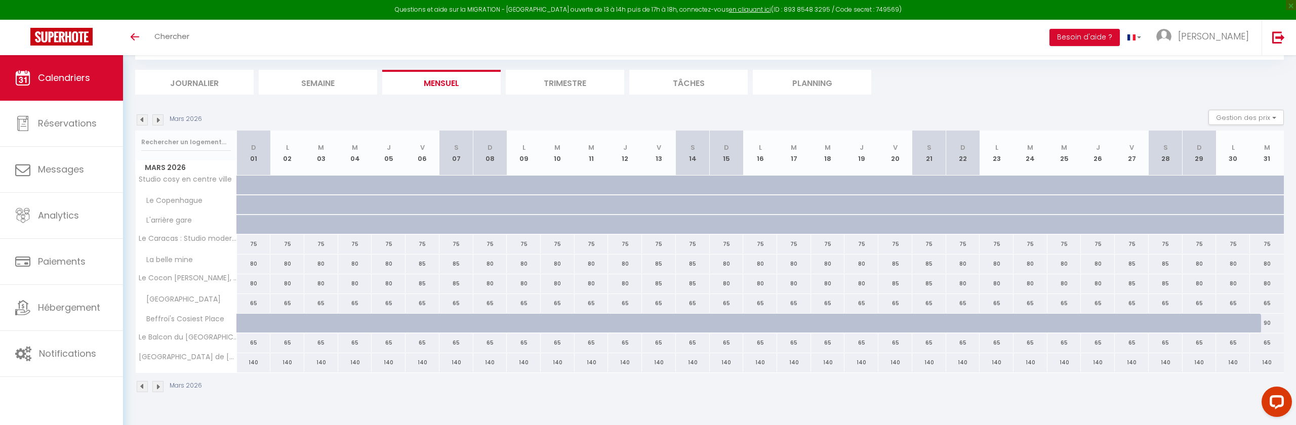
click at [158, 123] on img at bounding box center [157, 119] width 11 height 11
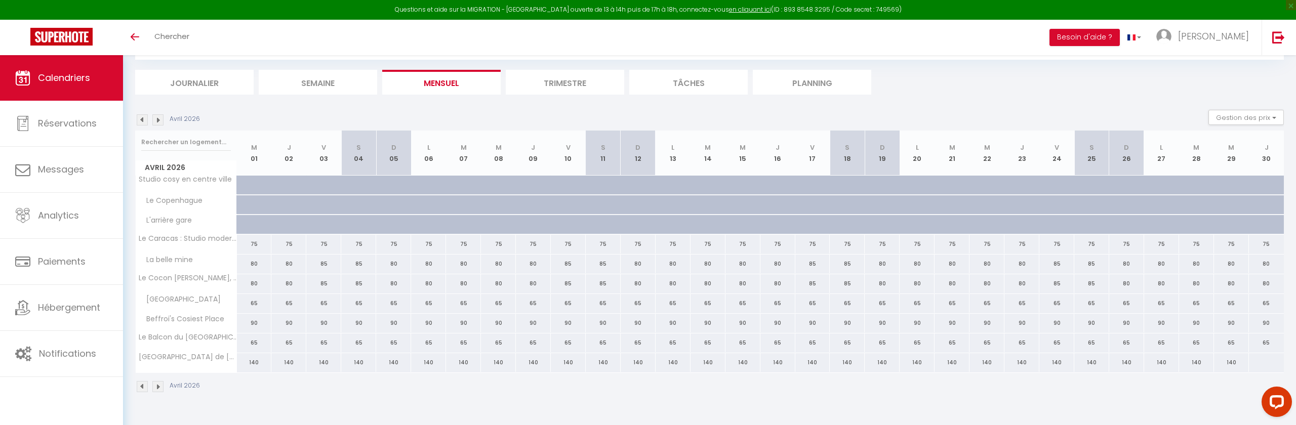
click at [143, 122] on img at bounding box center [142, 119] width 11 height 11
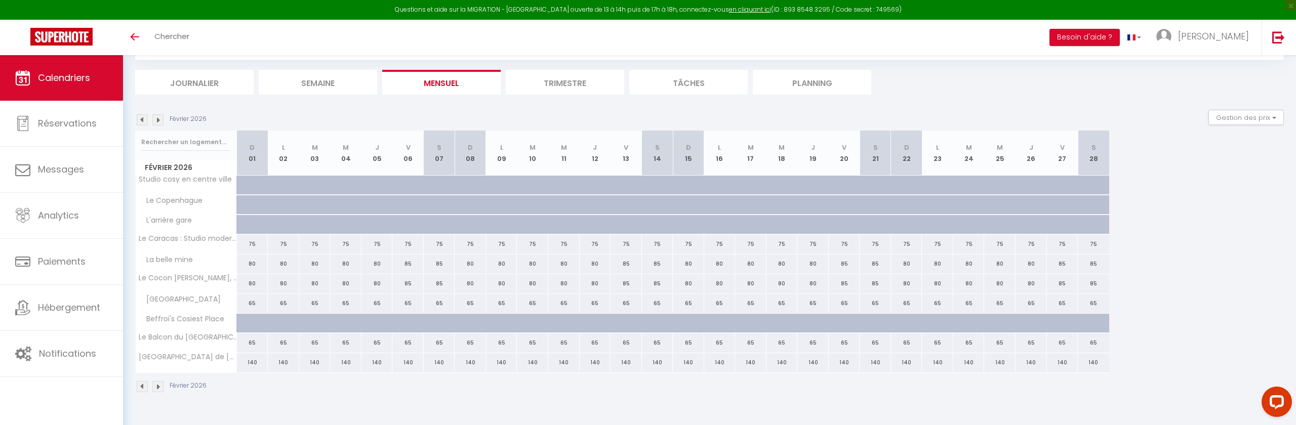
click at [143, 122] on img at bounding box center [142, 119] width 11 height 11
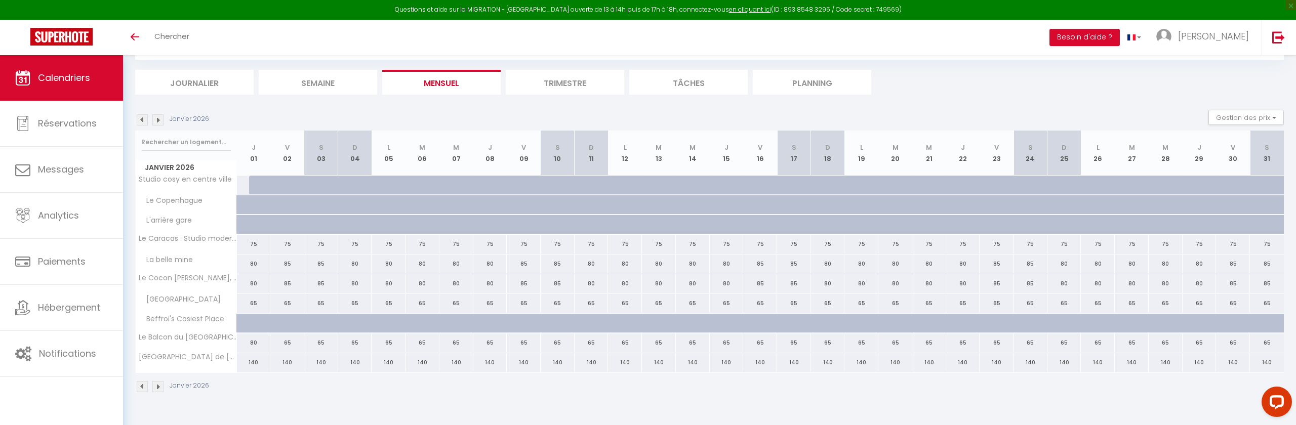
click at [143, 122] on img at bounding box center [142, 119] width 11 height 11
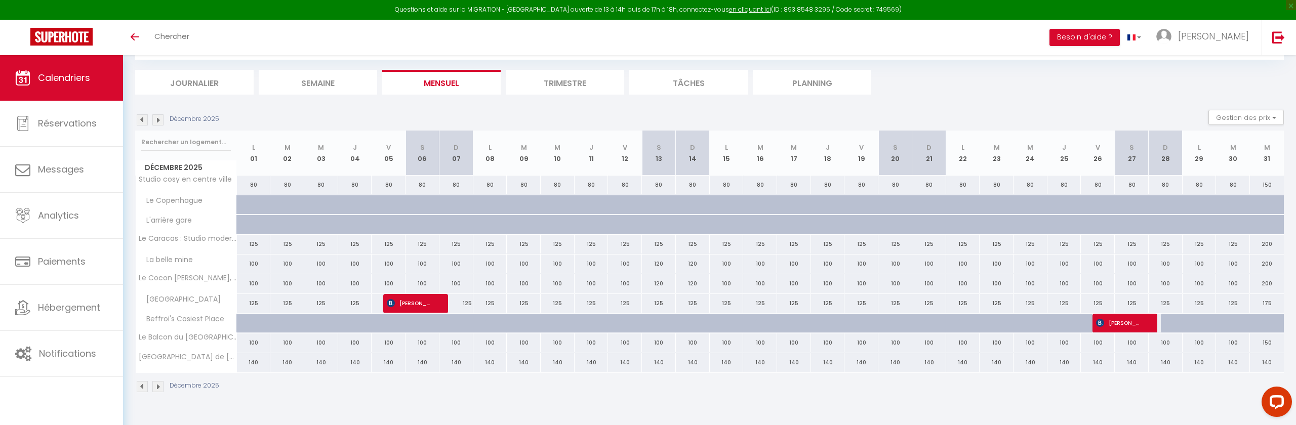
click at [1276, 367] on div "140" at bounding box center [1267, 362] width 34 height 19
type input "140"
type input "Mer 31 Décembre 2025"
type input "Jeu 01 Janvier 2026"
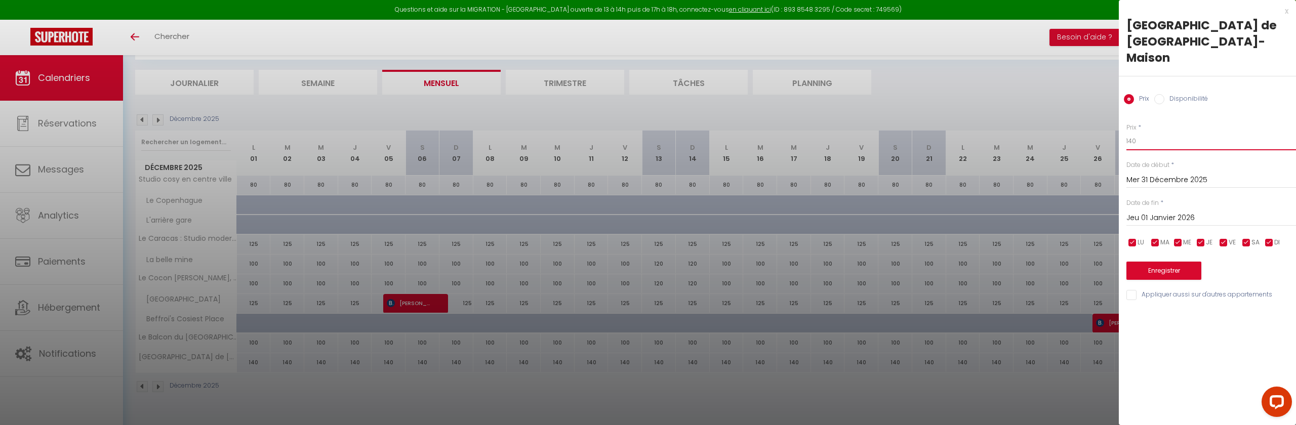
click at [1145, 133] on input "140" at bounding box center [1211, 141] width 170 height 18
click at [1143, 132] on input "140" at bounding box center [1211, 141] width 170 height 18
type input "300"
drag, startPoint x: 1185, startPoint y: 250, endPoint x: 1141, endPoint y: 211, distance: 58.5
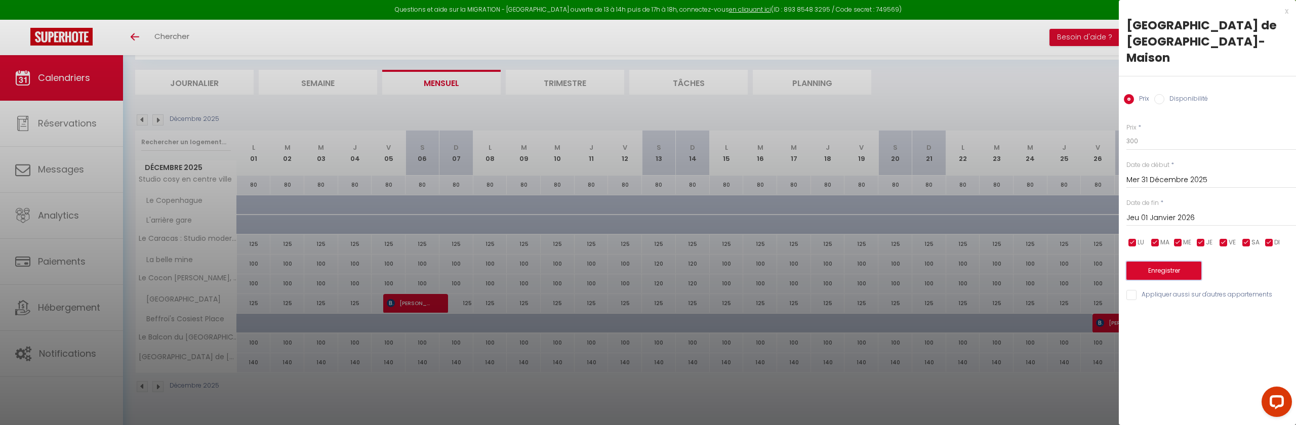
click at [1185, 262] on button "Enregistrer" at bounding box center [1163, 271] width 75 height 18
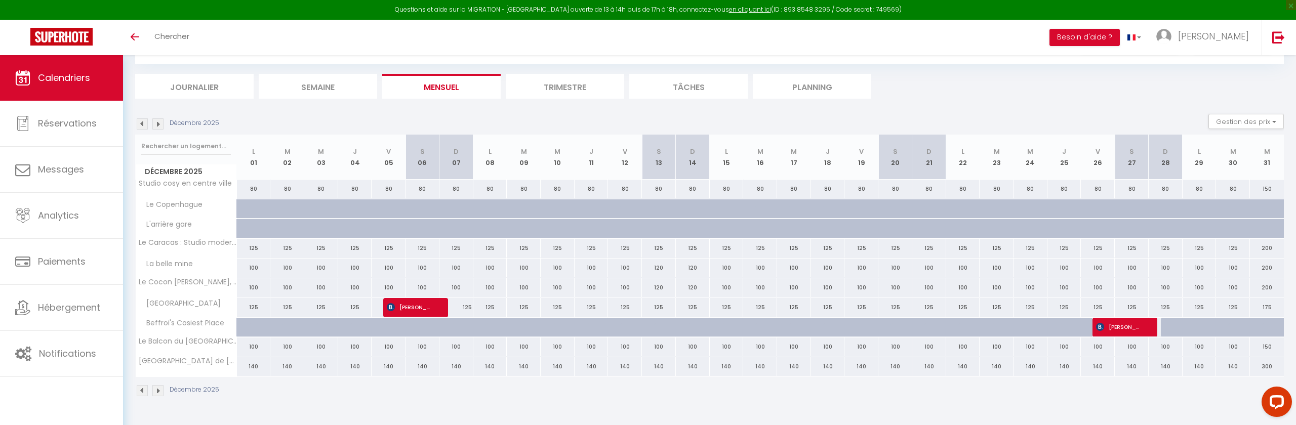
scroll to position [53, 0]
click at [92, 79] on link "Calendriers" at bounding box center [61, 78] width 123 height 46
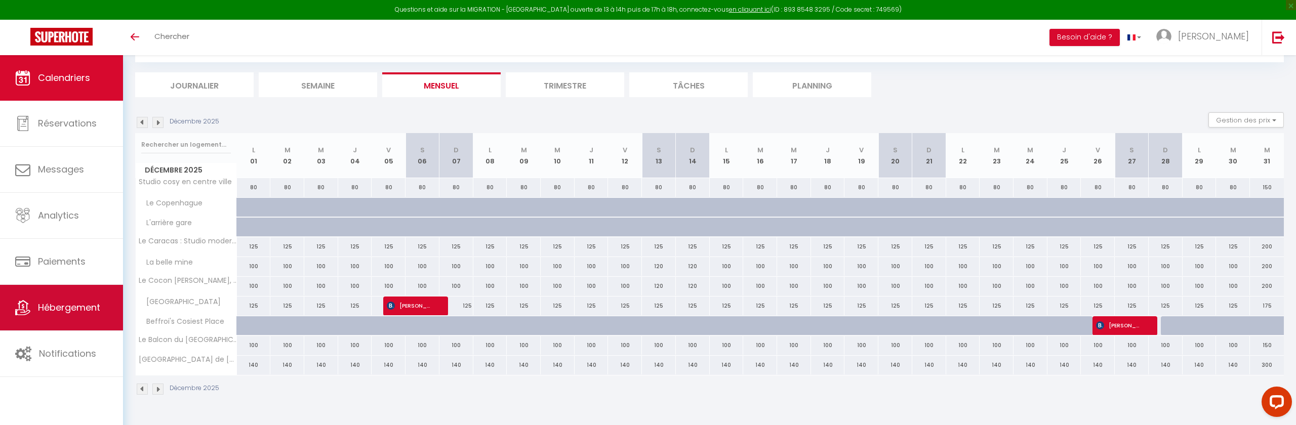
click at [75, 300] on link "Hébergement" at bounding box center [61, 308] width 123 height 46
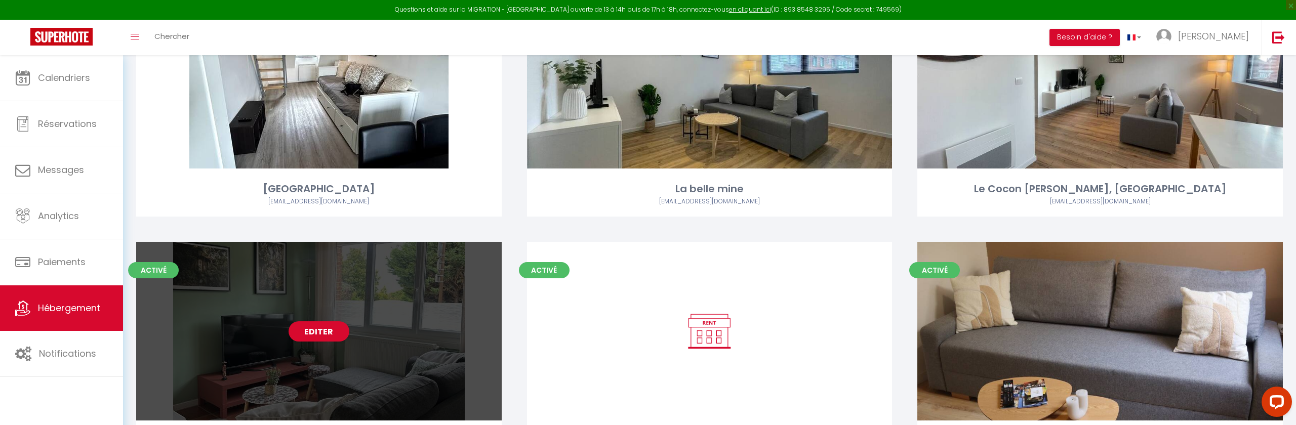
scroll to position [258, 0]
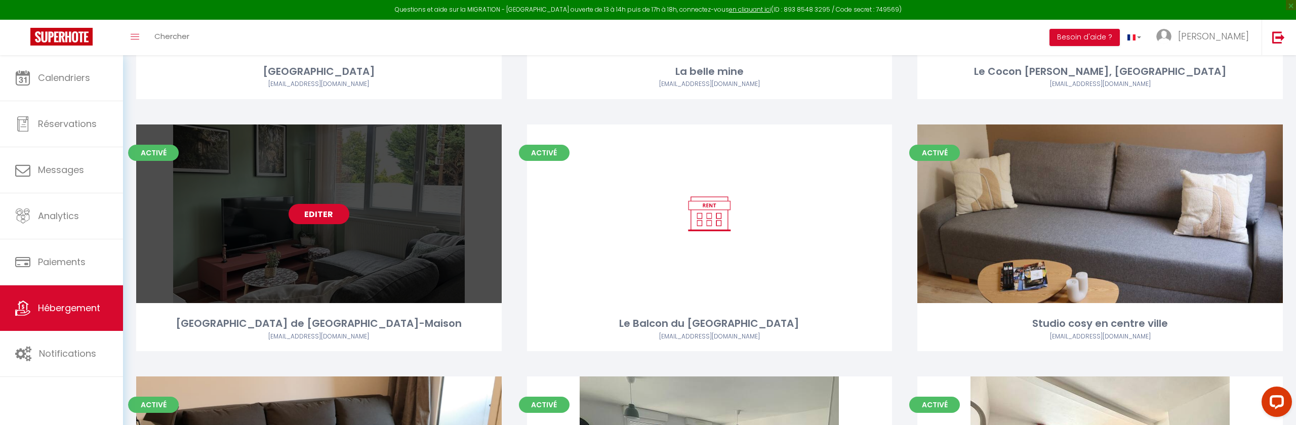
click at [317, 208] on link "Editer" at bounding box center [318, 214] width 61 height 20
click at [316, 212] on link "Editer" at bounding box center [318, 214] width 61 height 20
click at [322, 208] on link "Editer" at bounding box center [318, 214] width 61 height 20
select select "3"
select select "2"
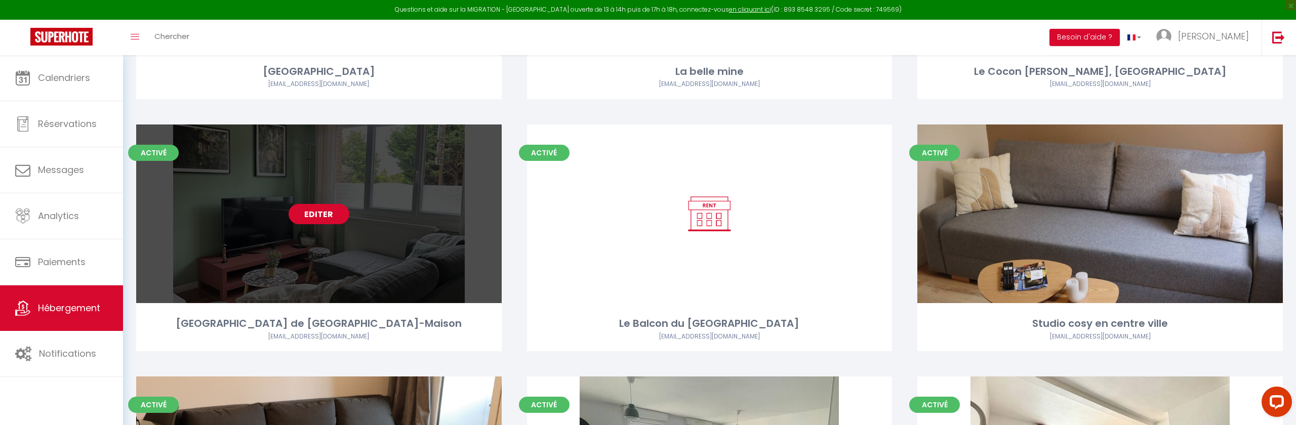
select select "1"
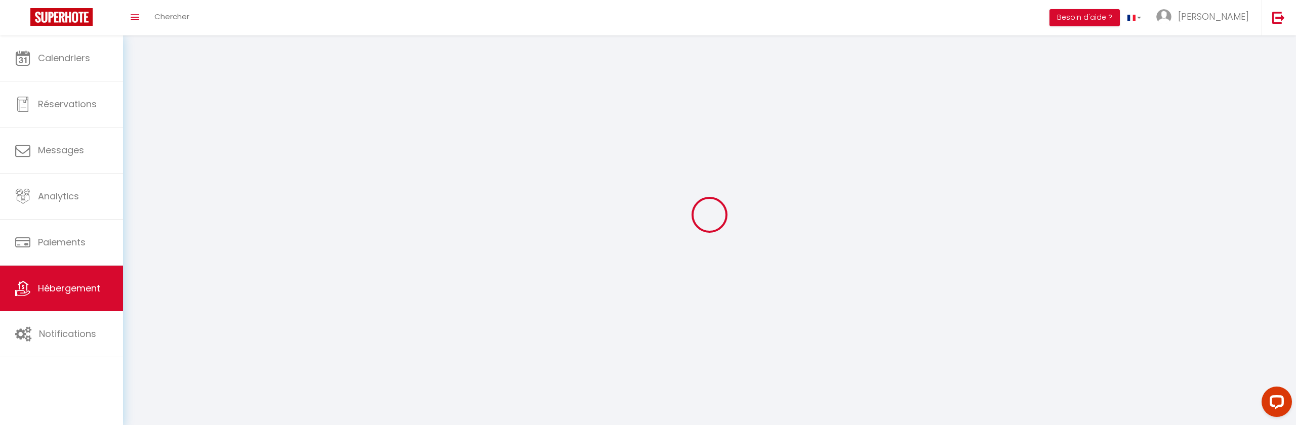
select select
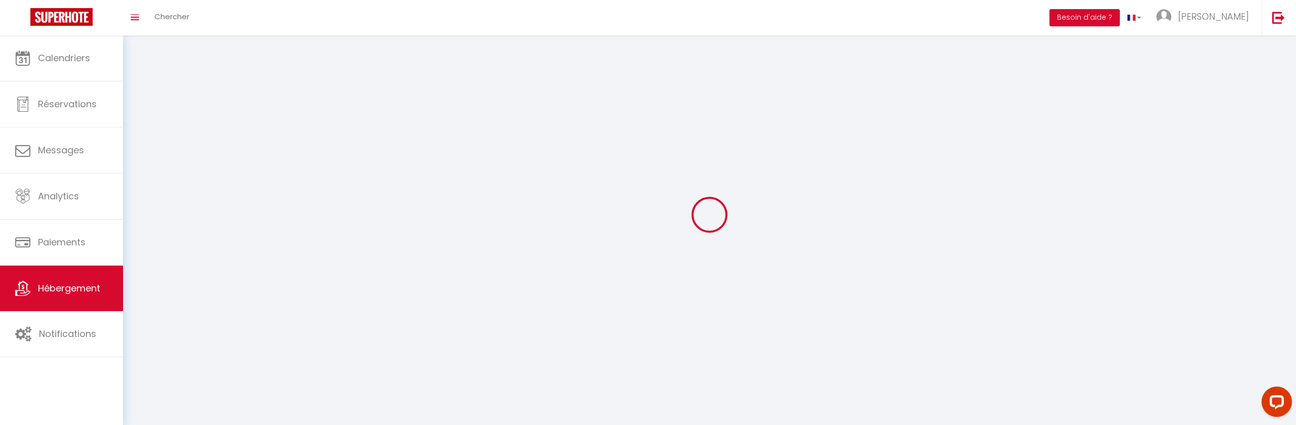
checkbox input "false"
select select
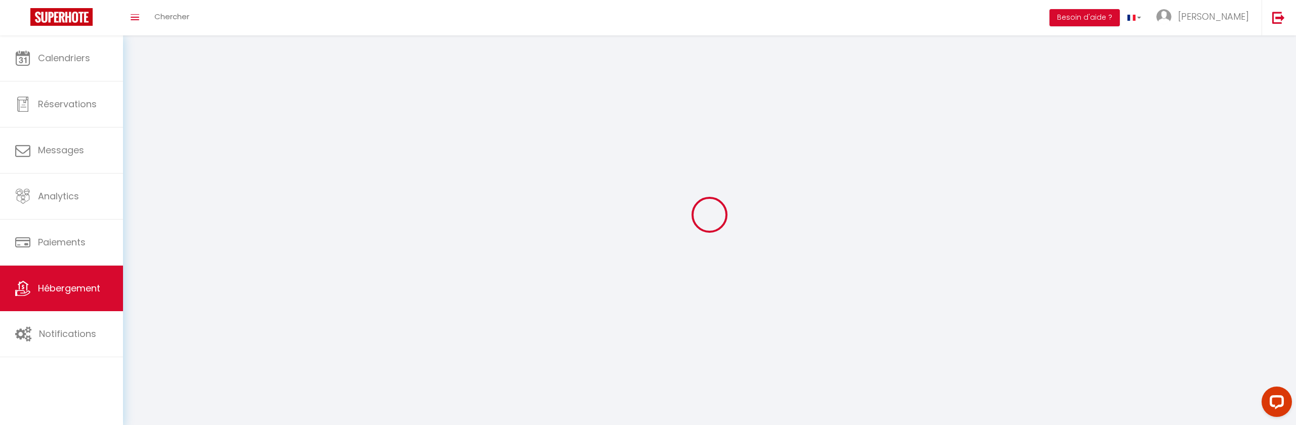
select select
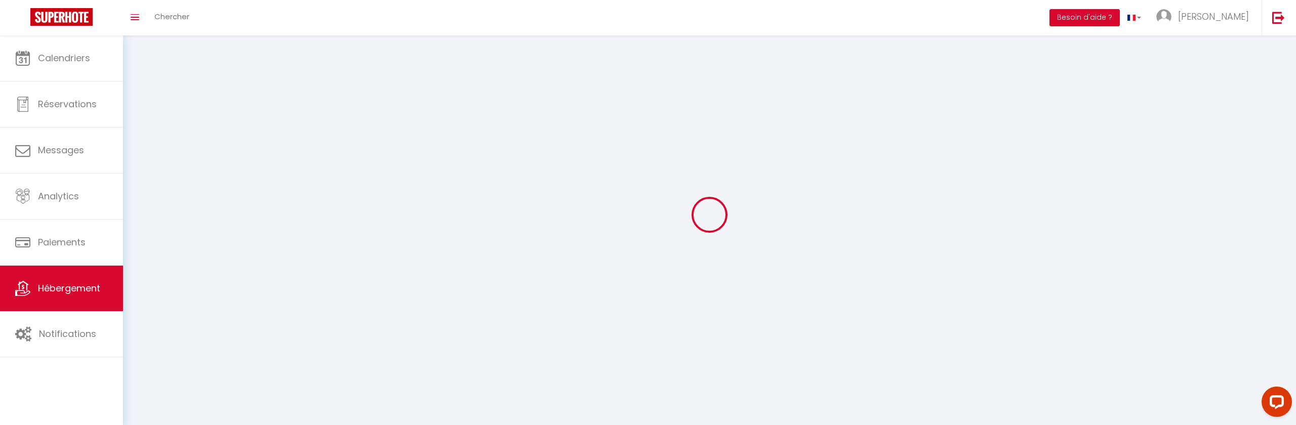
select select
checkbox input "false"
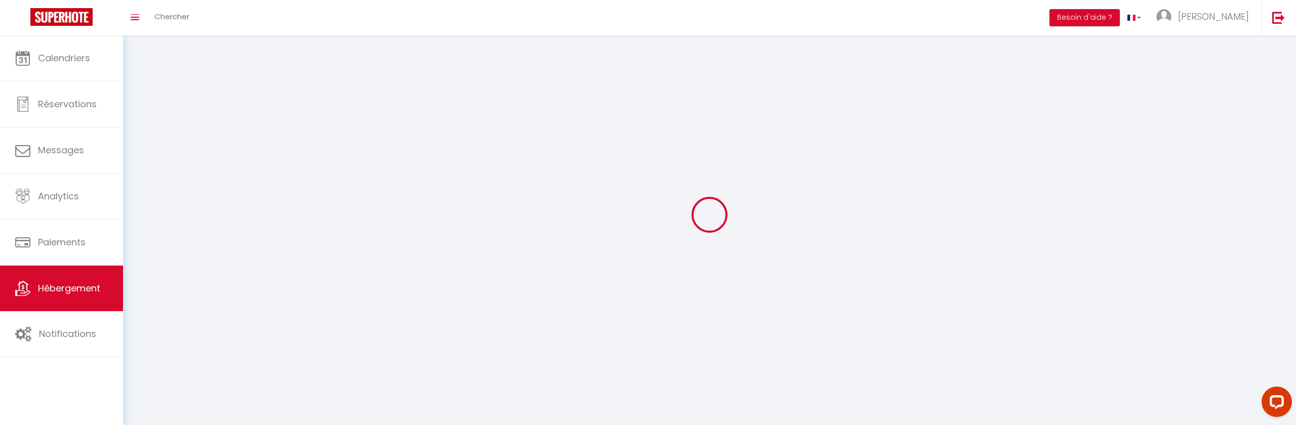
checkbox input "false"
select select
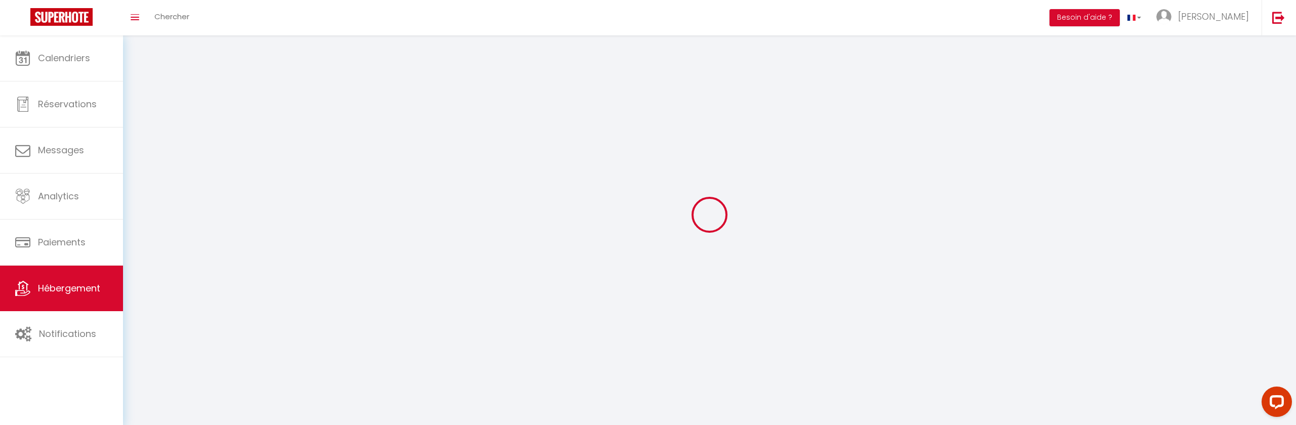
select select
checkbox input "false"
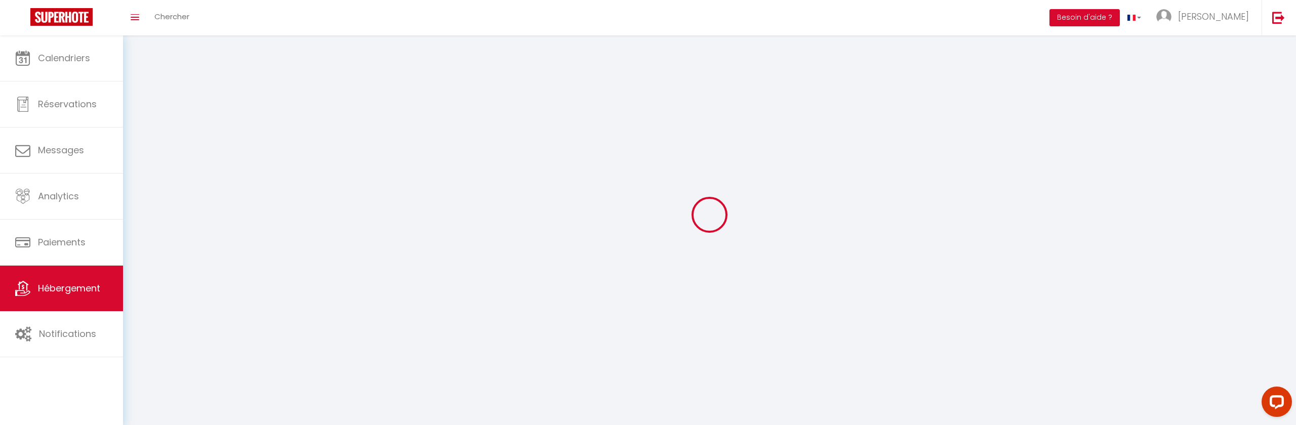
checkbox input "false"
select select
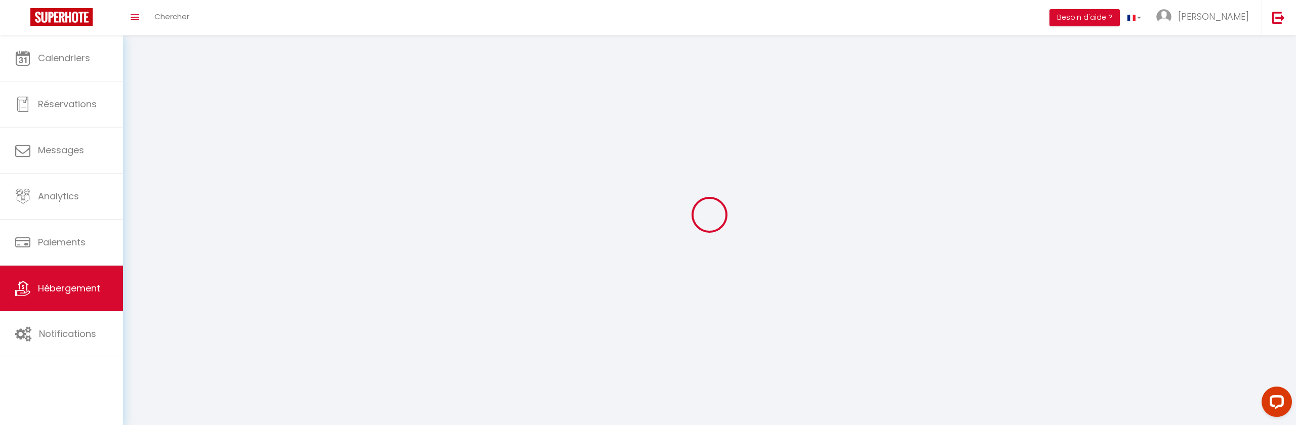
select select
checkbox input "false"
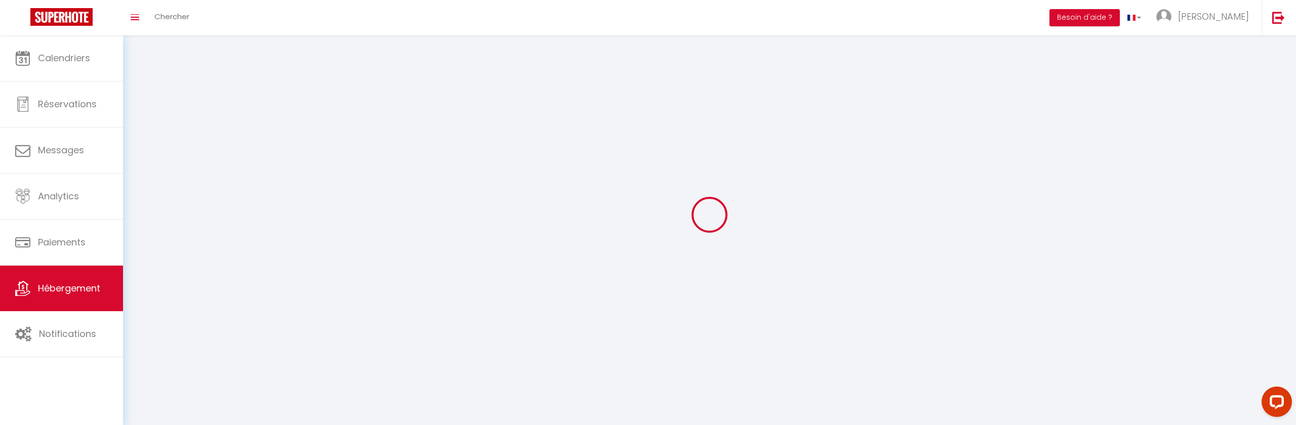
checkbox input "false"
select select
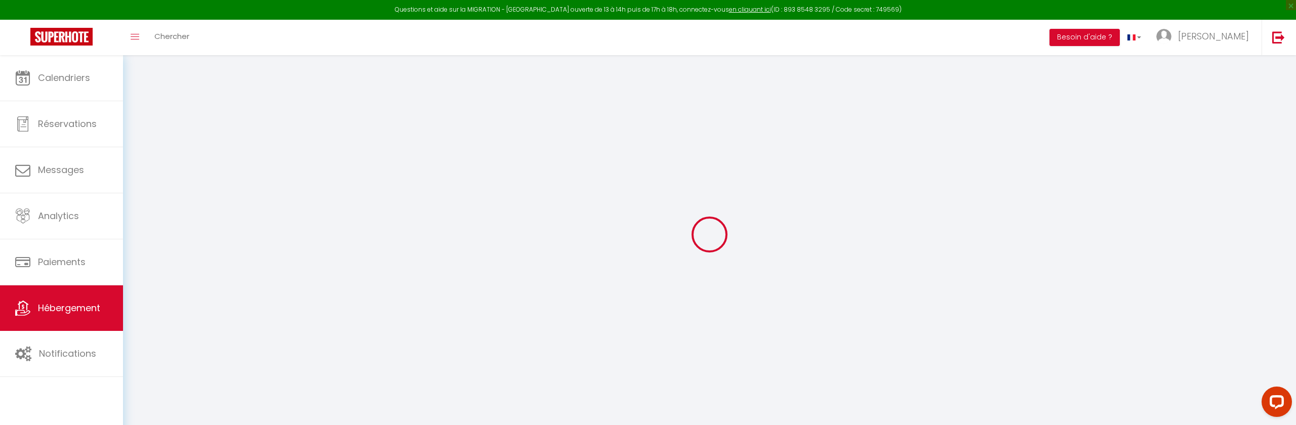
select select
type input "rodolphe-decoopman-qi3olrbc_property@reply.superhote.com"
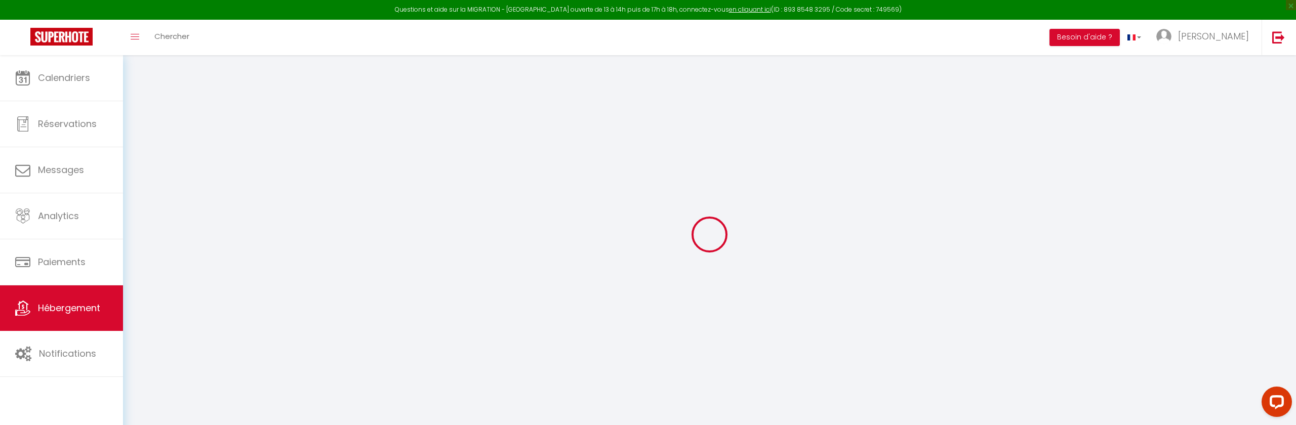
type input "[EMAIL_ADDRESS][DOMAIN_NAME]"
type input "14742174"
checkbox input "false"
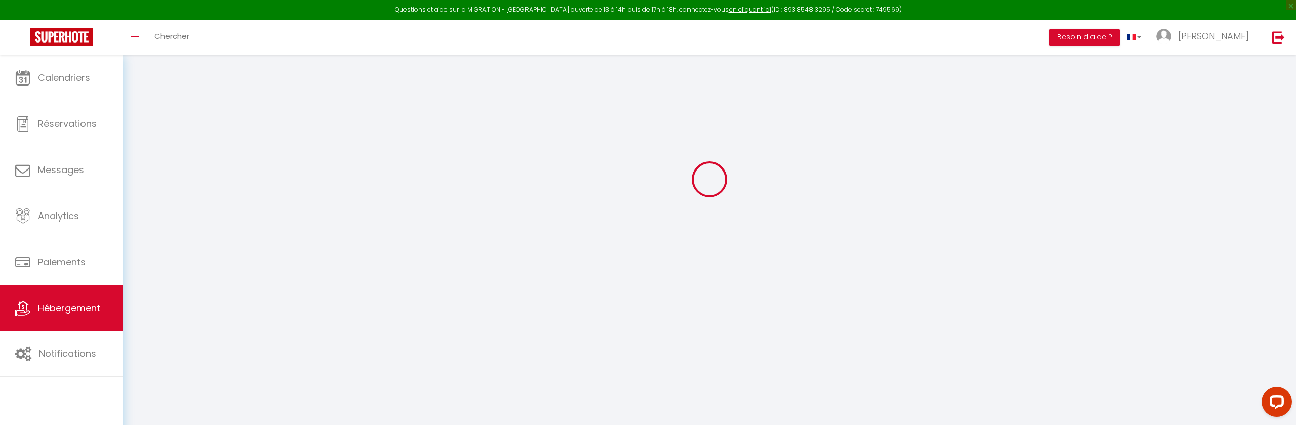
checkbox input "false"
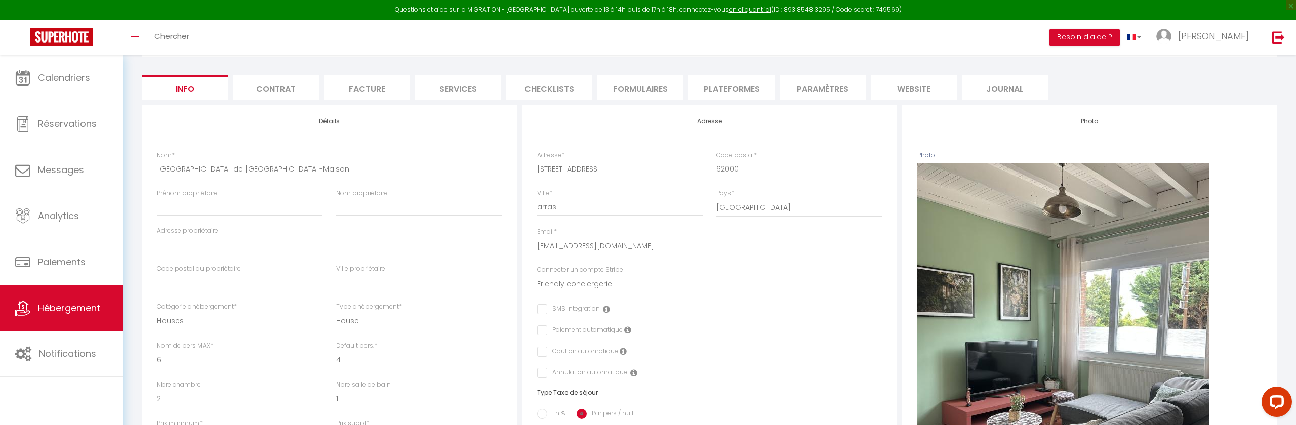
scroll to position [81, 0]
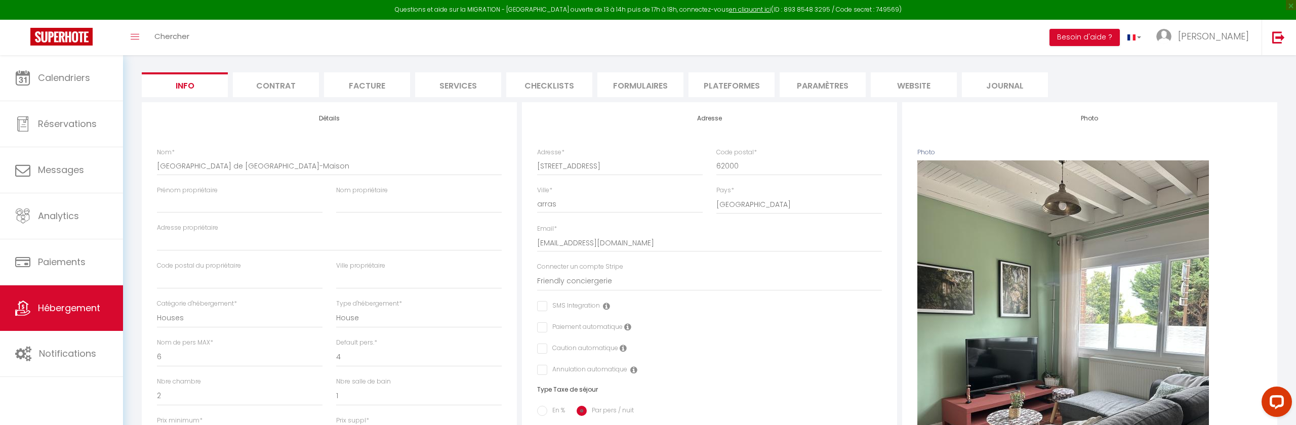
checkbox input "false"
select select "6840-1483400567545413867"
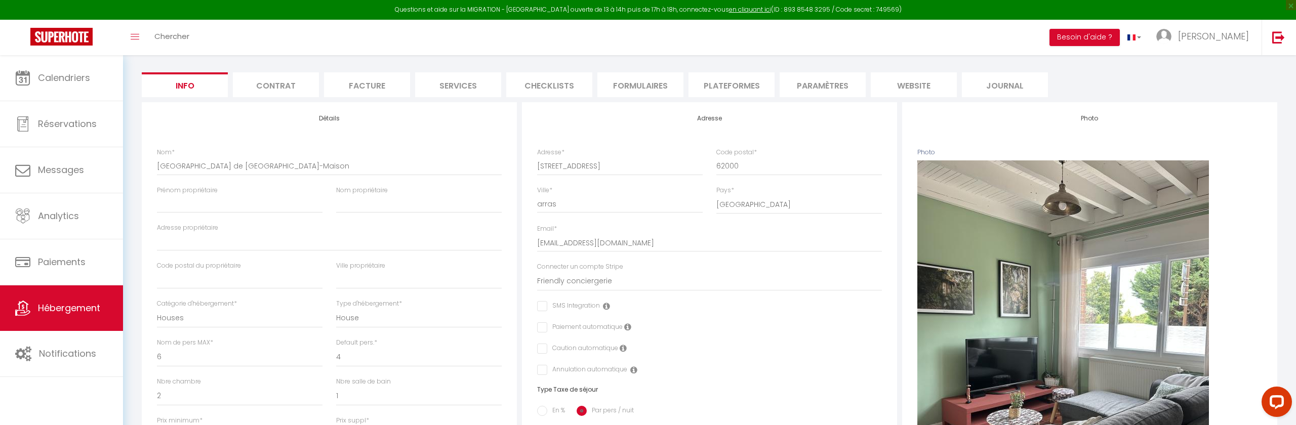
click at [723, 84] on li "Plateformes" at bounding box center [731, 84] width 86 height 25
select select "365"
select select "EUR"
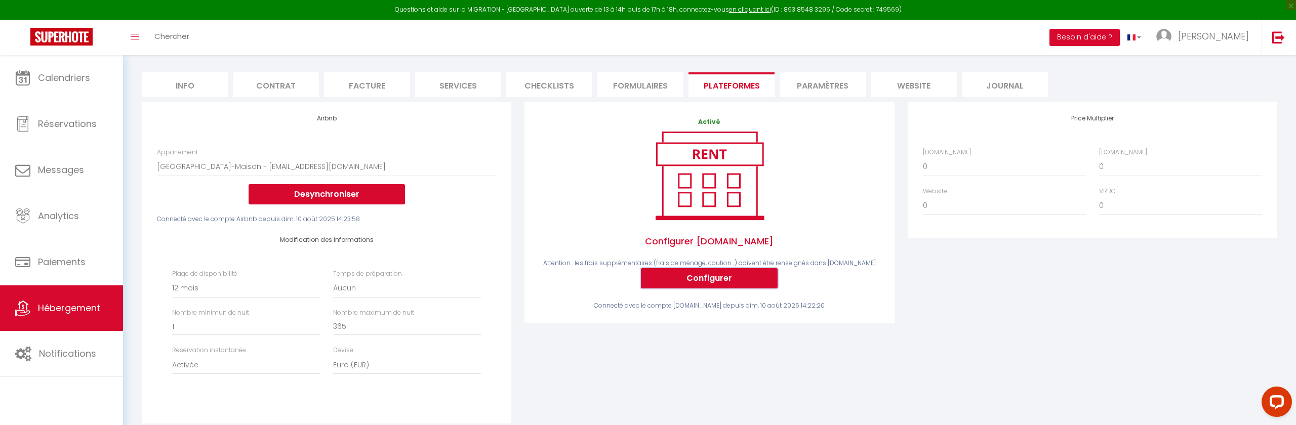
click at [671, 280] on button "Configurer" at bounding box center [709, 278] width 137 height 20
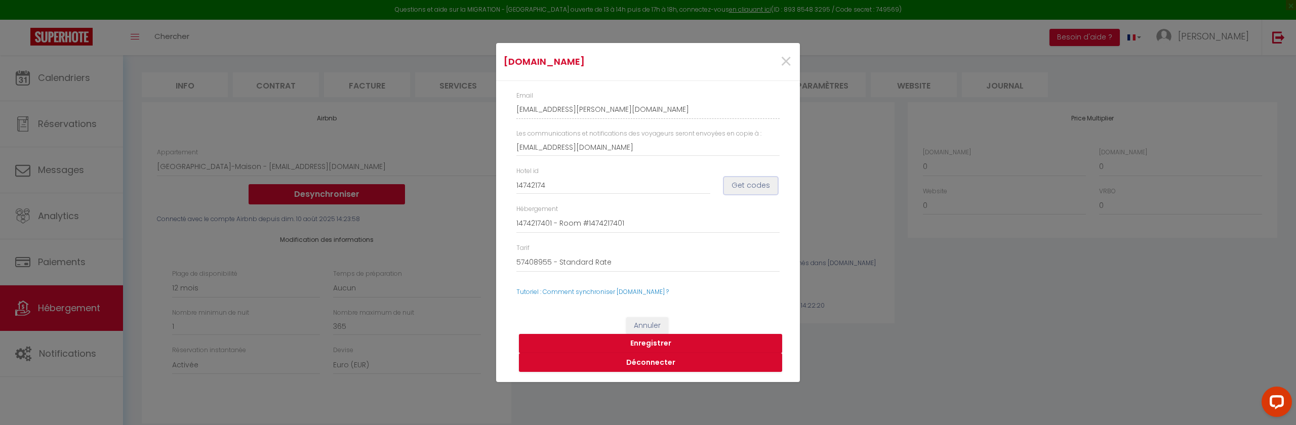
click at [745, 188] on button "Get codes" at bounding box center [751, 185] width 54 height 17
click at [643, 342] on button "Enregistrer" at bounding box center [650, 343] width 263 height 19
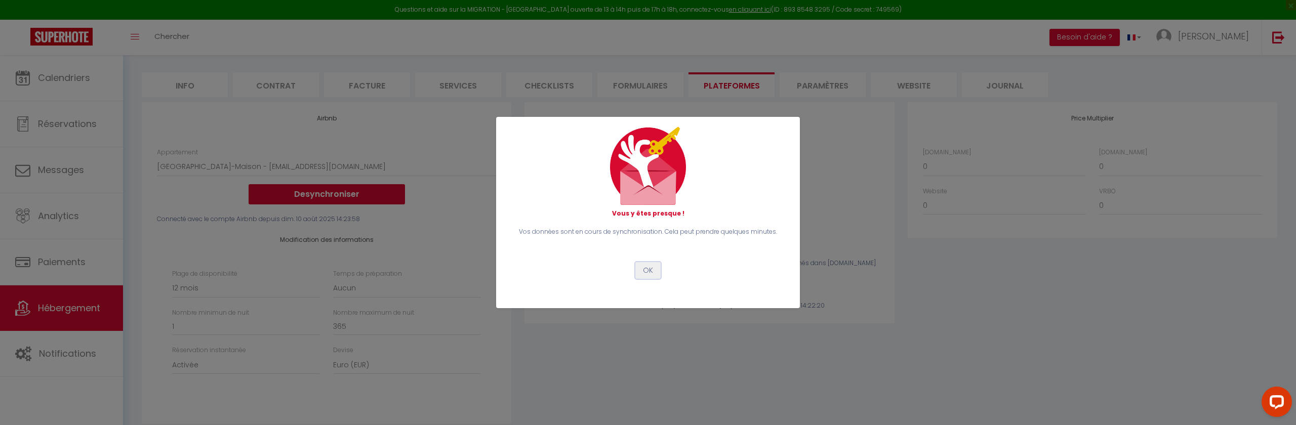
click at [650, 273] on button "OK" at bounding box center [647, 270] width 25 height 17
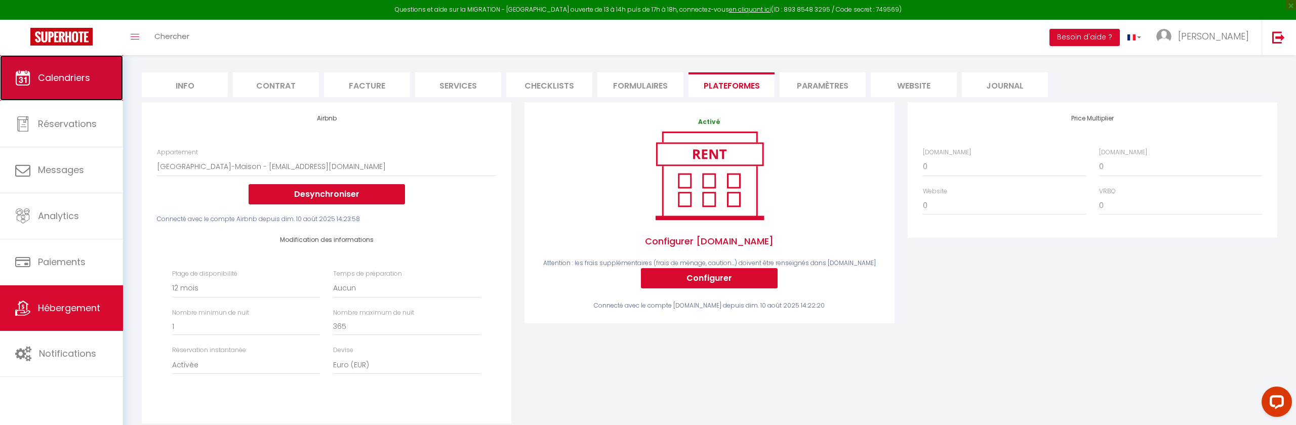
click at [78, 75] on span "Calendriers" at bounding box center [64, 77] width 52 height 13
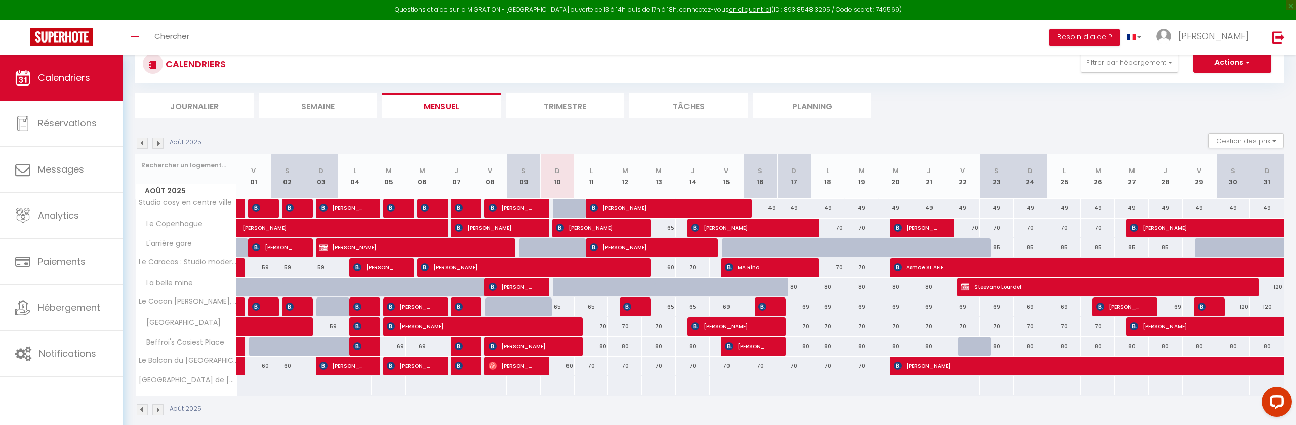
scroll to position [35, 0]
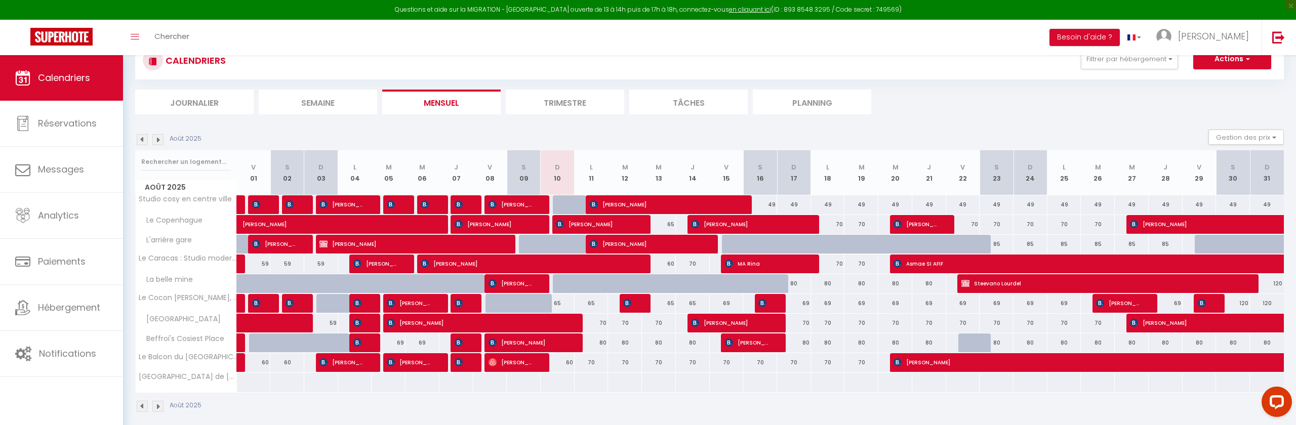
click at [161, 142] on img at bounding box center [157, 139] width 11 height 11
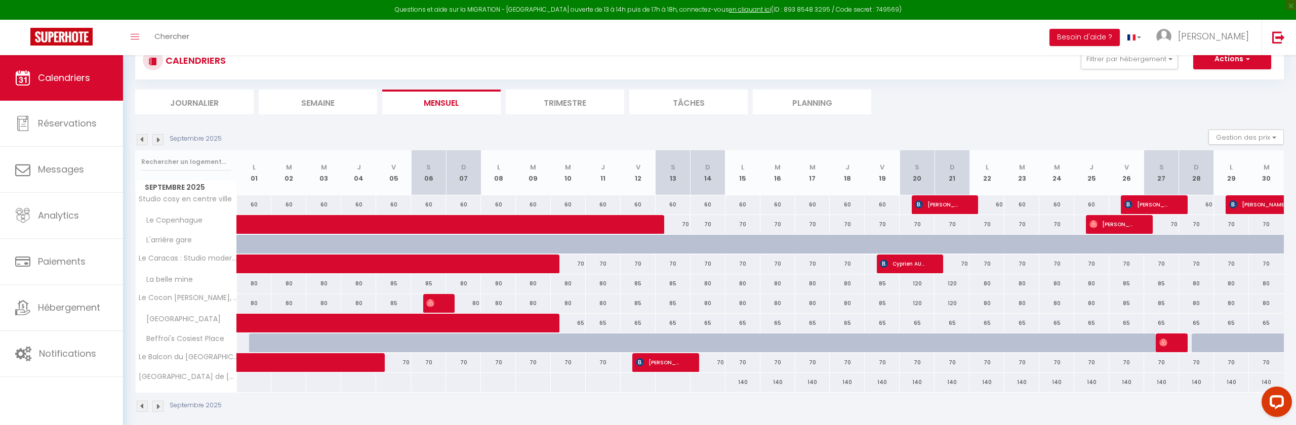
click at [831, 383] on div "140" at bounding box center [847, 382] width 35 height 19
type input "140"
type input "Jeu 18 Septembre 2025"
type input "Ven 19 Septembre 2025"
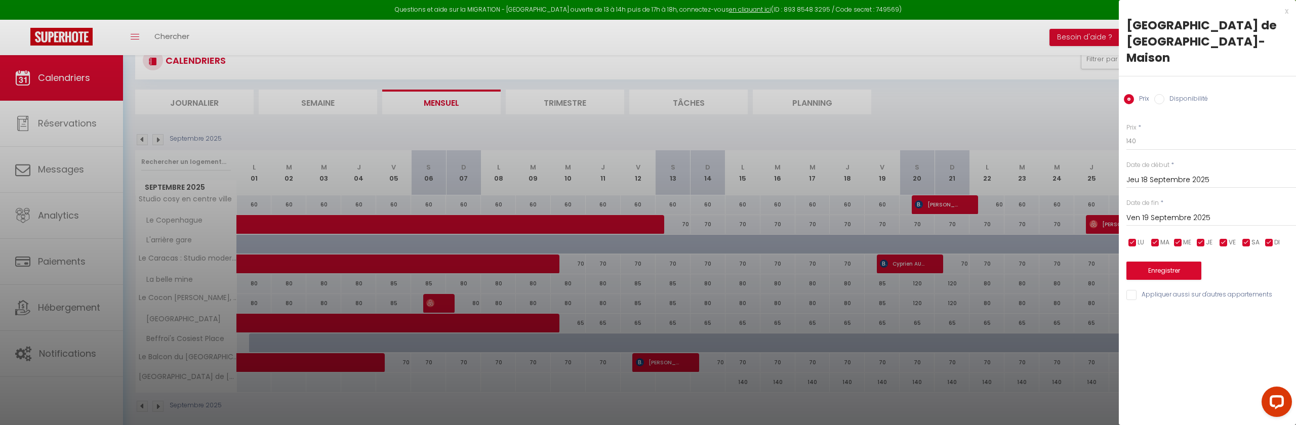
click at [996, 166] on div at bounding box center [648, 212] width 1296 height 425
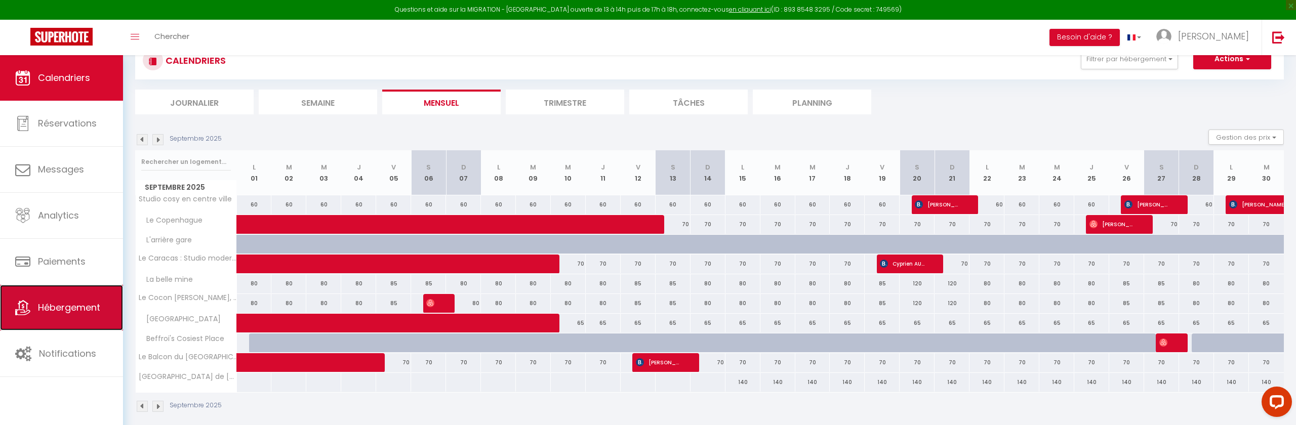
click at [84, 307] on span "Hébergement" at bounding box center [69, 307] width 62 height 13
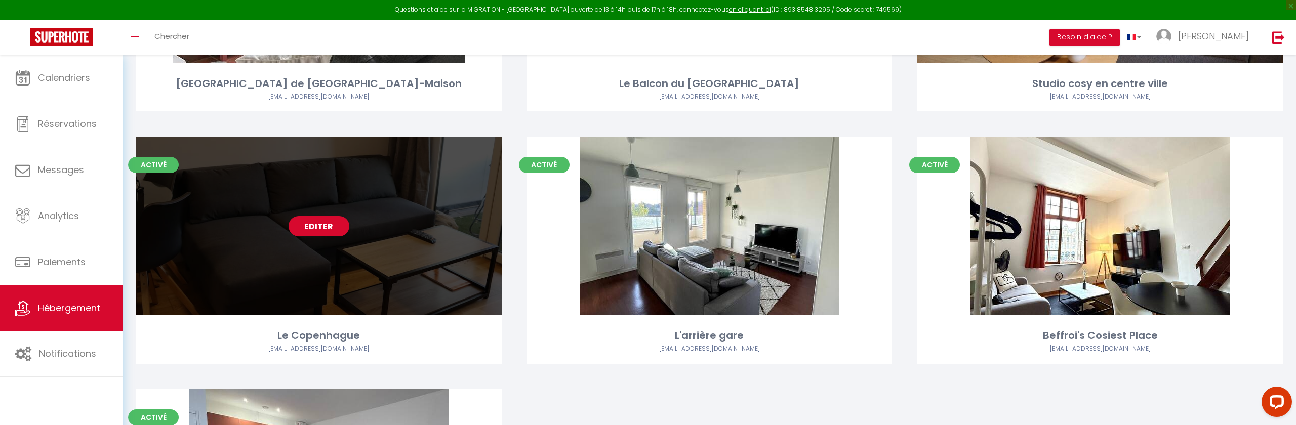
scroll to position [420, 0]
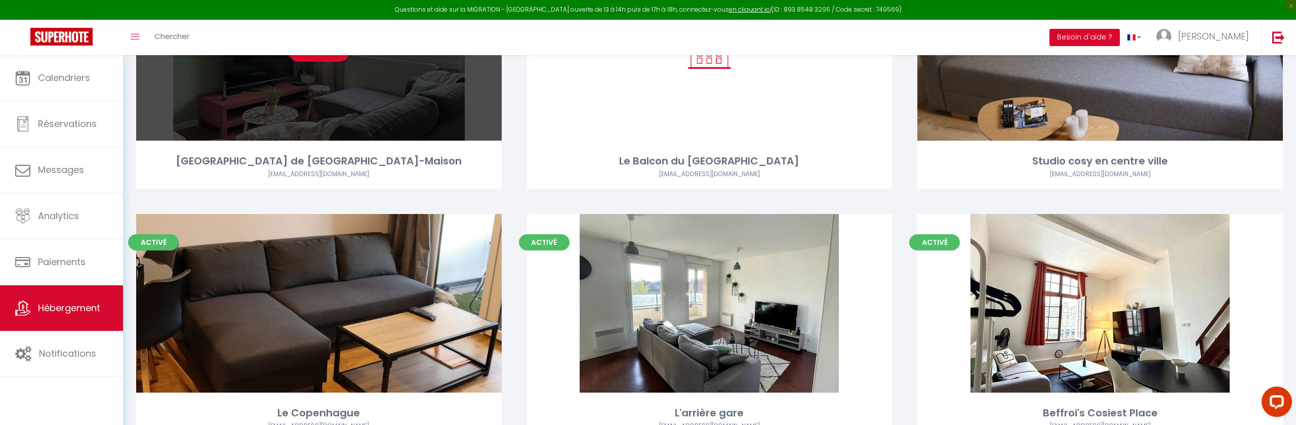
click at [358, 128] on div "Editer" at bounding box center [318, 51] width 365 height 179
click at [321, 75] on div "Editer" at bounding box center [318, 51] width 365 height 179
click at [324, 75] on div "Editer" at bounding box center [318, 51] width 365 height 179
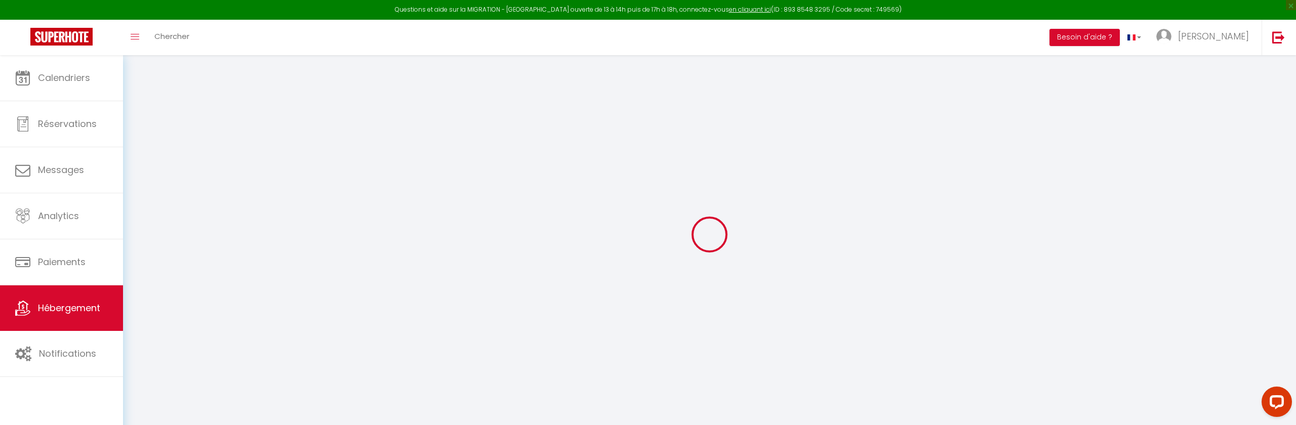
select select
checkbox input "false"
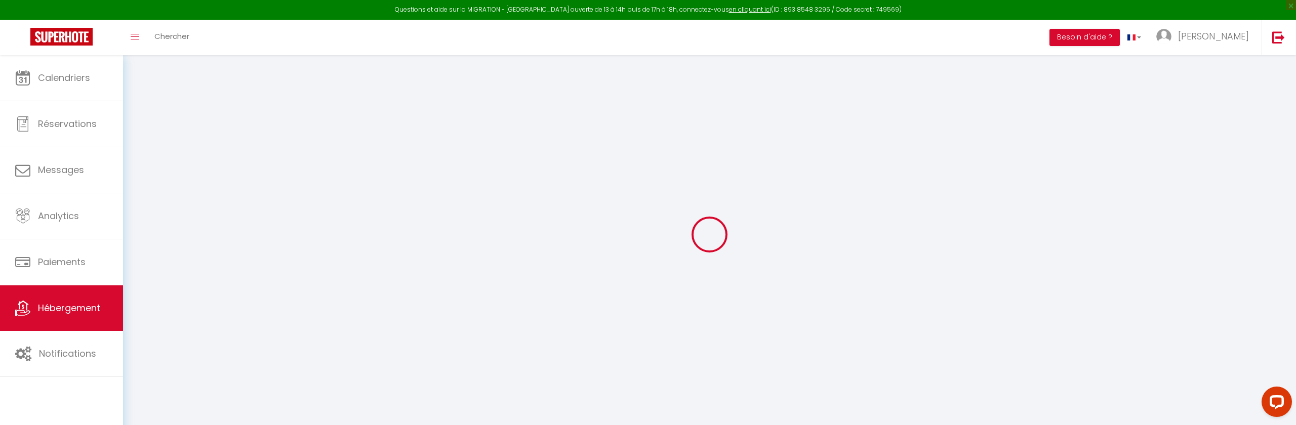
checkbox input "false"
select select
type input "[GEOGRAPHIC_DATA] de [GEOGRAPHIC_DATA]-Maison"
select select "houses"
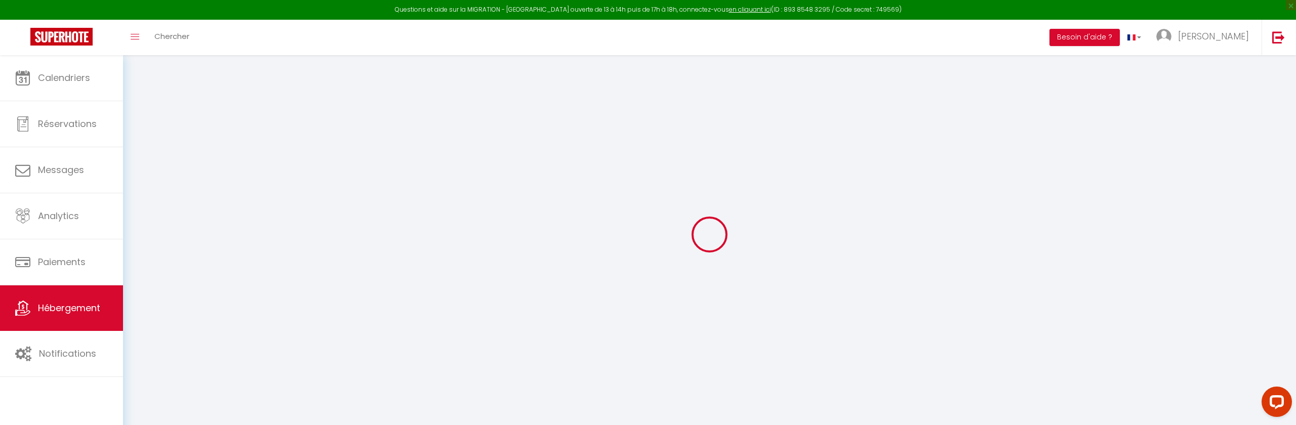
select select "6"
select select "4"
select select "2"
type input "139"
type input "35"
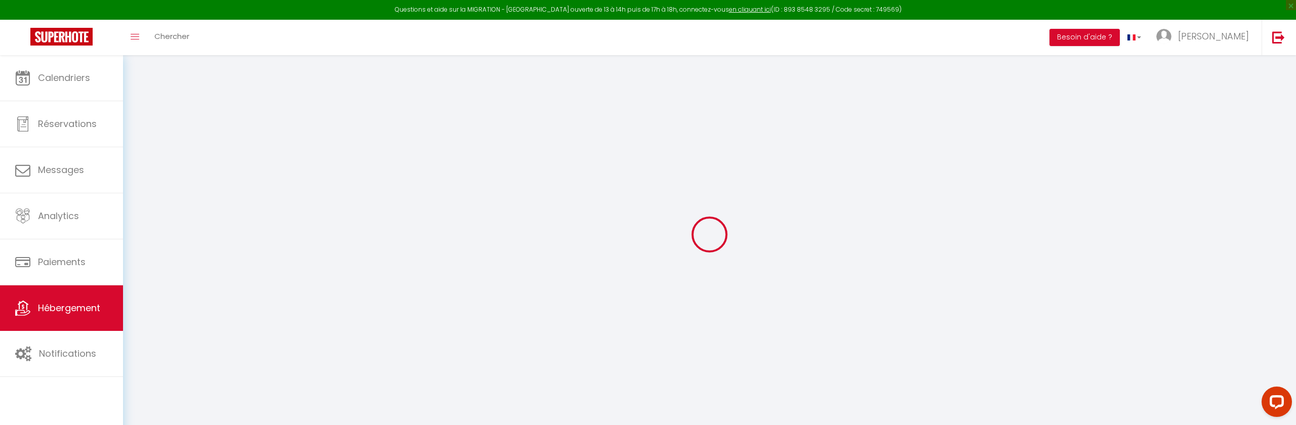
type input "250"
select select
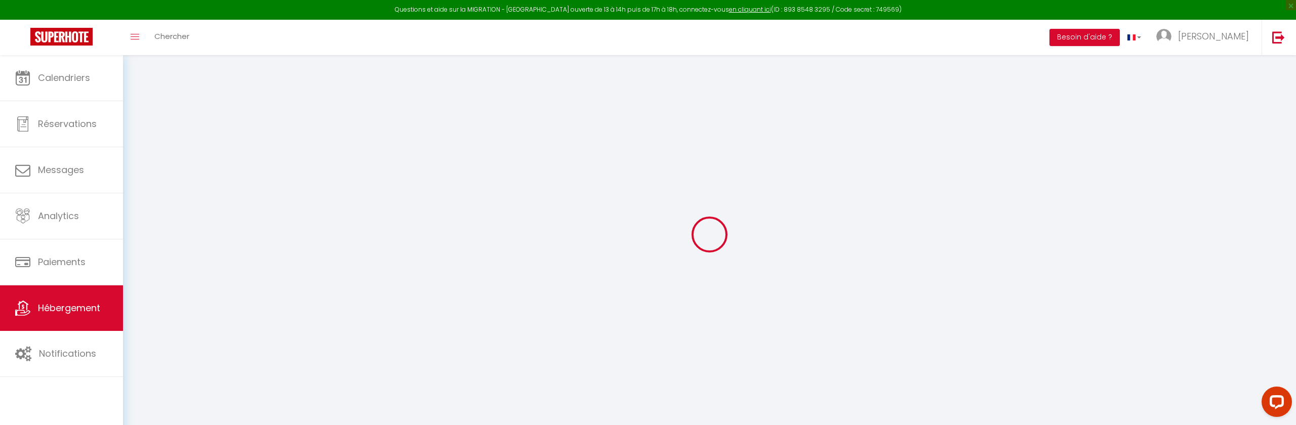
select select
type input "51 rue des oeillets"
type input "62000"
type input "arras"
type input "[EMAIL_ADDRESS][DOMAIN_NAME]"
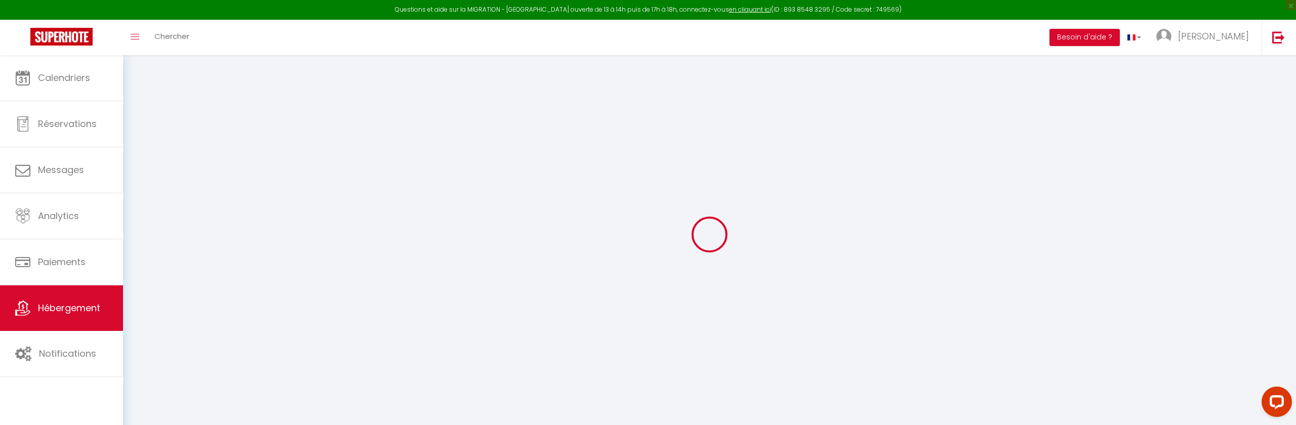
select select "10951"
checkbox input "false"
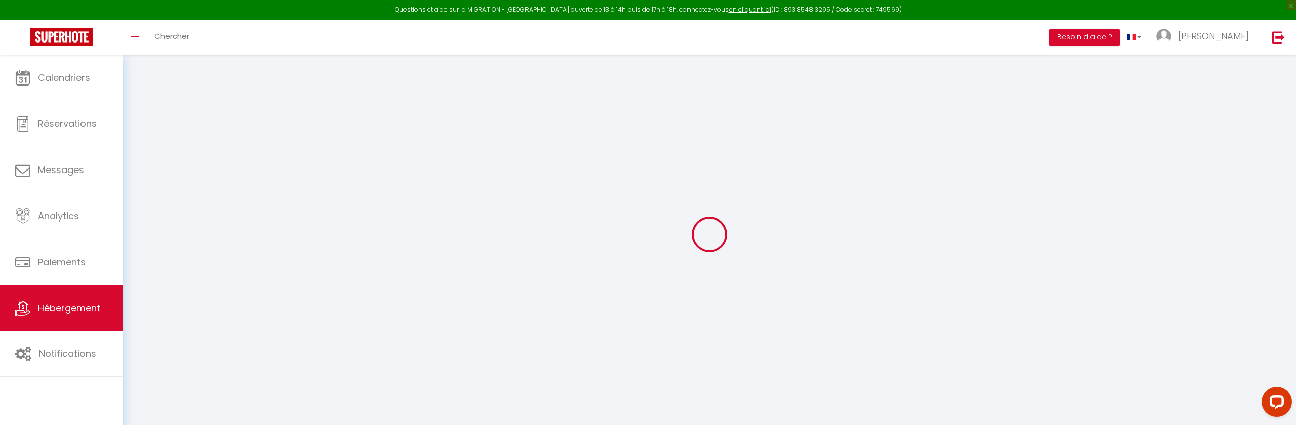
type input "0"
select select
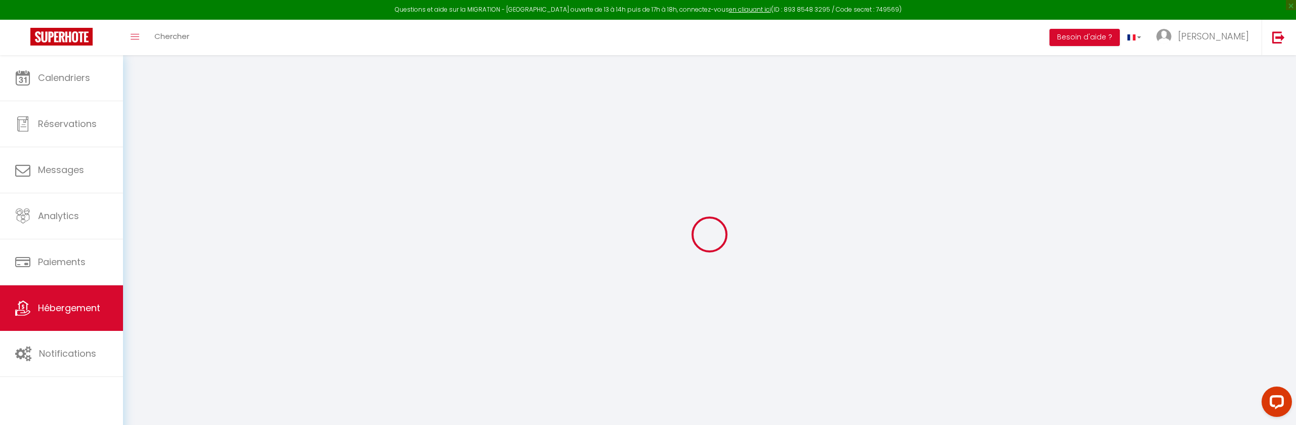
select select
checkbox input "false"
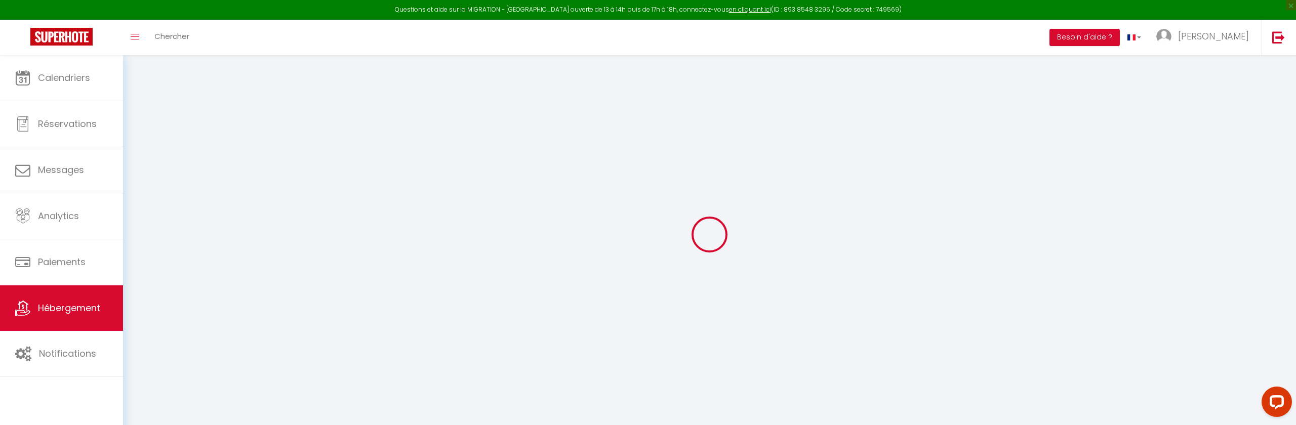
checkbox input "false"
select select
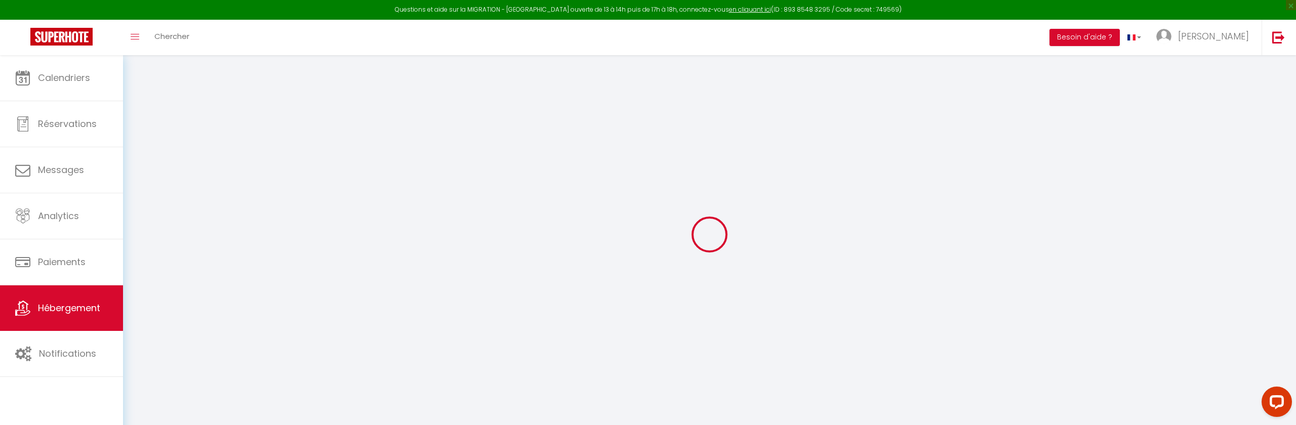
select select
checkbox input "false"
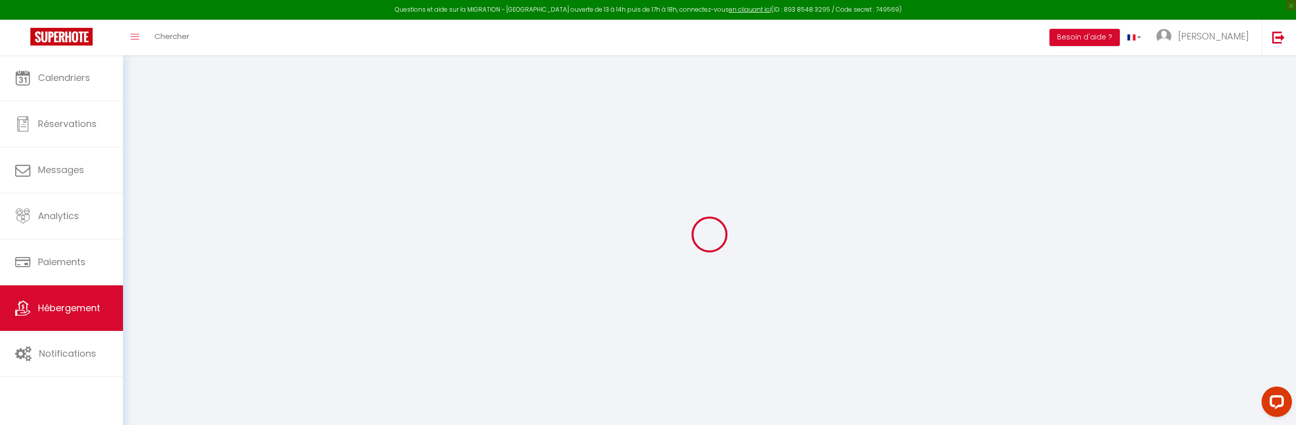
checkbox input "false"
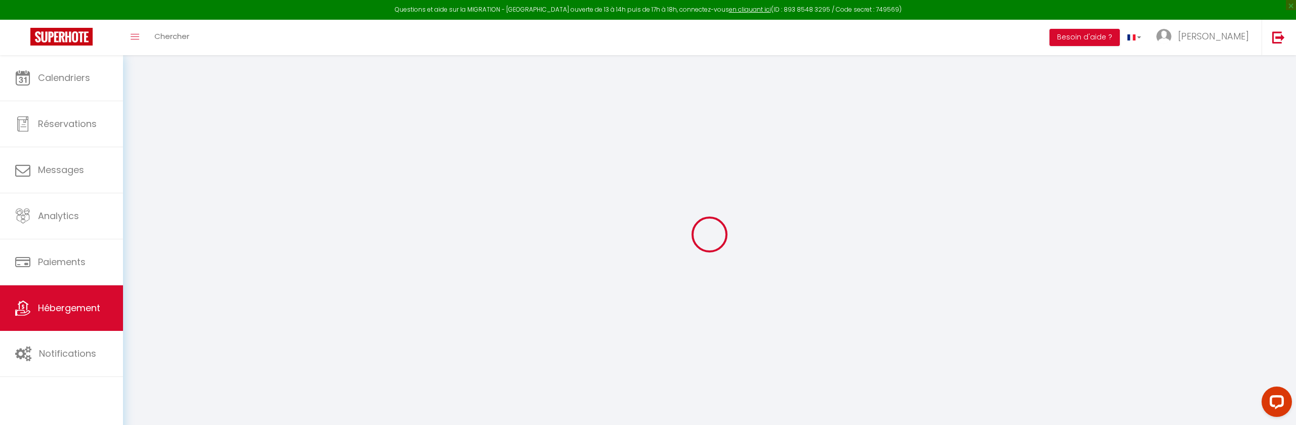
checkbox input "false"
select select "16:00"
select select "23:45"
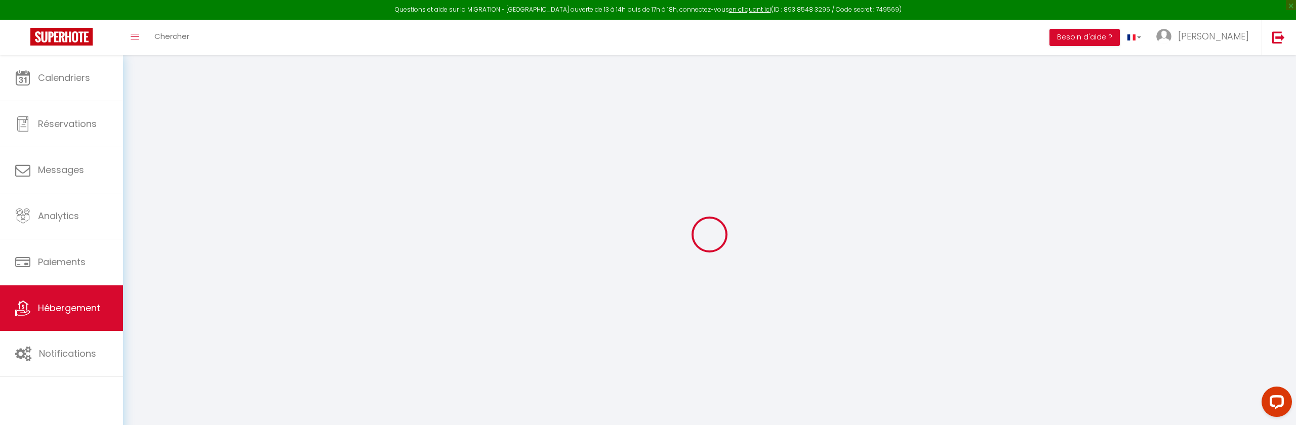
select select "10:00"
select select "30"
select select "120"
checkbox input "false"
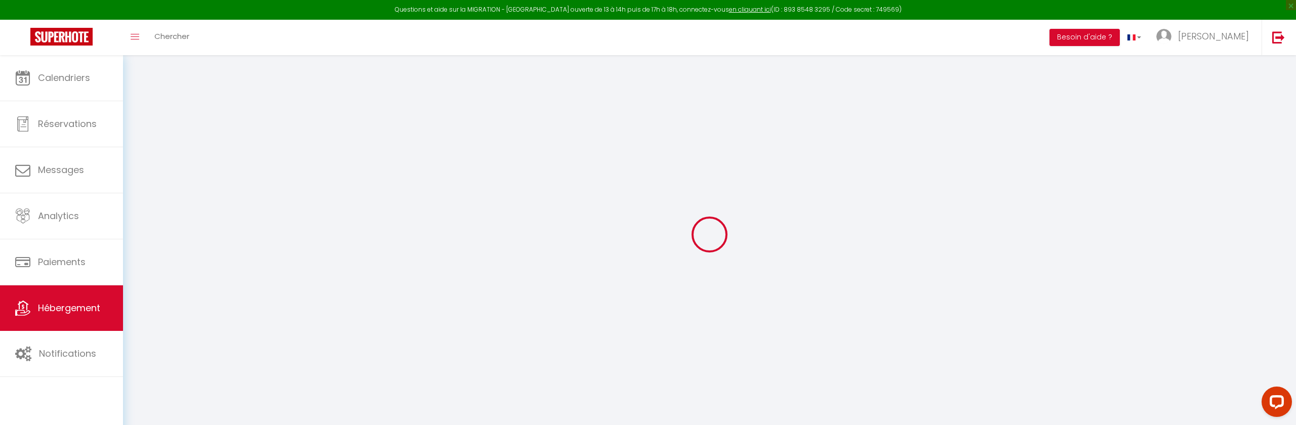
checkbox input "false"
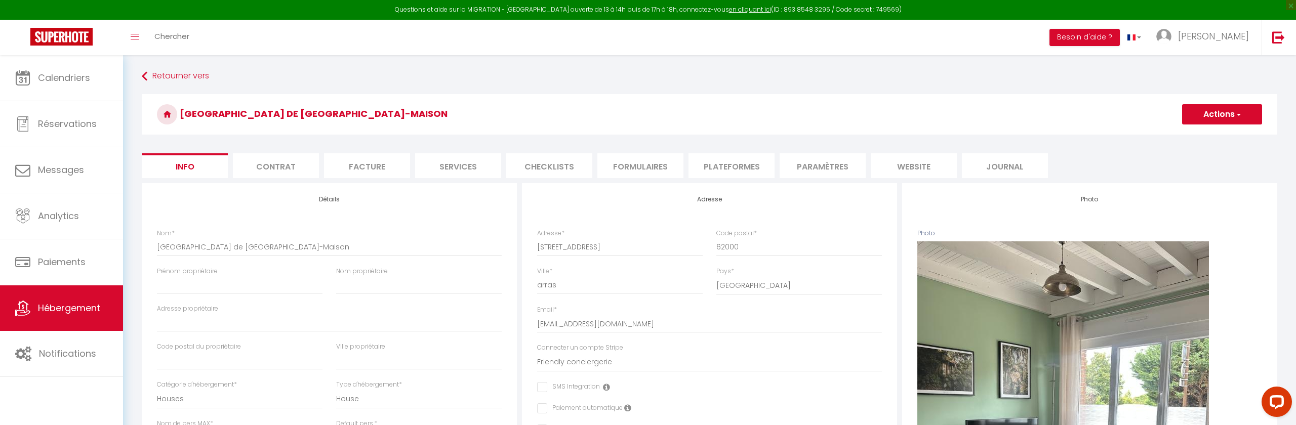
checkbox input "false"
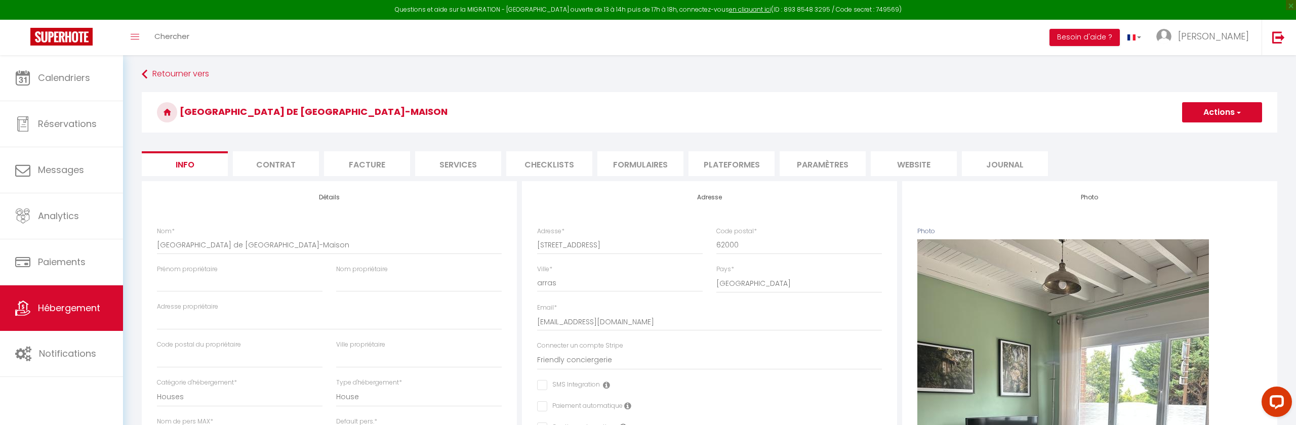
drag, startPoint x: 572, startPoint y: 170, endPoint x: 578, endPoint y: 168, distance: 6.9
click at [572, 169] on li "Checklists" at bounding box center [549, 163] width 86 height 25
select select "365"
select select "EUR"
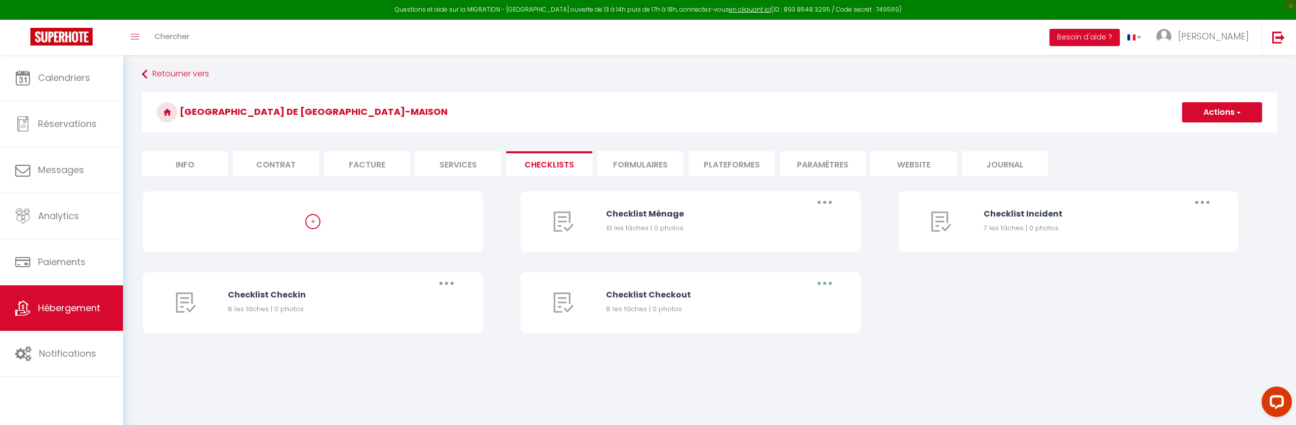
click at [650, 167] on li "Formulaires" at bounding box center [640, 163] width 86 height 25
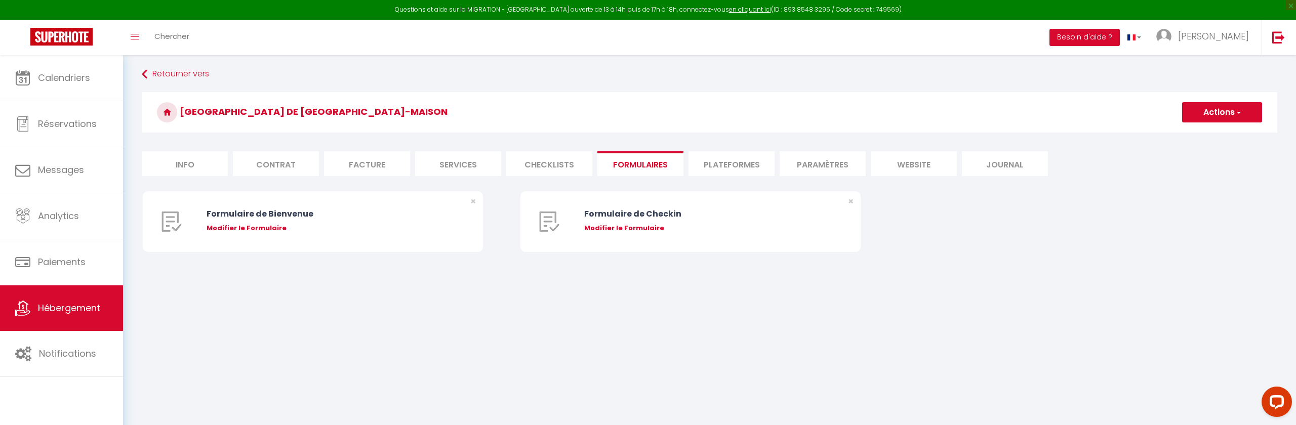
click at [718, 165] on li "Plateformes" at bounding box center [731, 163] width 86 height 25
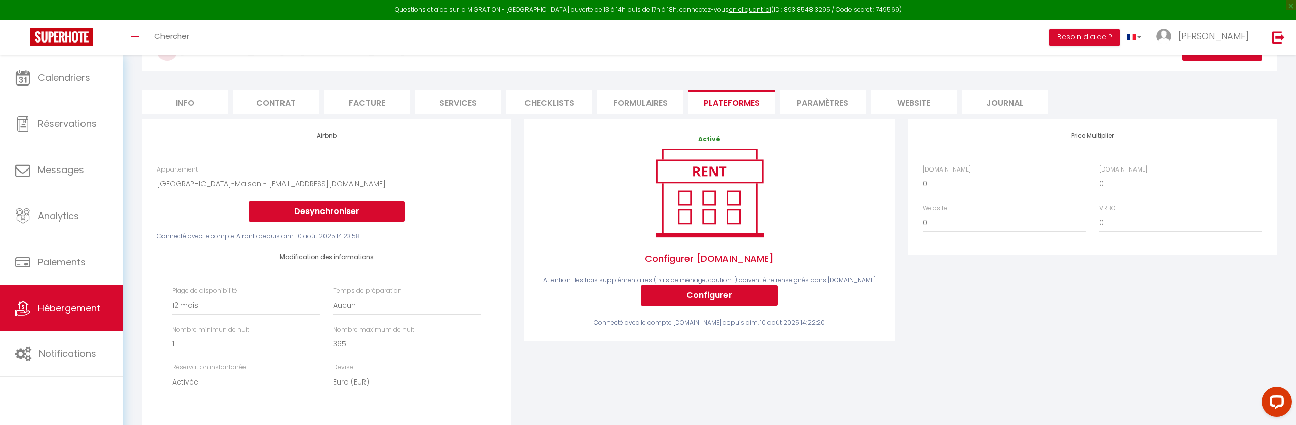
scroll to position [69, 0]
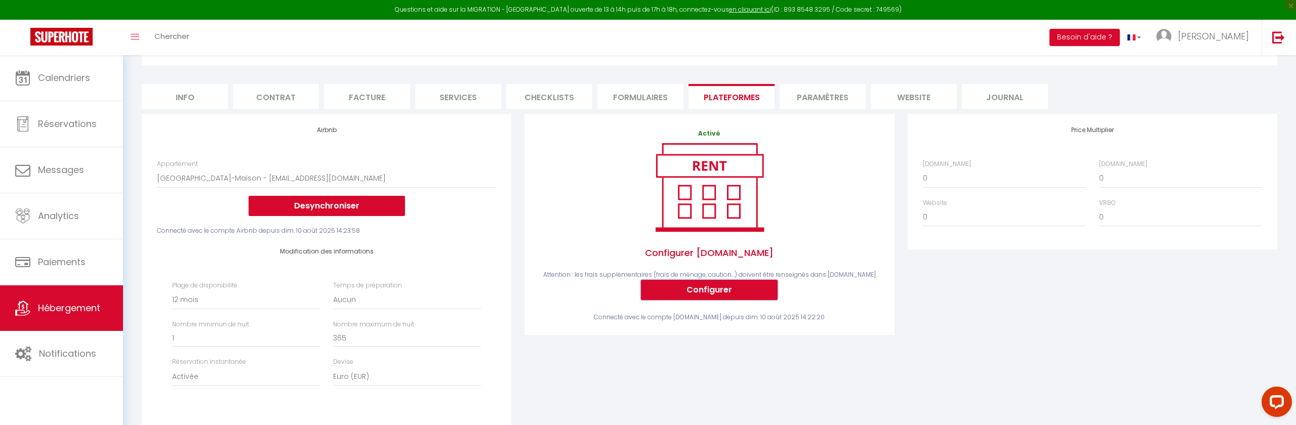
click at [675, 291] on button "Configurer" at bounding box center [709, 290] width 137 height 20
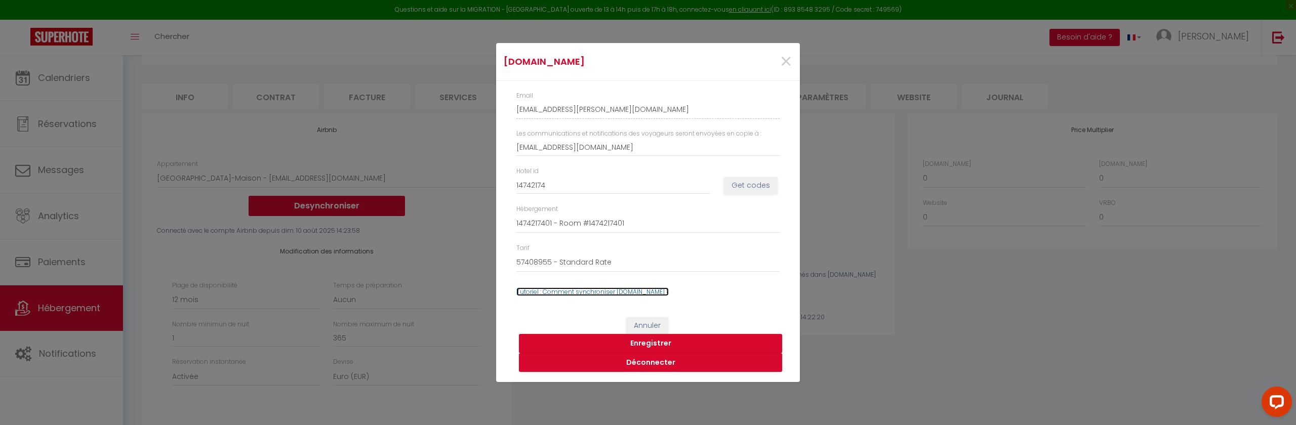
click at [615, 294] on link "Tutoriel : Comment synchroniser Booking.com ?" at bounding box center [592, 291] width 152 height 9
drag, startPoint x: 789, startPoint y: 62, endPoint x: 752, endPoint y: 123, distance: 71.7
click at [789, 62] on span "×" at bounding box center [785, 62] width 13 height 30
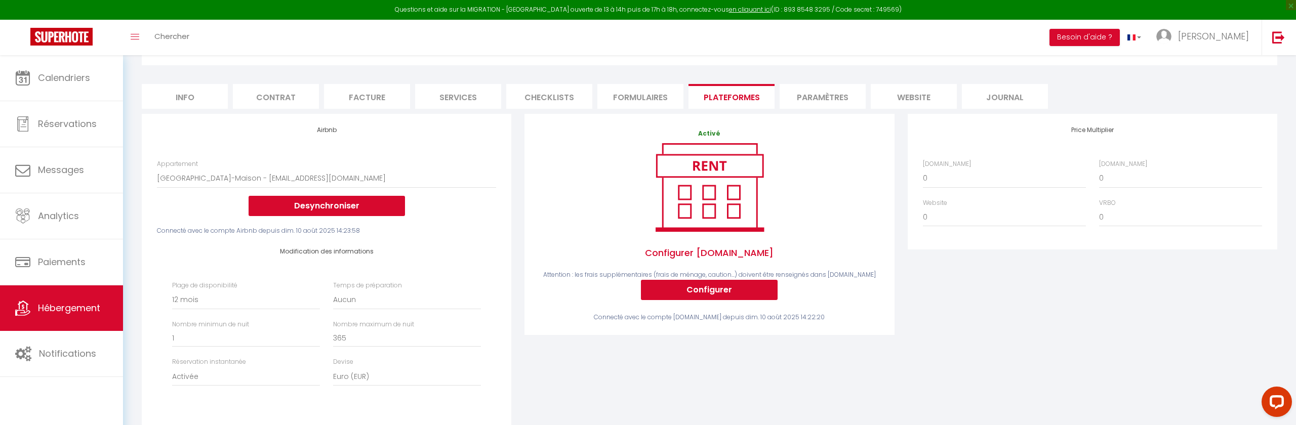
click at [706, 300] on div "Activé Configurer Booking.com Attention : les frais supplémentaires (frais de m…" at bounding box center [709, 225] width 339 height 193
click at [706, 298] on button "Configurer" at bounding box center [709, 290] width 137 height 20
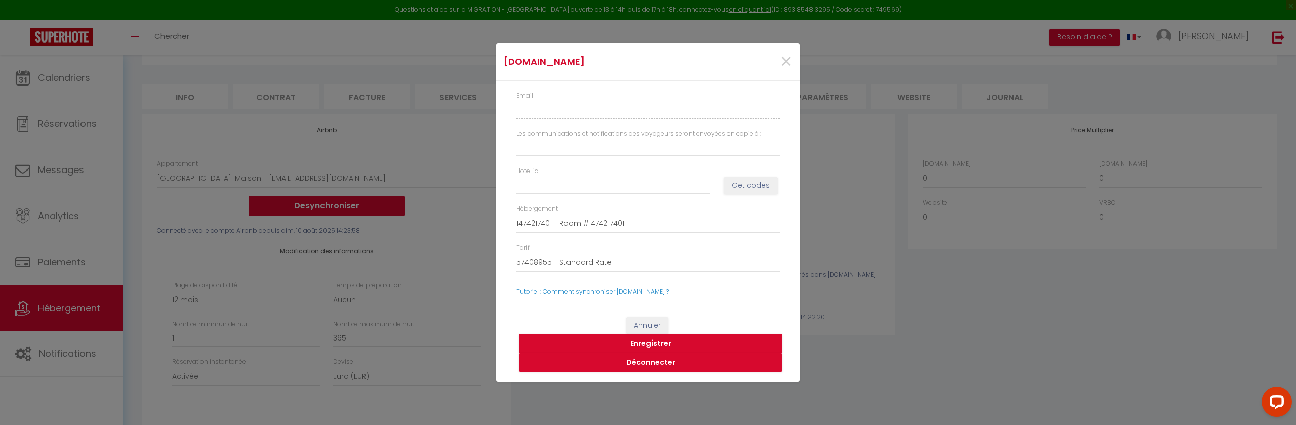
type input "rodolphe-decoopman-qi3olrbc_property@reply.superhote.com"
type input "[EMAIL_ADDRESS][DOMAIN_NAME]"
type input "14742174"
click at [706, 188] on input "14742174" at bounding box center [613, 185] width 194 height 18
click at [737, 188] on button "Get codes" at bounding box center [751, 185] width 54 height 17
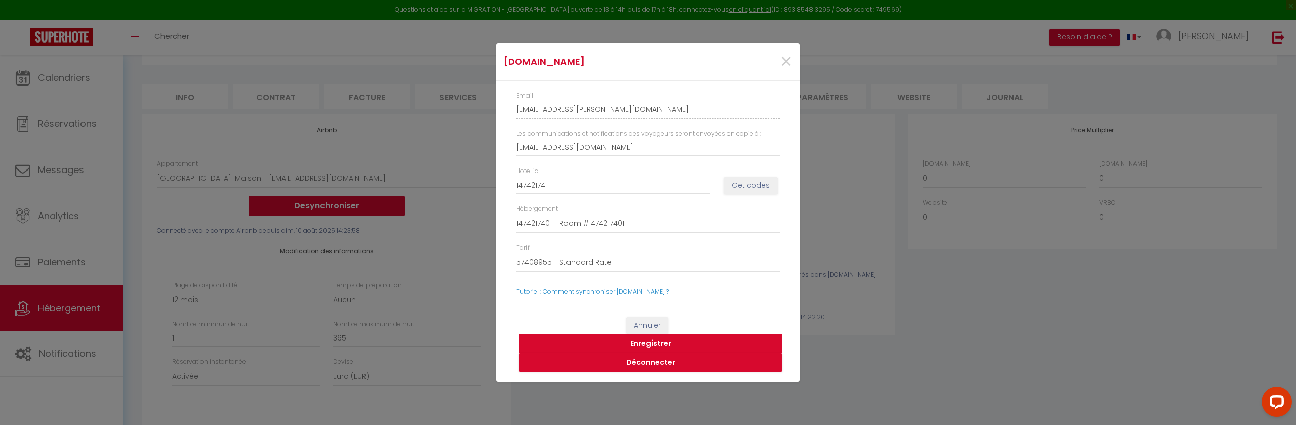
click at [653, 342] on button "Enregistrer" at bounding box center [650, 343] width 263 height 19
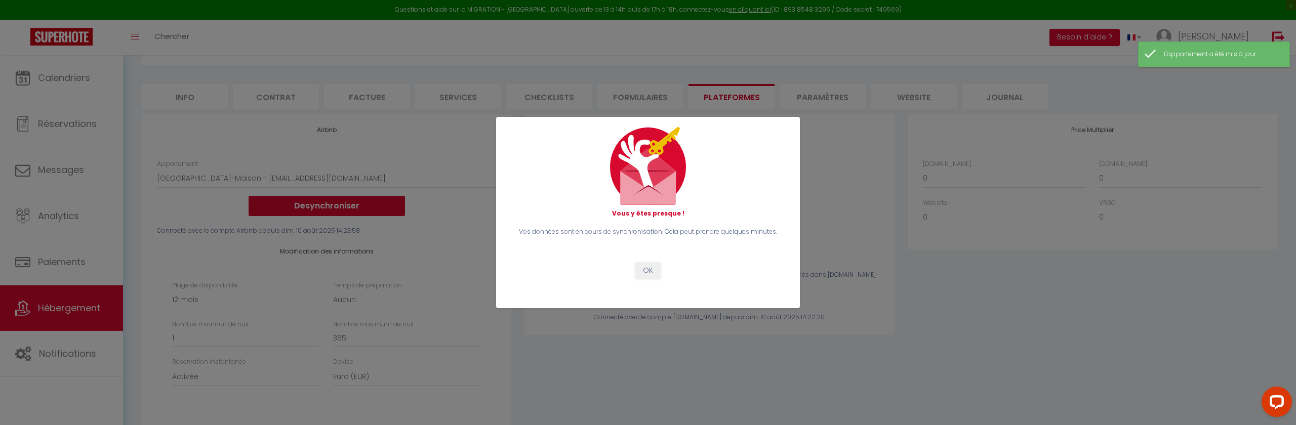
click at [634, 268] on div "Vos données sont en cours de synchronisation. Cela peut prendre quelques minute…" at bounding box center [648, 253] width 276 height 52
drag, startPoint x: 649, startPoint y: 256, endPoint x: 649, endPoint y: 262, distance: 6.1
click at [649, 259] on div "Vos données sont en cours de synchronisation. Cela peut prendre quelques minute…" at bounding box center [648, 253] width 276 height 52
click at [648, 267] on button "OK" at bounding box center [647, 270] width 25 height 17
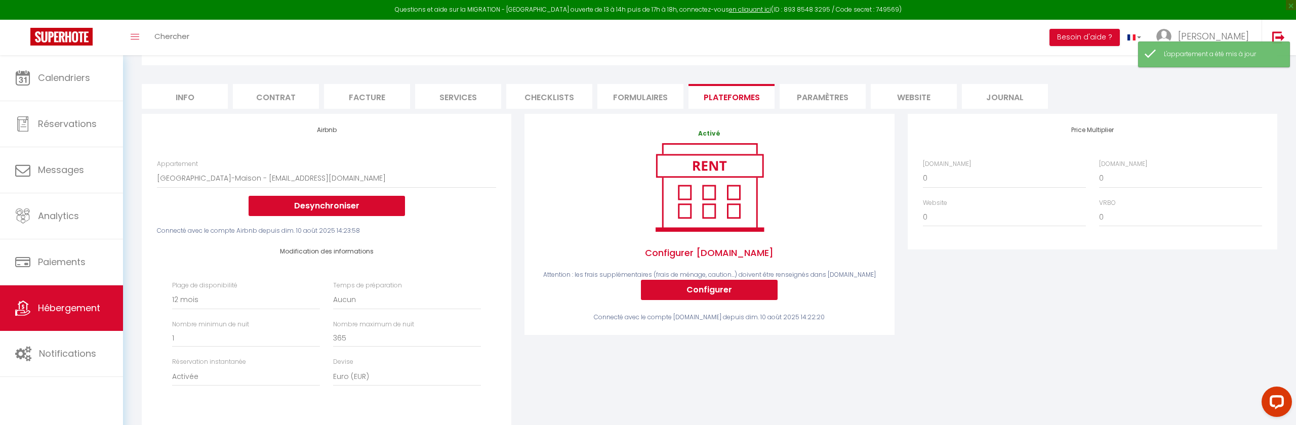
scroll to position [0, 0]
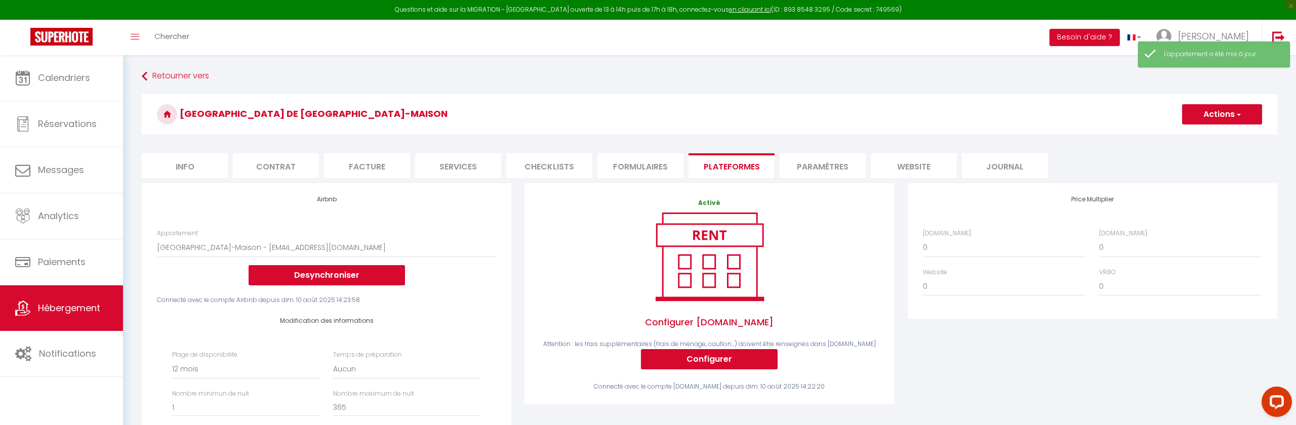
click at [1219, 122] on button "Actions" at bounding box center [1222, 114] width 80 height 20
click at [1207, 132] on link "Enregistrer" at bounding box center [1221, 136] width 80 height 13
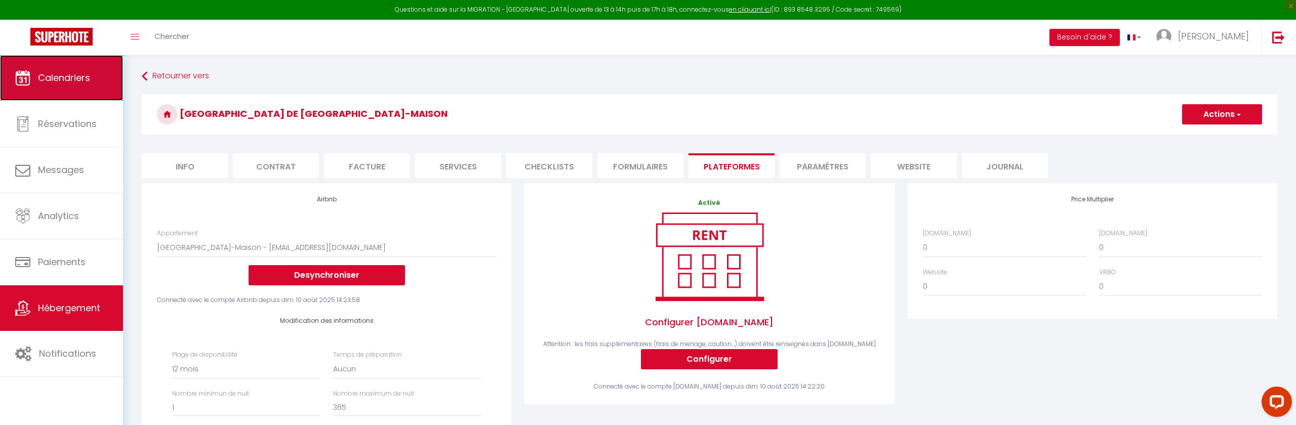
click at [34, 89] on link "Calendriers" at bounding box center [61, 78] width 123 height 46
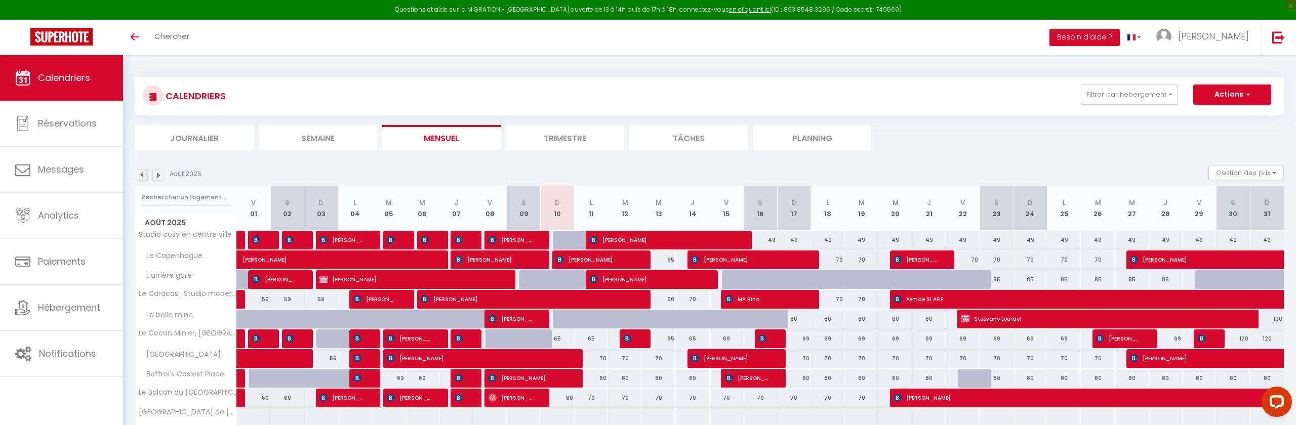
click at [156, 175] on img at bounding box center [157, 175] width 11 height 11
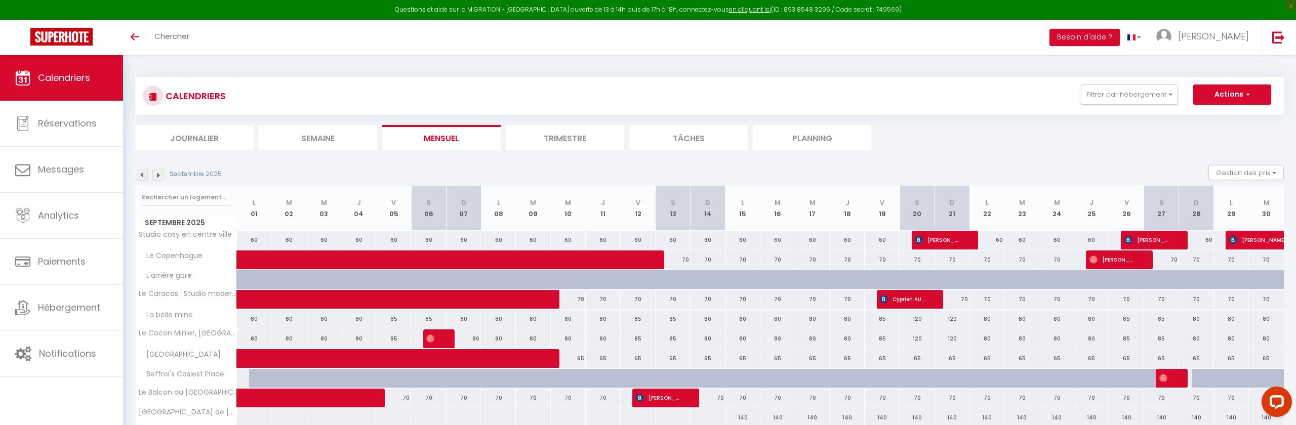
click at [160, 175] on img at bounding box center [157, 175] width 11 height 11
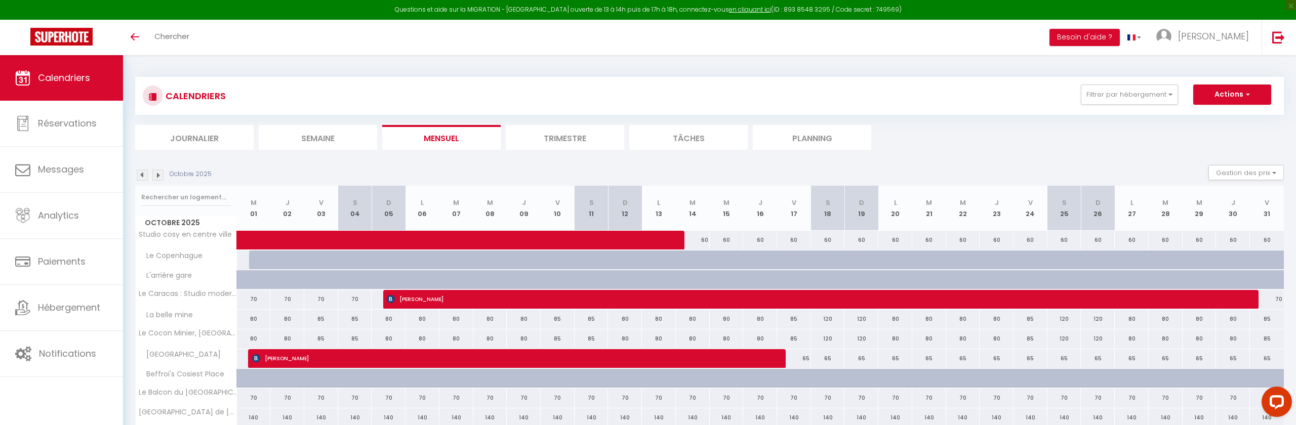
click at [160, 175] on img at bounding box center [157, 175] width 11 height 11
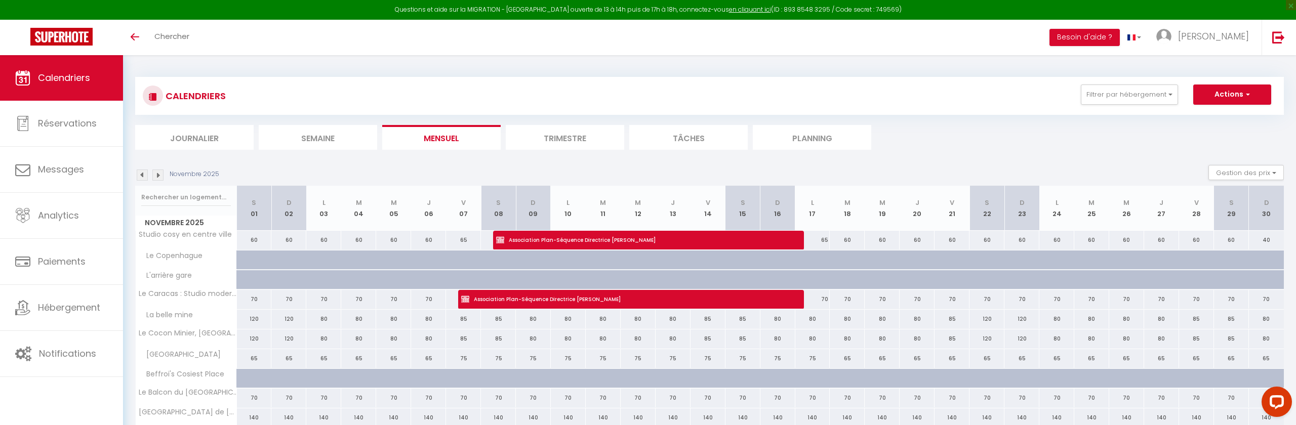
click at [160, 175] on img at bounding box center [157, 175] width 11 height 11
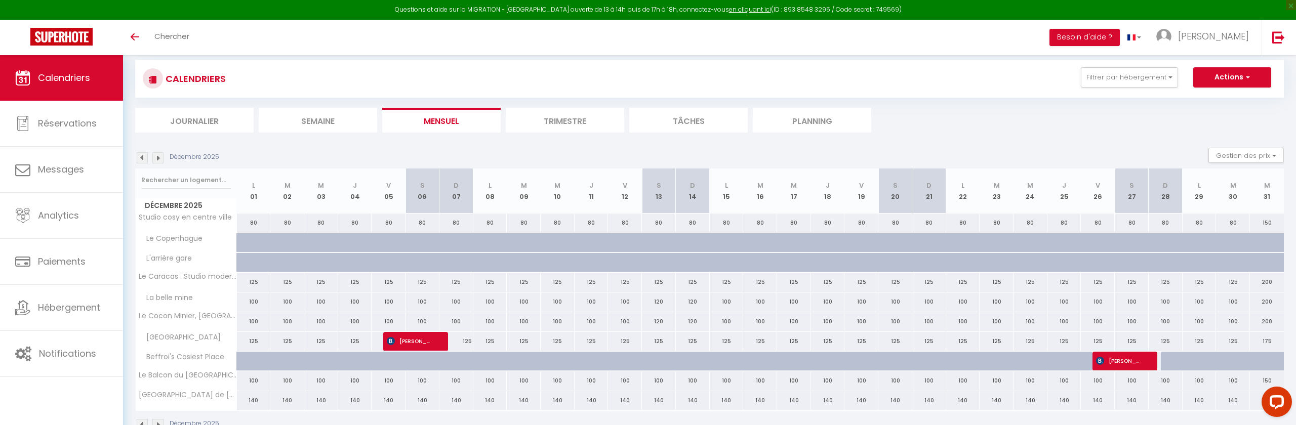
scroll to position [18, 0]
